Goal: Task Accomplishment & Management: Use online tool/utility

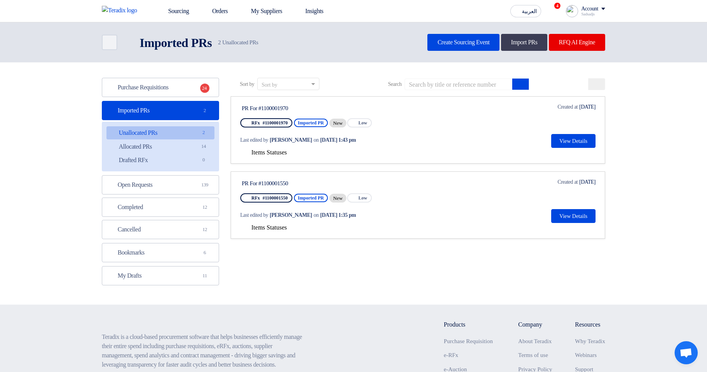
click at [303, 54] on header "Back Imported PRs Imported PRs 2" at bounding box center [353, 42] width 707 height 40
click at [285, 151] on span "Items Statuses" at bounding box center [268, 152] width 35 height 7
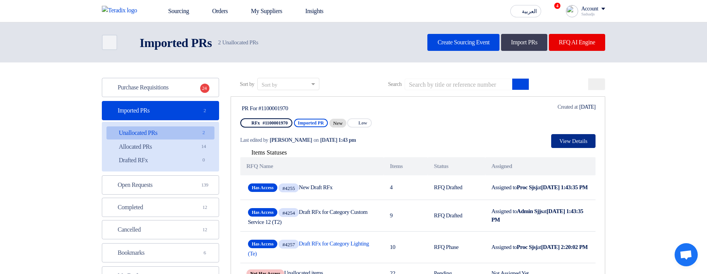
click at [589, 140] on button "View Details" at bounding box center [573, 141] width 44 height 14
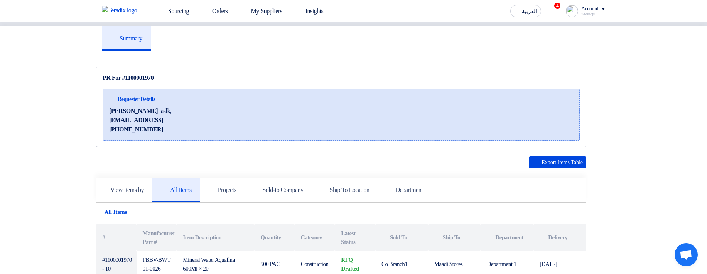
scroll to position [93, 0]
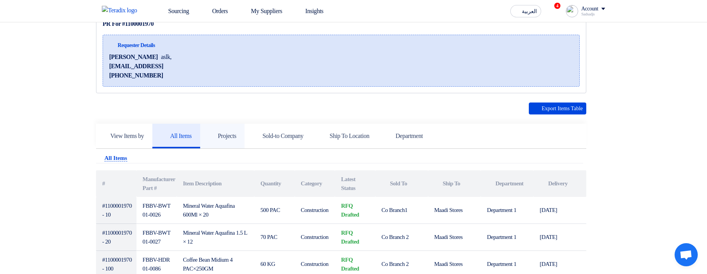
click at [245, 130] on link "Projects" at bounding box center [222, 136] width 45 height 25
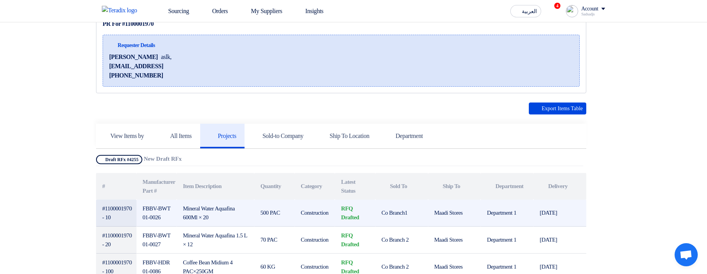
click at [495, 212] on td "Department 1" at bounding box center [506, 213] width 53 height 27
drag, startPoint x: 495, startPoint y: 212, endPoint x: 523, endPoint y: 213, distance: 28.9
click at [523, 213] on td "Department 1" at bounding box center [506, 213] width 53 height 27
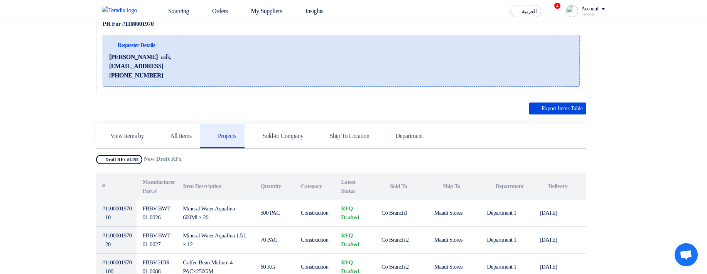
click at [594, 14] on div "Sadsadjs" at bounding box center [593, 14] width 24 height 4
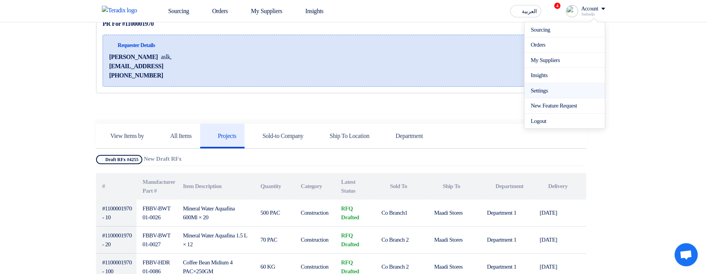
click at [547, 89] on link "Settings" at bounding box center [564, 90] width 68 height 9
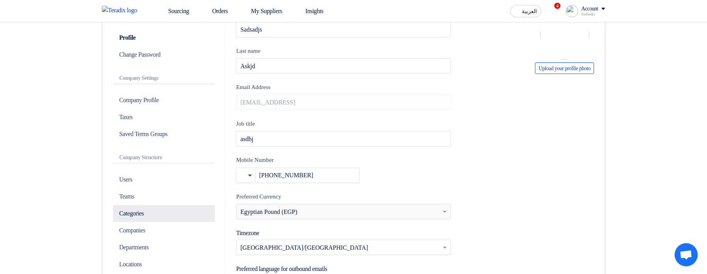
scroll to position [139, 0]
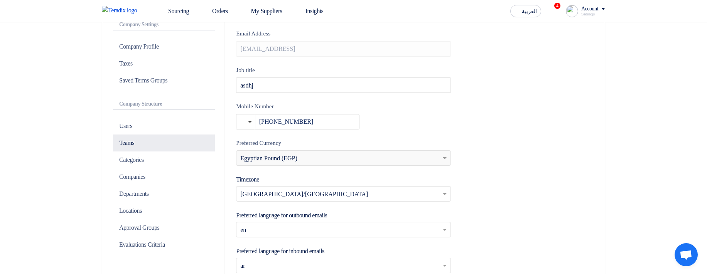
click at [153, 147] on p "Teams" at bounding box center [164, 143] width 102 height 17
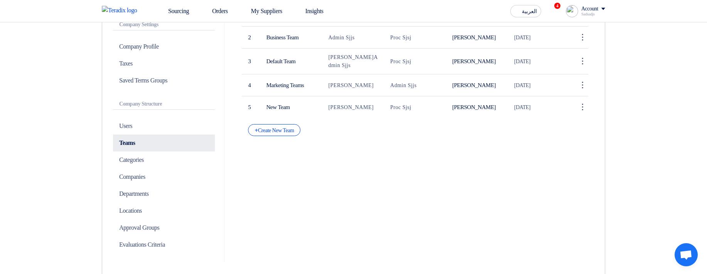
scroll to position [93, 0]
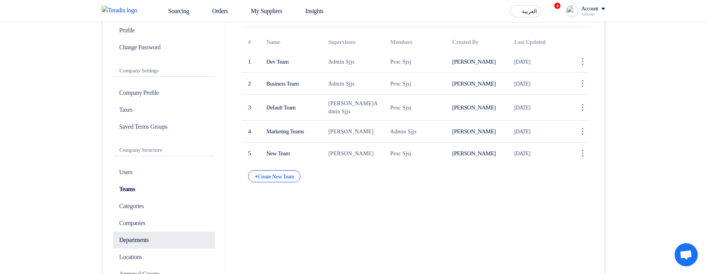
click at [154, 239] on p "Departments" at bounding box center [164, 240] width 102 height 17
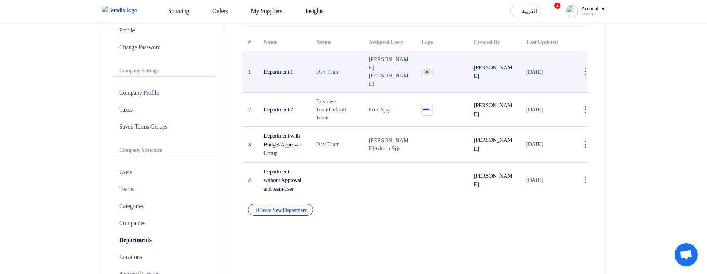
scroll to position [46, 0]
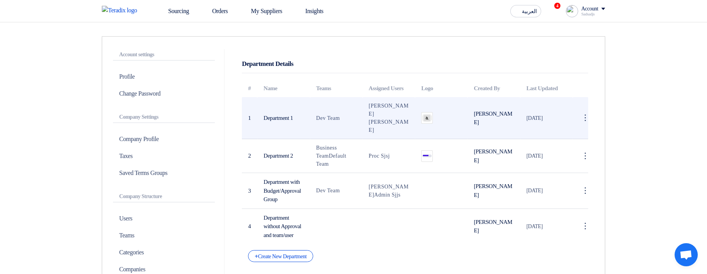
drag, startPoint x: 277, startPoint y: 119, endPoint x: 293, endPoint y: 119, distance: 15.8
click at [293, 119] on td "Department 1" at bounding box center [283, 118] width 52 height 42
click at [378, 114] on span "Sadsadjs Askjd" at bounding box center [389, 110] width 40 height 14
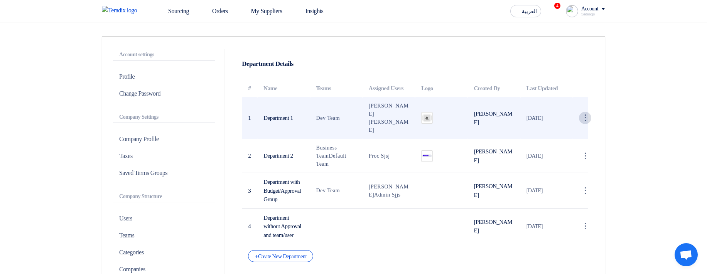
click at [590, 121] on div "⋮" at bounding box center [585, 118] width 12 height 12
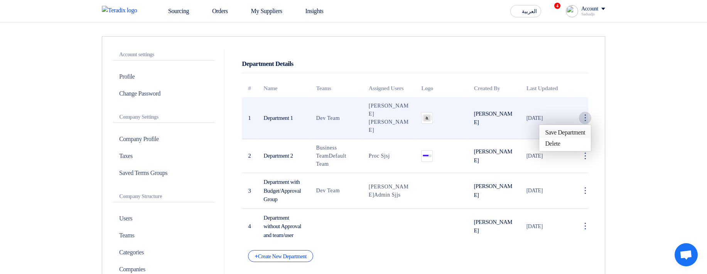
click at [579, 134] on link "Save Department" at bounding box center [564, 132] width 51 height 11
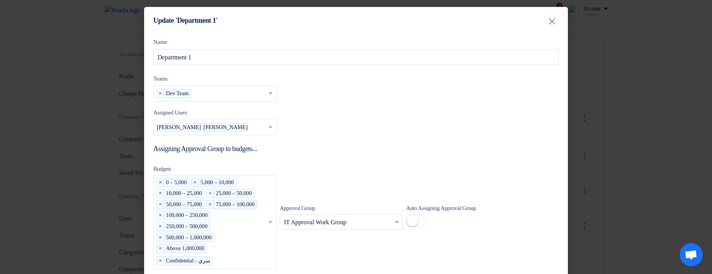
drag, startPoint x: 180, startPoint y: 116, endPoint x: 155, endPoint y: 115, distance: 25.1
click at [155, 115] on label "Assigned Users" at bounding box center [170, 112] width 34 height 9
click at [175, 113] on label "Assigned Users" at bounding box center [170, 112] width 34 height 9
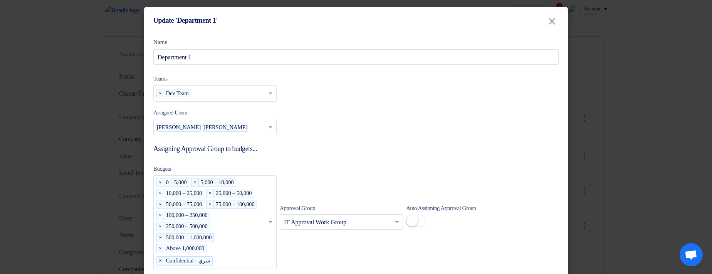
click at [377, 135] on form "Name Department 1 Teams teams... × Dev Team × Assigned Users Assigned Users Sad…" at bounding box center [356, 206] width 406 height 337
click at [629, 139] on modal-container "Update 'Department 1' × Name Department 1 Teams teams... × Dev Team × Assigned …" at bounding box center [356, 137] width 712 height 274
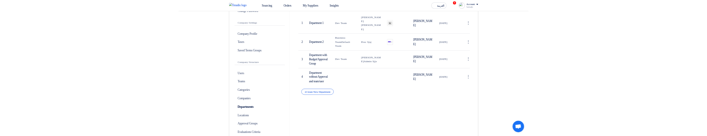
scroll to position [139, 0]
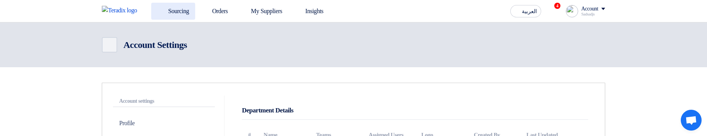
click at [157, 7] on use at bounding box center [157, 7] width 0 height 0
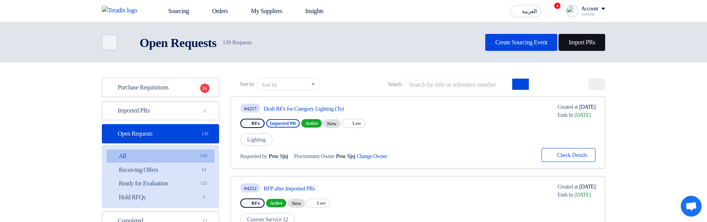
click at [574, 47] on link "Import PRs" at bounding box center [581, 42] width 47 height 17
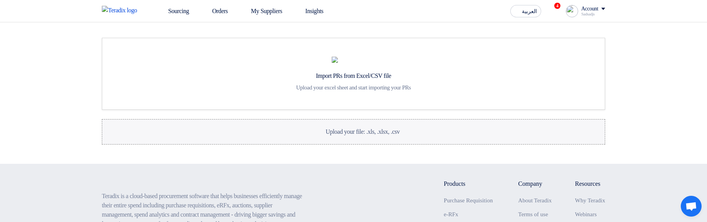
click at [298, 135] on label "Upload your file: .xls, .xlsx, .csv Upload your file: .xls, .xlsx, .csv" at bounding box center [353, 131] width 503 height 25
click at [0, 0] on input "Upload your file: .xls, .xlsx, .csv Upload your file: .xls, .xlsx, .csv" at bounding box center [0, 0] width 0 height 0
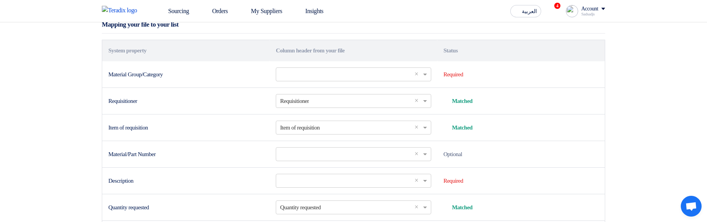
scroll to position [139, 0]
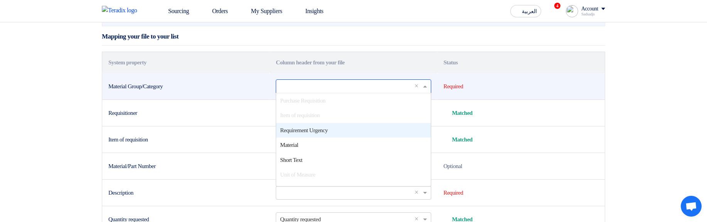
click at [316, 93] on input "text" at bounding box center [349, 86] width 139 height 13
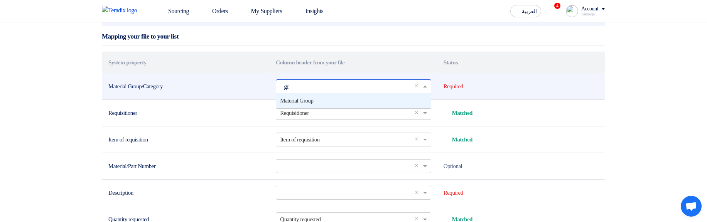
type input "gro"
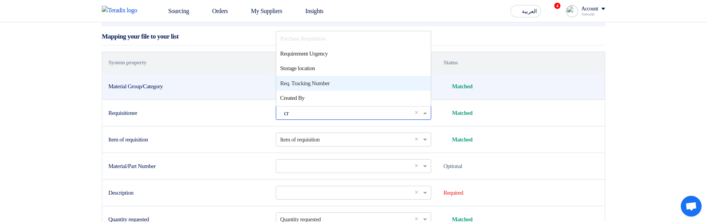
type input "cre"
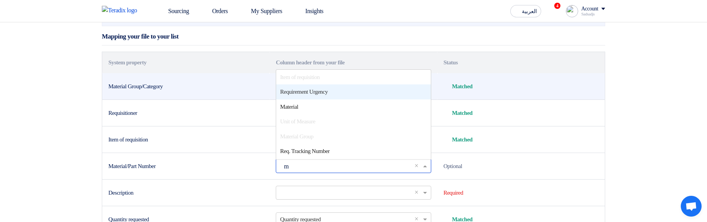
type input "ma"
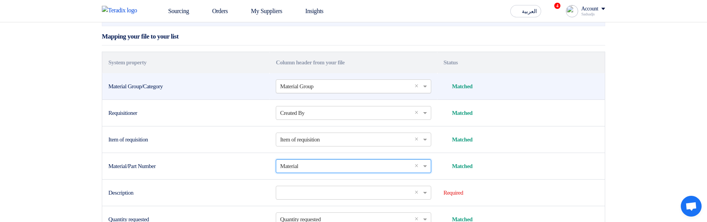
scroll to position [146, 0]
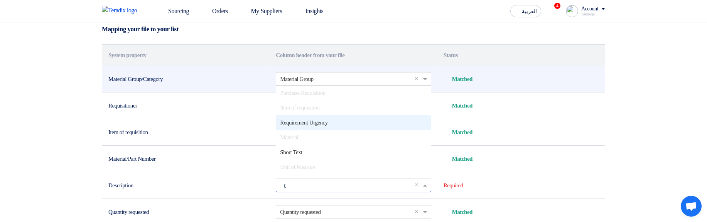
type input "te"
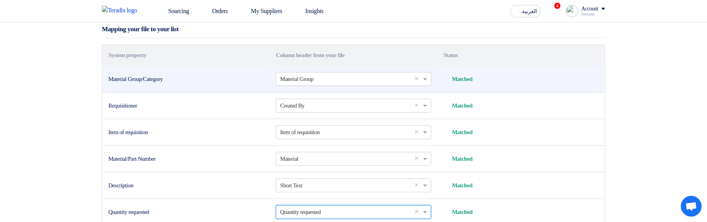
scroll to position [277, 0]
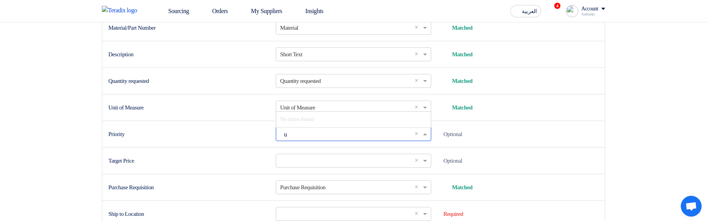
type input "ur"
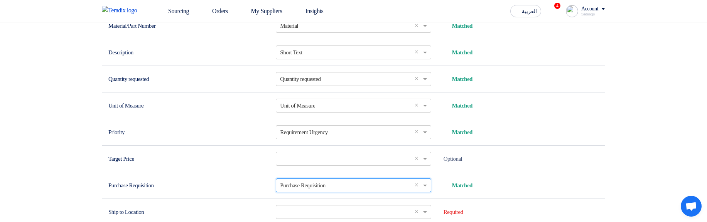
scroll to position [410, 0]
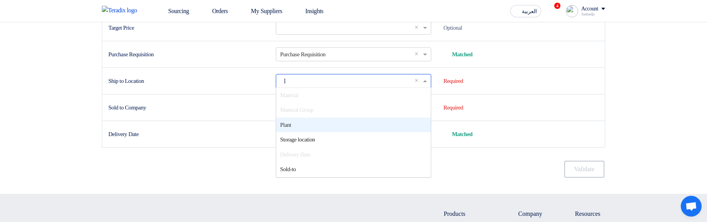
type input "lo"
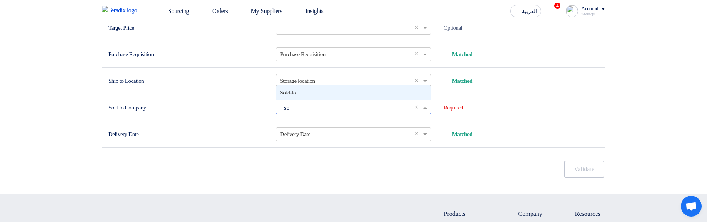
type input "sol"
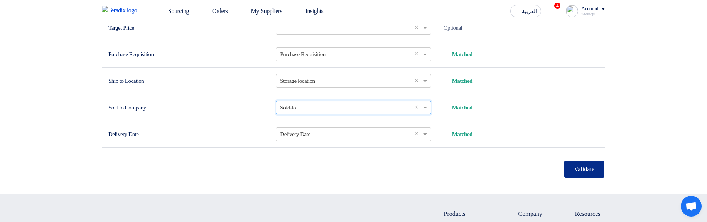
click at [596, 135] on button "Validate" at bounding box center [584, 169] width 40 height 17
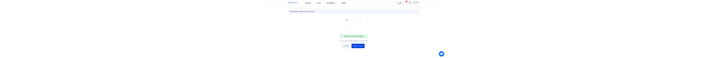
scroll to position [216, 0]
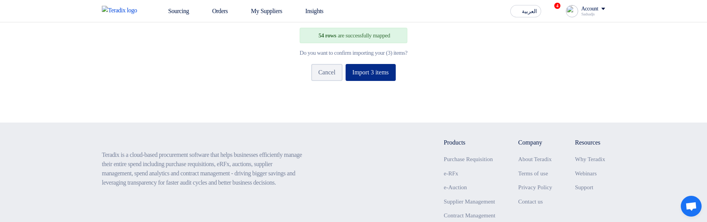
click at [384, 81] on button "Import 3 items" at bounding box center [370, 72] width 50 height 17
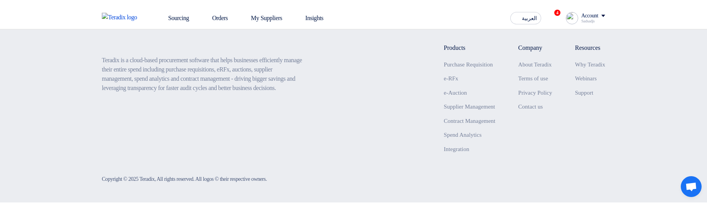
scroll to position [160, 0]
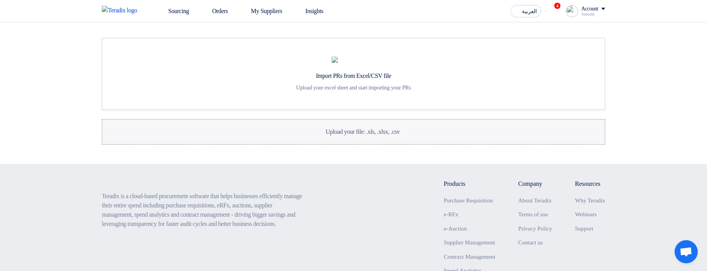
click at [330, 145] on label "Upload your file: .xls, .xlsx, .csv Upload your file: .xls, .xlsx, .csv" at bounding box center [353, 131] width 503 height 25
click at [0, 0] on input "Upload your file: .xls, .xlsx, .csv Upload your file: .xls, .xlsx, .csv" at bounding box center [0, 0] width 0 height 0
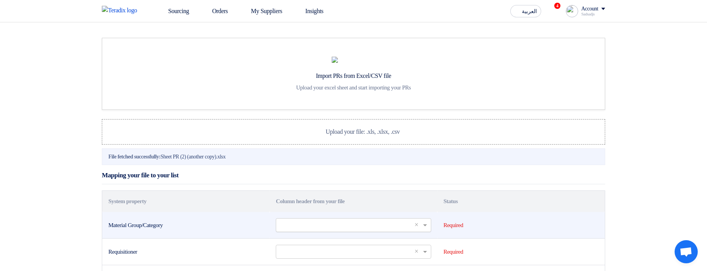
click at [311, 208] on div "Select a column... × ×" at bounding box center [353, 225] width 155 height 14
type input "gro"
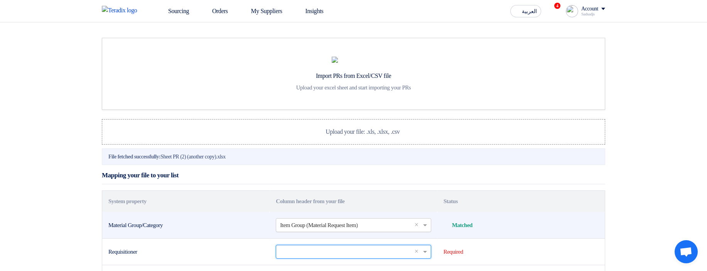
scroll to position [146, 0]
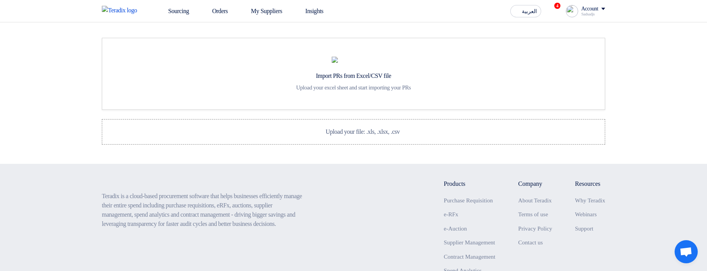
scroll to position [98, 0]
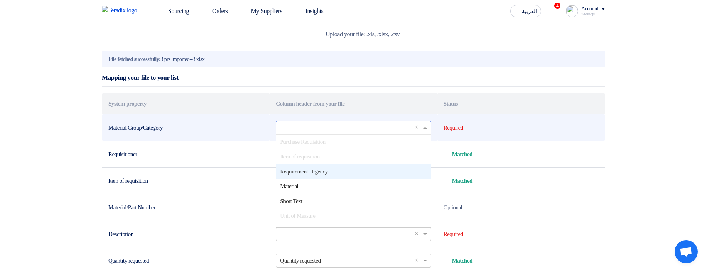
click at [310, 134] on input "text" at bounding box center [349, 127] width 139 height 13
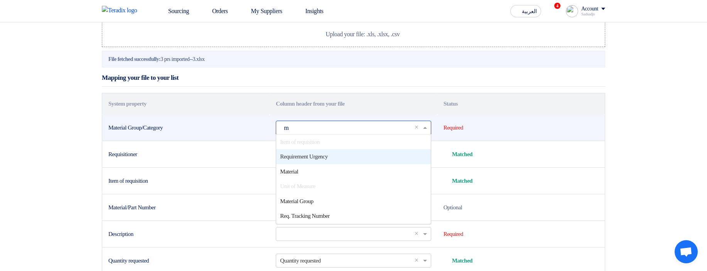
scroll to position [0, 0]
type input "ma"
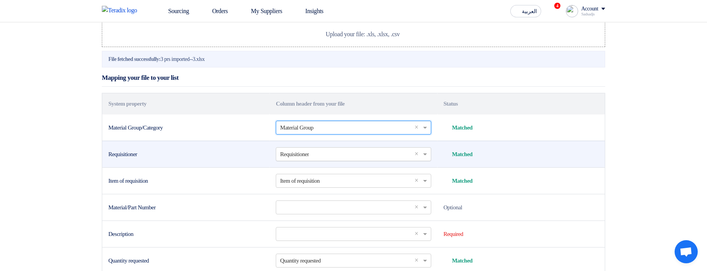
click at [318, 160] on input "text" at bounding box center [349, 154] width 139 height 13
type input "cre"
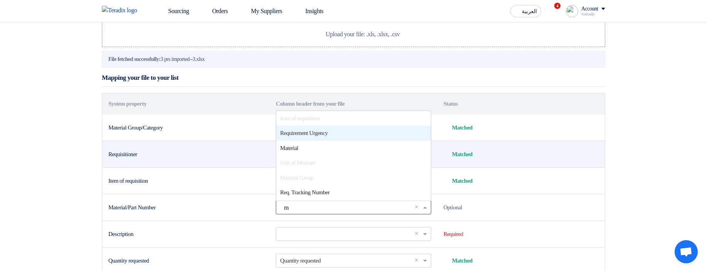
type input "ma"
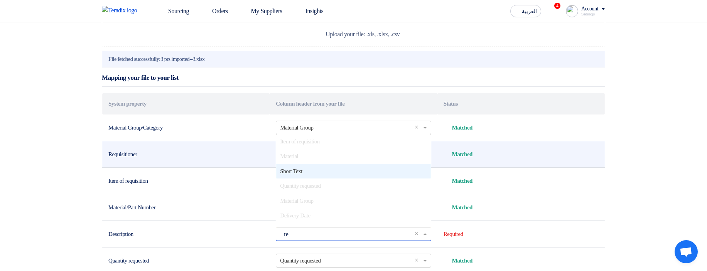
type input "tex"
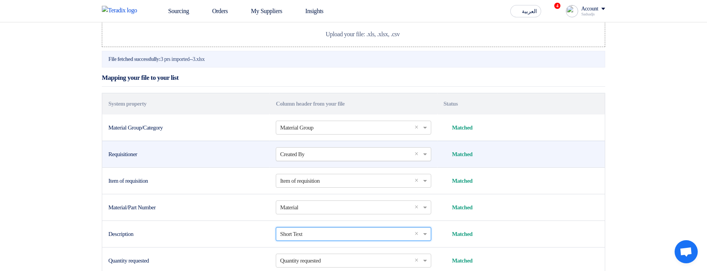
scroll to position [253, 0]
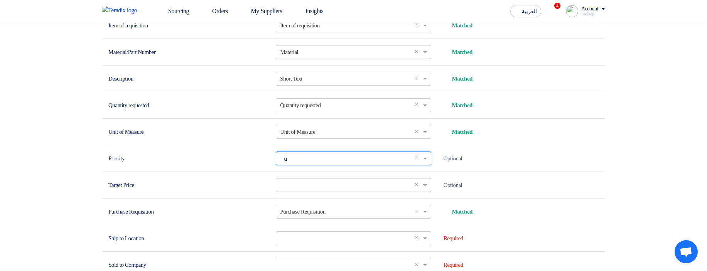
type input "ur"
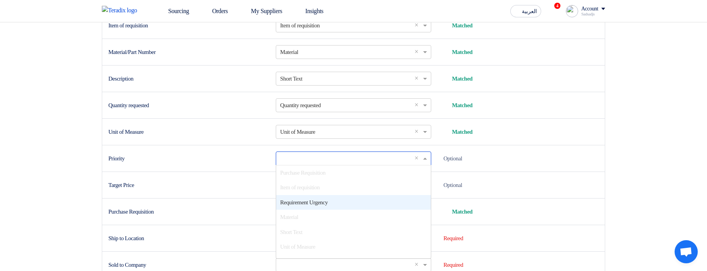
click at [318, 165] on input "text" at bounding box center [349, 158] width 139 height 13
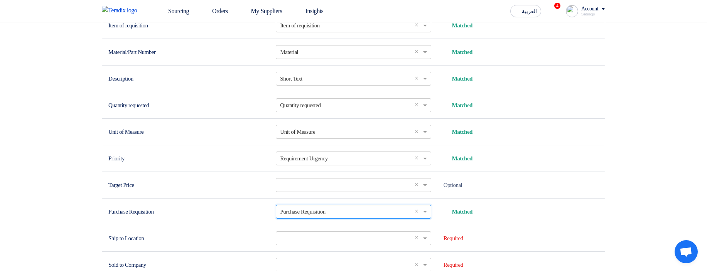
scroll to position [257, 0]
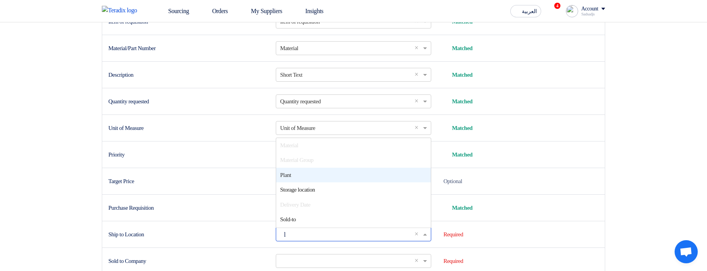
type input "lo"
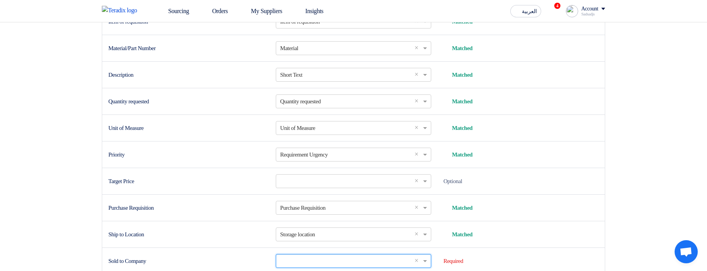
scroll to position [412, 0]
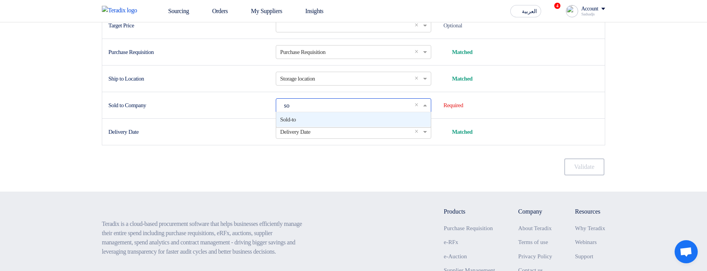
type input "sol"
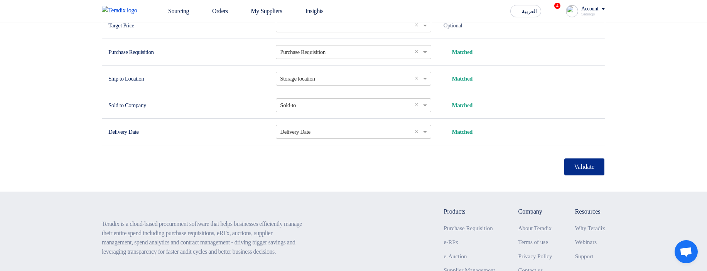
click at [590, 175] on button "Validate" at bounding box center [584, 166] width 40 height 17
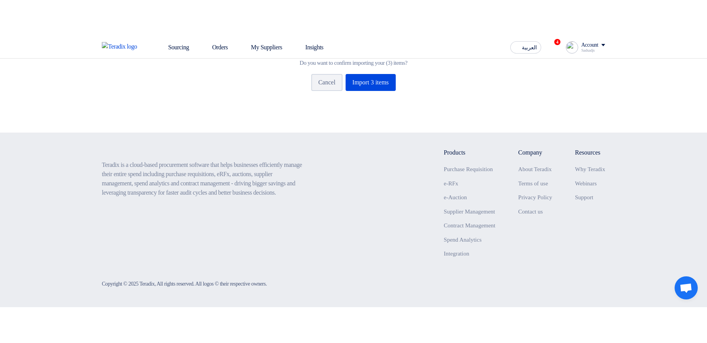
scroll to position [77, 0]
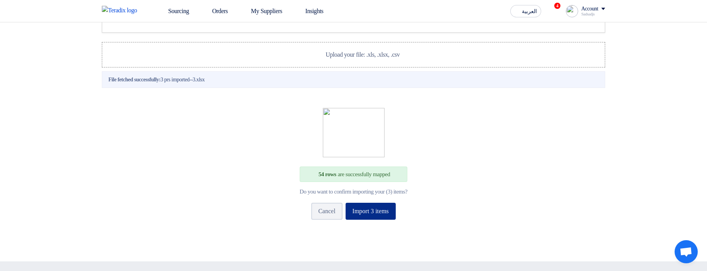
click at [377, 220] on button "Import 3 items" at bounding box center [370, 211] width 50 height 17
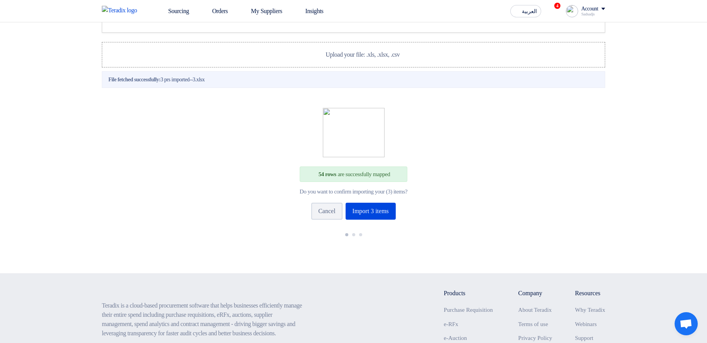
click at [557, 229] on div "54 rows are successfully mapped Do you want to confirm importing your (3) items…" at bounding box center [353, 174] width 478 height 132
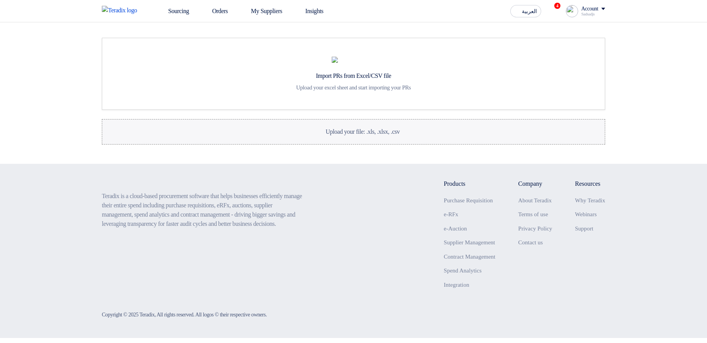
click at [332, 135] on span "Upload your file: .xls, .xlsx, .csv" at bounding box center [362, 131] width 74 height 7
click at [0, 0] on input "Upload your file: .xls, .xlsx, .csv Upload your file: .xls, .xlsx, .csv" at bounding box center [0, 0] width 0 height 0
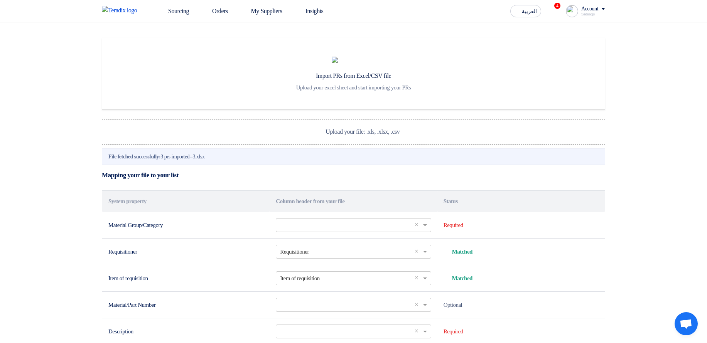
scroll to position [77, 0]
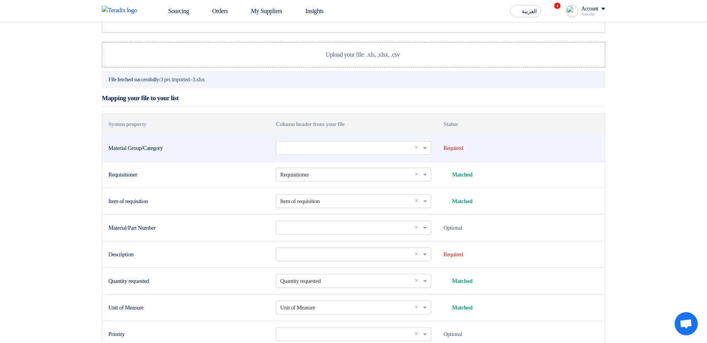
click at [328, 162] on td "Select a column... × ×" at bounding box center [352, 148] width 167 height 27
click at [326, 154] on input "text" at bounding box center [349, 147] width 139 height 13
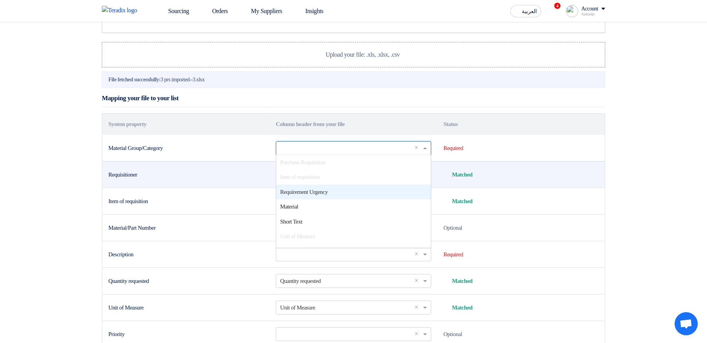
click at [526, 188] on td "Matched Matched" at bounding box center [520, 174] width 167 height 27
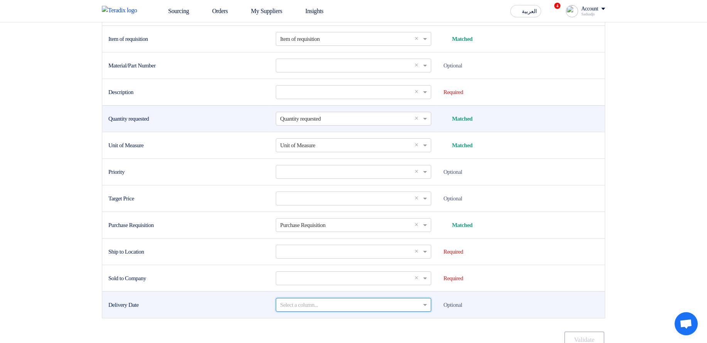
scroll to position [170, 0]
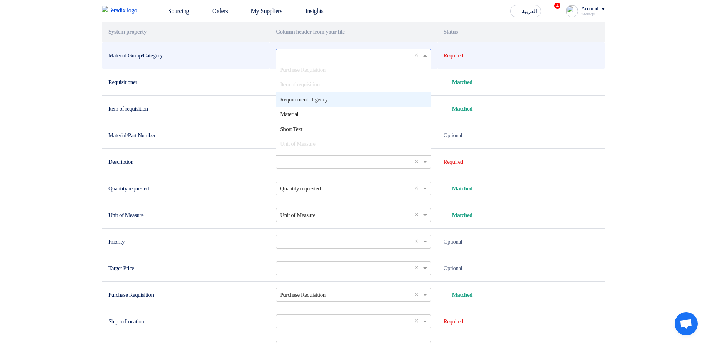
click at [328, 62] on input "text" at bounding box center [349, 55] width 139 height 13
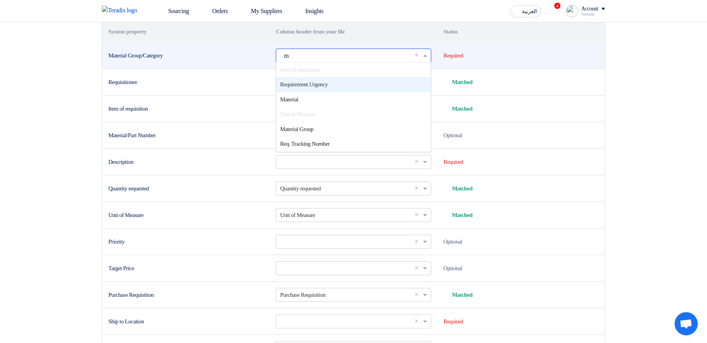
scroll to position [0, 0]
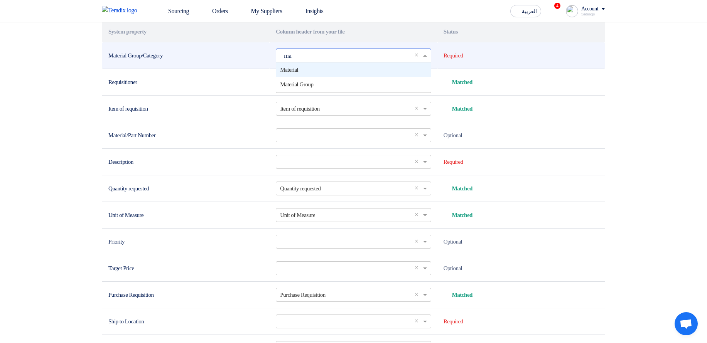
type input "mat"
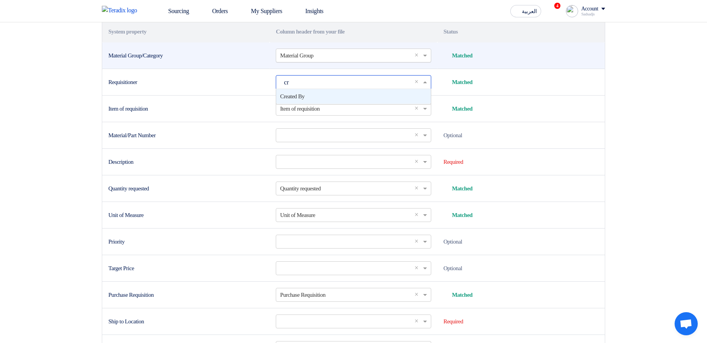
type input "cre"
type input ","
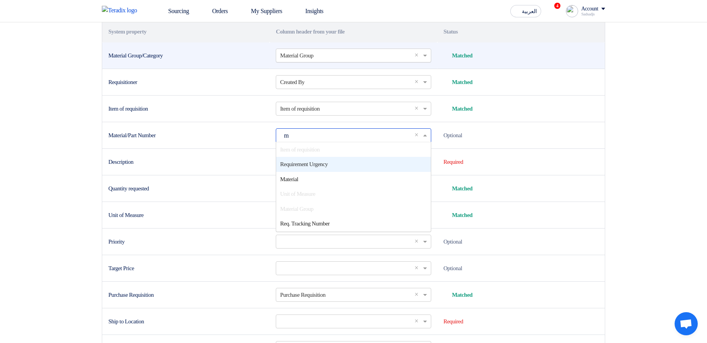
type input "ma"
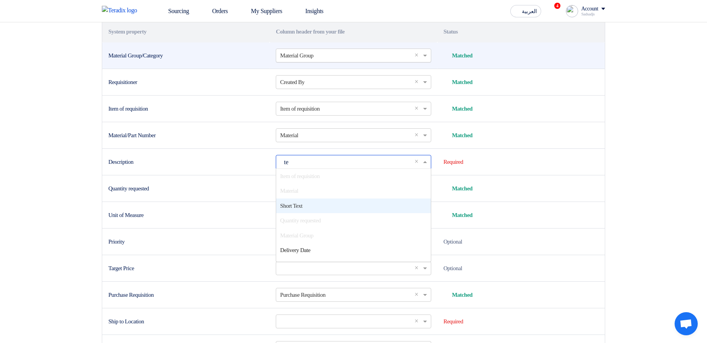
type input "tex"
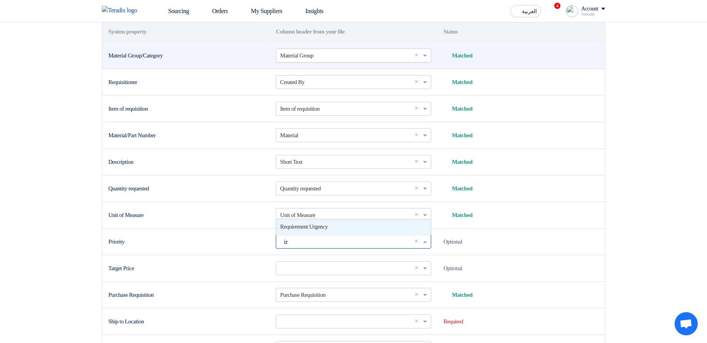
type input "i"
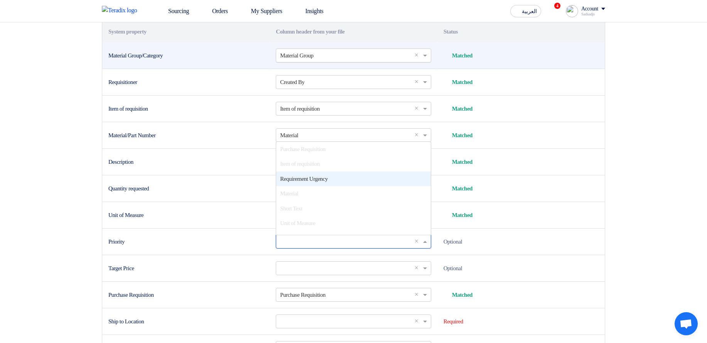
scroll to position [0, 0]
type input "ur"
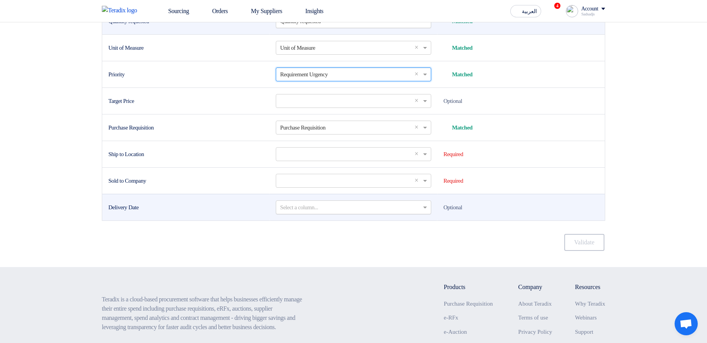
scroll to position [355, 0]
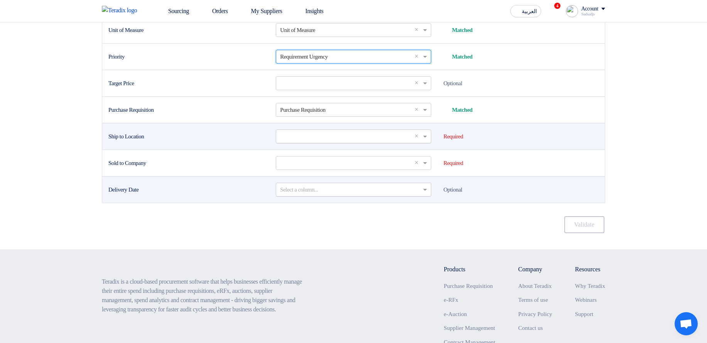
click at [286, 143] on input "text" at bounding box center [349, 136] width 139 height 13
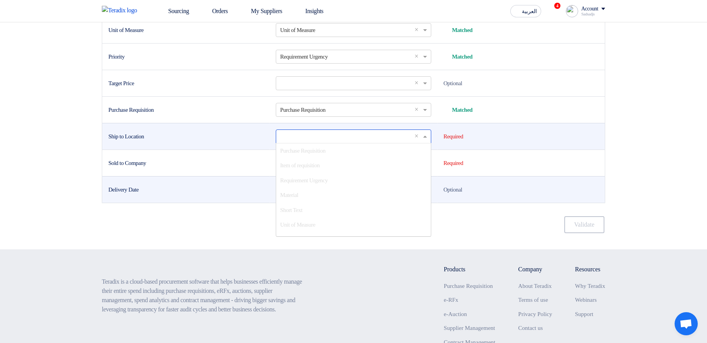
type input "w"
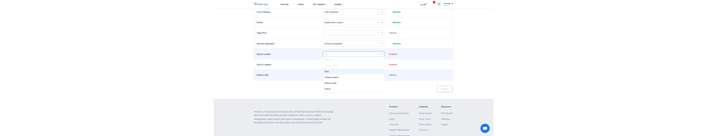
scroll to position [0, 0]
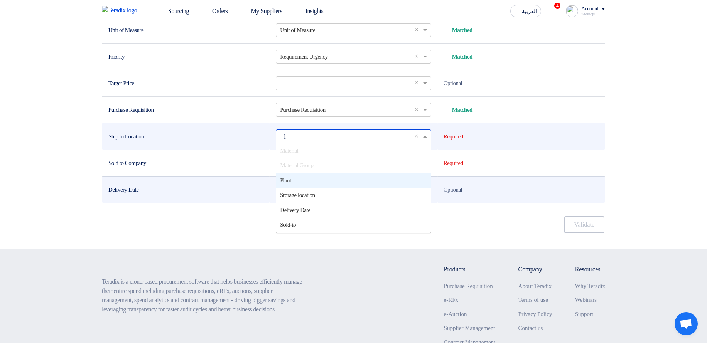
type input "lo"
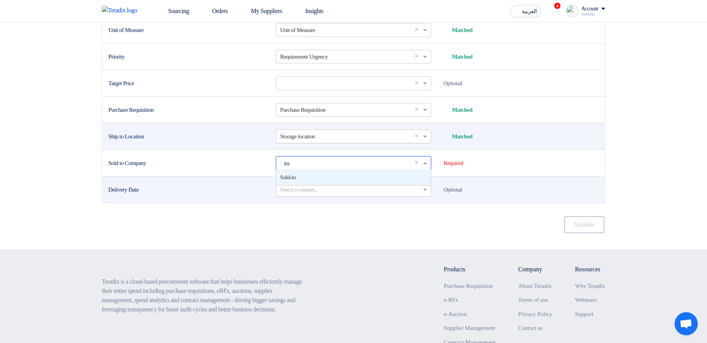
type input "sol"
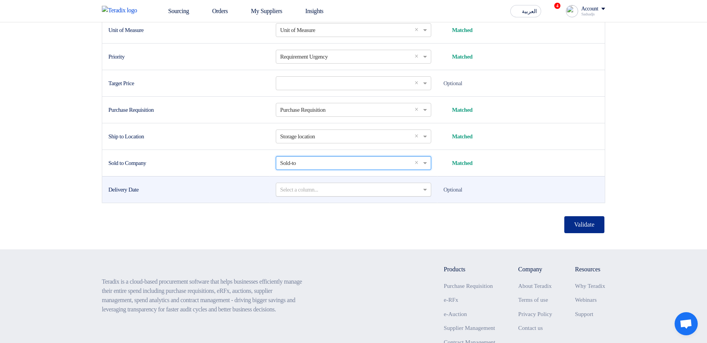
click at [586, 233] on button "Validate" at bounding box center [584, 224] width 40 height 17
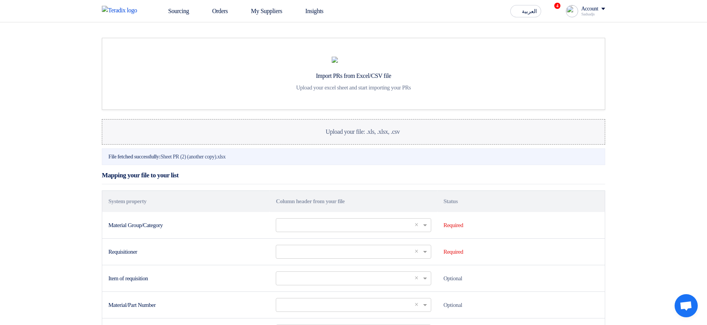
click at [349, 135] on label "Upload your file: .xls, .xlsx, .csv Upload your file: .xls, .xlsx, .csv" at bounding box center [353, 131] width 503 height 25
click at [0, 0] on input "Upload your file: .xls, .xlsx, .csv Upload your file: .xls, .xlsx, .csv" at bounding box center [0, 0] width 0 height 0
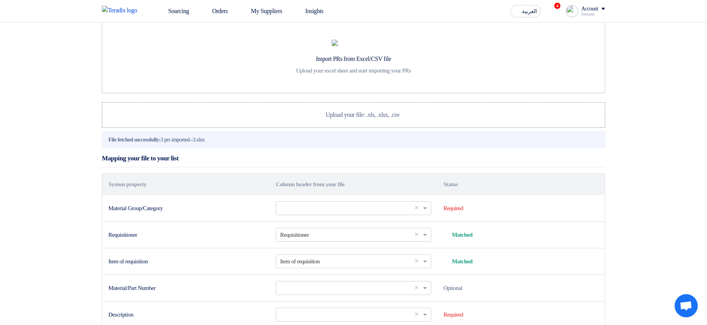
scroll to position [46, 0]
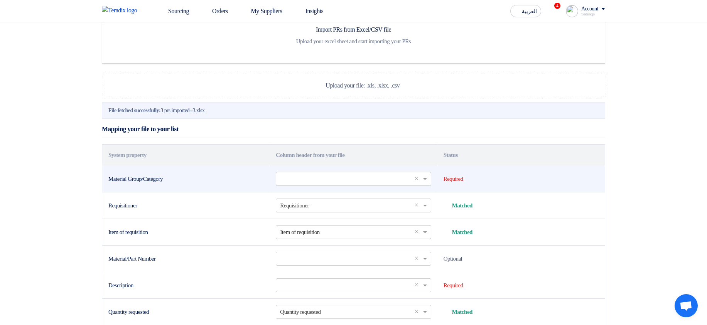
click at [316, 135] on input "text" at bounding box center [349, 178] width 139 height 13
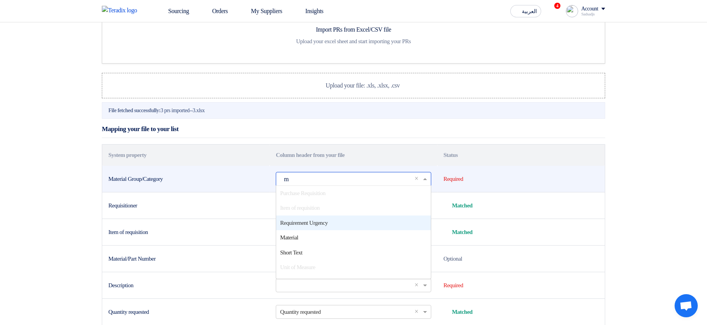
scroll to position [0, 0]
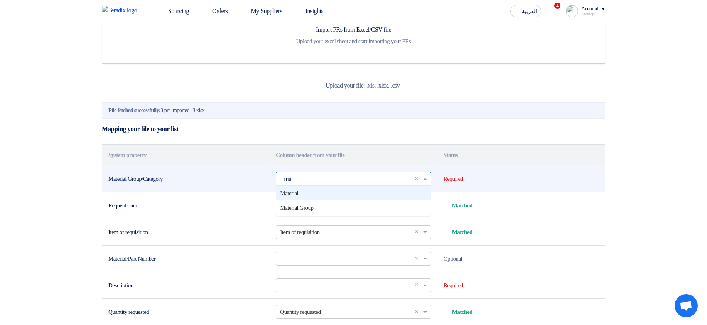
type input "mat"
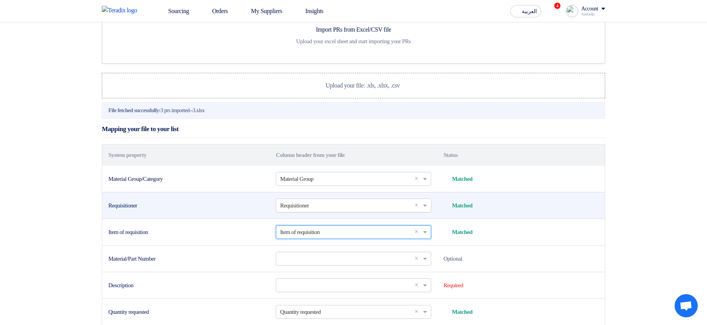
click at [334, 135] on input "text" at bounding box center [349, 205] width 139 height 13
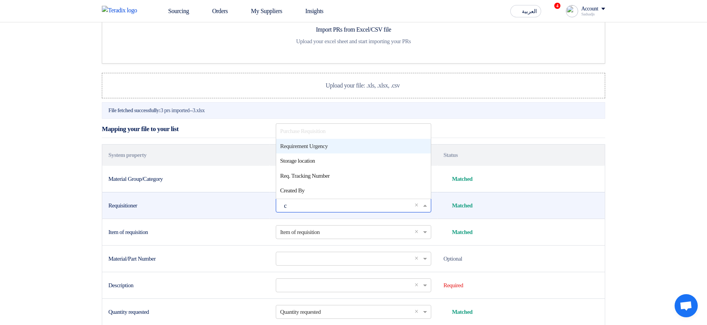
type input "cr"
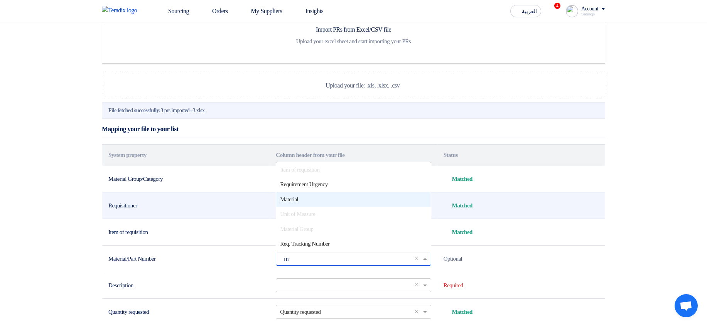
type input "ma"
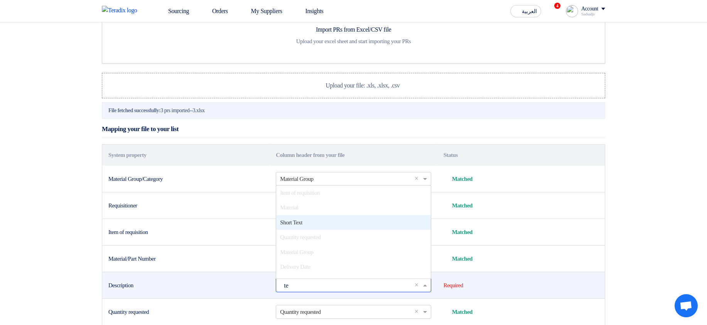
type input "tex"
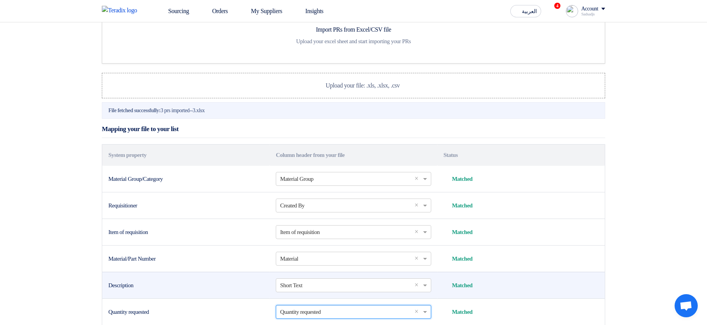
scroll to position [226, 0]
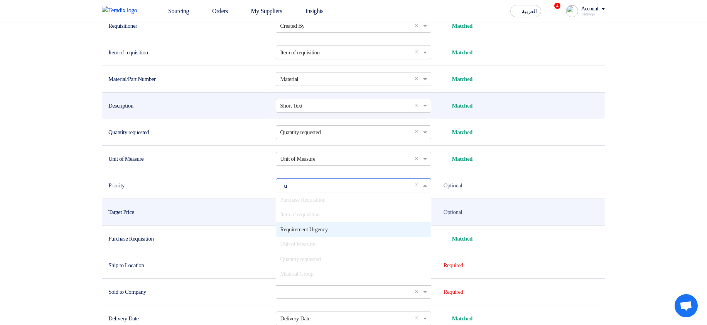
type input "ur"
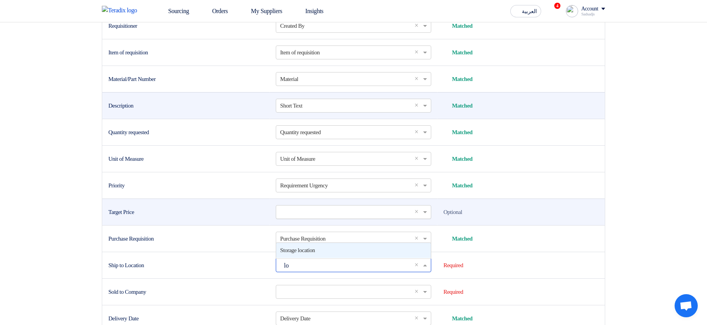
type input "loc"
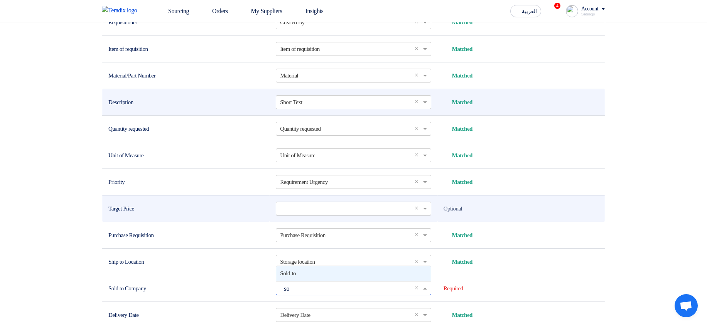
type input "sol"
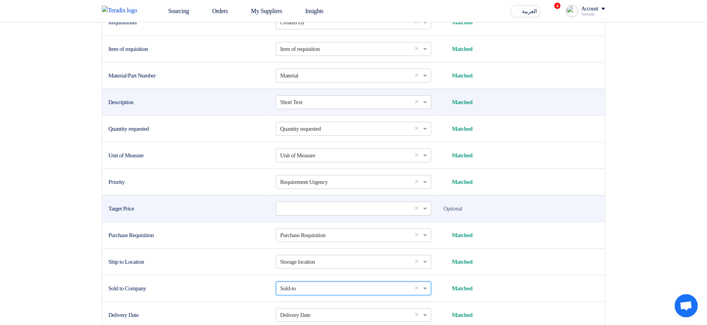
scroll to position [412, 0]
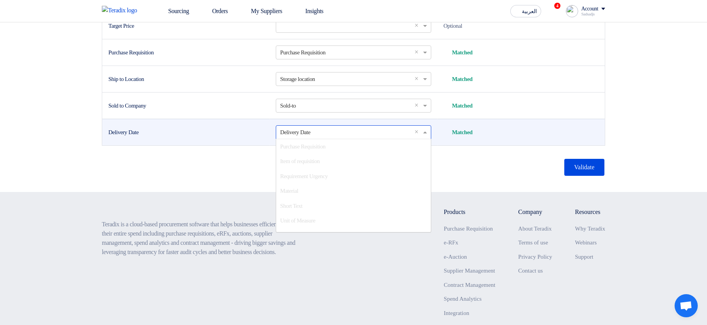
click at [420, 135] on span "×" at bounding box center [417, 132] width 7 height 9
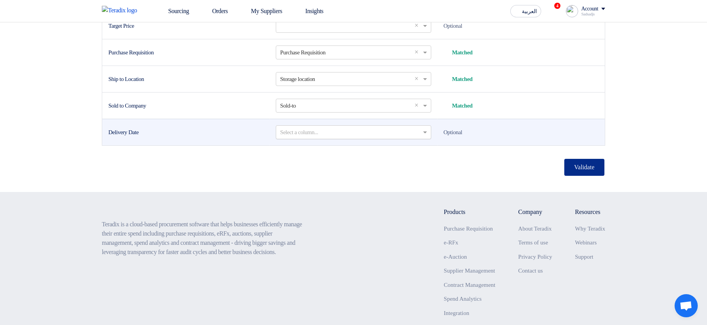
click at [577, 135] on button "Validate" at bounding box center [584, 167] width 40 height 17
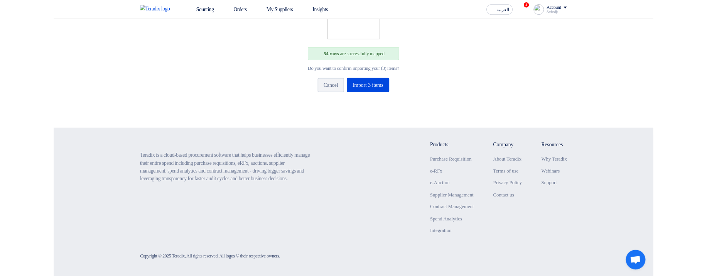
scroll to position [77, 0]
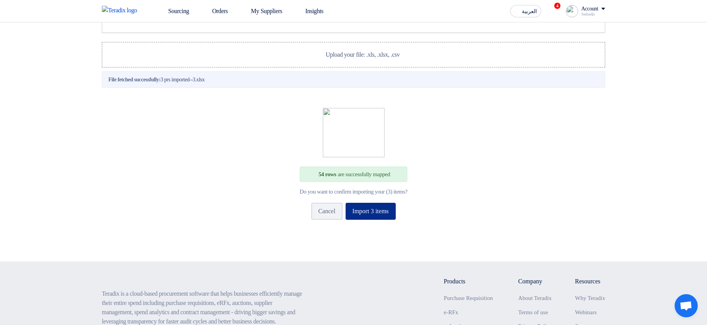
click at [395, 135] on button "Import 3 items" at bounding box center [370, 211] width 50 height 17
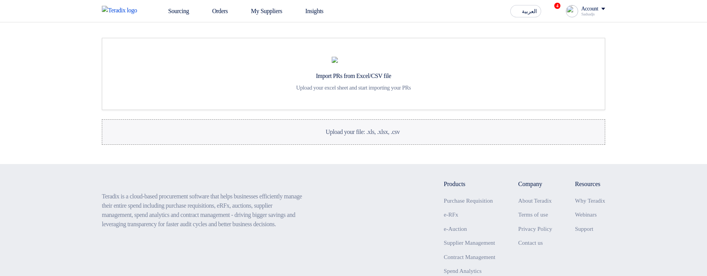
click at [328, 145] on label "Upload your file: .xls, .xlsx, .csv Upload your file: .xls, .xlsx, .csv" at bounding box center [353, 131] width 503 height 25
click at [0, 0] on input "Upload your file: .xls, .xlsx, .csv Upload your file: .xls, .xlsx, .csv" at bounding box center [0, 0] width 0 height 0
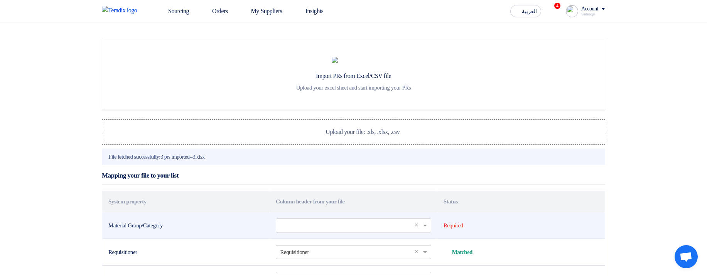
click at [345, 231] on input "text" at bounding box center [349, 225] width 139 height 13
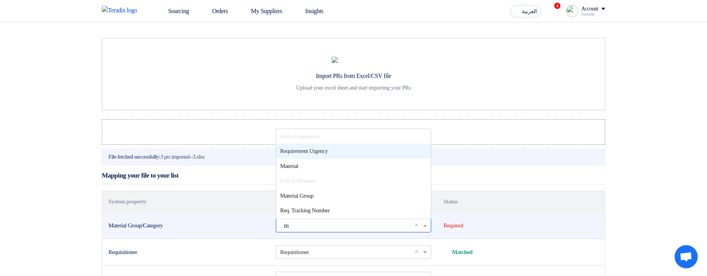
type input "ma"
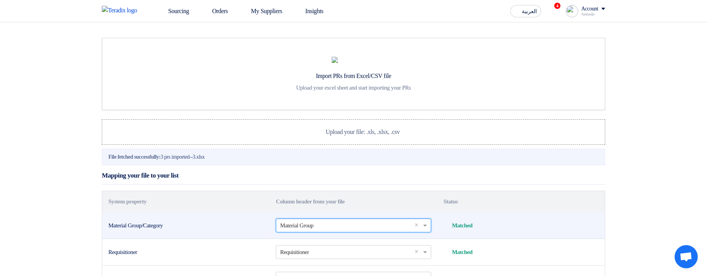
scroll to position [13, 0]
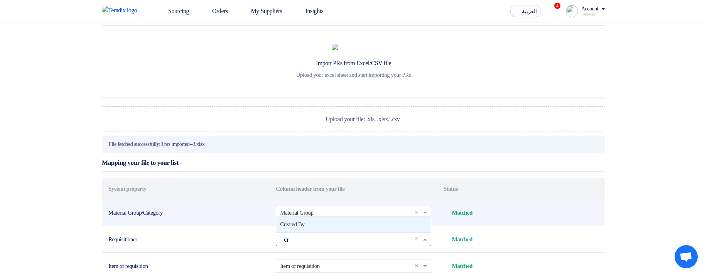
type input "cre"
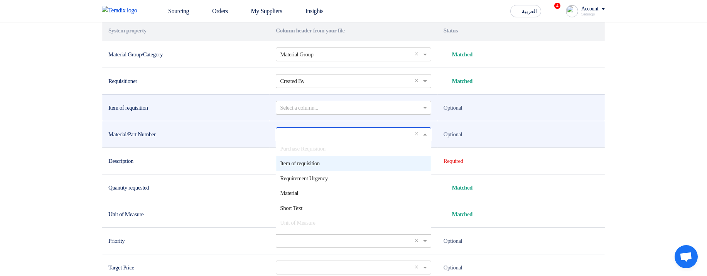
click at [360, 140] on input "text" at bounding box center [349, 134] width 139 height 13
type input "m"
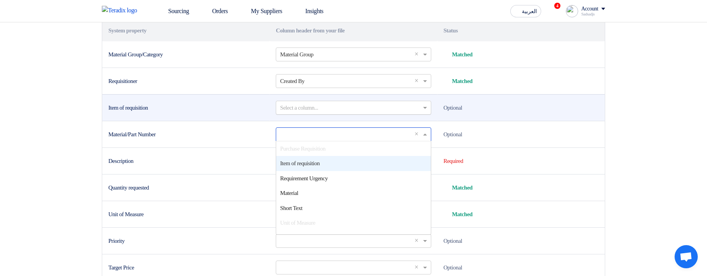
click at [601, 121] on td "Optional" at bounding box center [520, 107] width 167 height 27
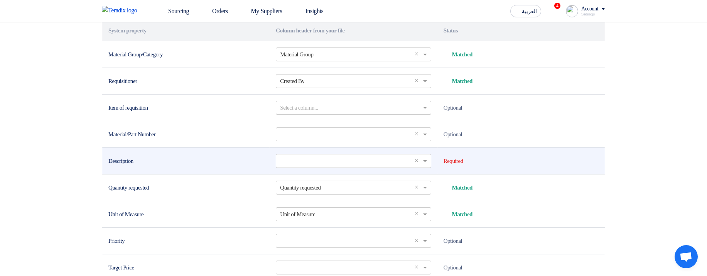
click at [374, 167] on input "text" at bounding box center [349, 160] width 139 height 13
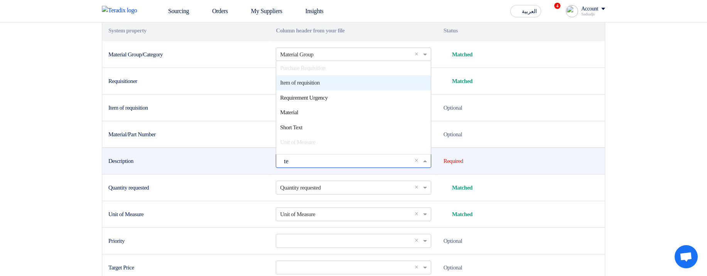
scroll to position [0, 0]
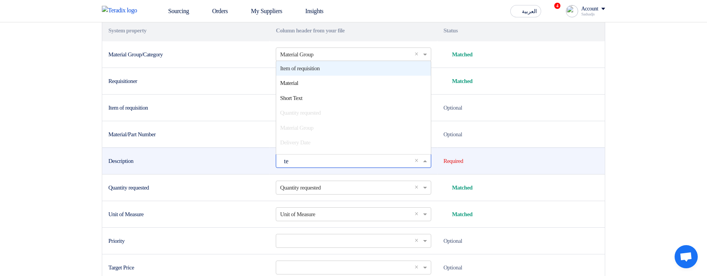
type input "tex"
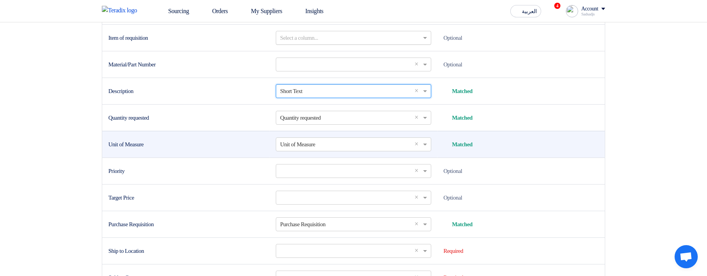
scroll to position [263, 0]
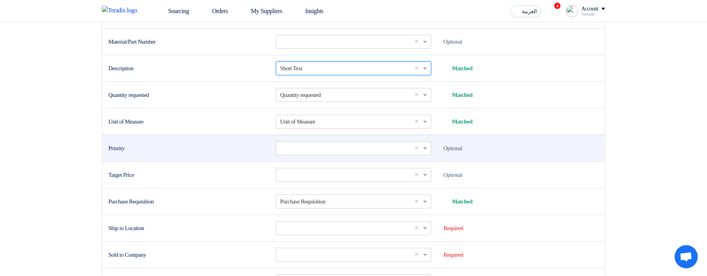
click at [312, 161] on td "Select a column... × ×" at bounding box center [352, 148] width 167 height 27
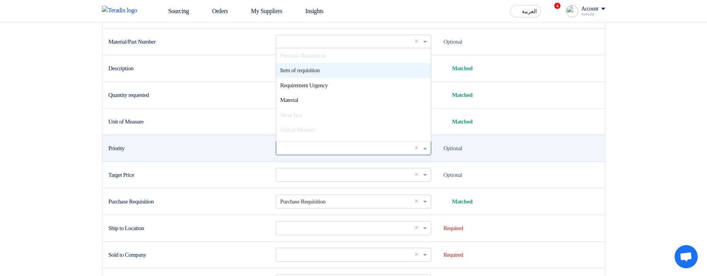
click at [317, 154] on input "text" at bounding box center [349, 147] width 139 height 13
type input "ur"
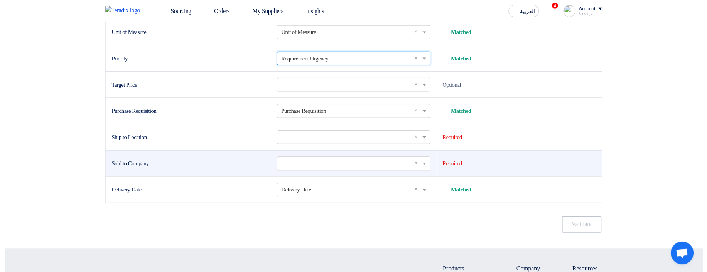
scroll to position [356, 0]
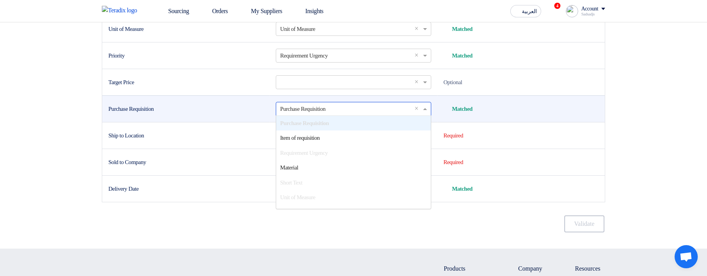
click at [323, 115] on input "text" at bounding box center [349, 108] width 139 height 13
click at [156, 113] on div "Purchase Requisition" at bounding box center [185, 108] width 155 height 9
click at [187, 122] on td "Purchase Requisition" at bounding box center [185, 108] width 167 height 27
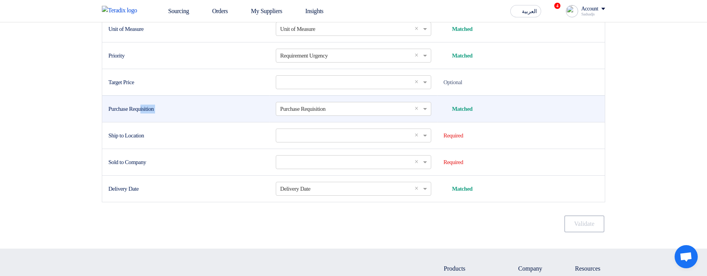
click at [219, 113] on div "Purchase Requisition" at bounding box center [185, 108] width 155 height 9
click at [242, 122] on td "Purchase Requisition" at bounding box center [185, 108] width 167 height 27
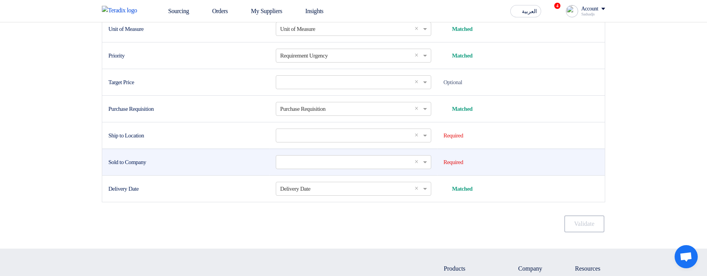
click at [221, 167] on div "Sold to Company" at bounding box center [185, 162] width 155 height 9
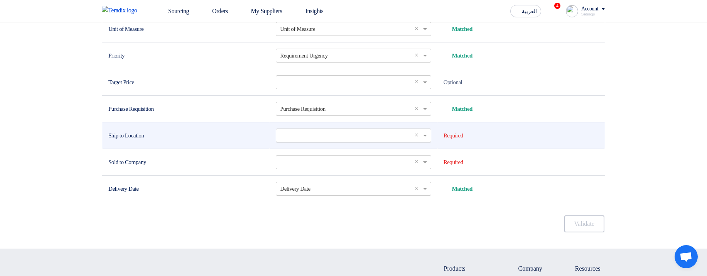
click at [301, 141] on input "text" at bounding box center [349, 135] width 139 height 13
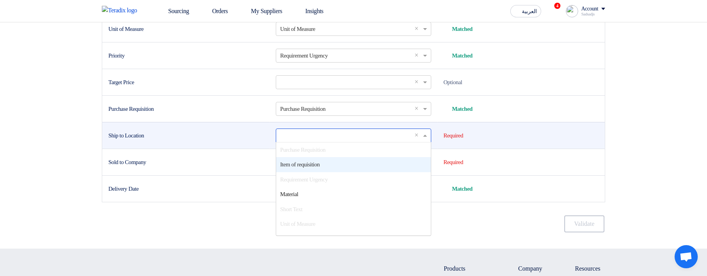
type input "."
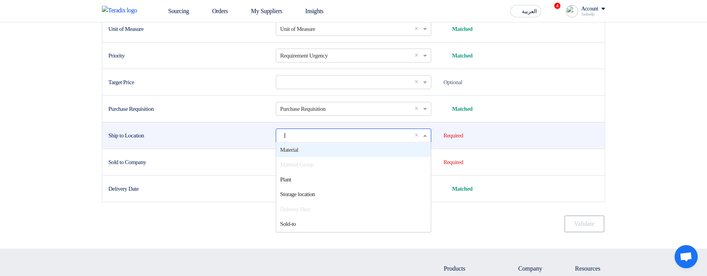
type input "lo"
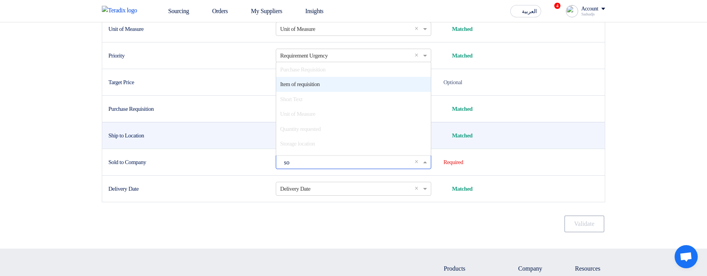
type input "sol"
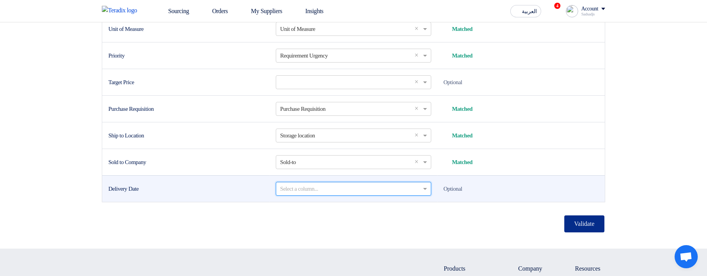
click at [586, 232] on button "Validate" at bounding box center [584, 223] width 40 height 17
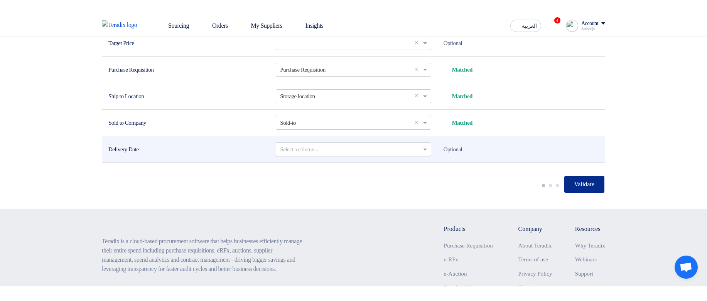
scroll to position [448, 0]
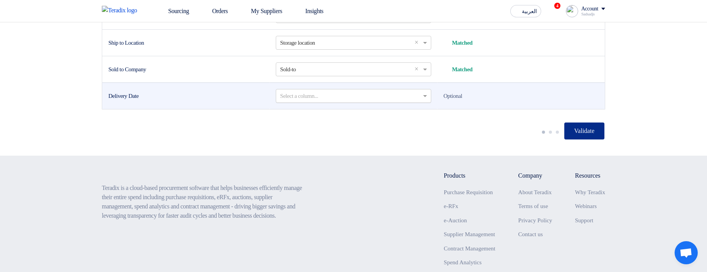
click at [596, 140] on button "Validate" at bounding box center [584, 131] width 40 height 17
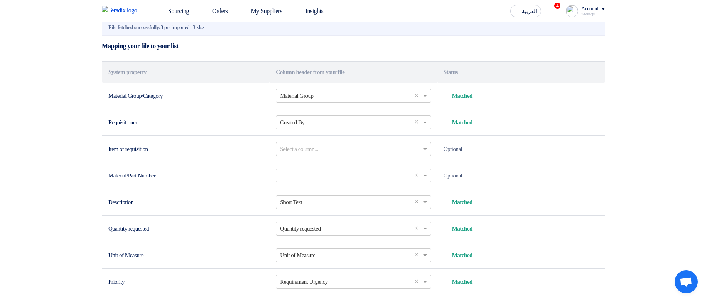
scroll to position [125, 0]
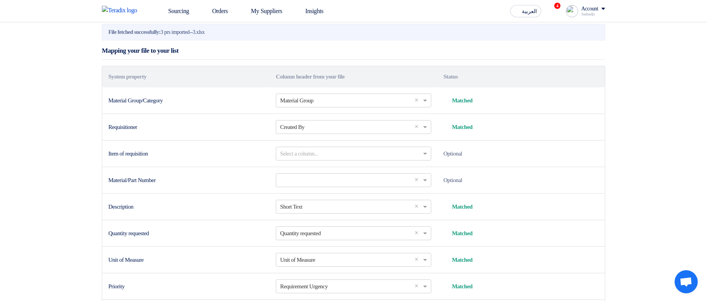
click at [239, 167] on td "Item of requisition" at bounding box center [185, 153] width 167 height 27
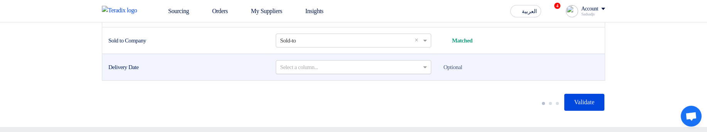
scroll to position [587, 0]
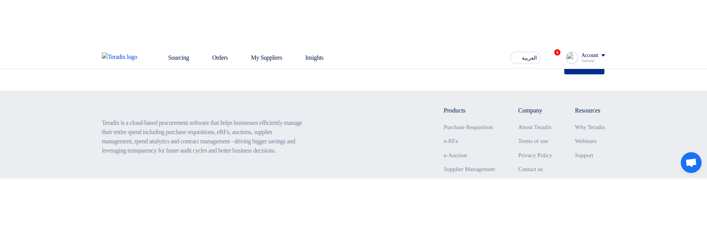
scroll to position [541, 0]
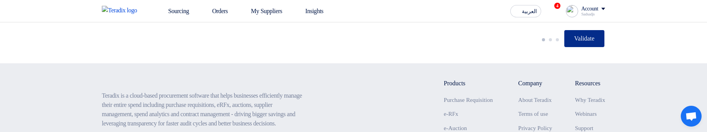
click at [575, 47] on button "Validate" at bounding box center [584, 38] width 40 height 17
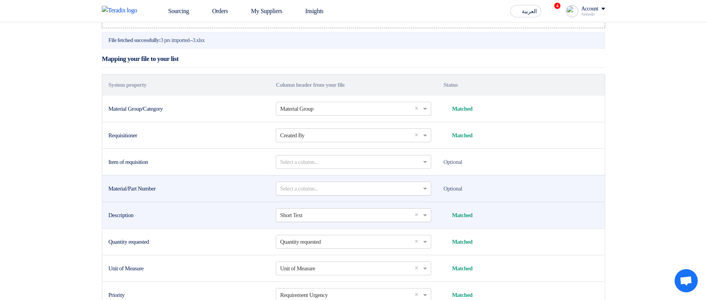
scroll to position [139, 0]
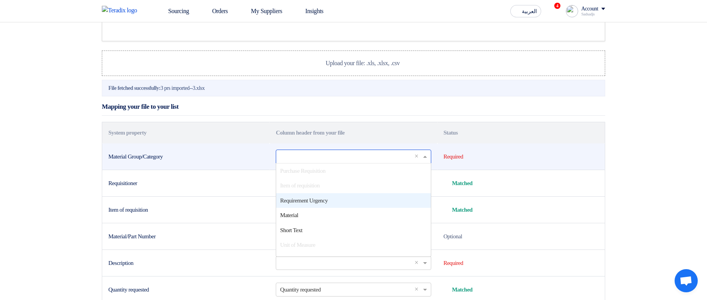
click at [341, 163] on input "text" at bounding box center [349, 156] width 139 height 13
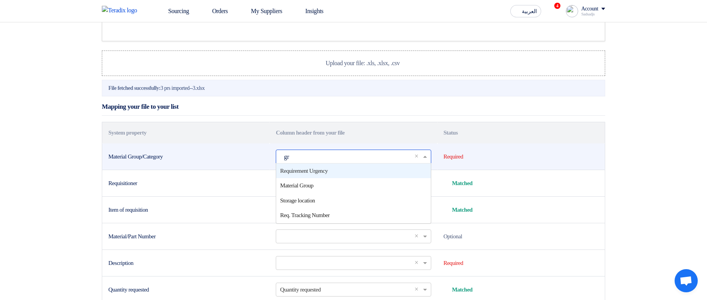
type input "gro"
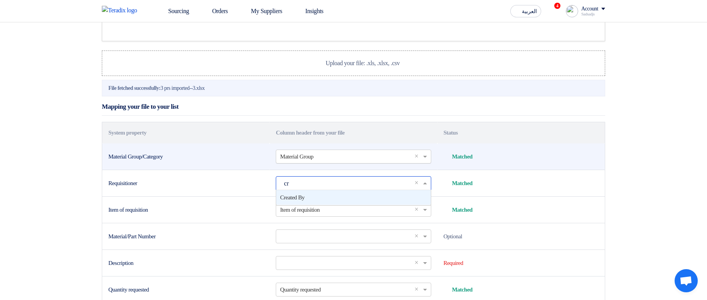
type input "cre"
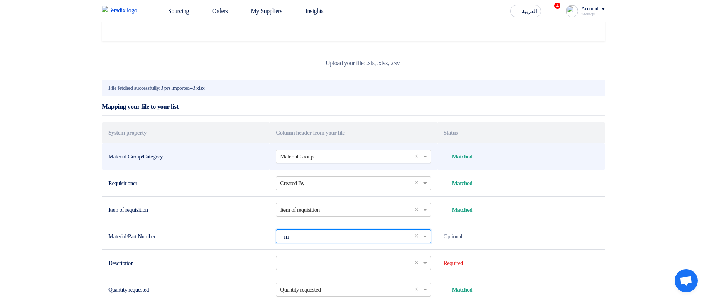
type input "ma"
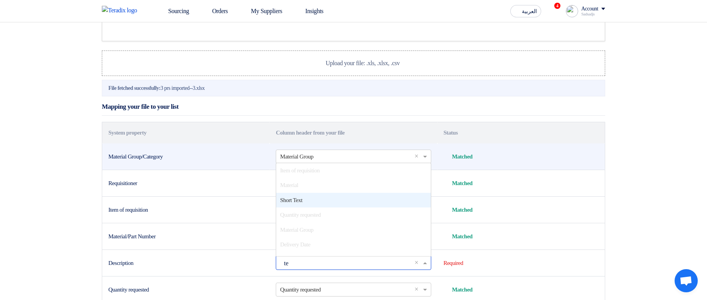
type input "tex"
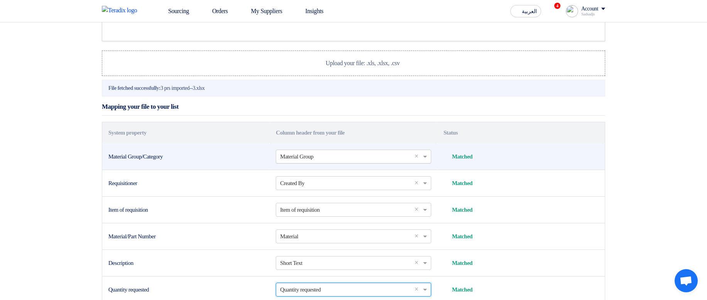
scroll to position [238, 0]
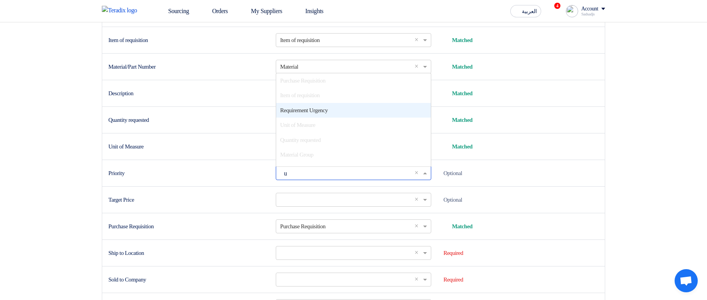
type input "ur"
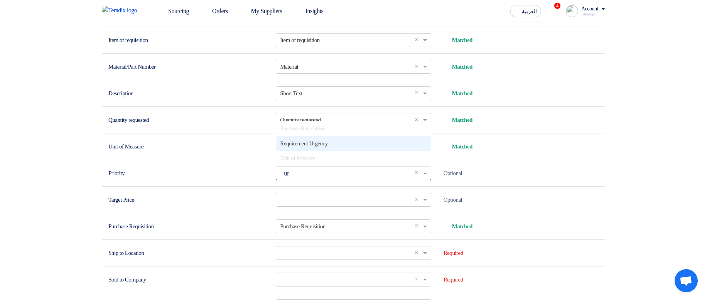
scroll to position [0, 0]
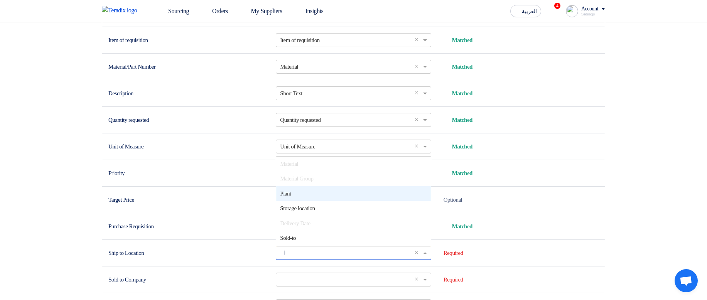
type input "lo"
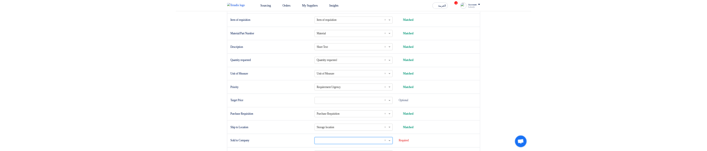
scroll to position [398, 0]
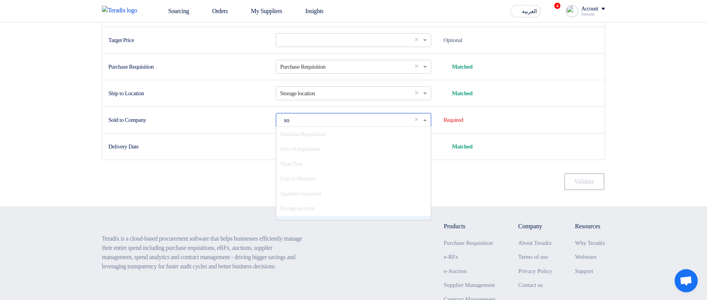
type input "sol"
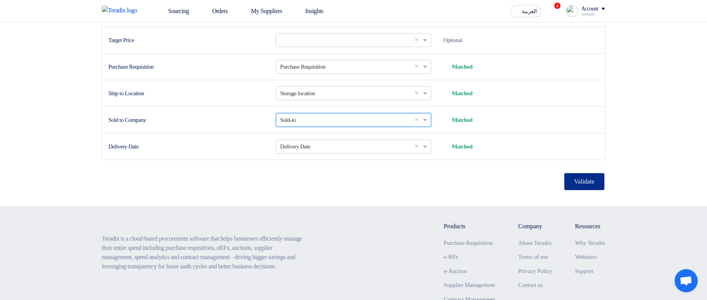
click at [593, 190] on button "Validate" at bounding box center [584, 181] width 40 height 17
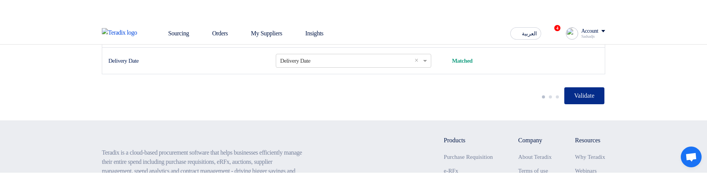
scroll to position [583, 0]
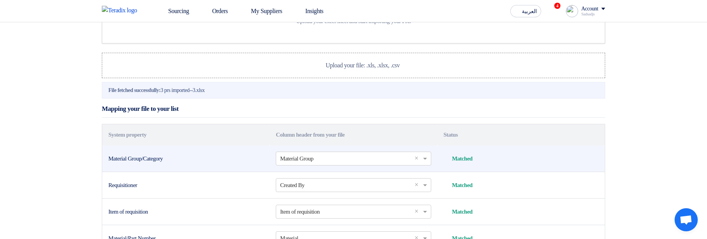
scroll to position [0, 0]
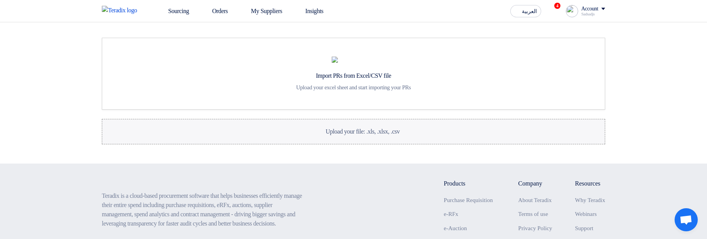
click at [464, 145] on label "Upload your file: .xls, .xlsx, .csv Upload your file: .xls, .xlsx, .csv" at bounding box center [353, 131] width 503 height 25
click at [0, 0] on input "Upload your file: .xls, .xlsx, .csv Upload your file: .xls, .xlsx, .csv" at bounding box center [0, 0] width 0 height 0
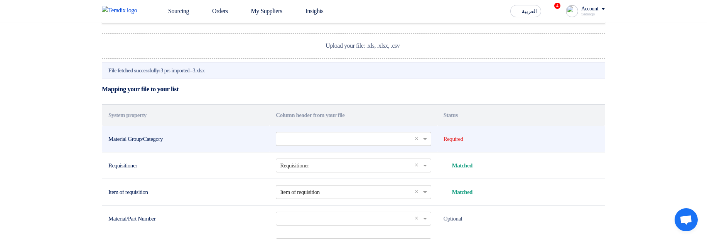
scroll to position [93, 0]
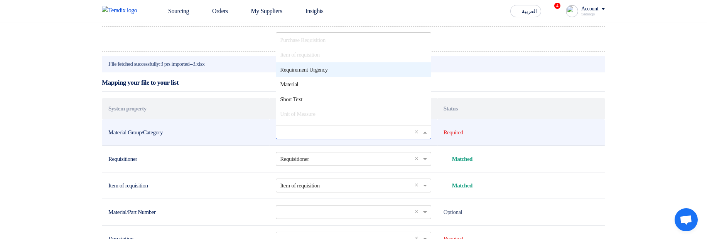
click at [323, 139] on input "text" at bounding box center [349, 132] width 139 height 13
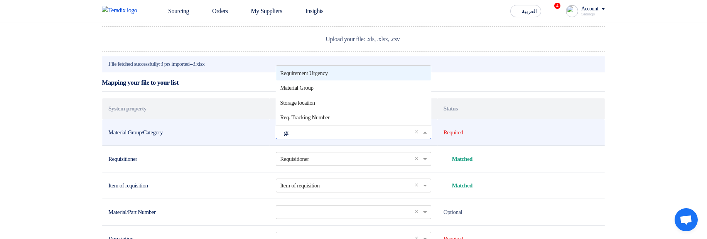
type input "gro"
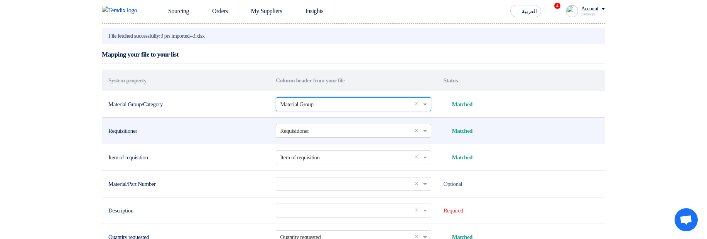
scroll to position [185, 0]
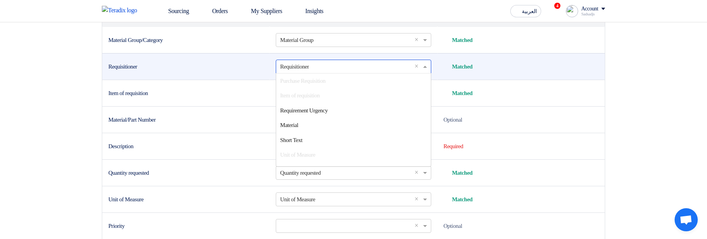
click at [318, 73] on input "text" at bounding box center [349, 66] width 139 height 13
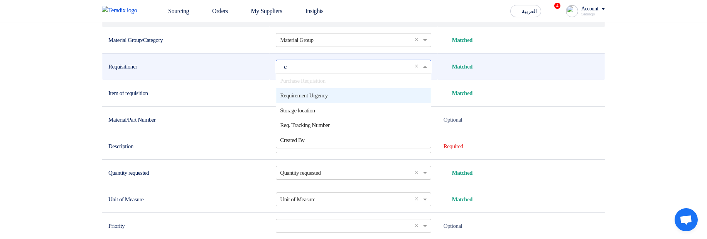
scroll to position [0, 0]
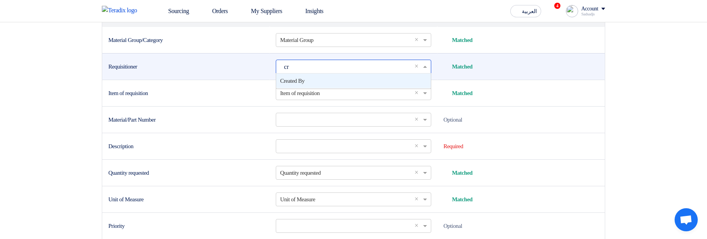
type input "cre"
click at [315, 89] on div "Created By" at bounding box center [353, 81] width 154 height 15
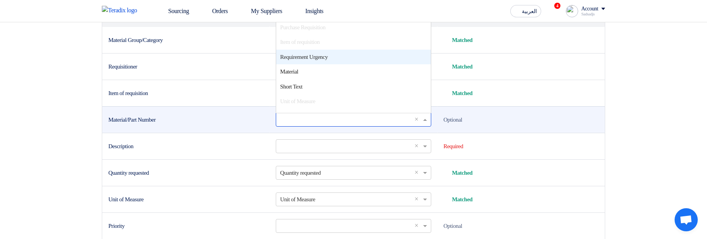
click at [308, 126] on input "text" at bounding box center [349, 119] width 139 height 13
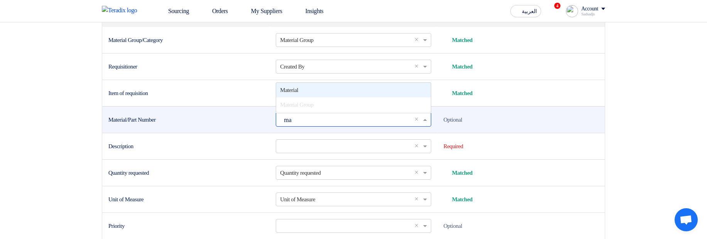
type input "mat"
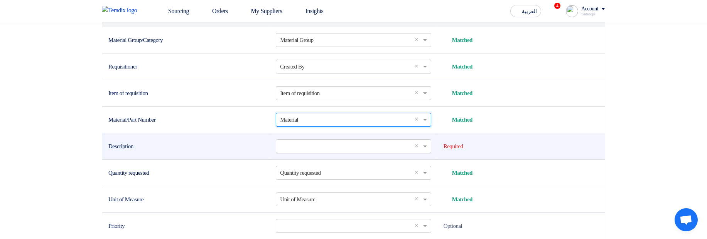
click at [314, 153] on input "text" at bounding box center [349, 146] width 139 height 13
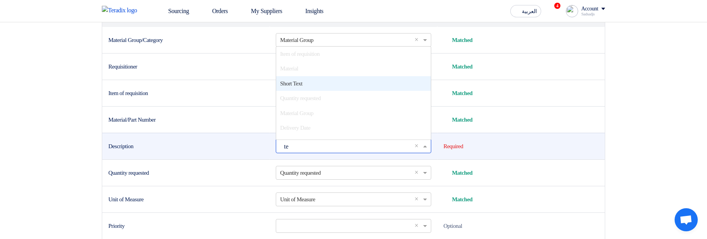
type input "tex"
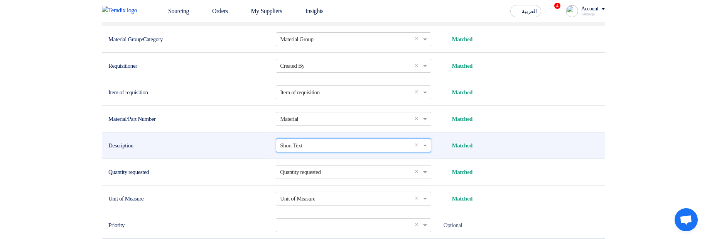
scroll to position [324, 0]
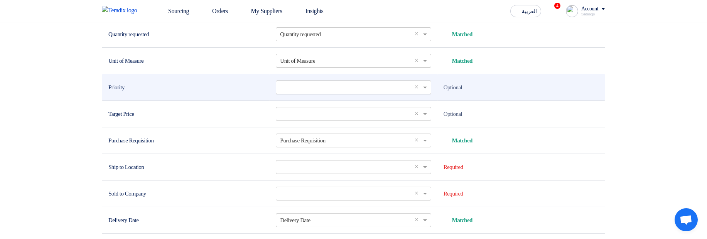
click at [326, 94] on input "text" at bounding box center [349, 87] width 139 height 13
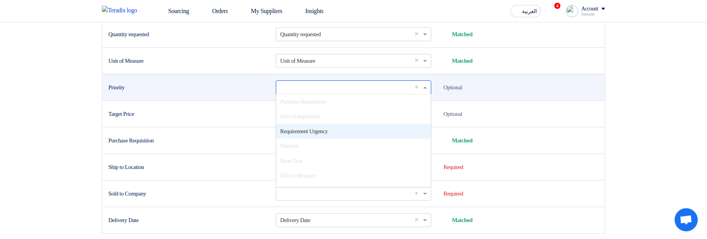
click at [327, 135] on span "Requirement Urgency" at bounding box center [303, 131] width 47 height 6
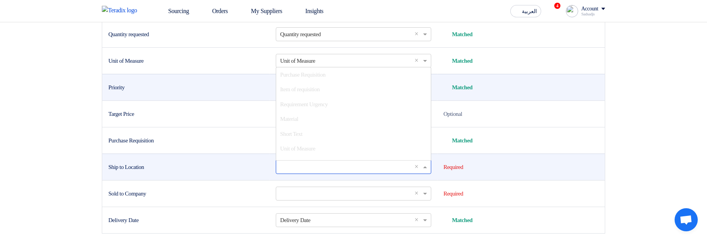
click at [305, 173] on input "text" at bounding box center [349, 167] width 139 height 13
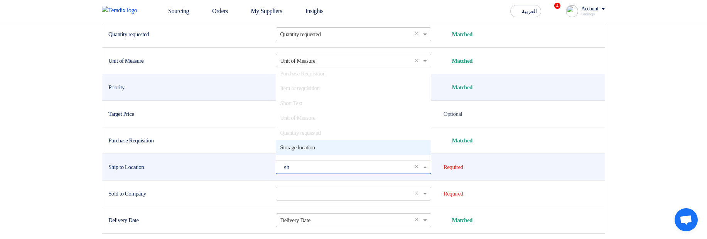
scroll to position [0, 0]
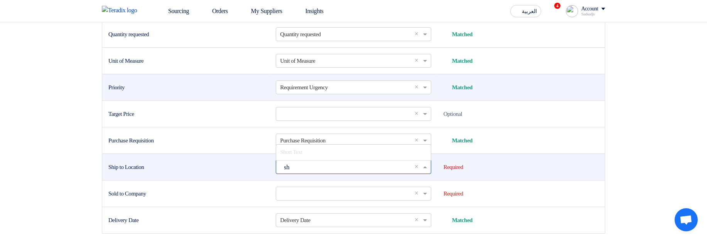
type input "s"
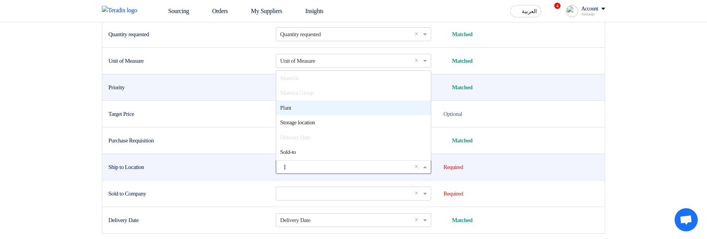
type input "lo"
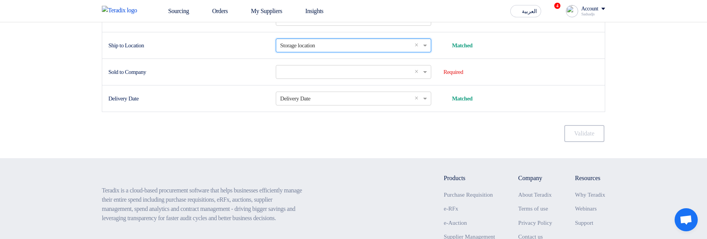
scroll to position [463, 0]
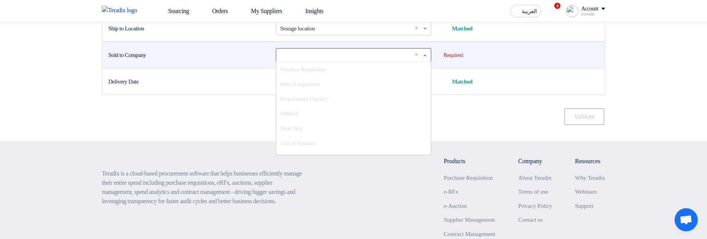
click at [326, 61] on input "text" at bounding box center [349, 55] width 139 height 13
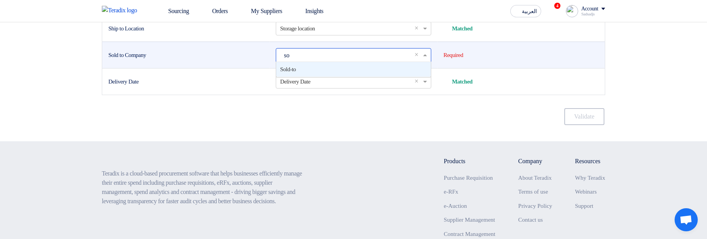
scroll to position [0, 0]
type input "sol"
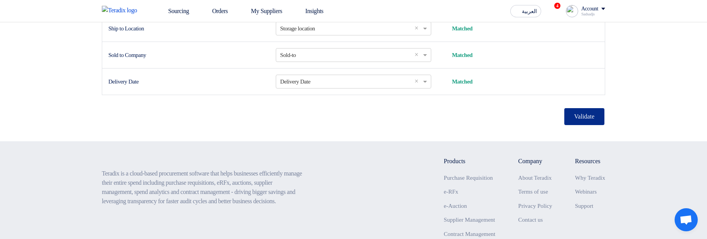
click at [577, 125] on button "Validate" at bounding box center [584, 116] width 40 height 17
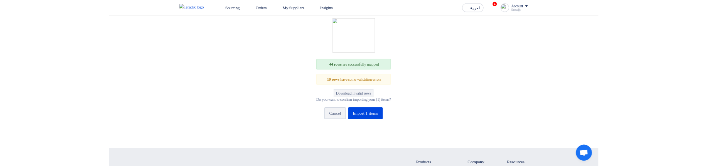
scroll to position [170, 0]
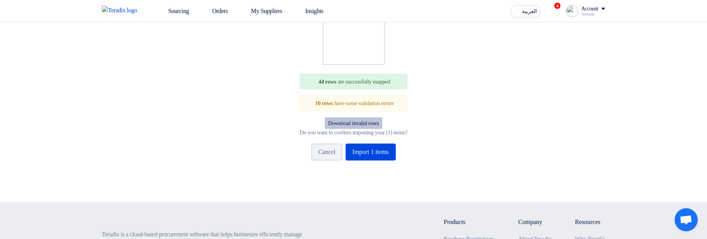
click at [380, 129] on button "Download invalid rows" at bounding box center [353, 124] width 57 height 12
click at [374, 90] on div "44 rows are successfully mapped" at bounding box center [354, 82] width 108 height 16
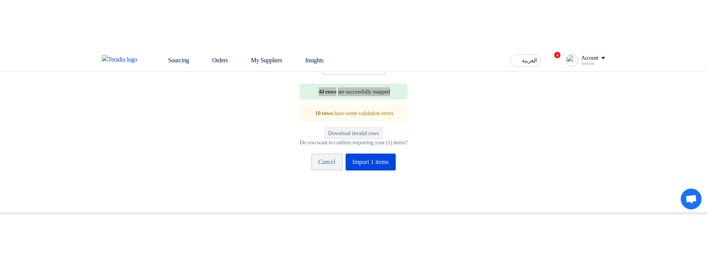
scroll to position [262, 0]
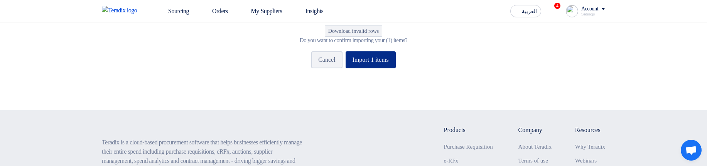
click at [380, 68] on button "Import 1 items" at bounding box center [370, 59] width 50 height 17
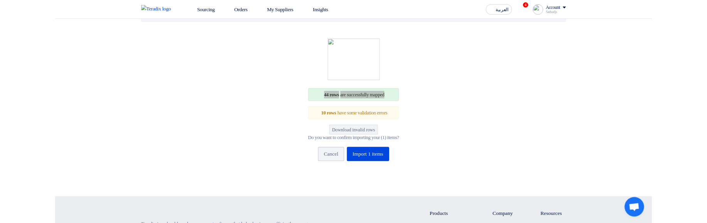
scroll to position [77, 0]
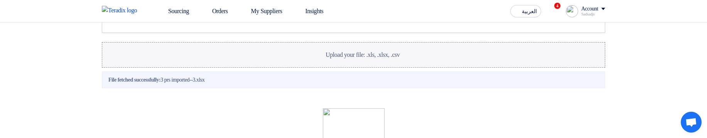
click at [372, 58] on span "Upload your file: .xls, .xlsx, .csv" at bounding box center [362, 54] width 74 height 7
click at [0, 0] on input "Upload your file: .xls, .xlsx, .csv Upload your file: .xls, .xlsx, .csv" at bounding box center [0, 0] width 0 height 0
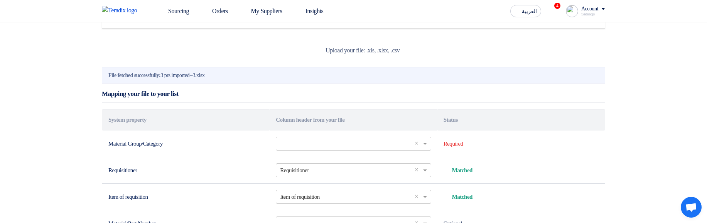
scroll to position [123, 0]
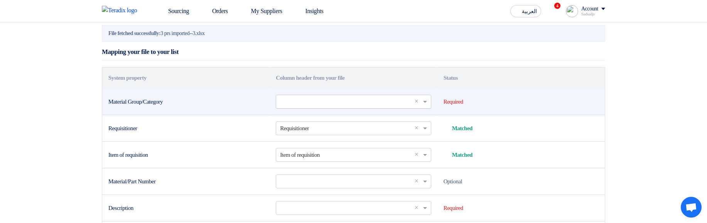
click at [308, 108] on input "text" at bounding box center [349, 101] width 139 height 13
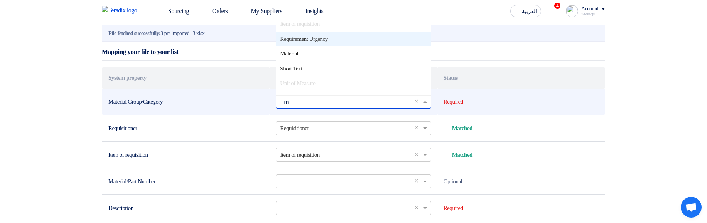
scroll to position [0, 0]
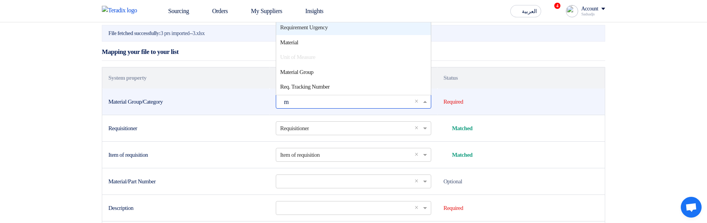
type input "ma"
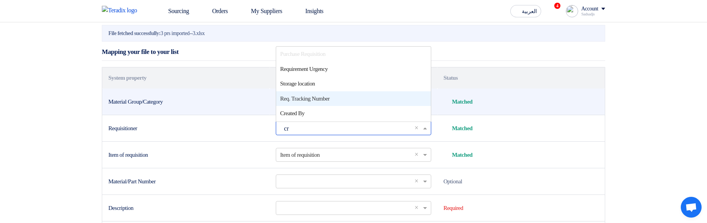
type input "cre"
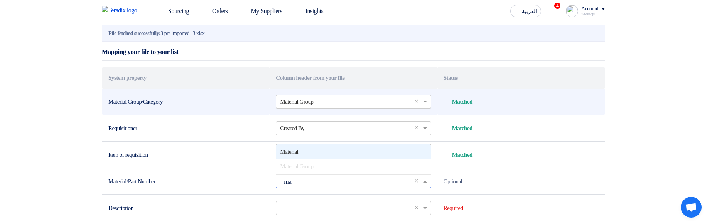
type input "mat"
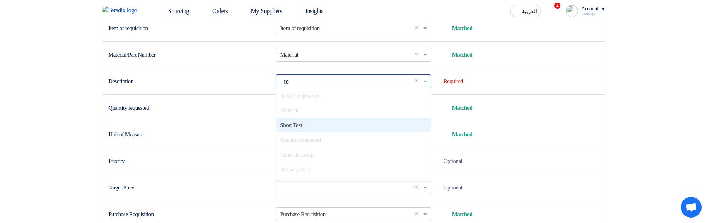
type input "tex"
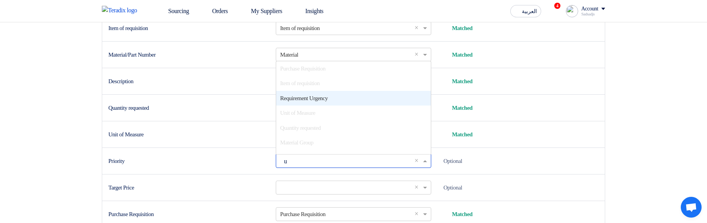
type input "ur"
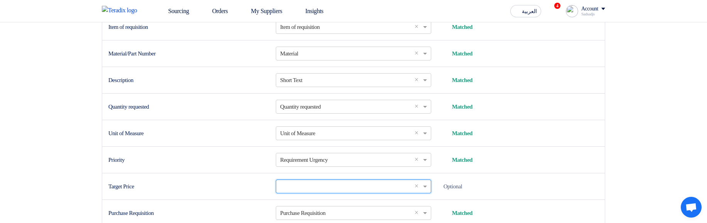
scroll to position [383, 0]
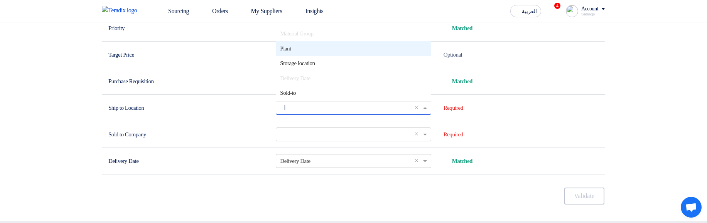
type input "lo"
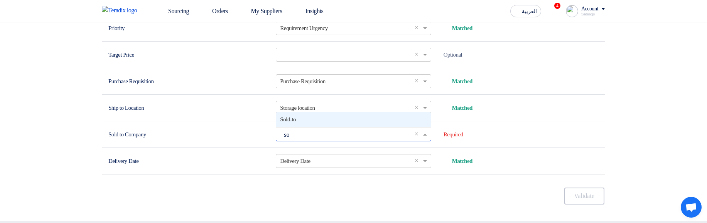
type input "sol"
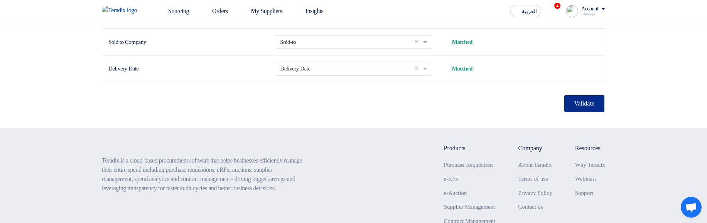
click at [584, 112] on button "Validate" at bounding box center [584, 103] width 40 height 17
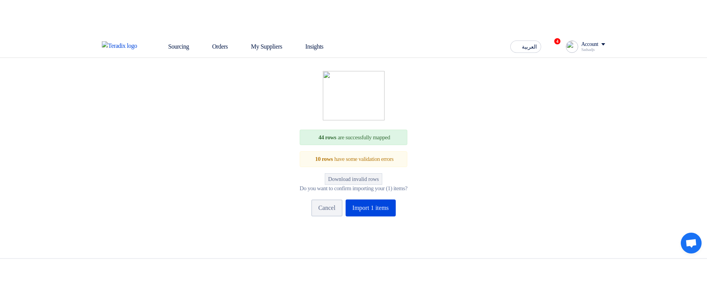
scroll to position [216, 0]
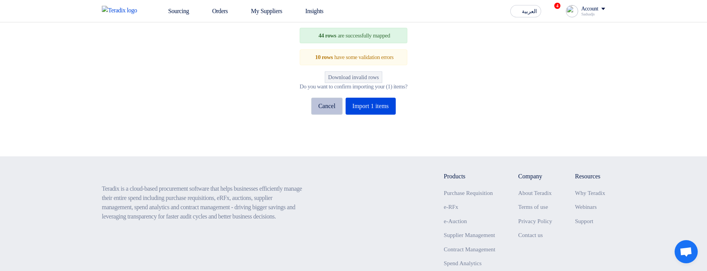
click at [329, 114] on button "Cancel" at bounding box center [326, 106] width 31 height 17
click at [318, 114] on button "Cancel" at bounding box center [326, 106] width 31 height 17
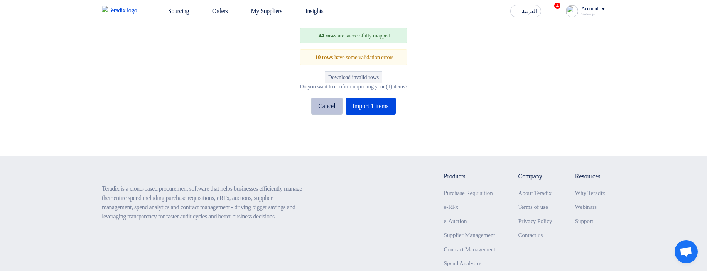
click at [318, 114] on button "Cancel" at bounding box center [326, 106] width 31 height 17
click at [320, 114] on button "Cancel" at bounding box center [326, 106] width 31 height 17
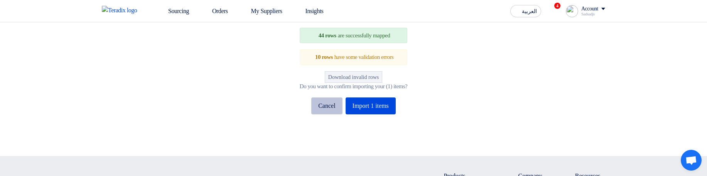
click at [326, 114] on button "Cancel" at bounding box center [326, 106] width 31 height 17
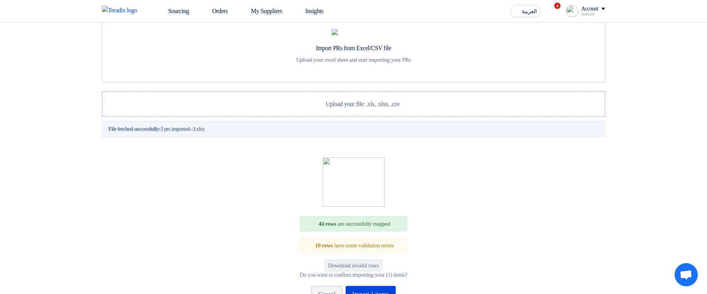
scroll to position [0, 0]
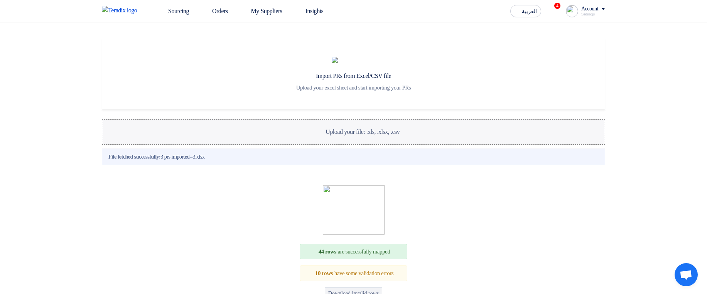
drag, startPoint x: 385, startPoint y: 148, endPoint x: 387, endPoint y: 153, distance: 5.4
click at [386, 150] on div "Import PRs from Excel/CSV file Upload your excel sheet and start importing your…" at bounding box center [353, 197] width 515 height 319
click at [394, 135] on span "Upload your file: .xls, .xlsx, .csv" at bounding box center [362, 131] width 74 height 7
click at [0, 0] on input "Upload your file: .xls, .xlsx, .csv Upload your file: .xls, .xlsx, .csv" at bounding box center [0, 0] width 0 height 0
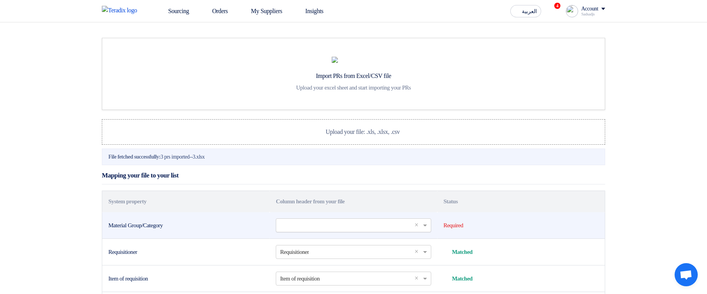
click at [351, 231] on input "text" at bounding box center [349, 225] width 139 height 13
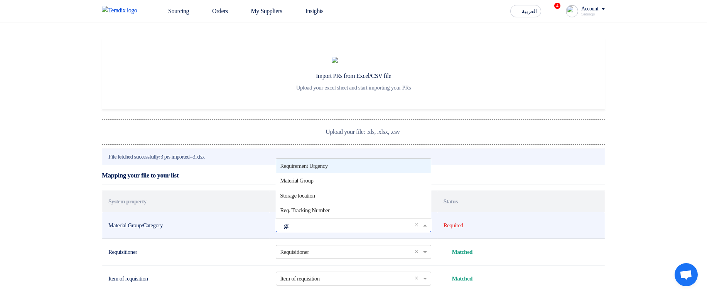
type input "gro"
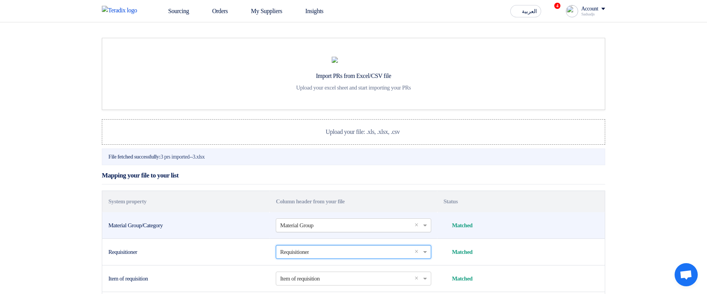
type input "r"
type input "cre"
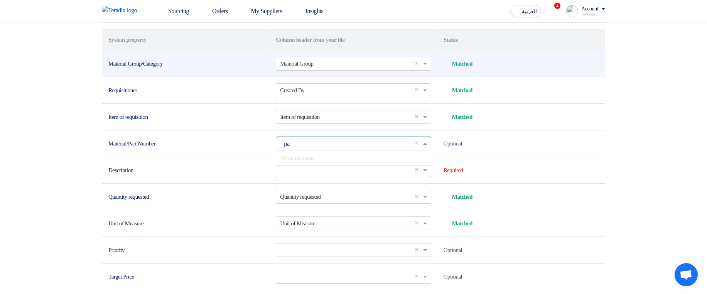
type input "p"
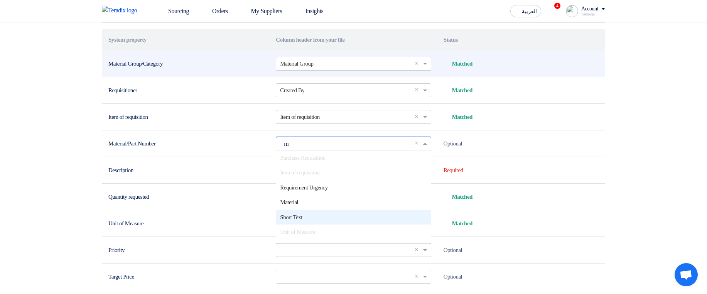
scroll to position [0, 0]
type input "ma"
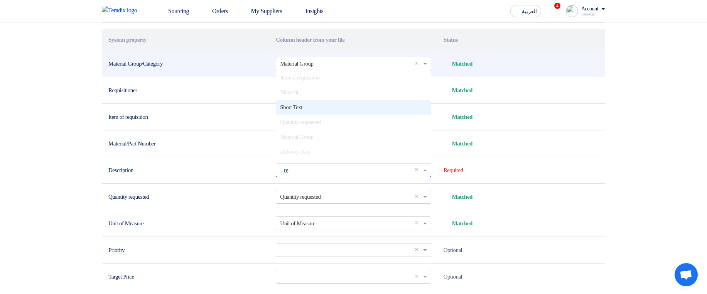
type input "tex"
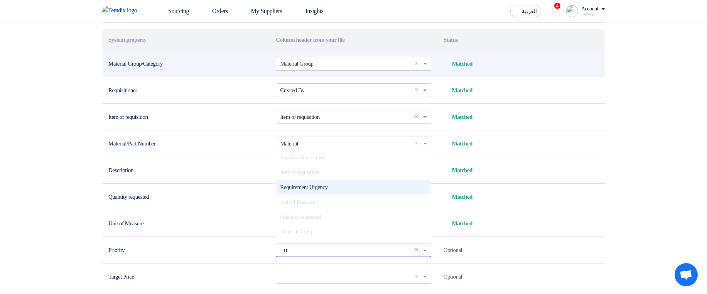
type input "ur"
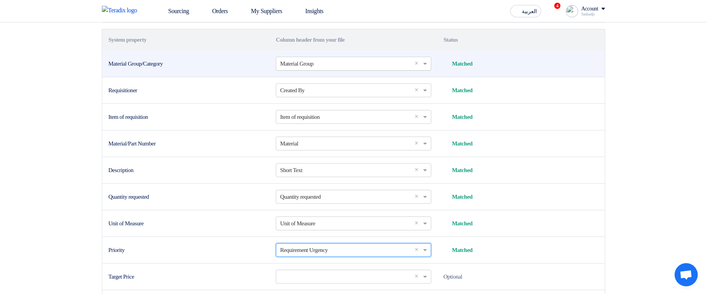
scroll to position [321, 0]
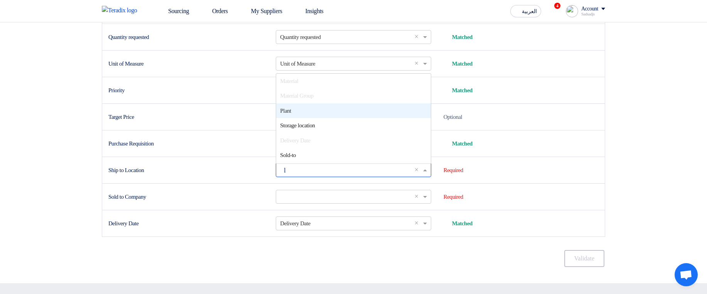
type input "lo"
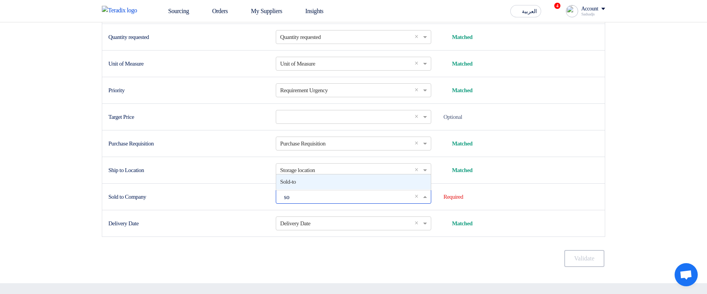
type input "sol"
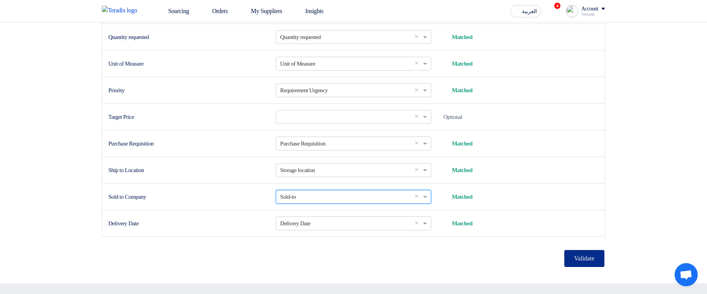
click at [589, 239] on button "Validate" at bounding box center [584, 258] width 40 height 17
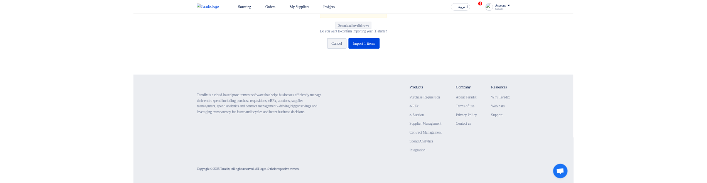
scroll to position [77, 0]
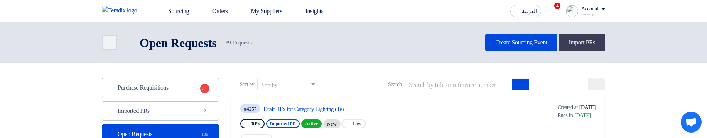
click at [453, 82] on input at bounding box center [458, 85] width 108 height 12
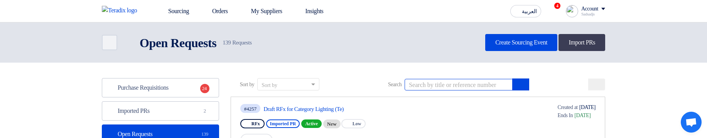
click at [454, 83] on input at bounding box center [458, 85] width 108 height 12
paste input "1100001970""
type input "1100001970""
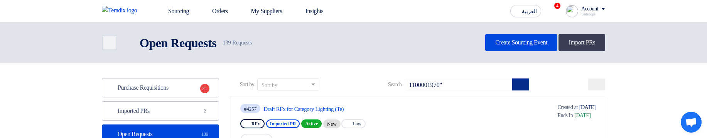
drag, startPoint x: 530, startPoint y: 85, endPoint x: 513, endPoint y: 96, distance: 19.6
click at [523, 86] on icon "submit" at bounding box center [520, 84] width 6 height 6
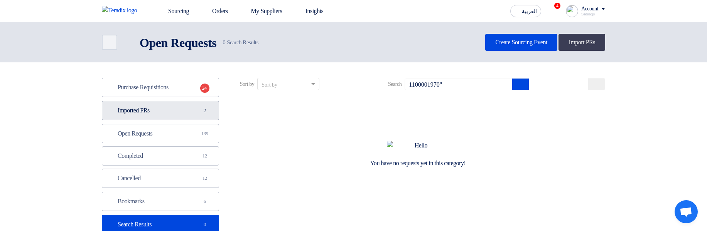
click at [156, 110] on link "Imported PRs Imported PRs 2" at bounding box center [160, 110] width 117 height 19
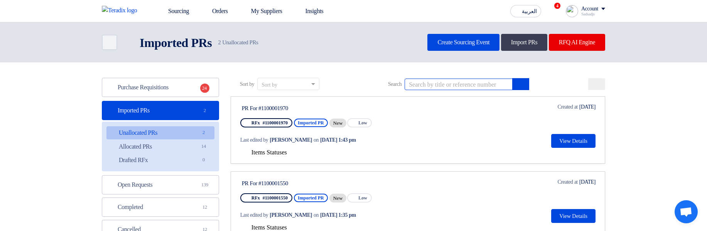
click at [453, 84] on input at bounding box center [458, 85] width 108 height 12
paste input "1100001970""
type input "1100001970"
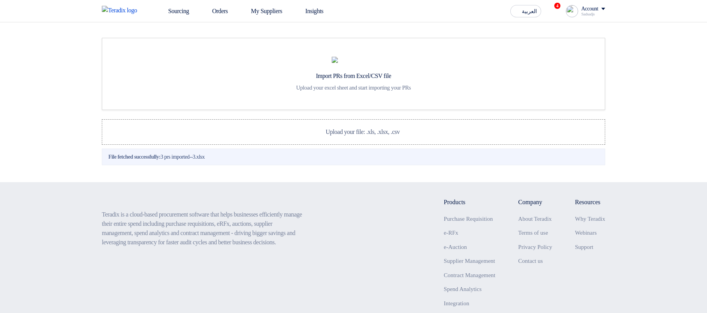
scroll to position [77, 0]
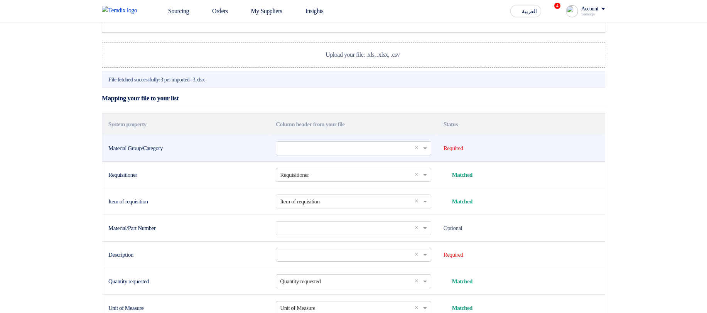
click at [372, 154] on input "text" at bounding box center [349, 147] width 139 height 13
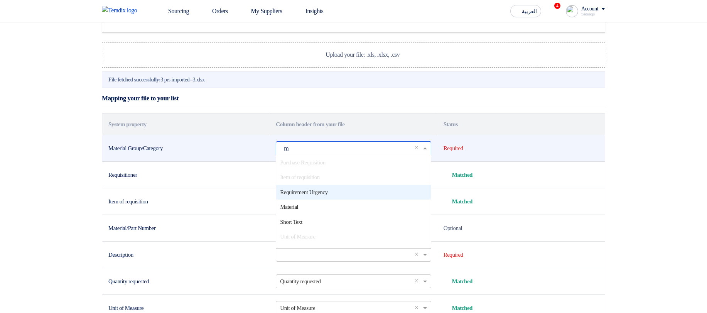
scroll to position [0, 0]
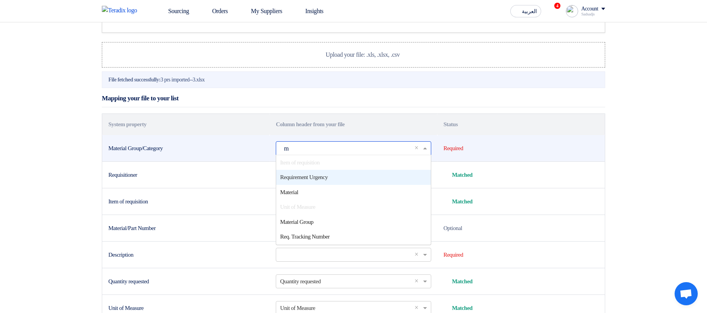
type input "ma"
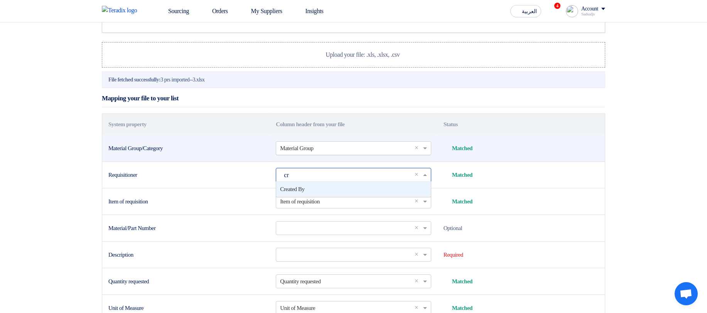
type input "cre"
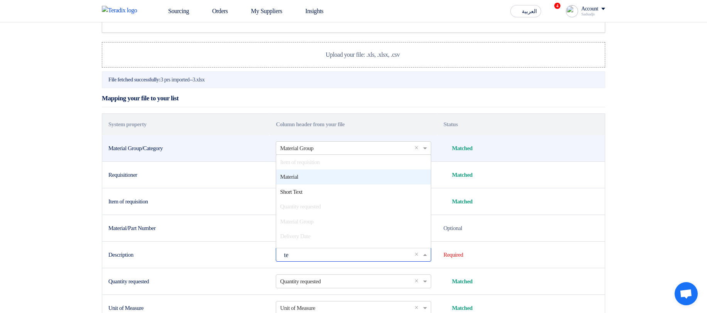
type input "tex"
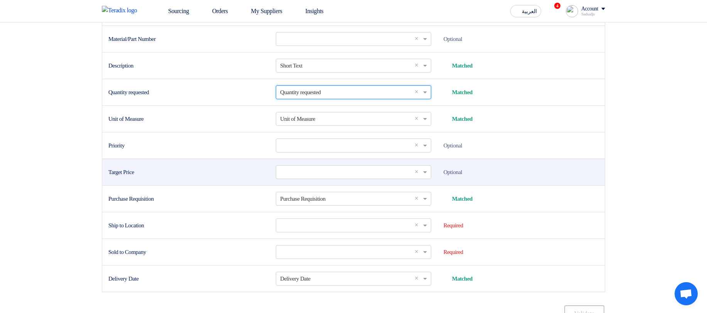
scroll to position [267, 0]
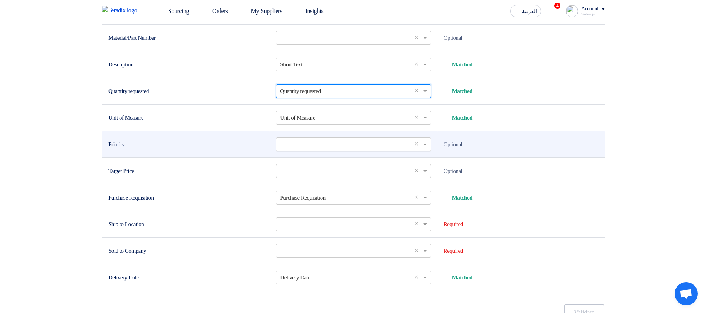
click at [294, 150] on input "text" at bounding box center [349, 144] width 139 height 13
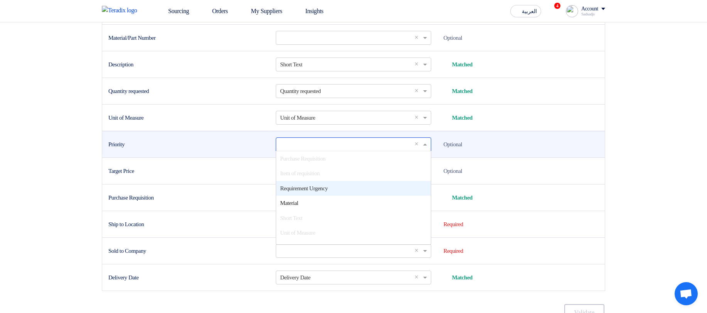
click at [319, 182] on div "Requirement Urgency" at bounding box center [353, 188] width 154 height 15
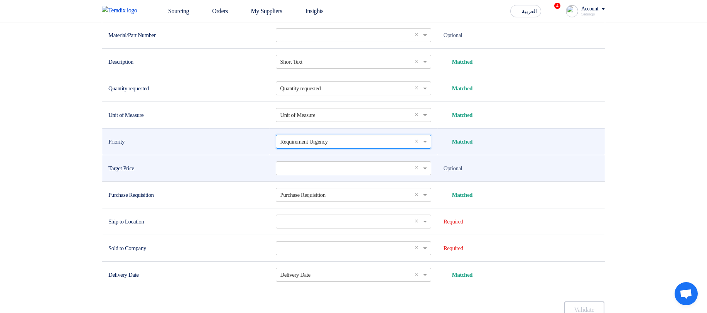
scroll to position [313, 0]
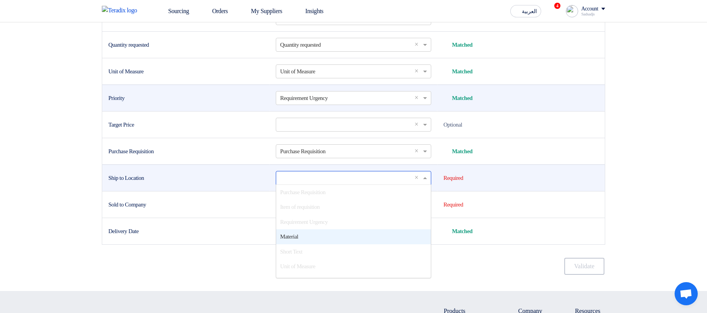
click at [313, 182] on input "text" at bounding box center [349, 177] width 139 height 13
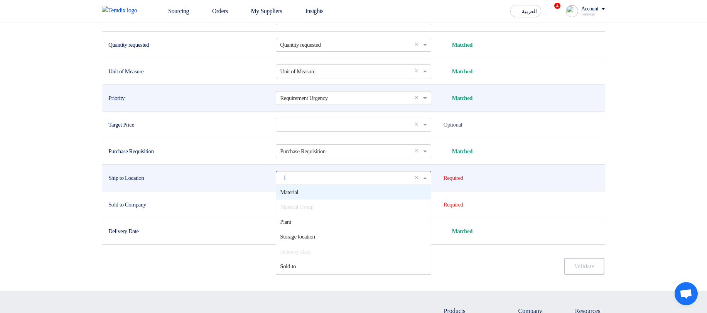
type input "lo"
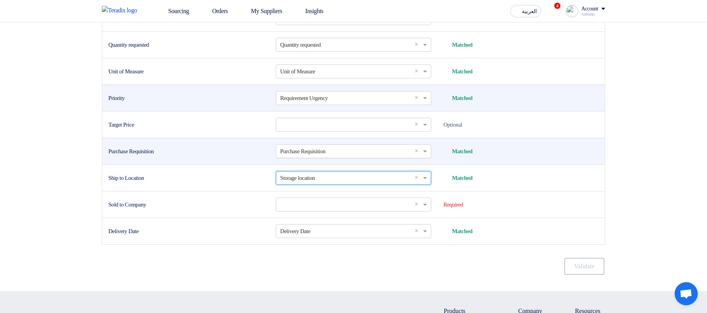
click at [418, 156] on span "×" at bounding box center [417, 151] width 7 height 9
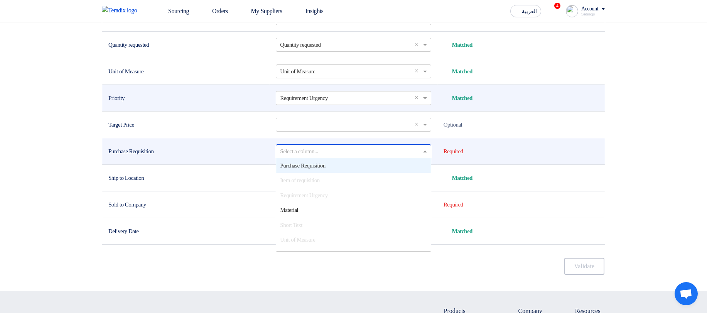
click at [376, 173] on div "Purchase Requisition" at bounding box center [353, 165] width 154 height 15
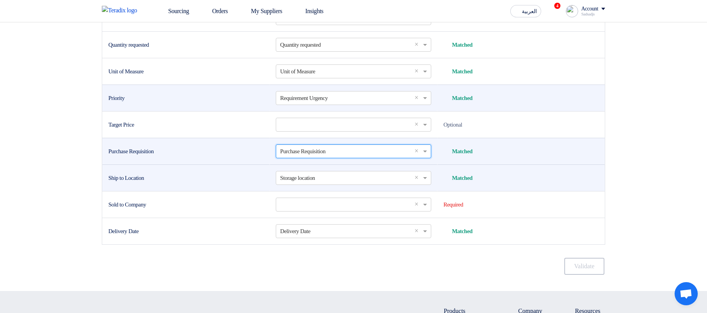
scroll to position [360, 0]
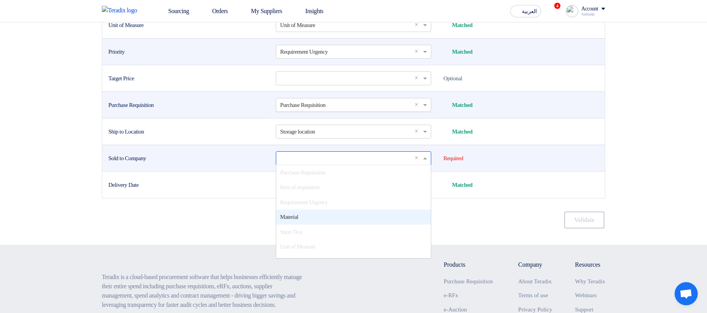
click at [348, 164] on input "text" at bounding box center [349, 157] width 139 height 13
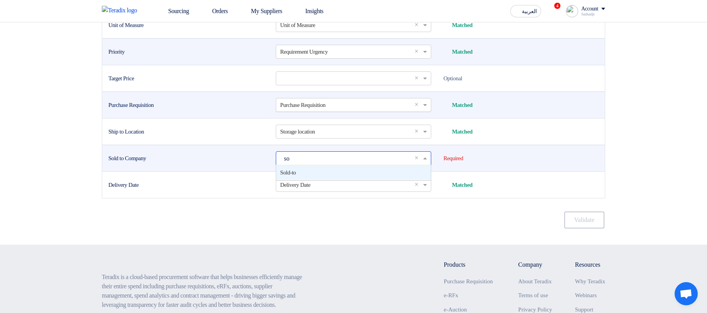
scroll to position [0, 0]
type input "sol"
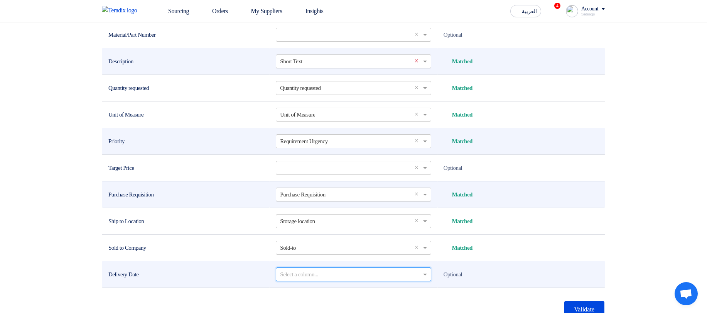
scroll to position [175, 0]
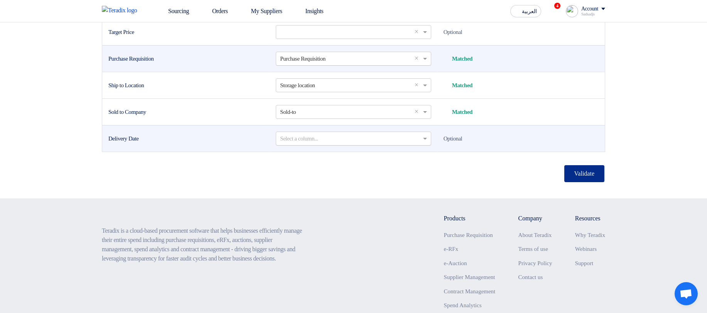
click at [569, 182] on button "Validate" at bounding box center [584, 173] width 40 height 17
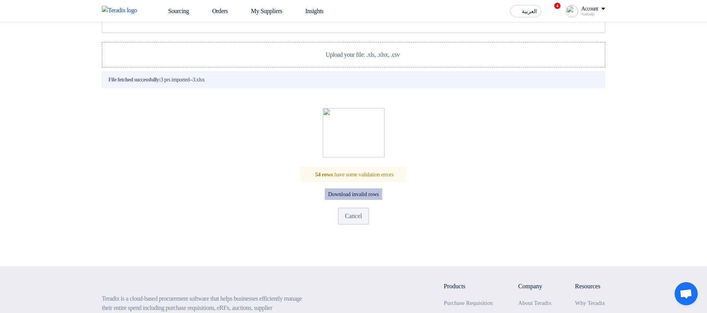
click at [348, 182] on button "Download invalid rows" at bounding box center [353, 194] width 57 height 12
click at [363, 182] on button "Cancel" at bounding box center [353, 215] width 31 height 17
click at [354, 58] on span "Upload your file: .xls, .xlsx, .csv" at bounding box center [362, 54] width 74 height 7
click at [0, 0] on input "Upload your file: .xls, .xlsx, .csv Upload your file: .xls, .xlsx, .csv" at bounding box center [0, 0] width 0 height 0
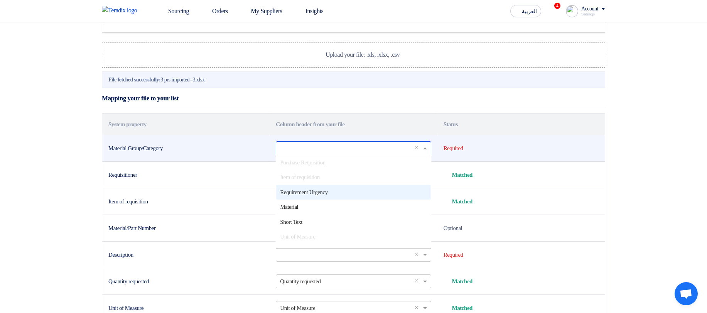
click at [357, 154] on input "text" at bounding box center [349, 147] width 139 height 13
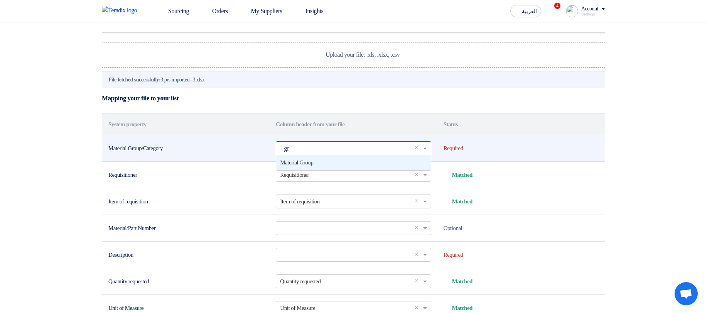
type input "gro"
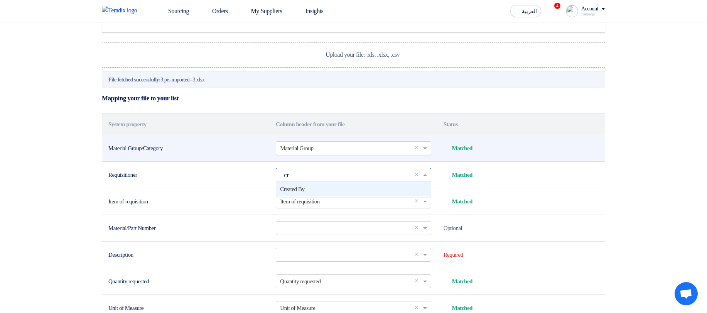
type input "cre"
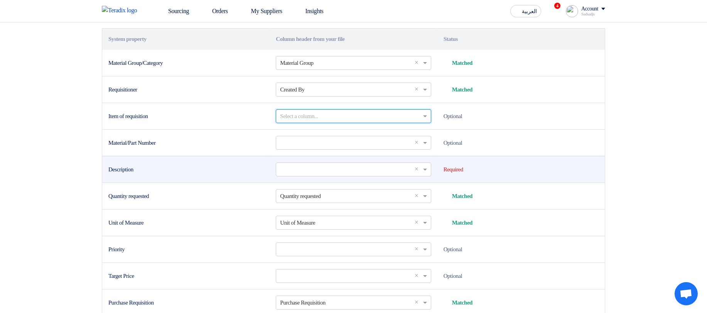
scroll to position [170, 0]
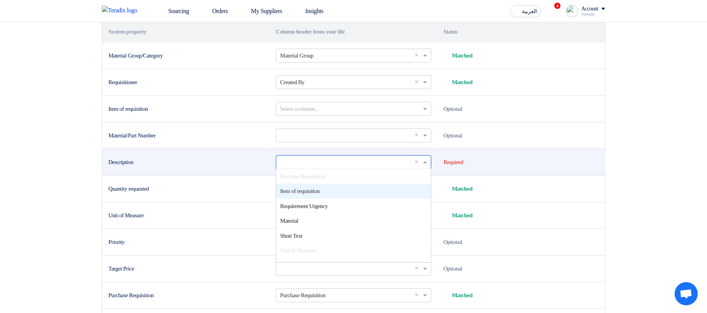
click at [341, 168] on input "text" at bounding box center [349, 161] width 139 height 13
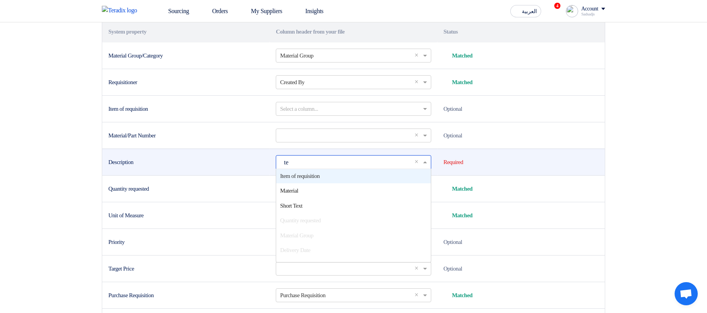
scroll to position [0, 0]
type input "tex"
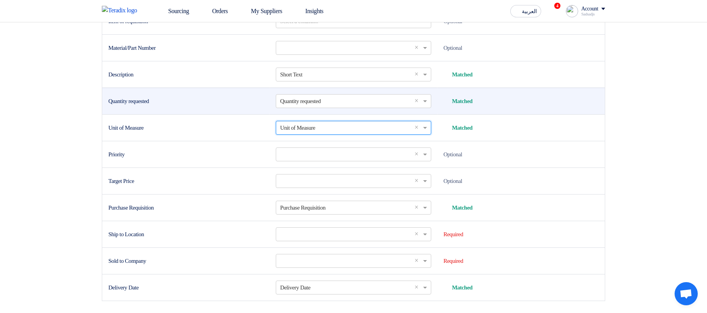
scroll to position [262, 0]
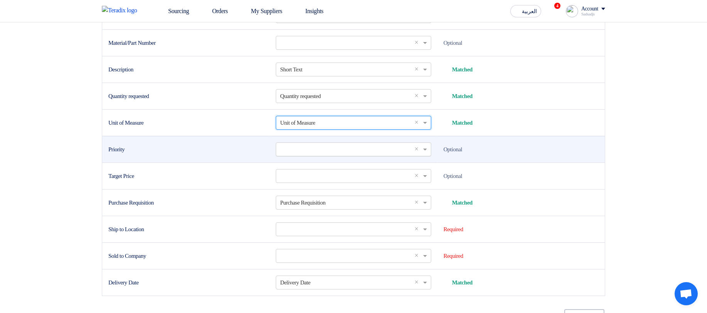
click at [299, 155] on input "text" at bounding box center [349, 149] width 139 height 13
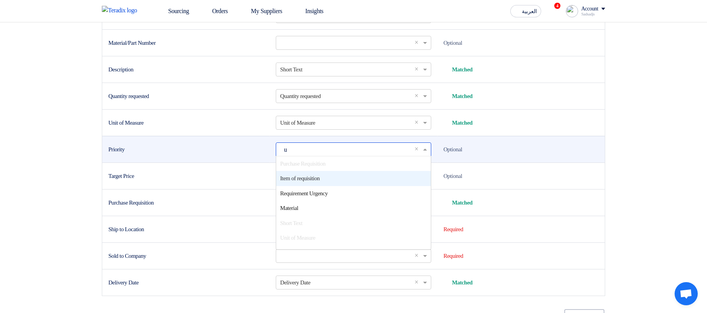
scroll to position [0, 0]
type input "ur"
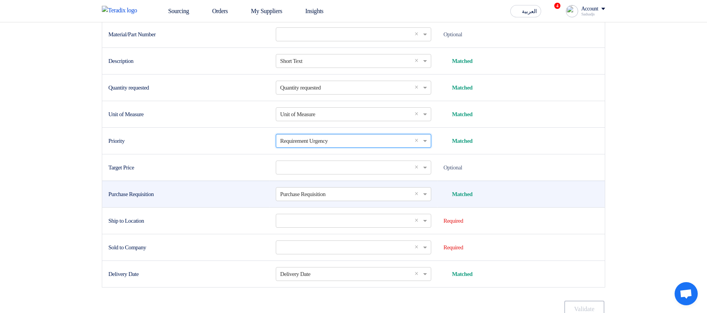
scroll to position [308, 0]
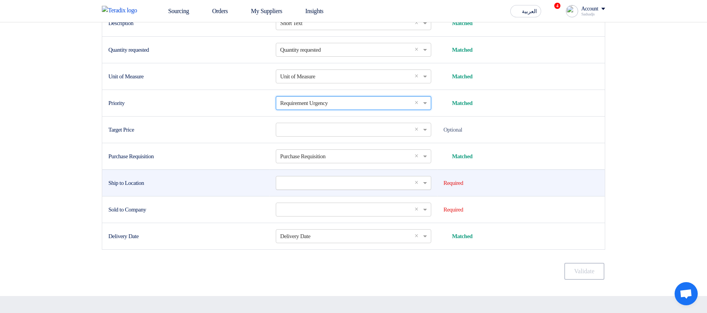
click at [294, 182] on input "text" at bounding box center [349, 182] width 139 height 13
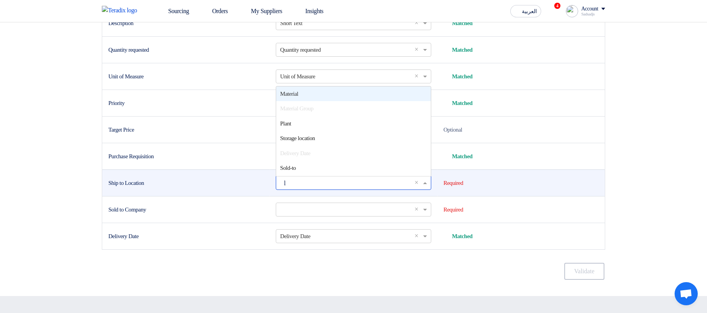
type input "lo"
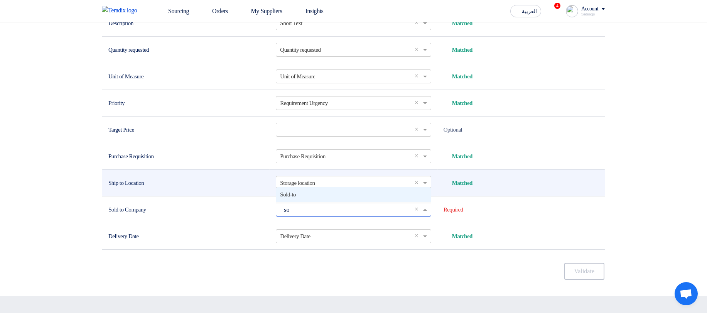
type input "sol"
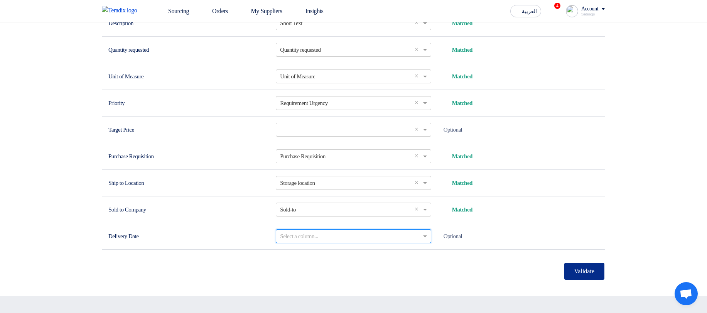
click at [597, 182] on button "Validate" at bounding box center [584, 270] width 40 height 17
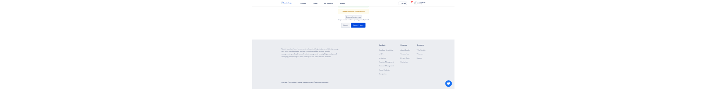
scroll to position [77, 0]
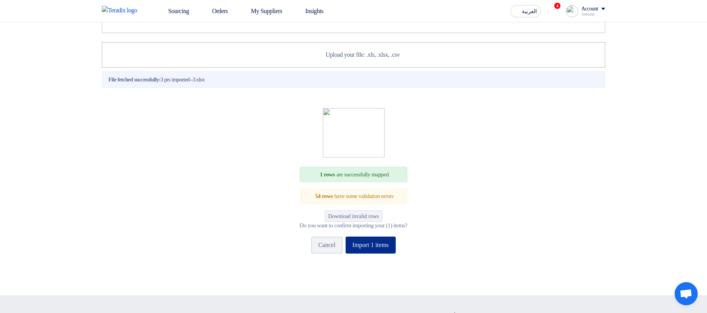
click at [385, 182] on button "Import 1 items" at bounding box center [370, 244] width 50 height 17
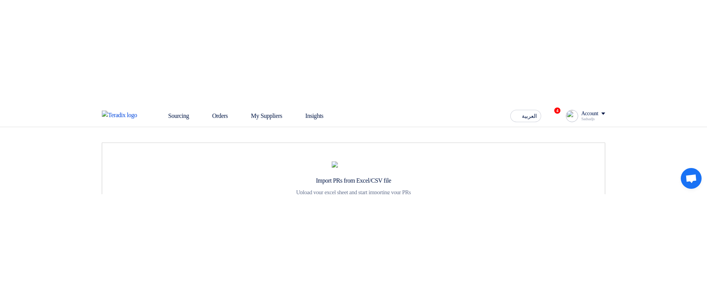
scroll to position [69, 0]
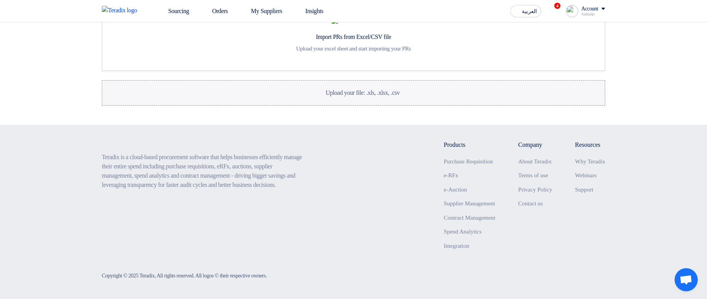
click at [297, 89] on label "Upload your file: .xls, .xlsx, .csv Upload your file: .xls, .xlsx, .csv" at bounding box center [353, 92] width 503 height 25
click at [0, 0] on input "Upload your file: .xls, .xlsx, .csv Upload your file: .xls, .xlsx, .csv" at bounding box center [0, 0] width 0 height 0
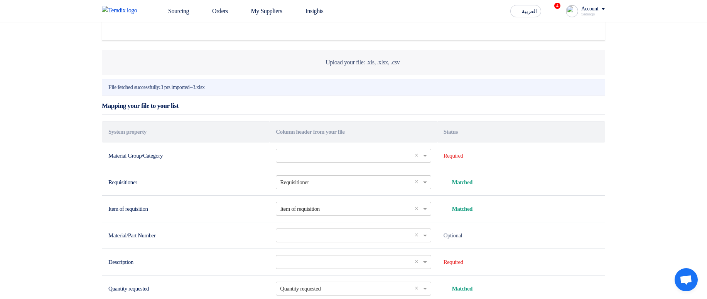
scroll to position [77, 0]
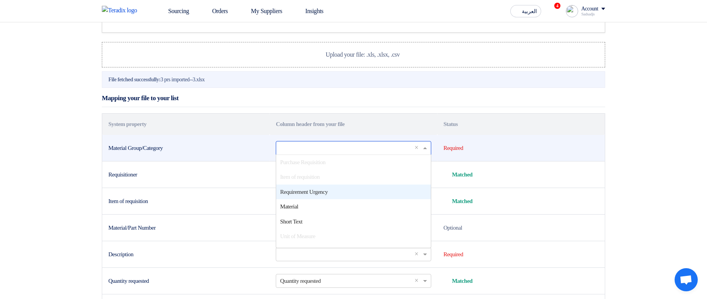
click at [330, 89] on input "text" at bounding box center [349, 147] width 139 height 13
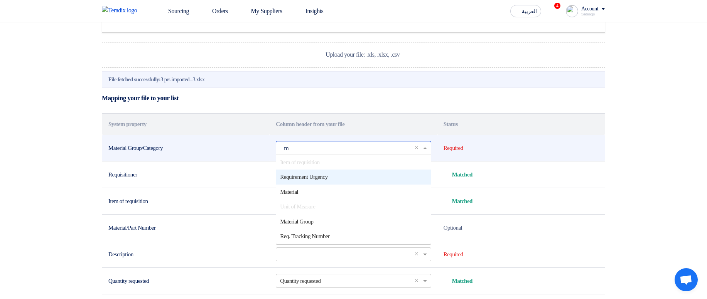
scroll to position [0, 0]
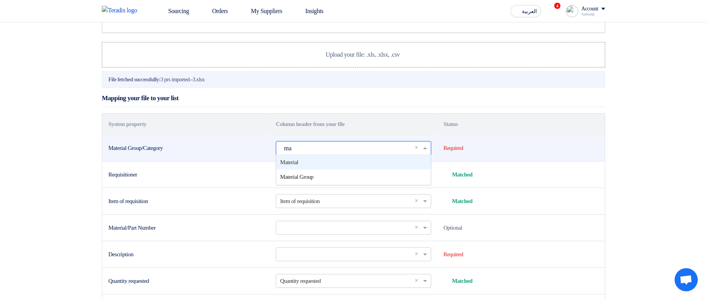
type input "mat"
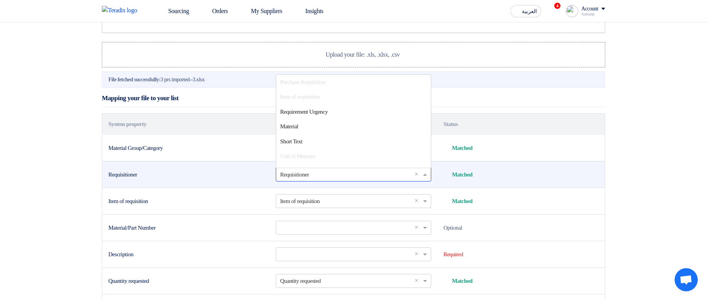
click at [322, 89] on input "text" at bounding box center [349, 174] width 139 height 13
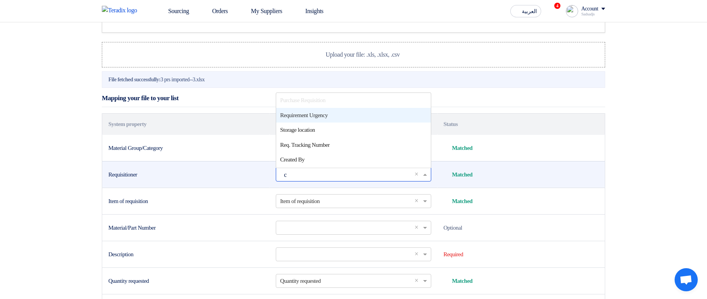
type input "cr"
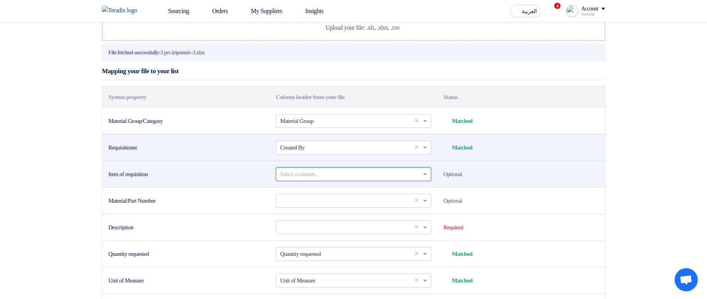
scroll to position [123, 0]
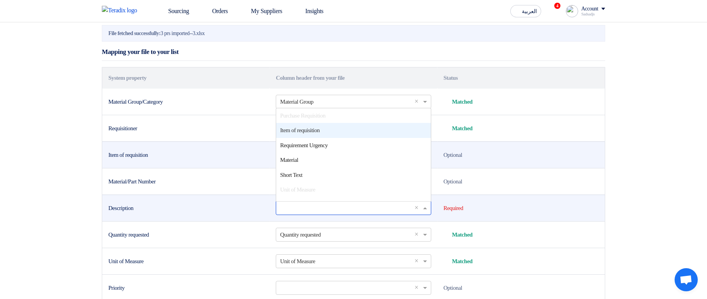
click at [320, 89] on input "text" at bounding box center [349, 208] width 139 height 13
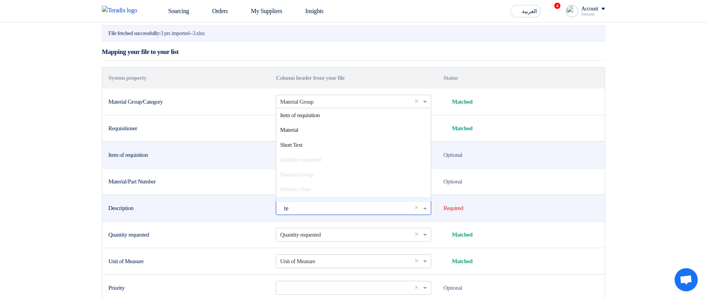
scroll to position [0, 0]
type input "tex"
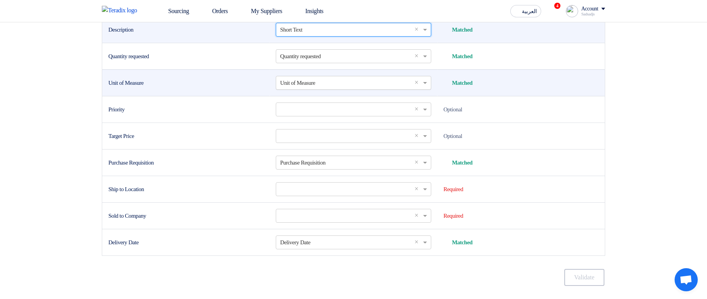
scroll to position [308, 0]
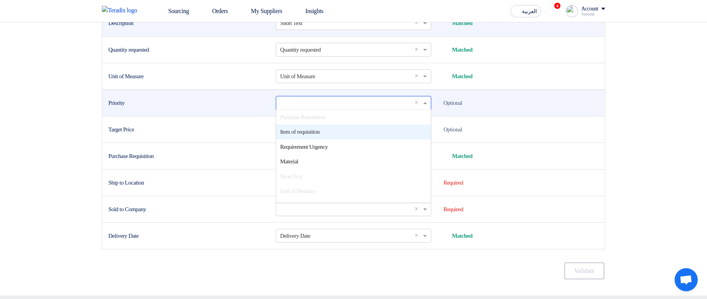
click at [301, 89] on input "text" at bounding box center [349, 102] width 139 height 13
click at [550, 89] on td "Optional" at bounding box center [520, 102] width 167 height 27
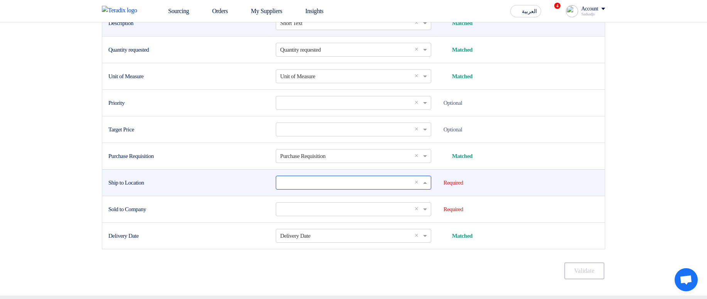
click at [305, 89] on input "text" at bounding box center [349, 182] width 139 height 13
type input "loca"
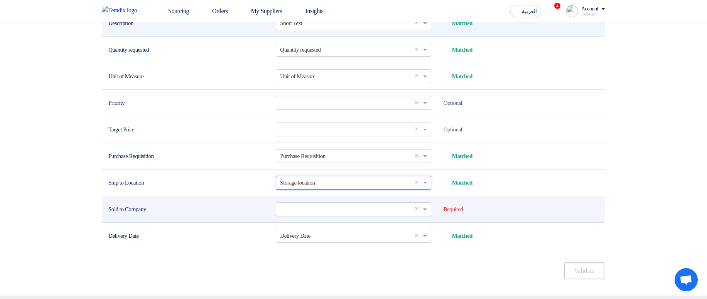
click at [336, 89] on input "text" at bounding box center [349, 209] width 139 height 13
type input "sold"
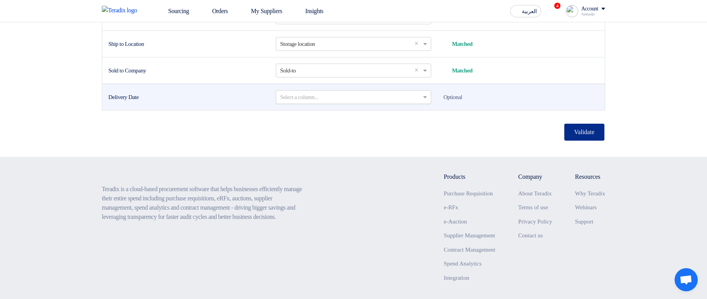
click at [583, 89] on button "Validate" at bounding box center [584, 132] width 40 height 17
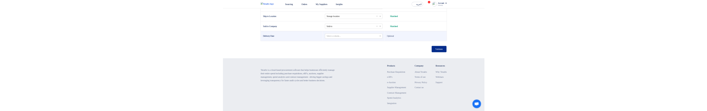
scroll to position [77, 0]
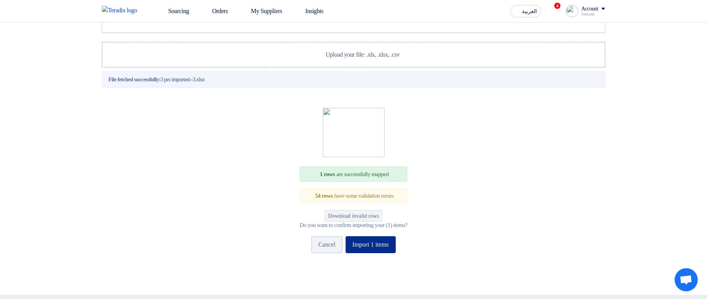
click at [379, 89] on button "Import 1 items" at bounding box center [370, 244] width 50 height 17
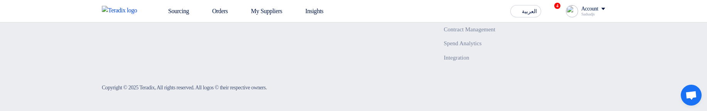
scroll to position [466, 0]
drag, startPoint x: 431, startPoint y: 145, endPoint x: 436, endPoint y: 181, distance: 36.3
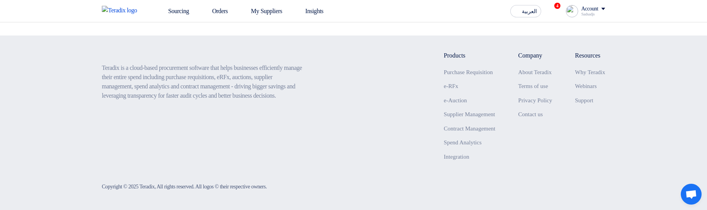
click at [637, 89] on footer "Teradix is a cloud-based procurement software that helps businesses efficiently…" at bounding box center [353, 122] width 707 height 175
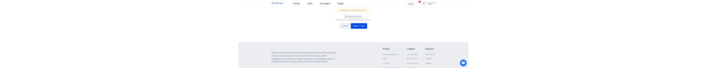
scroll to position [182, 0]
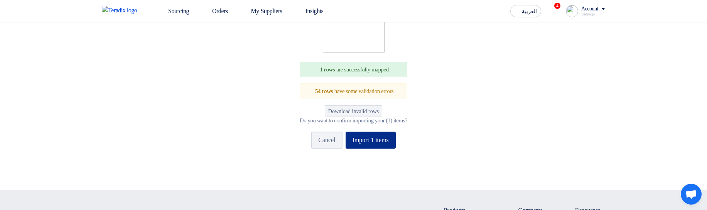
click at [389, 89] on button "Import 1 items" at bounding box center [370, 139] width 50 height 17
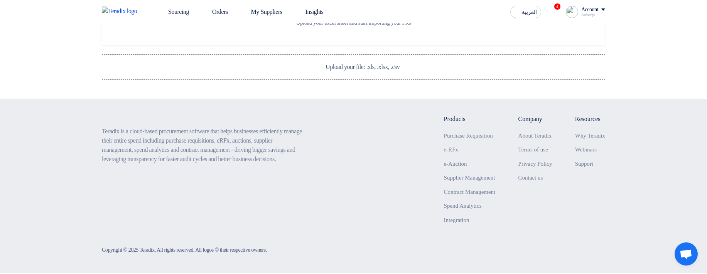
scroll to position [94, 0]
click at [374, 68] on label "Upload your file: .xls, .xlsx, .csv Upload your file: .xls, .xlsx, .csv" at bounding box center [353, 67] width 503 height 25
click at [0, 0] on input "Upload your file: .xls, .xlsx, .csv Upload your file: .xls, .xlsx, .csv" at bounding box center [0, 0] width 0 height 0
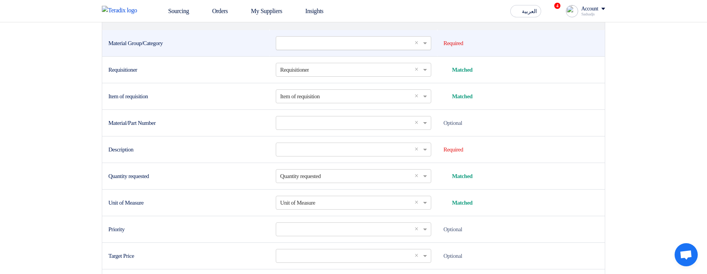
click at [362, 49] on input "text" at bounding box center [349, 43] width 139 height 13
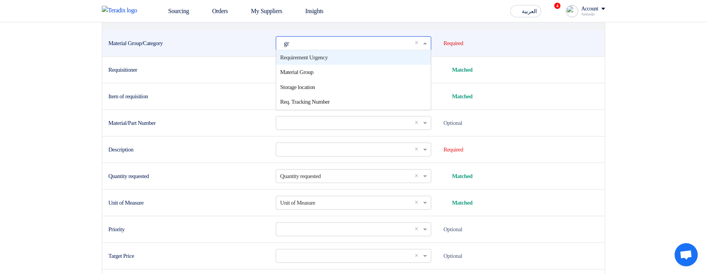
type input "gro"
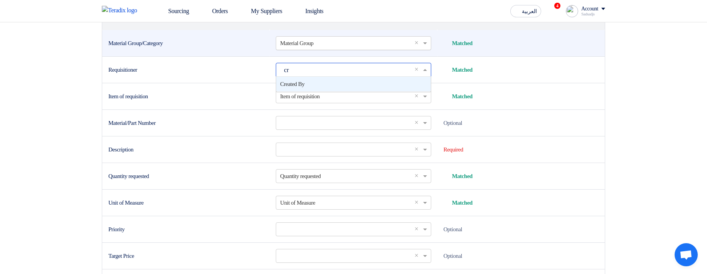
type input "cre"
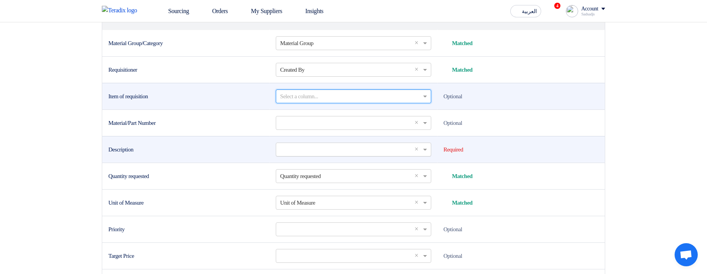
click at [303, 68] on input "text" at bounding box center [349, 149] width 139 height 13
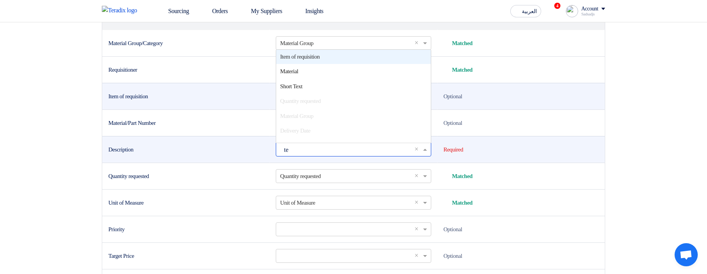
scroll to position [0, 0]
type input "tex"
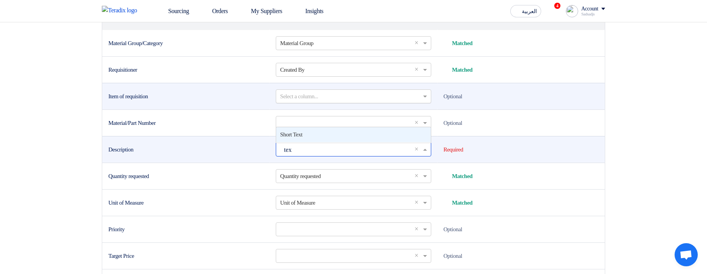
click at [291, 68] on span "Short Text" at bounding box center [291, 134] width 22 height 6
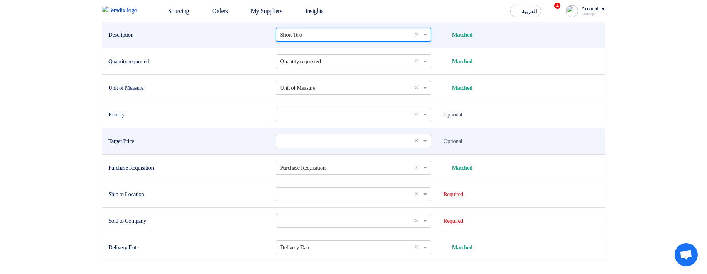
scroll to position [321, 0]
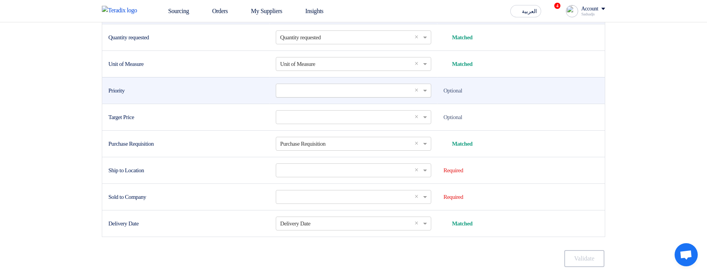
click at [298, 68] on input "text" at bounding box center [349, 90] width 139 height 13
click at [205, 68] on td "Priority" at bounding box center [185, 90] width 167 height 27
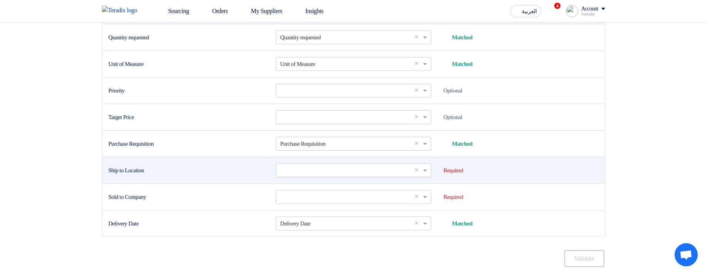
click at [316, 68] on input "text" at bounding box center [349, 170] width 139 height 13
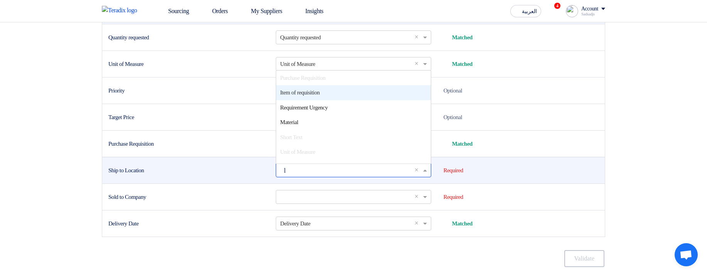
type input "lo"
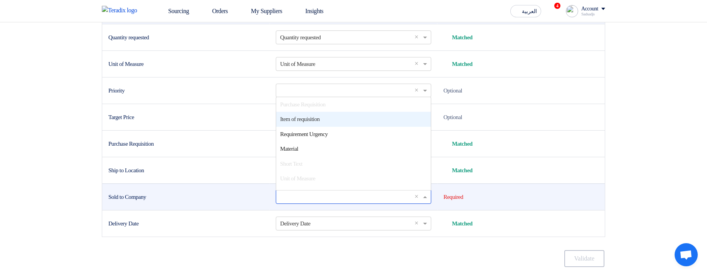
click at [313, 68] on input "text" at bounding box center [349, 196] width 139 height 13
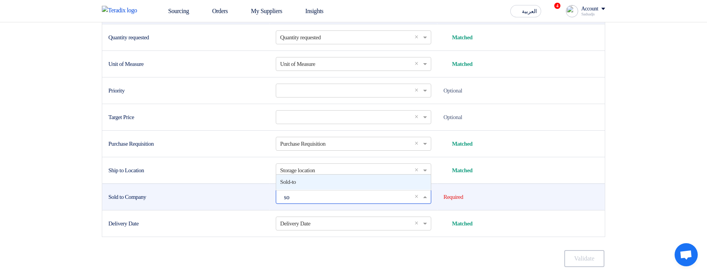
type input "sol"
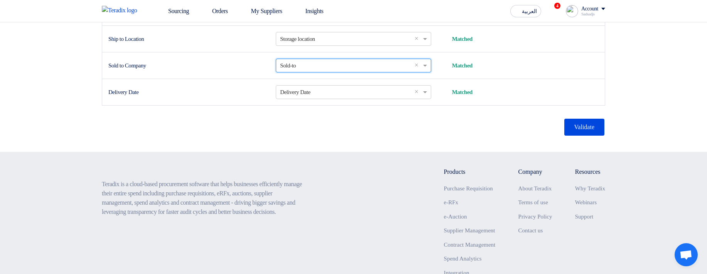
scroll to position [459, 0]
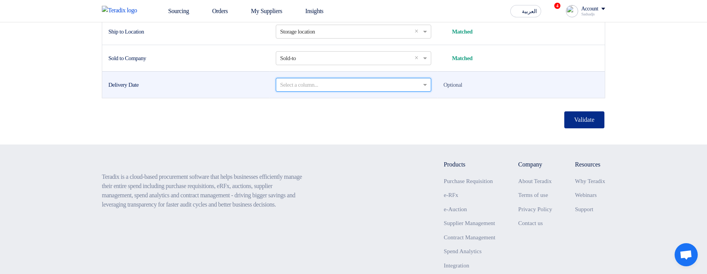
click at [593, 68] on button "Validate" at bounding box center [584, 119] width 40 height 17
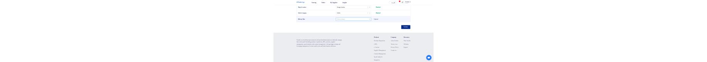
scroll to position [77, 0]
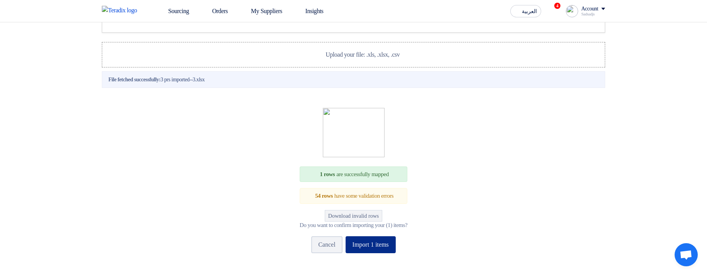
click at [391, 68] on button "Import 1 items" at bounding box center [370, 244] width 50 height 17
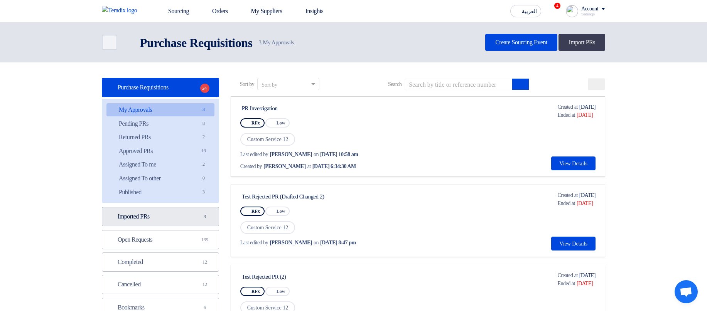
click at [167, 68] on link "Imported PRs Imported PRs 3" at bounding box center [160, 216] width 117 height 19
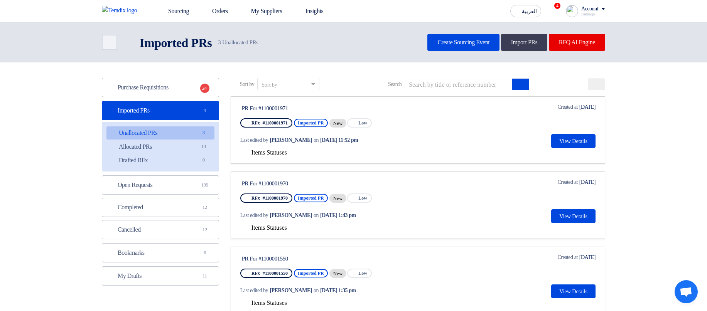
click at [282, 68] on span "Items Statuses" at bounding box center [268, 152] width 35 height 7
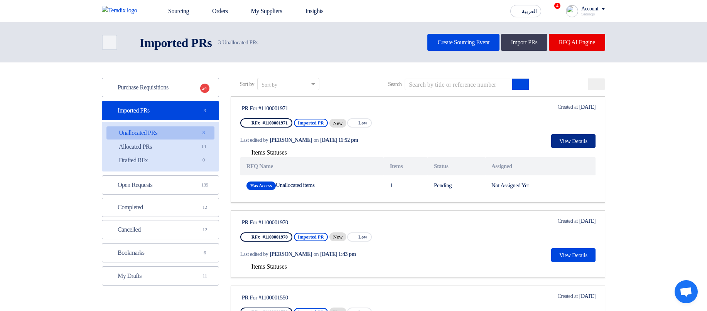
click at [571, 68] on button "View Details" at bounding box center [573, 141] width 44 height 14
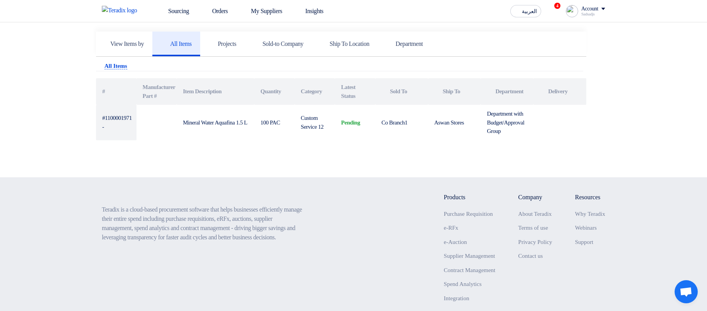
scroll to position [185, 0]
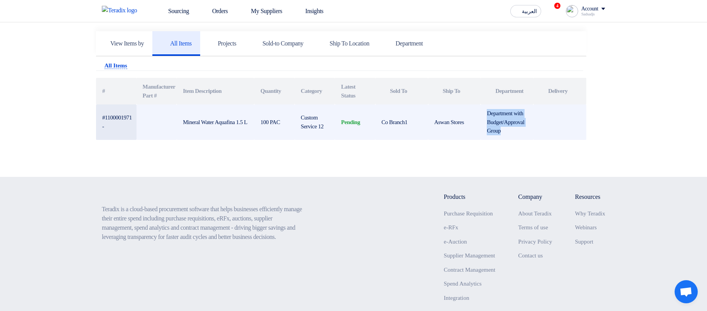
drag, startPoint x: 494, startPoint y: 114, endPoint x: 510, endPoint y: 145, distance: 35.0
click at [510, 68] on td "Department with Budget/Approval Group" at bounding box center [506, 121] width 53 height 35
click at [517, 68] on td "Department with Budget/Approval Group" at bounding box center [506, 121] width 53 height 35
click at [480, 68] on td "Aswan Stores" at bounding box center [454, 121] width 53 height 35
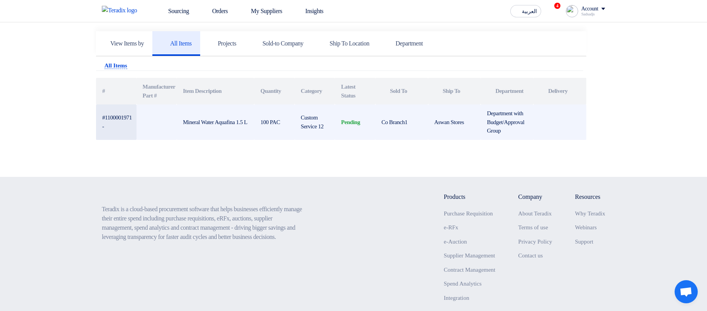
click at [123, 68] on td "#1100001971 -" at bounding box center [116, 121] width 40 height 35
drag, startPoint x: 123, startPoint y: 118, endPoint x: 125, endPoint y: 131, distance: 12.5
click at [125, 68] on td "#1100001971 -" at bounding box center [116, 121] width 40 height 35
click at [146, 68] on td at bounding box center [156, 121] width 40 height 35
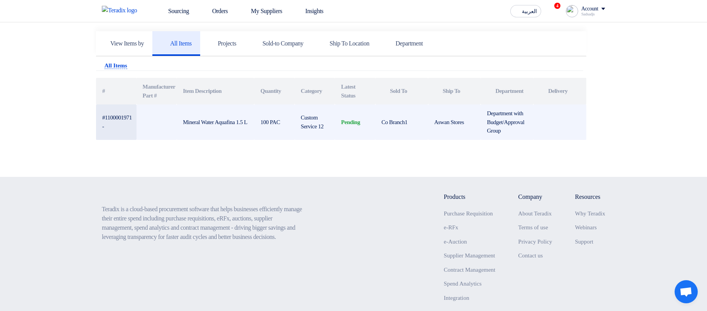
click at [175, 68] on td at bounding box center [156, 121] width 40 height 35
click at [228, 68] on td "Mineral Water Aquafina 1.5 L" at bounding box center [215, 121] width 77 height 35
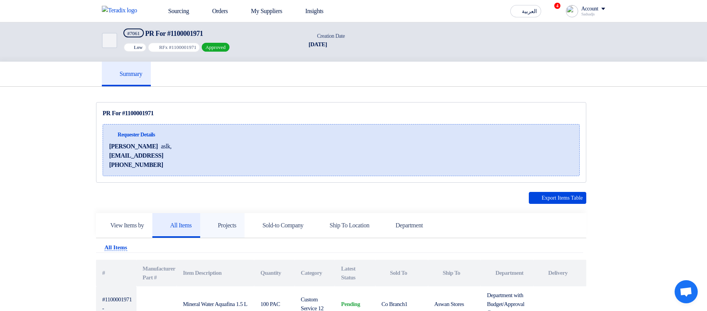
scroll to position [139, 0]
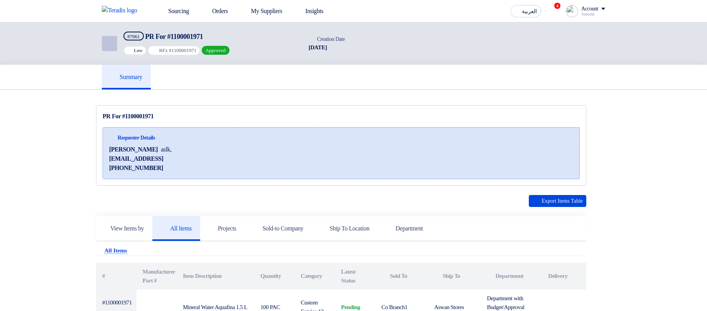
click at [109, 44] on icon "Back" at bounding box center [108, 43] width 9 height 9
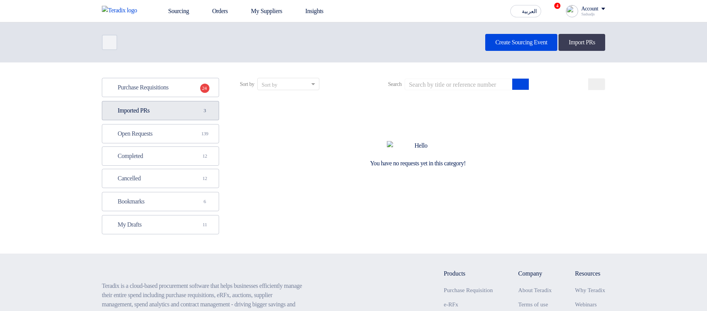
click at [179, 117] on link "Imported PRs Imported PRs 3" at bounding box center [160, 110] width 117 height 19
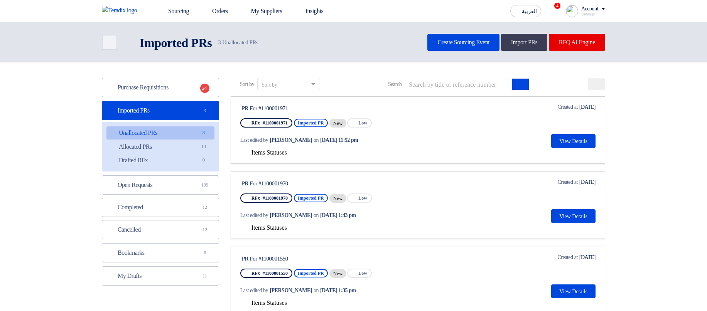
click at [284, 156] on button "Items Statuses" at bounding box center [263, 153] width 47 height 8
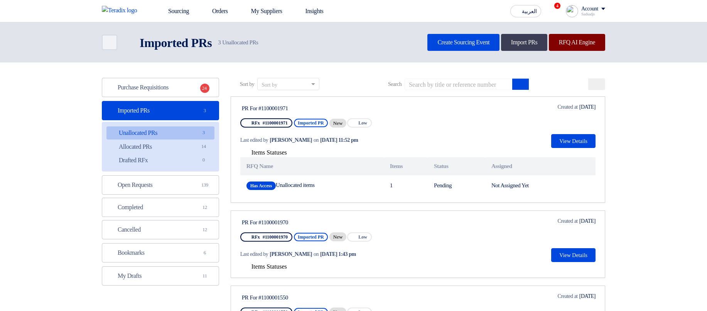
click at [587, 41] on link "RFQ AI Engine" at bounding box center [577, 42] width 56 height 17
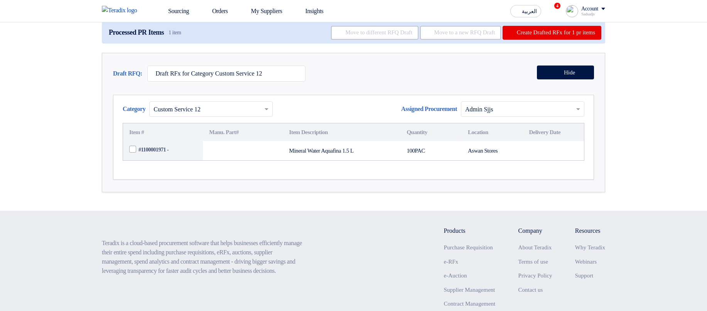
scroll to position [93, 0]
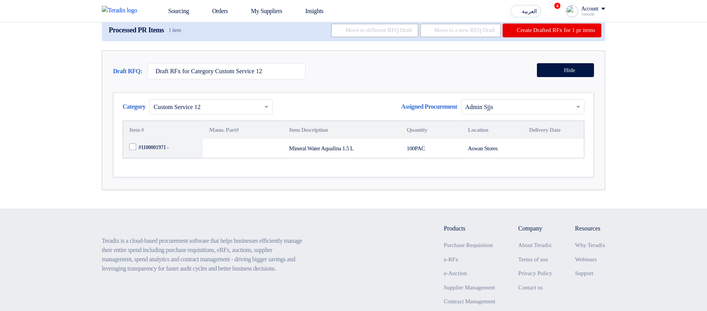
drag, startPoint x: 478, startPoint y: 181, endPoint x: 526, endPoint y: 184, distance: 47.5
click at [525, 158] on tr "#1100001971 - Mineral Water Aquafina 1.5 L 100 PAC Aswan Stores" at bounding box center [353, 148] width 461 height 19
click at [544, 158] on td at bounding box center [552, 148] width 61 height 19
click at [232, 158] on td at bounding box center [243, 148] width 80 height 19
click at [146, 151] on span "#1100001971 -" at bounding box center [153, 147] width 30 height 8
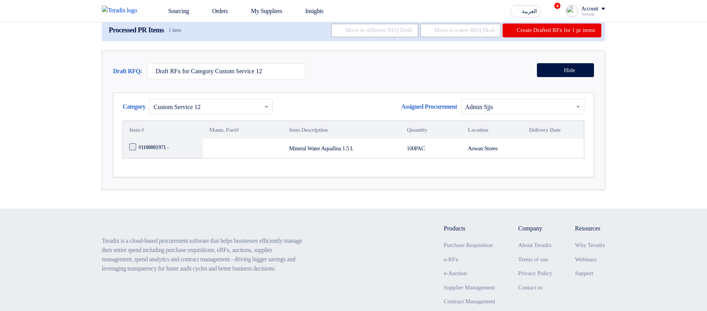
click at [146, 154] on input "#1100001971 -" at bounding box center [171, 147] width 67 height 12
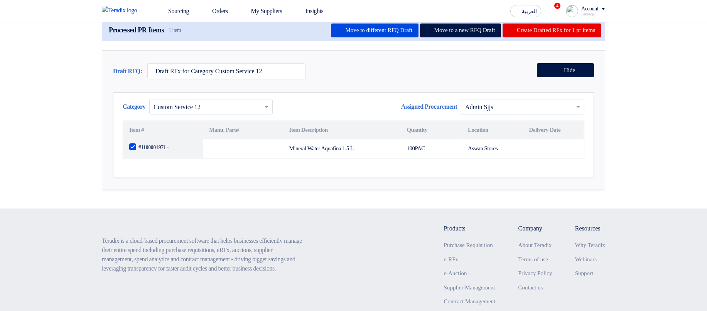
click at [151, 151] on span "#1100001971 -" at bounding box center [153, 147] width 30 height 8
click at [151, 154] on input "#1100001971 -" at bounding box center [171, 147] width 67 height 12
checkbox input "false"
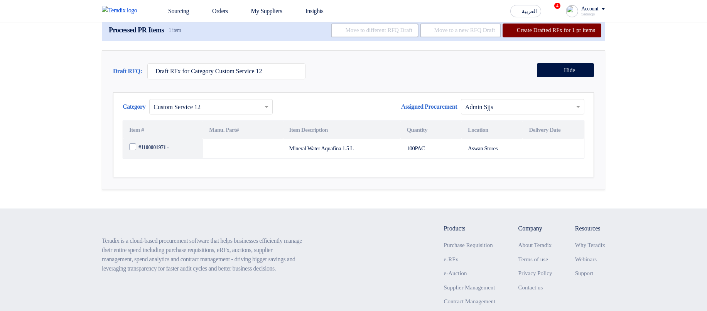
click at [561, 37] on button "Create Drafted RFx for 1 pr items" at bounding box center [551, 31] width 99 height 14
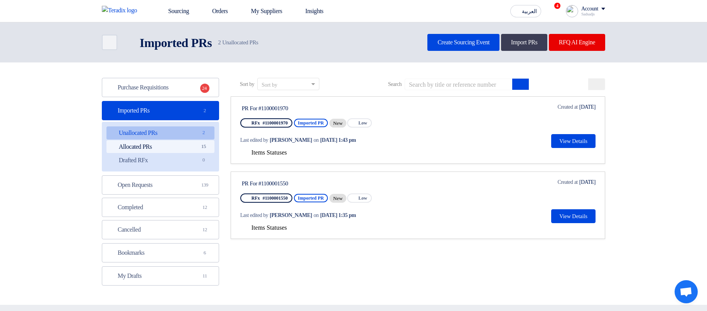
click at [186, 143] on link "Allocated PRs Allocated PRs 15" at bounding box center [160, 146] width 108 height 13
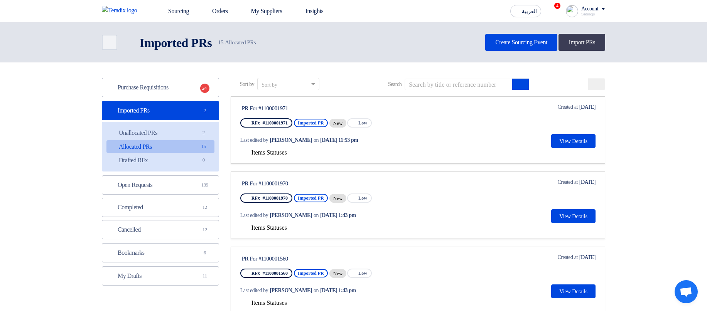
click at [274, 155] on span "Items Statuses" at bounding box center [268, 152] width 35 height 7
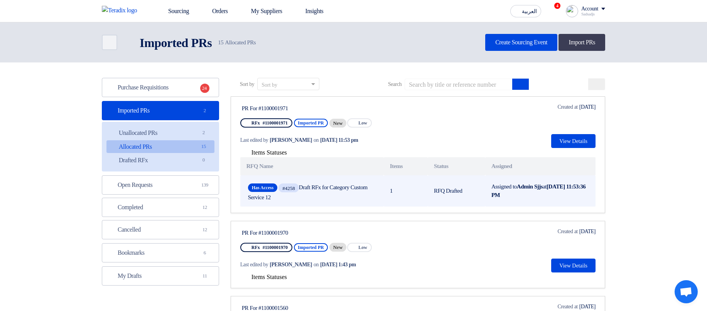
drag, startPoint x: 317, startPoint y: 183, endPoint x: 347, endPoint y: 200, distance: 33.9
click at [347, 200] on span "Has Access #4258 Draft RFx for Category Custom Service 12" at bounding box center [312, 191] width 128 height 19
click at [409, 202] on td "1" at bounding box center [406, 190] width 44 height 31
drag, startPoint x: 469, startPoint y: 185, endPoint x: 523, endPoint y: 195, distance: 54.6
click at [523, 195] on tr "Has Access #4258 Draft RFx for Category Custom Service 12 1 RFQ Drafted Assigne…" at bounding box center [417, 190] width 355 height 31
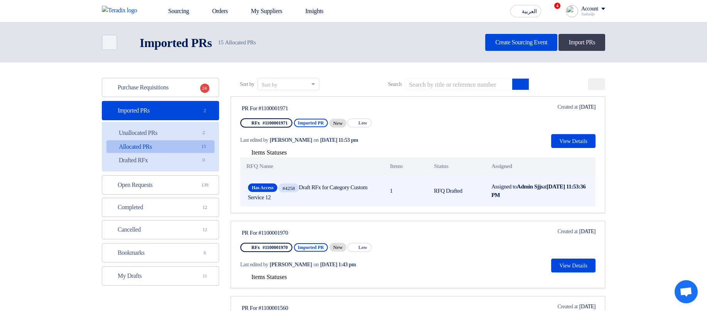
drag, startPoint x: 523, startPoint y: 195, endPoint x: 434, endPoint y: 192, distance: 89.1
click at [522, 196] on b "Oct 7, 2025, 11:53:36 PM" at bounding box center [538, 190] width 94 height 15
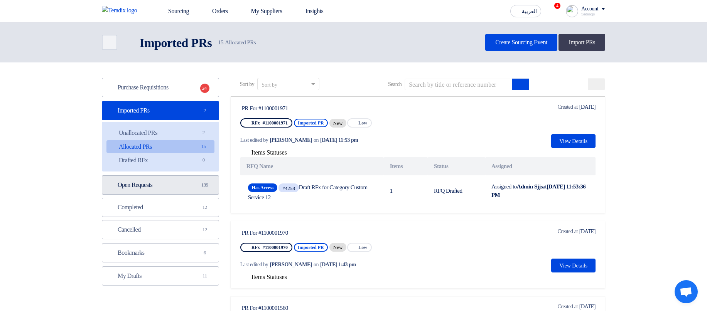
click at [178, 184] on link "Open Requests Open Requests 139" at bounding box center [160, 184] width 117 height 19
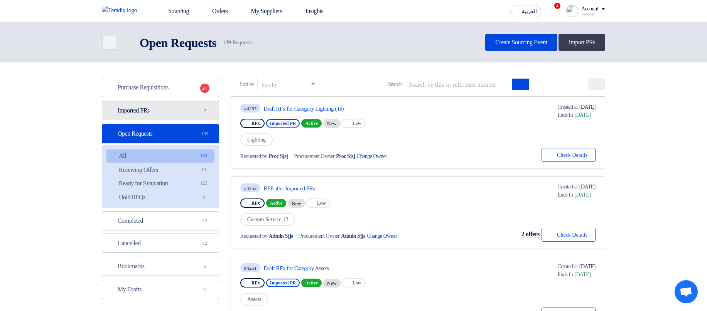
click at [190, 111] on link "Imported PRs Imported PRs 2" at bounding box center [160, 110] width 117 height 19
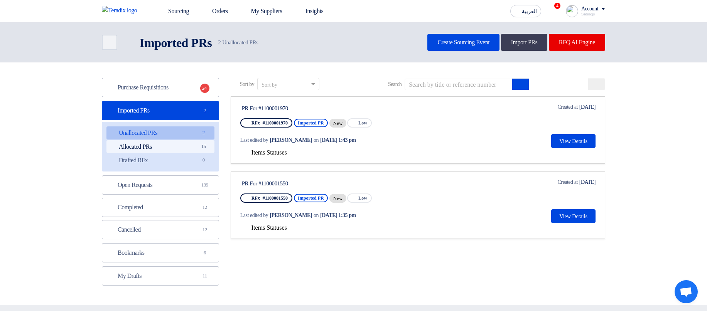
click at [188, 146] on link "Allocated PRs Allocated PRs 15" at bounding box center [160, 146] width 108 height 13
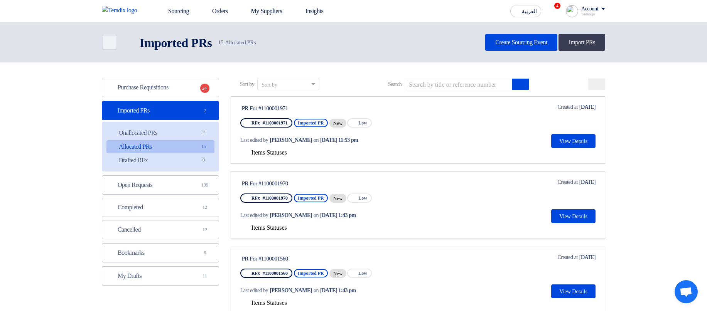
click at [280, 151] on span "Items Statuses" at bounding box center [268, 152] width 35 height 7
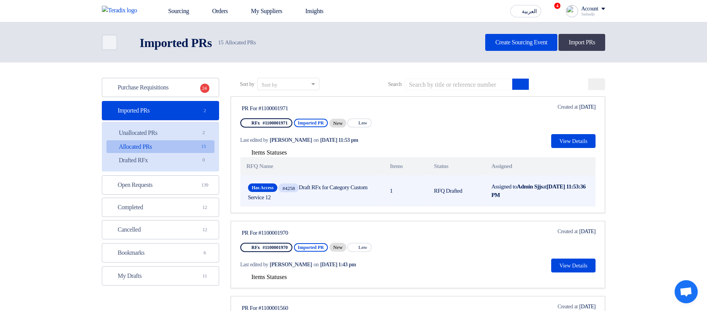
click at [444, 187] on td "RFQ Drafted" at bounding box center [455, 190] width 57 height 31
click at [542, 184] on b "Admin Sjjs" at bounding box center [530, 186] width 26 height 6
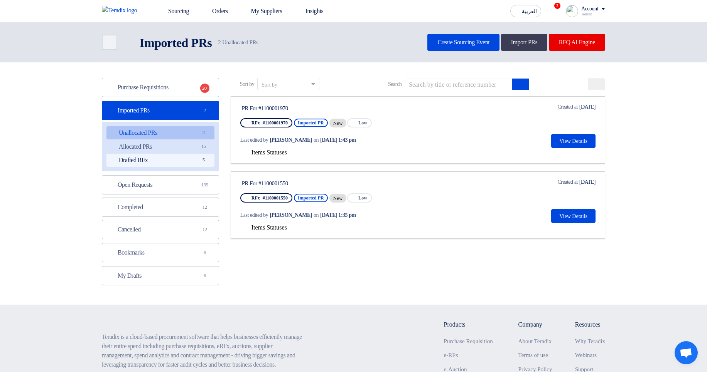
click at [184, 157] on link "Drafted RFx Drafted RFx 5" at bounding box center [160, 160] width 108 height 13
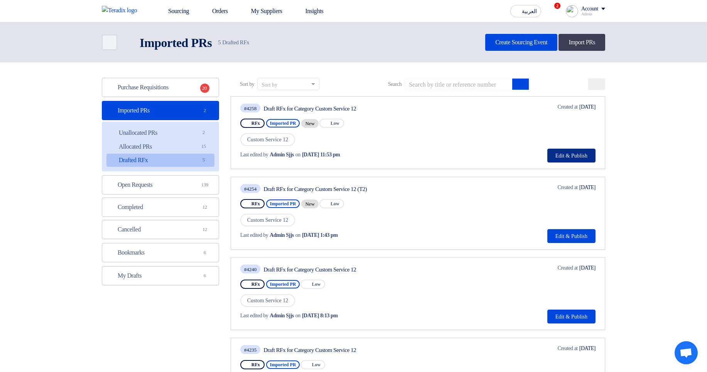
click at [571, 156] on button "Edit & Publish" at bounding box center [571, 156] width 48 height 14
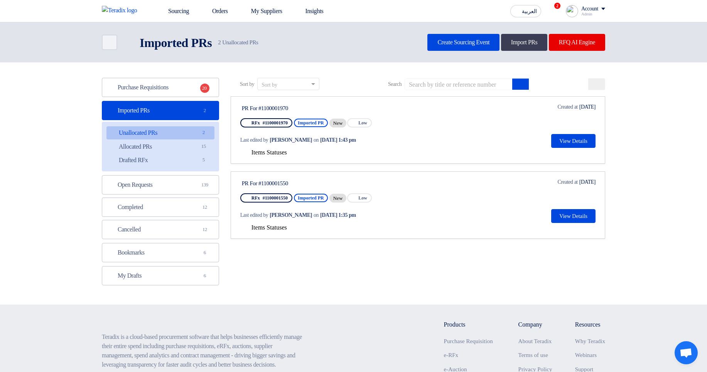
drag, startPoint x: 284, startPoint y: 144, endPoint x: 620, endPoint y: 122, distance: 336.9
click at [620, 122] on section "Purchase Requisitions Purchase Requisitions 20 Imported PRs Imported PRs 2 Unal…" at bounding box center [353, 183] width 707 height 242
click at [267, 150] on span "Items Statuses" at bounding box center [268, 152] width 35 height 7
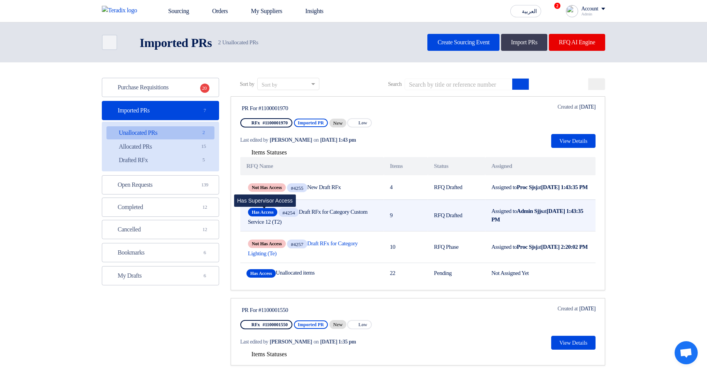
click at [267, 217] on span "Has Access" at bounding box center [262, 212] width 29 height 8
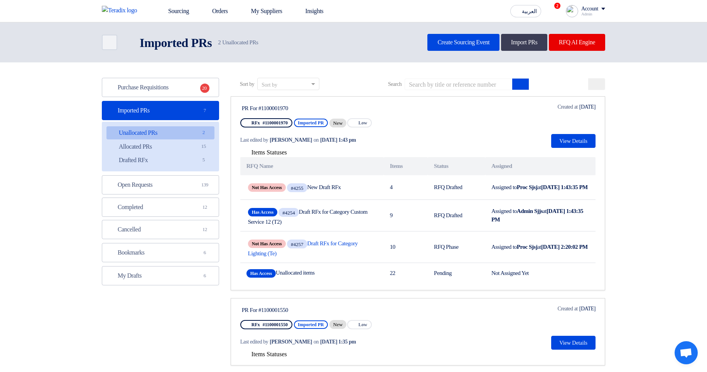
click at [444, 107] on div "PR For #1100001970 RFx #1100001970 Imported PR New Priority Low Last edited by …" at bounding box center [417, 125] width 355 height 45
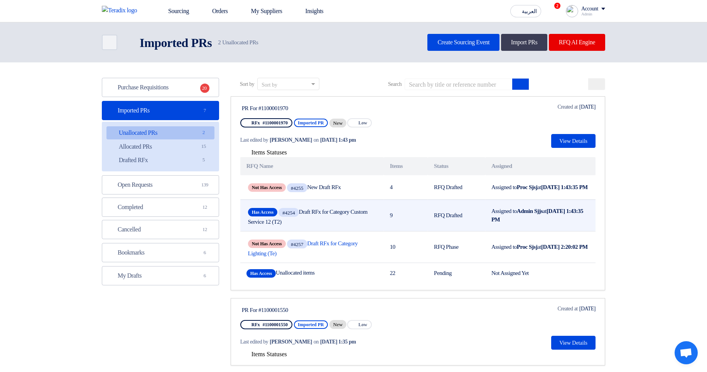
click at [299, 225] on span "Has Access #4254 Draft RFx for Category Custom Service 12 (T2)" at bounding box center [312, 216] width 128 height 19
click at [337, 222] on span "Has Access #4254 Draft RFx for Category Custom Service 12 (T2)" at bounding box center [312, 216] width 128 height 19
click at [356, 215] on span "Has Access #4254 Draft RFx for Category Custom Service 12 (T2)" at bounding box center [312, 216] width 128 height 19
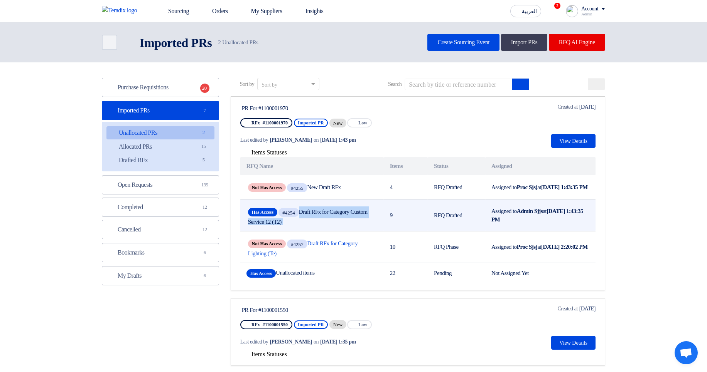
click at [356, 215] on span "Has Access #4254 Draft RFx for Category Custom Service 12 (T2)" at bounding box center [312, 216] width 128 height 19
click at [357, 215] on span "Has Access #4254 Draft RFx for Category Custom Service 12 (T2)" at bounding box center [312, 216] width 128 height 19
click at [281, 225] on span "Has Access #4254 Draft RFx for Category Custom Service 12 (T2)" at bounding box center [312, 216] width 128 height 19
click at [259, 216] on span "Has Access" at bounding box center [262, 212] width 29 height 8
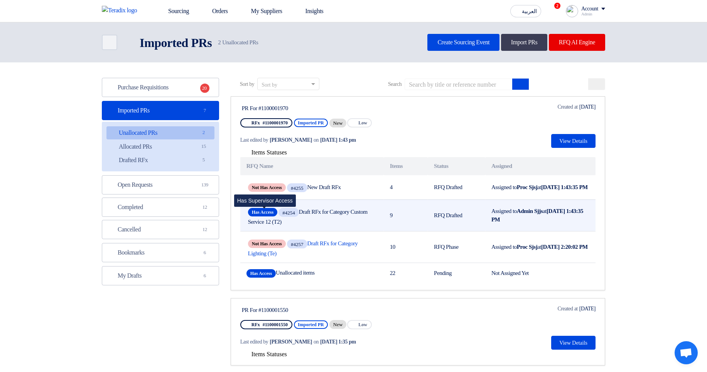
click at [259, 216] on span "Has Access" at bounding box center [262, 212] width 29 height 8
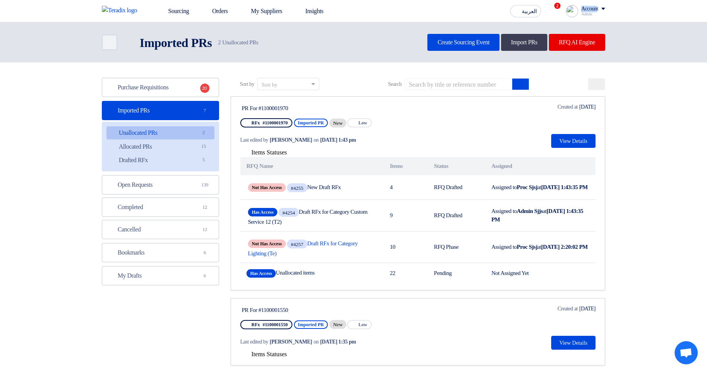
click at [595, 5] on div "Account Admin Sourcing Orders My Suppliers Insights Settings New Feature Reques…" at bounding box center [584, 11] width 39 height 12
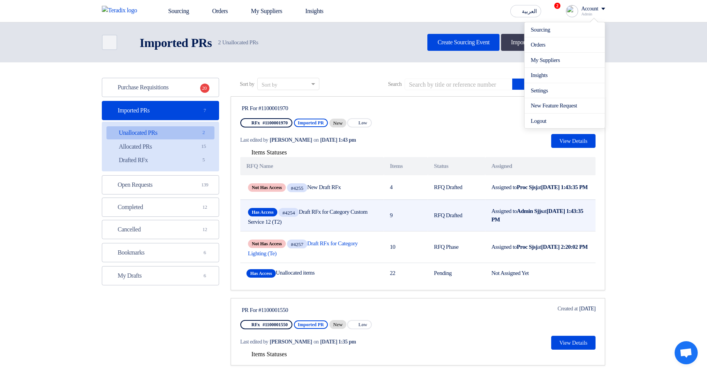
click at [327, 231] on td "Has Access #4254 Draft RFx for Category Custom Service 12 (T2)" at bounding box center [311, 216] width 143 height 32
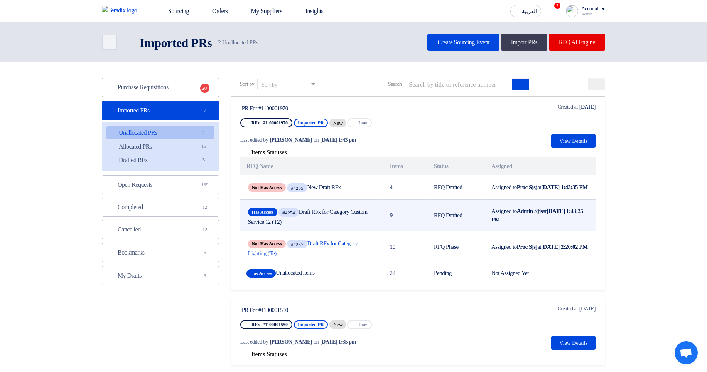
drag, startPoint x: 365, startPoint y: 210, endPoint x: 343, endPoint y: 202, distance: 23.6
click at [343, 202] on td "Has Access #4254 Draft RFx for Category Custom Service 12 (T2)" at bounding box center [311, 216] width 143 height 32
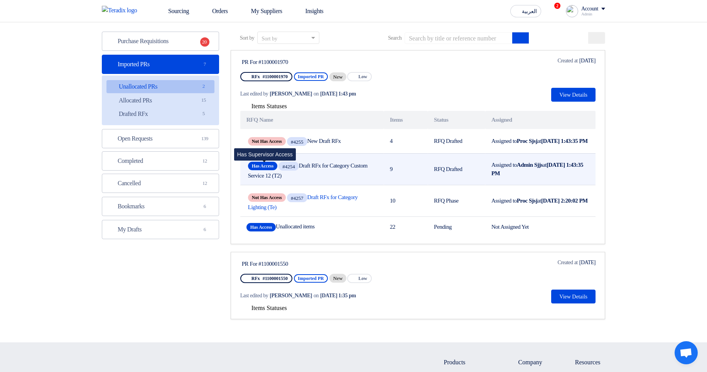
click at [261, 167] on span "Has Access" at bounding box center [262, 166] width 29 height 8
click at [265, 168] on span "Has Access" at bounding box center [262, 166] width 29 height 8
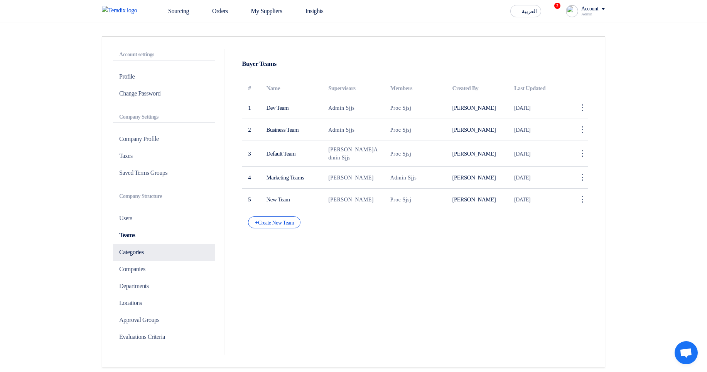
click at [146, 251] on p "Categories" at bounding box center [164, 252] width 102 height 17
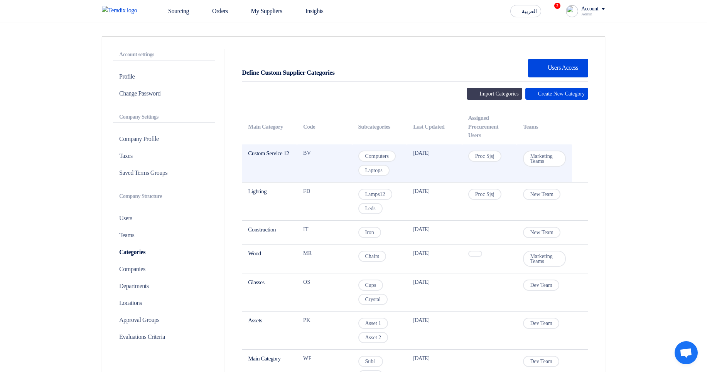
click at [524, 154] on span "Marketing Teams" at bounding box center [544, 159] width 43 height 16
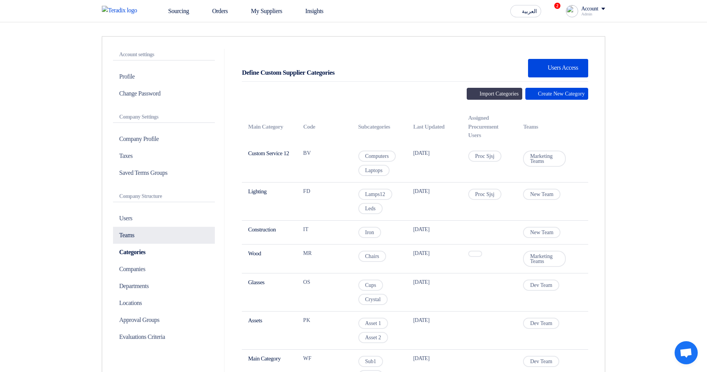
click at [142, 236] on p "Teams" at bounding box center [164, 235] width 102 height 17
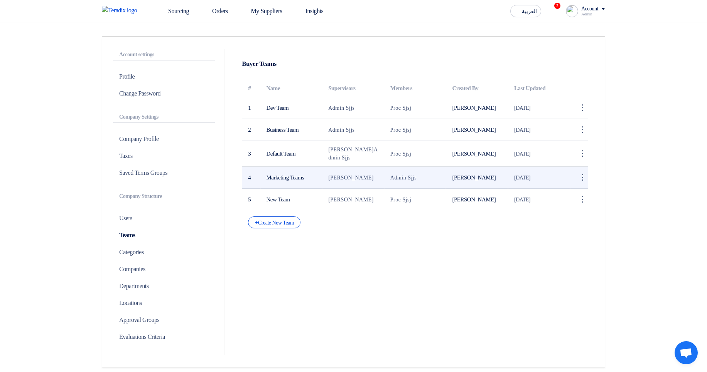
click at [271, 178] on td "Marketing Teams" at bounding box center [291, 178] width 62 height 22
drag, startPoint x: 271, startPoint y: 178, endPoint x: 314, endPoint y: 176, distance: 43.6
click at [284, 178] on td "Marketing Teams" at bounding box center [291, 178] width 62 height 22
click at [337, 175] on span "[PERSON_NAME]" at bounding box center [350, 178] width 45 height 6
drag, startPoint x: 337, startPoint y: 175, endPoint x: 369, endPoint y: 177, distance: 32.0
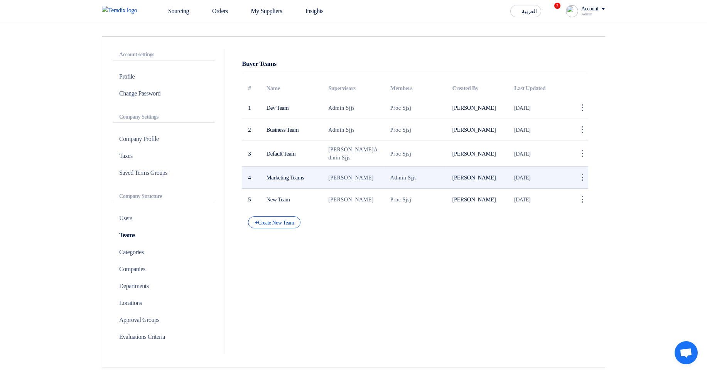
click at [369, 177] on span "[PERSON_NAME]" at bounding box center [350, 178] width 45 height 6
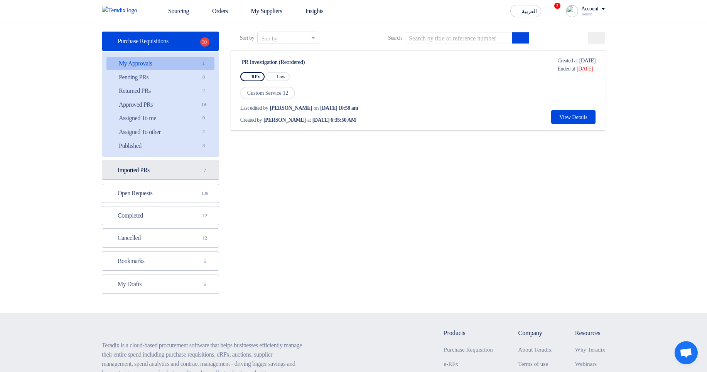
click at [157, 173] on link "Imported PRs Imported PRs 7" at bounding box center [160, 170] width 117 height 19
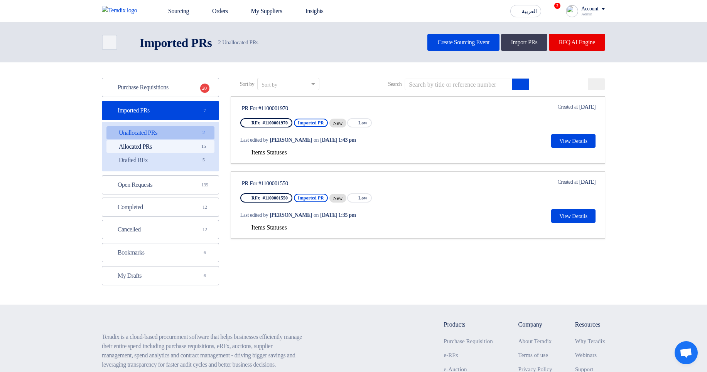
click at [185, 145] on link "Allocated PRs Allocated PRs 15" at bounding box center [160, 146] width 108 height 13
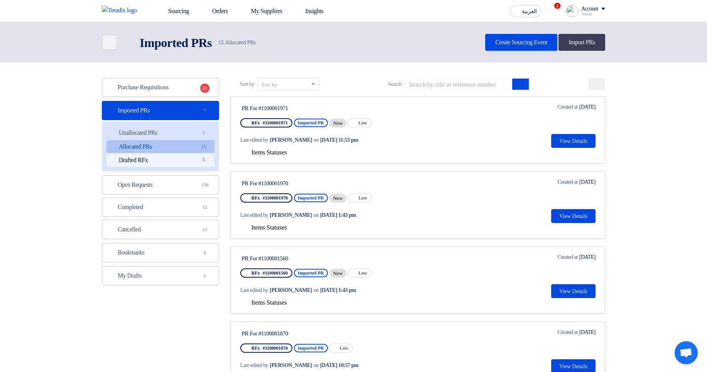
click at [174, 159] on link "Drafted RFx Drafted RFx 5" at bounding box center [160, 160] width 108 height 13
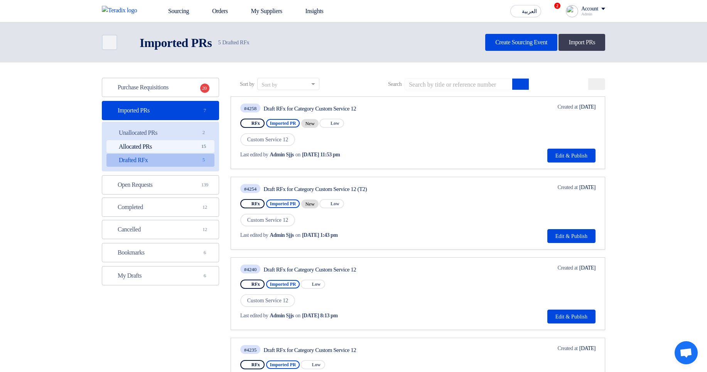
click at [188, 146] on link "Allocated PRs Allocated PRs 15" at bounding box center [160, 146] width 108 height 13
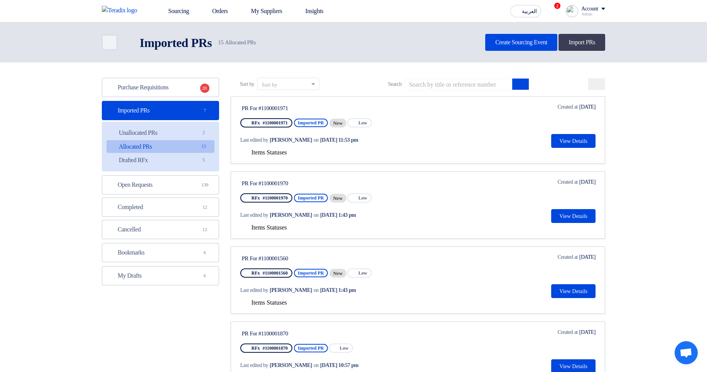
click at [260, 152] on span "Items Statuses" at bounding box center [268, 152] width 35 height 7
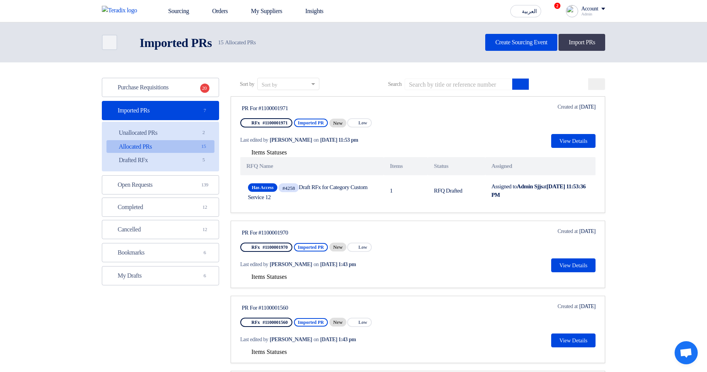
drag, startPoint x: 333, startPoint y: 181, endPoint x: 459, endPoint y: 220, distance: 132.3
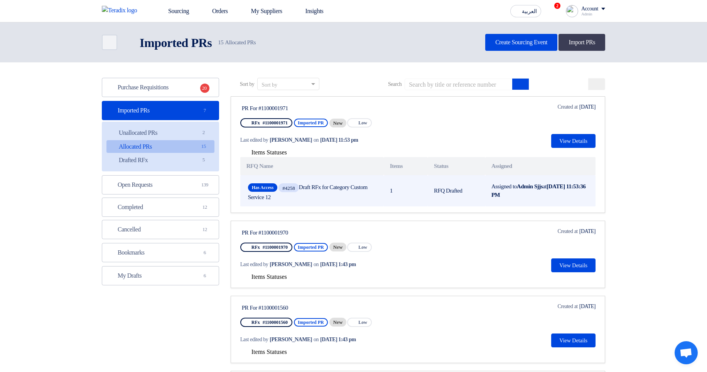
click at [472, 195] on td "RFQ Drafted" at bounding box center [455, 190] width 57 height 31
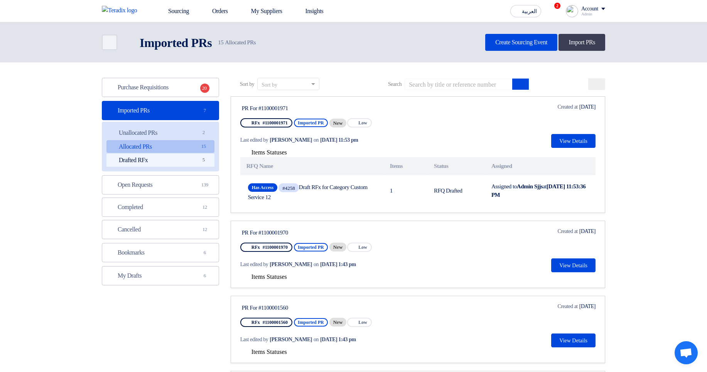
click at [204, 163] on span "5" at bounding box center [203, 160] width 9 height 8
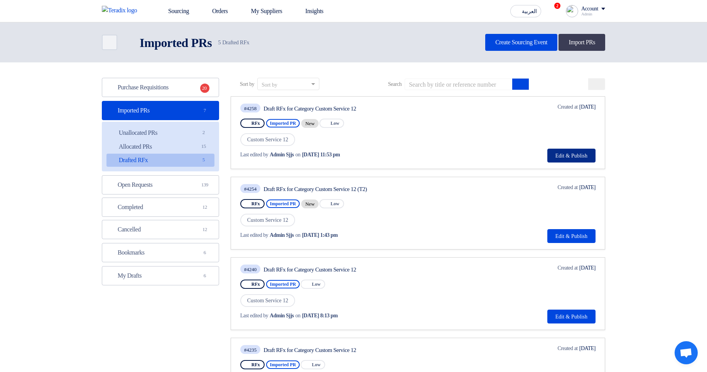
click at [583, 154] on button "Edit & Publish" at bounding box center [571, 156] width 48 height 14
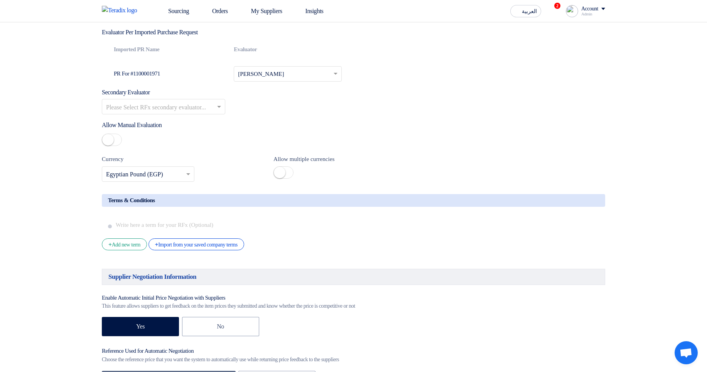
scroll to position [1064, 0]
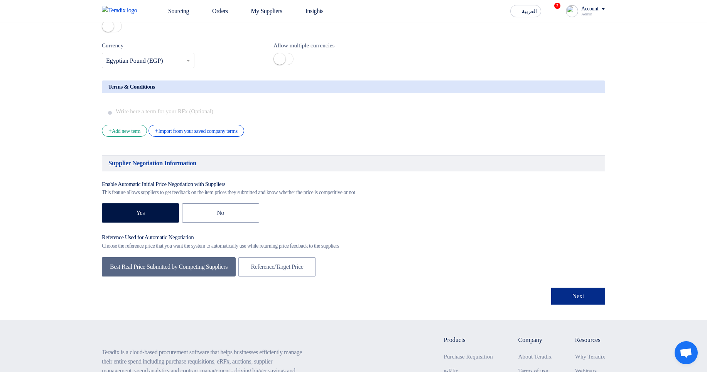
click at [589, 305] on button "Next" at bounding box center [578, 296] width 54 height 17
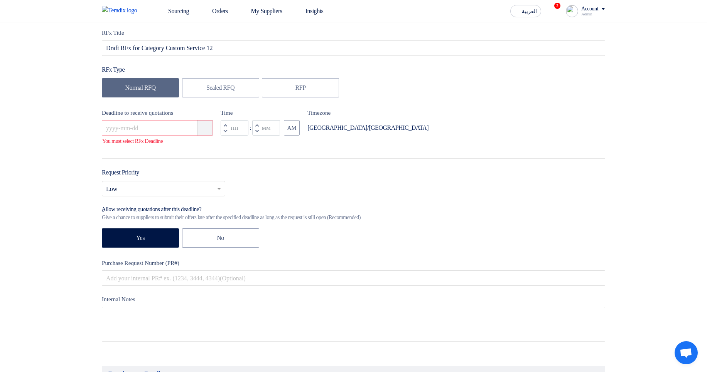
click at [209, 128] on icon "Pick a date" at bounding box center [206, 128] width 8 height 8
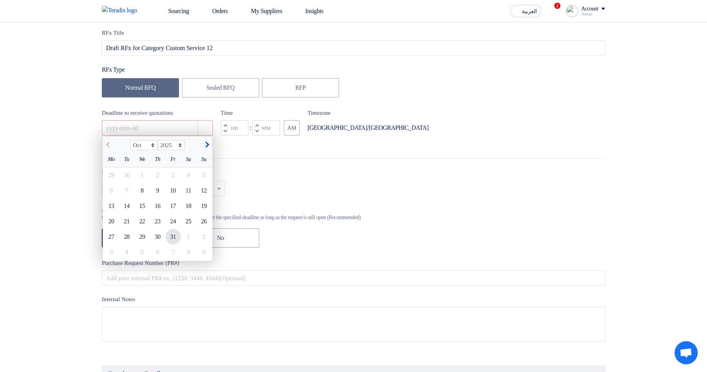
click at [169, 237] on div "31" at bounding box center [172, 236] width 15 height 15
type input "10/31/2025"
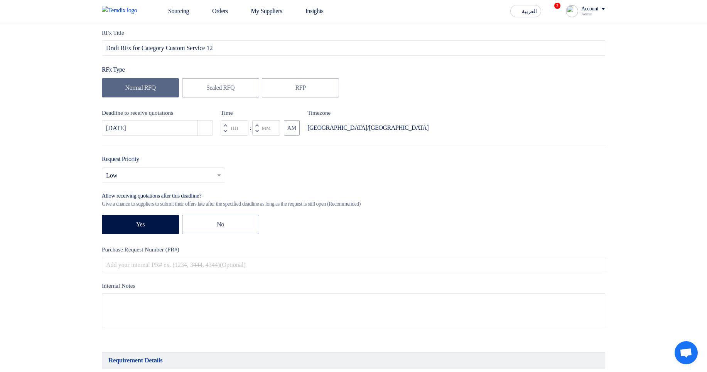
click at [257, 133] on span "button" at bounding box center [257, 131] width 3 height 4
type input "11"
type input "59"
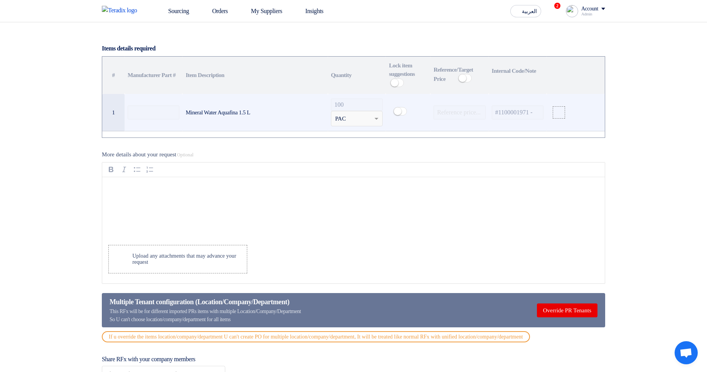
scroll to position [439, 0]
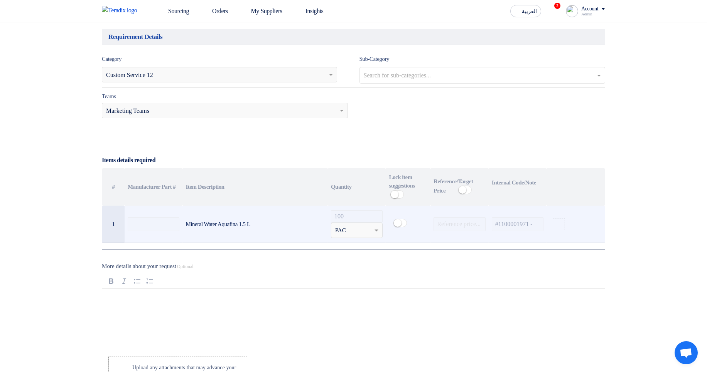
click at [400, 227] on small at bounding box center [398, 223] width 8 height 8
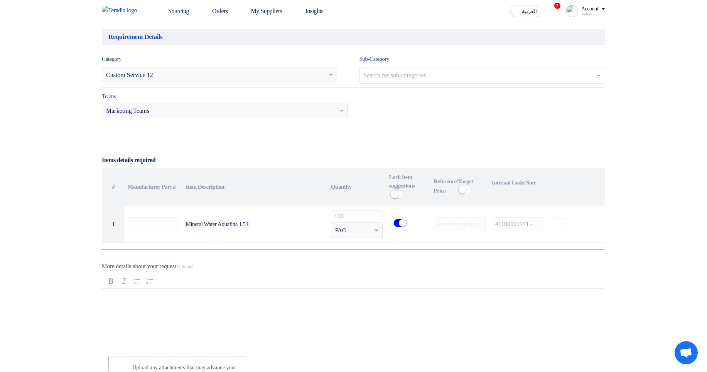
click at [651, 208] on section "Basic Information RFx Title Draft RFx for Category Custom Service 12 RFx Type N…" at bounding box center [353, 303] width 707 height 1284
click at [637, 217] on section "Basic Information RFx Title Draft RFx for Category Custom Service 12 RFx Type N…" at bounding box center [353, 303] width 707 height 1284
click at [619, 216] on section "Basic Information RFx Title Draft RFx for Category Custom Service 12 RFx Type N…" at bounding box center [353, 303] width 707 height 1284
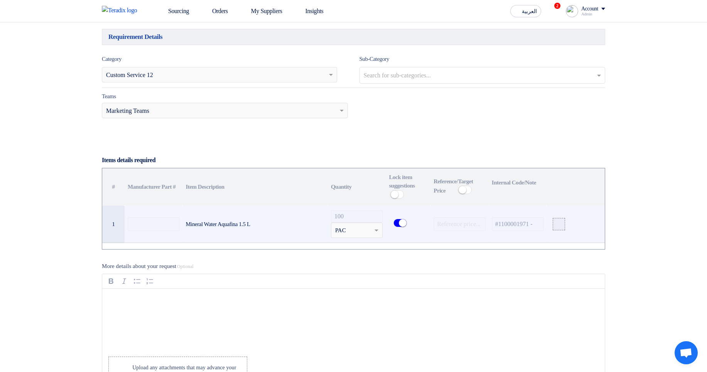
click at [558, 231] on label at bounding box center [558, 224] width 12 height 12
click at [0, 0] on input "file" at bounding box center [0, 0] width 0 height 0
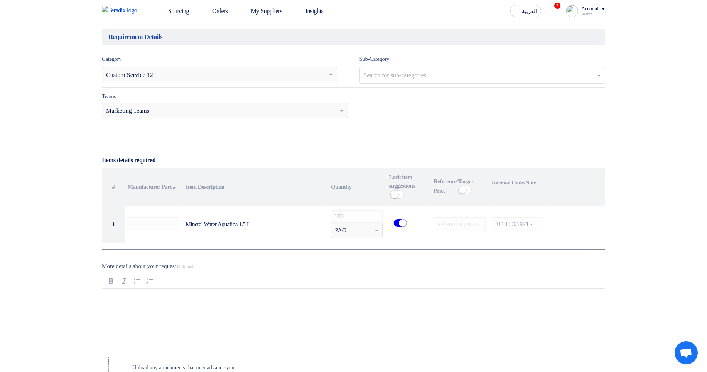
click at [606, 139] on div "Basic Information RFx Title Draft RFx for Category Custom Service 12 RFx Type N…" at bounding box center [353, 302] width 515 height 1253
click at [339, 113] on span at bounding box center [343, 110] width 10 height 9
click at [410, 117] on div "Teams Teams.. × Marketing Teams" at bounding box center [353, 110] width 515 height 36
click at [186, 11] on link "Sourcing" at bounding box center [173, 11] width 44 height 17
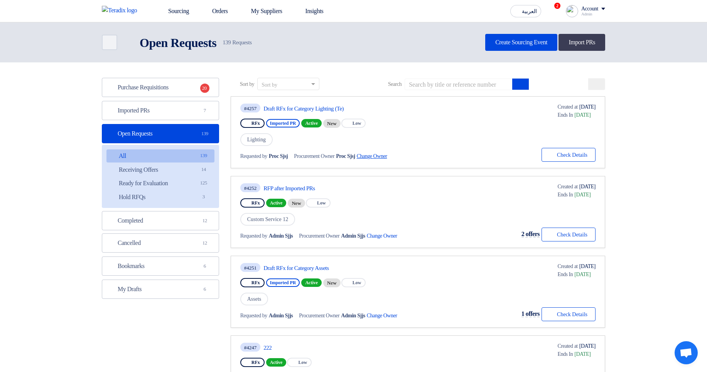
click at [386, 158] on span "Change Owner External link" at bounding box center [376, 156] width 39 height 8
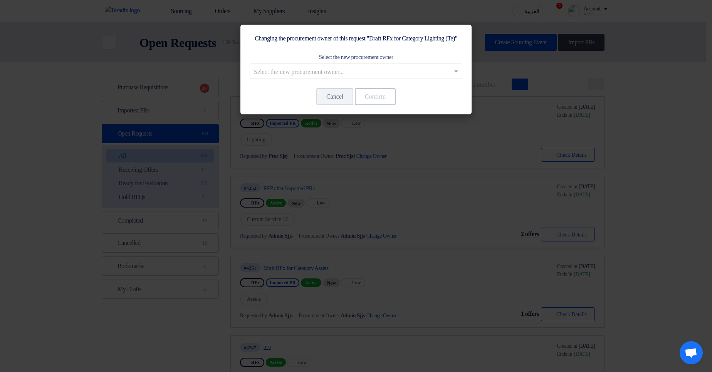
click at [571, 116] on modal-container "Changing the procurement owner of this request "Draft RFx for Category Lighting…" at bounding box center [356, 186] width 712 height 372
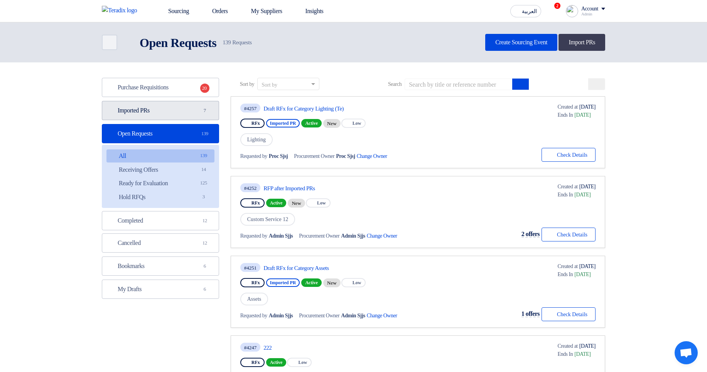
click at [180, 111] on link "Imported PRs Imported PRs 7" at bounding box center [160, 110] width 117 height 19
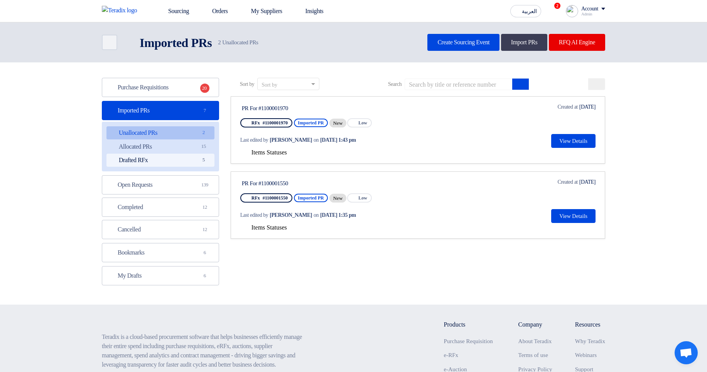
click at [175, 161] on link "Drafted RFx Drafted RFx 5" at bounding box center [160, 160] width 108 height 13
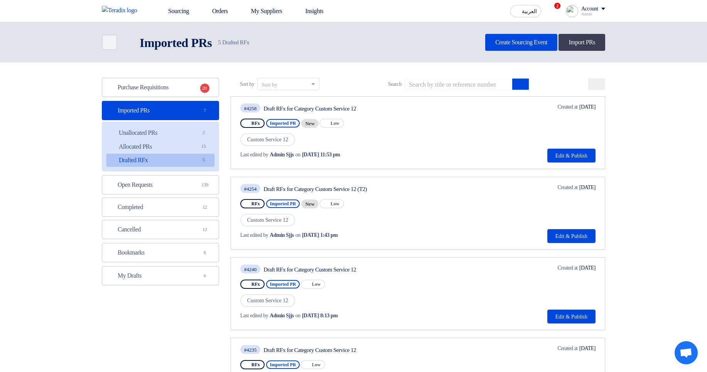
drag, startPoint x: 329, startPoint y: 156, endPoint x: 372, endPoint y: 156, distance: 42.4
click at [372, 156] on div "Last edited by Admin Sjjs on Oct 7, 2025, 11:53 pm" at bounding box center [324, 155] width 168 height 8
click at [400, 152] on div "Last edited by Admin Sjjs on Oct 7, 2025, 11:53 pm" at bounding box center [324, 155] width 168 height 8
click at [340, 155] on span "Oct 7, 2025, 11:53 pm" at bounding box center [321, 155] width 38 height 8
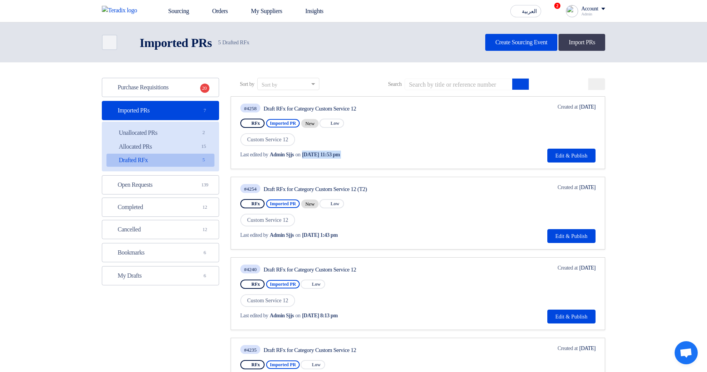
click at [340, 155] on span "Oct 7, 2025, 11:53 pm" at bounding box center [321, 155] width 38 height 8
click at [387, 155] on div "Last edited by Admin Sjjs on Oct 7, 2025, 11:53 pm" at bounding box center [324, 155] width 168 height 8
click at [196, 140] on link "Allocated PRs Allocated PRs 15" at bounding box center [160, 146] width 108 height 13
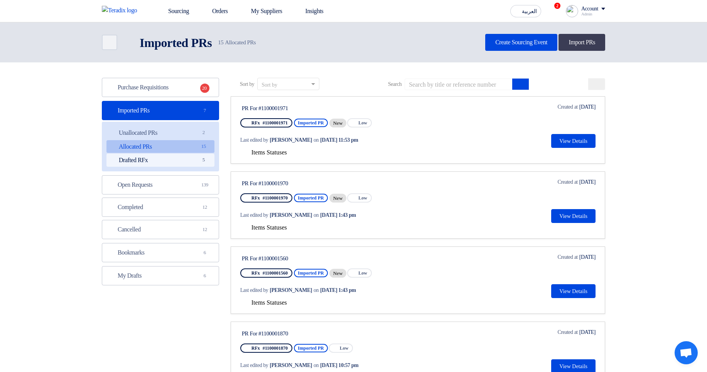
click at [185, 159] on link "Drafted RFx Drafted RFx 5" at bounding box center [160, 160] width 108 height 13
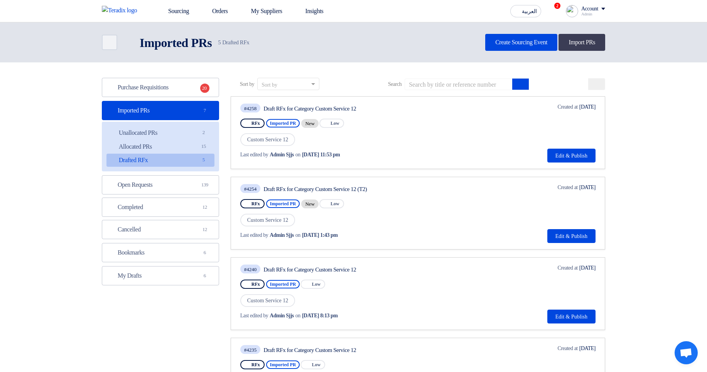
click at [402, 160] on div "Last edited by Admin Sjjs on Oct 7, 2025, 11:53 pm" at bounding box center [325, 155] width 170 height 16
click at [410, 159] on div "Last edited by Admin Sjjs on Oct 7, 2025, 11:53 pm" at bounding box center [325, 155] width 170 height 16
click at [398, 161] on div "Last edited by Admin Sjjs on Oct 7, 2025, 11:53 pm" at bounding box center [325, 155] width 170 height 16
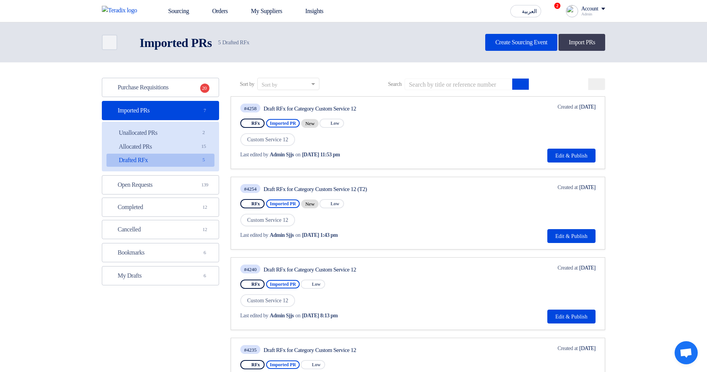
click at [397, 160] on div "Last edited by Admin Sjjs on Oct 7, 2025, 11:53 pm" at bounding box center [325, 155] width 170 height 16
click at [392, 158] on div at bounding box center [392, 158] width 0 height 0
click at [408, 153] on div "Last edited by Admin Sjjs on Oct 7, 2025, 11:53 pm" at bounding box center [324, 155] width 168 height 8
click at [410, 148] on div "Last edited by [PERSON_NAME] on [DATE] 11:53 pm" at bounding box center [325, 155] width 170 height 16
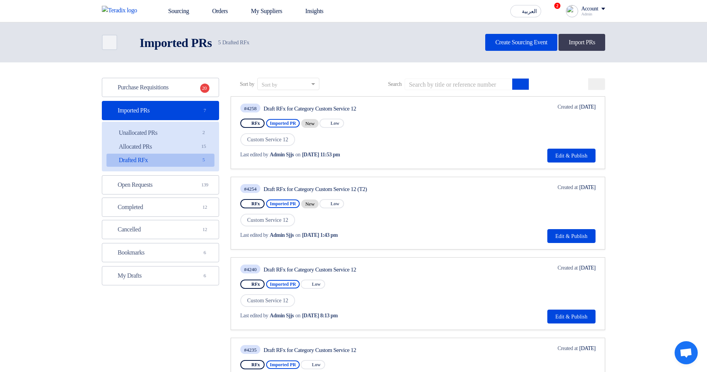
click at [328, 156] on span "[DATE] 11:53 pm" at bounding box center [321, 155] width 38 height 8
click at [408, 155] on div "Last edited by Admin Sjjs on Oct 7, 2025, 11:53 pm" at bounding box center [324, 155] width 168 height 8
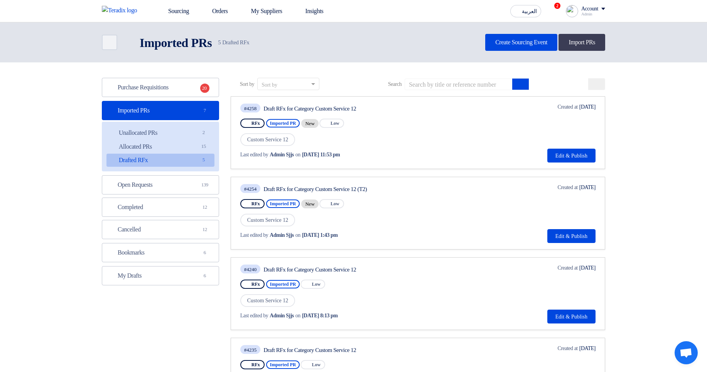
click at [408, 155] on div "Last edited by Admin Sjjs on Oct 7, 2025, 11:53 pm" at bounding box center [324, 155] width 168 height 8
click at [458, 150] on div "#4258 Draft RFx for Category Custom Service 12 RFx Imported PR New Priority Low…" at bounding box center [417, 133] width 355 height 60
click at [591, 158] on button "Edit & Publish" at bounding box center [571, 156] width 48 height 14
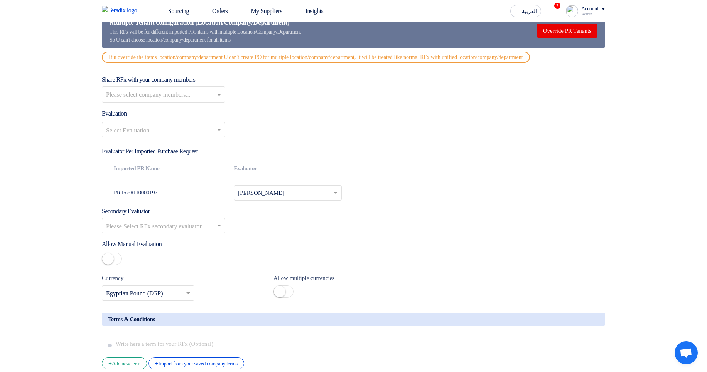
scroll to position [833, 0]
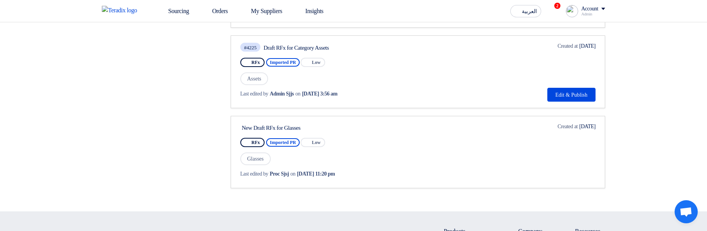
scroll to position [463, 0]
click at [388, 159] on div "Glasses" at bounding box center [314, 160] width 148 height 14
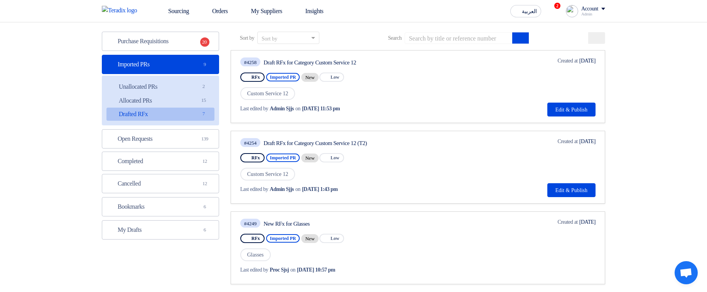
scroll to position [0, 0]
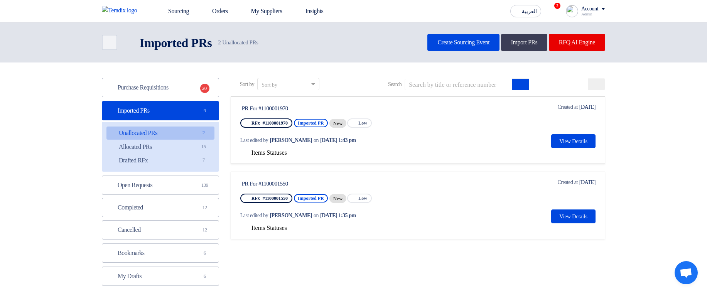
click at [265, 152] on span "Items Statuses" at bounding box center [268, 152] width 35 height 7
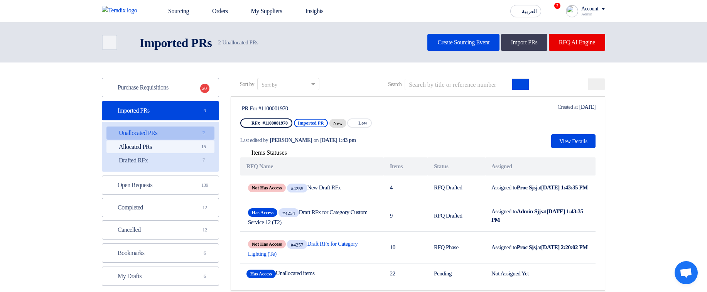
click at [197, 148] on link "Allocated PRs Allocated PRs 15" at bounding box center [160, 146] width 108 height 13
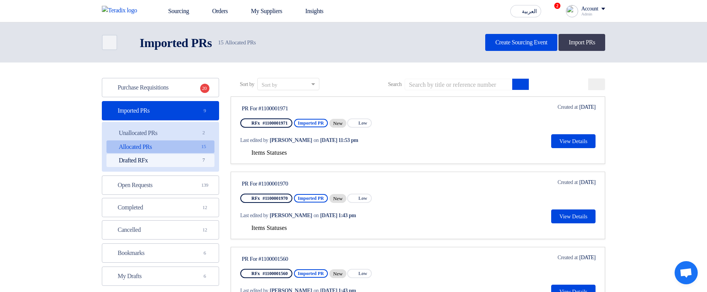
click at [185, 156] on link "Drafted RFx Drafted RFx 7" at bounding box center [160, 160] width 108 height 13
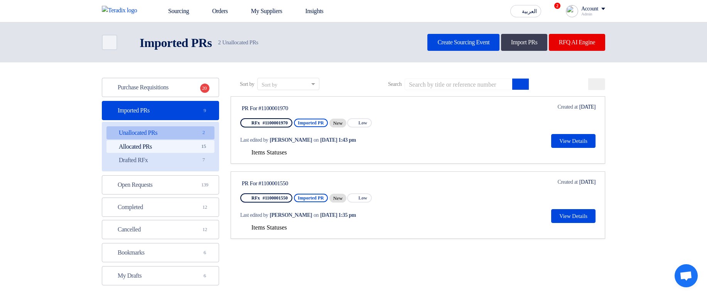
click at [188, 151] on link "Allocated PRs Allocated PRs 15" at bounding box center [160, 146] width 108 height 13
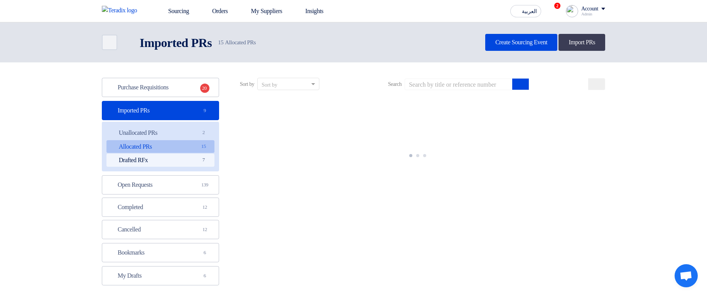
click at [185, 160] on link "Drafted RFx Drafted RFx 7" at bounding box center [160, 160] width 108 height 13
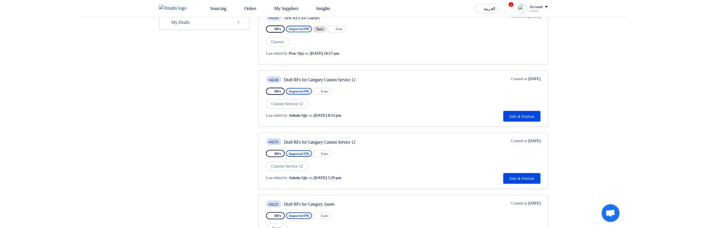
scroll to position [92, 0]
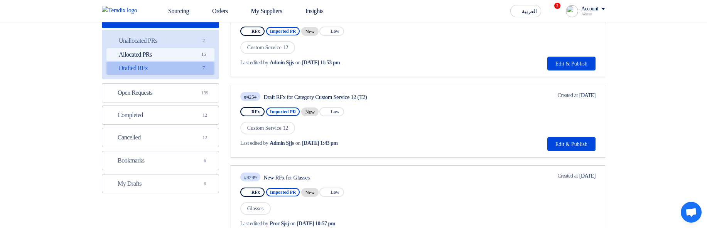
click at [160, 52] on link "Allocated PRs Allocated PRs 15" at bounding box center [160, 54] width 108 height 13
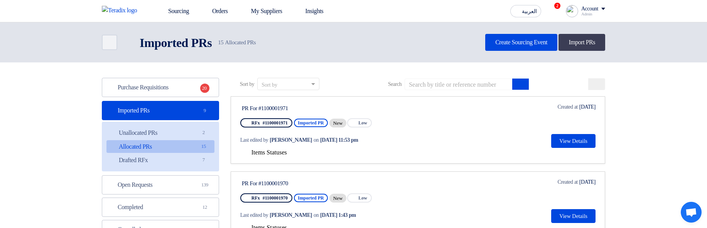
click at [281, 148] on div "Items Statuses" at bounding box center [417, 152] width 355 height 9
click at [283, 152] on span "Items Statuses" at bounding box center [268, 152] width 35 height 7
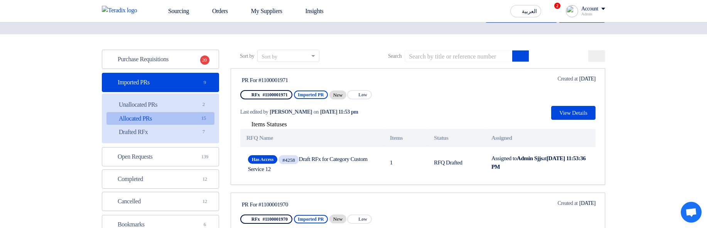
scroll to position [46, 0]
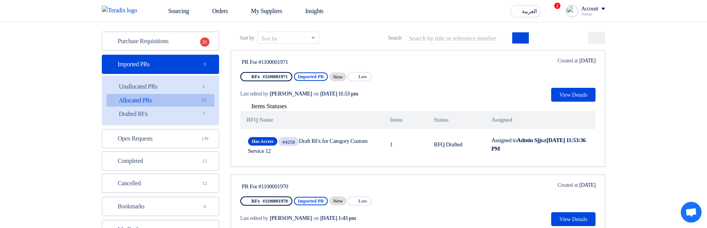
drag, startPoint x: 274, startPoint y: 91, endPoint x: 394, endPoint y: 96, distance: 120.4
click at [386, 96] on div "Last edited by Hamda Jjjw on Oct 7, 2025, 11:53 pm" at bounding box center [313, 94] width 146 height 8
click at [386, 95] on div "Last edited by Hamda Jjjw on Oct 7, 2025, 11:53 pm" at bounding box center [313, 94] width 146 height 8
click at [156, 111] on link "Drafted RFx Drafted RFx 7" at bounding box center [160, 114] width 108 height 13
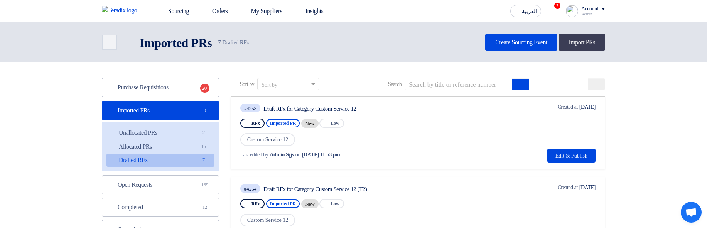
drag, startPoint x: 273, startPoint y: 157, endPoint x: 411, endPoint y: 167, distance: 137.9
click at [411, 167] on link "#4258 Draft RFx for Category Custom Service 12 RFx Imported PR New Priority Low…" at bounding box center [418, 132] width 374 height 73
click at [408, 153] on div "Last edited by Admin Sjjs on Oct 7, 2025, 11:53 pm" at bounding box center [324, 155] width 168 height 8
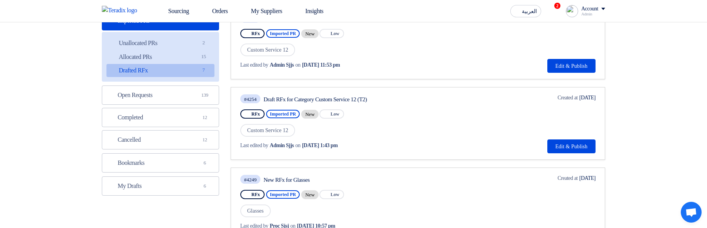
scroll to position [93, 0]
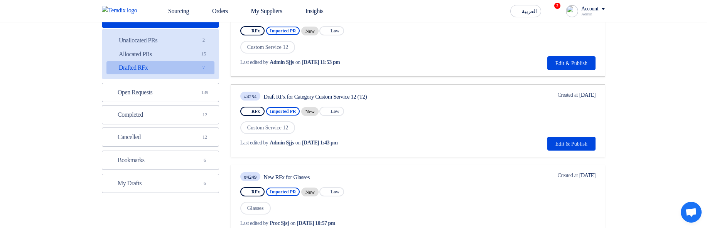
drag, startPoint x: 296, startPoint y: 148, endPoint x: 400, endPoint y: 145, distance: 103.3
click at [400, 145] on div "Last edited by Admin Sjjs on Oct 7, 2025, 1:43 pm" at bounding box center [325, 143] width 170 height 16
click at [400, 145] on div "Last edited by Admin Sjjs on Oct 7, 2025, 1:43 pm" at bounding box center [324, 143] width 168 height 8
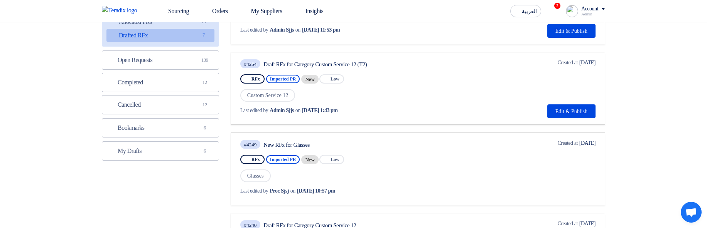
scroll to position [278, 0]
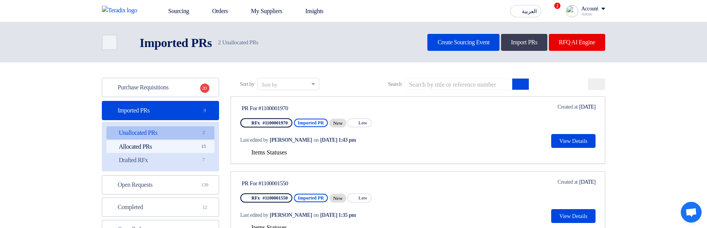
click at [182, 146] on link "Allocated PRs Allocated PRs 15" at bounding box center [160, 146] width 108 height 13
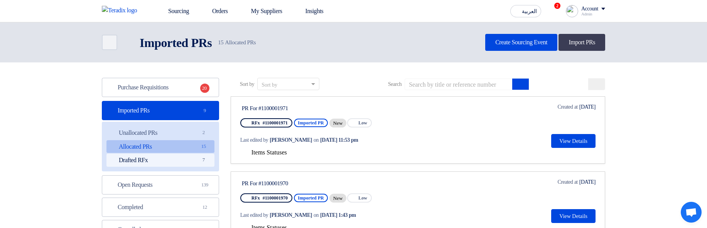
click at [184, 163] on link "Drafted RFx Drafted RFx 7" at bounding box center [160, 160] width 108 height 13
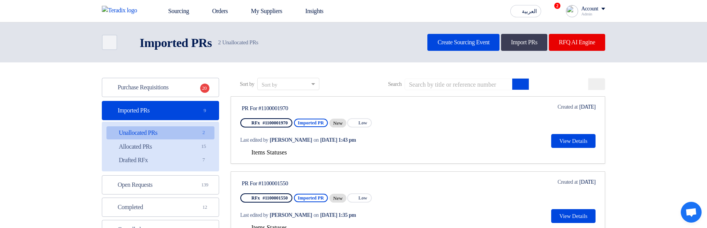
click at [263, 154] on span "Items Statuses" at bounding box center [268, 152] width 35 height 7
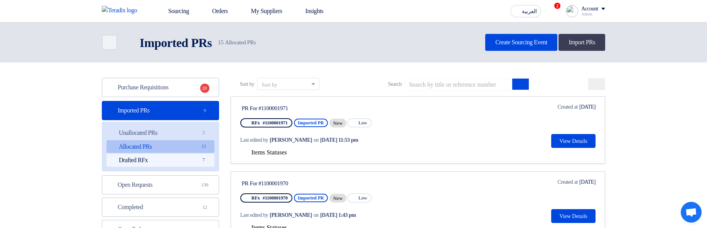
click at [186, 163] on link "Drafted RFx Drafted RFx 7" at bounding box center [160, 160] width 108 height 13
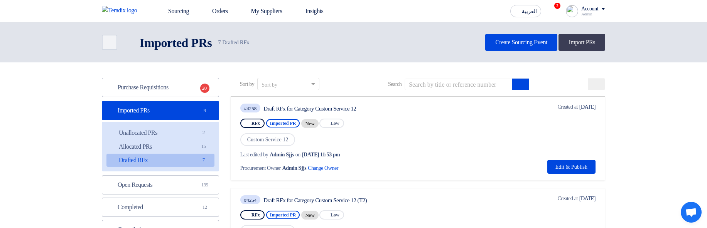
click at [242, 169] on span "Procurement Owner" at bounding box center [260, 168] width 40 height 8
drag, startPoint x: 242, startPoint y: 169, endPoint x: 315, endPoint y: 169, distance: 72.9
click at [315, 169] on div "Procurement Owner Admin Sjjs Change Owner External link" at bounding box center [293, 168] width 106 height 8
click at [306, 169] on span "Admin Sjjs" at bounding box center [294, 168] width 24 height 8
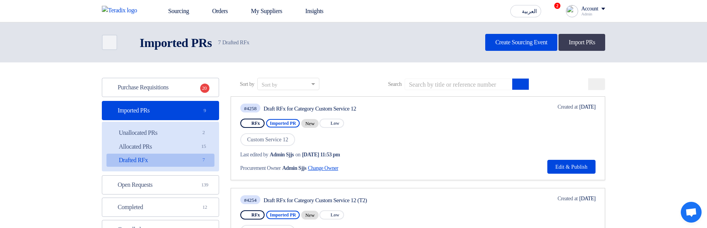
click at [331, 167] on span "Change Owner External link" at bounding box center [327, 168] width 39 height 8
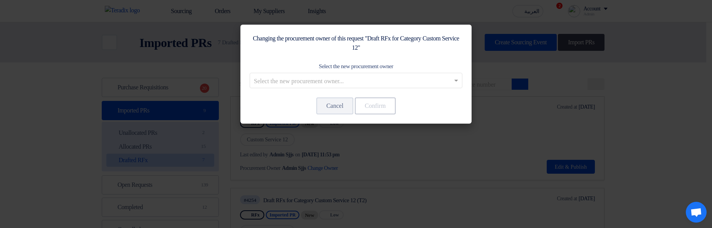
click at [411, 83] on input "text" at bounding box center [352, 81] width 197 height 13
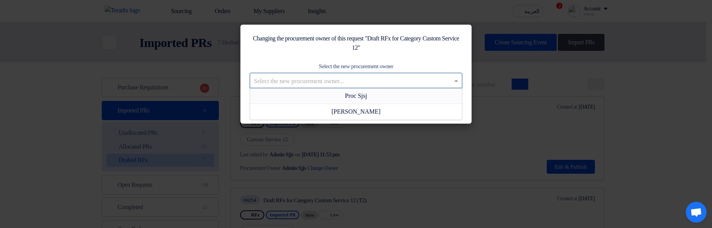
click at [414, 63] on div "Select the new procurement owner Select the new procurement owner... Proc Sjsj …" at bounding box center [356, 75] width 213 height 27
drag, startPoint x: 405, startPoint y: 84, endPoint x: 405, endPoint y: 108, distance: 23.9
click at [405, 84] on input "text" at bounding box center [352, 81] width 197 height 13
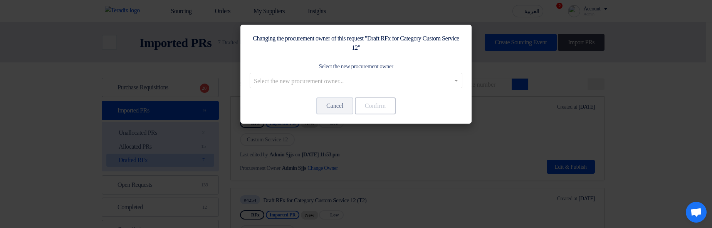
click at [394, 64] on label "Select the new procurement owner" at bounding box center [356, 66] width 74 height 9
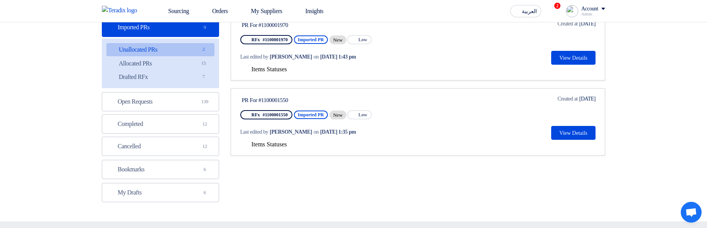
scroll to position [93, 0]
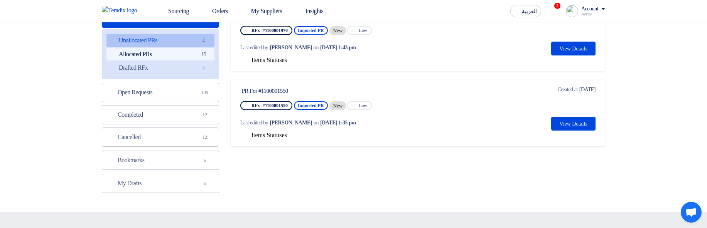
click at [190, 59] on link "Allocated PRs Allocated PRs 15" at bounding box center [160, 54] width 108 height 13
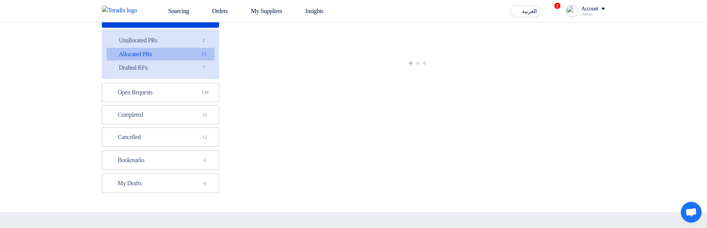
scroll to position [0, 0]
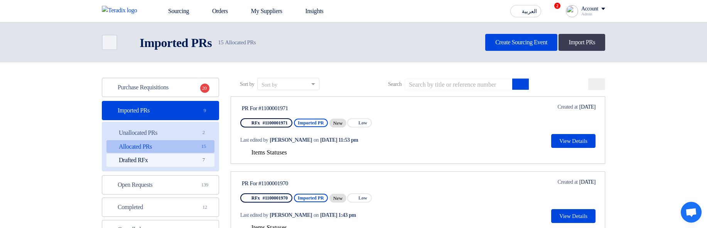
click at [180, 158] on link "Drafted RFx Drafted RFx 7" at bounding box center [160, 160] width 108 height 13
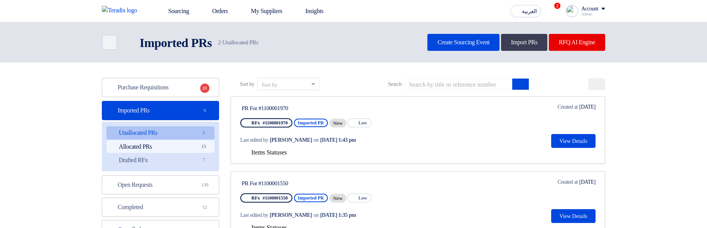
click at [212, 142] on link "Allocated PRs Allocated PRs 15" at bounding box center [160, 146] width 108 height 13
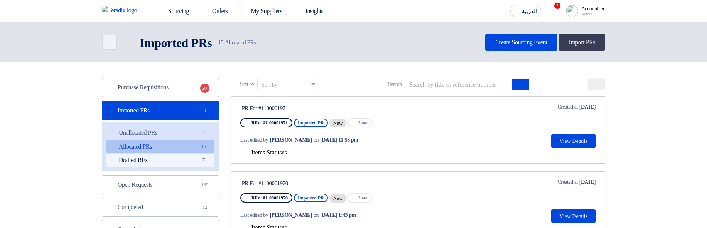
click at [188, 166] on link "Drafted RFx Drafted RFx 7" at bounding box center [160, 160] width 108 height 13
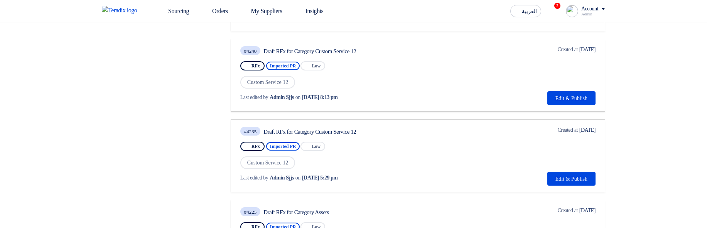
scroll to position [324, 0]
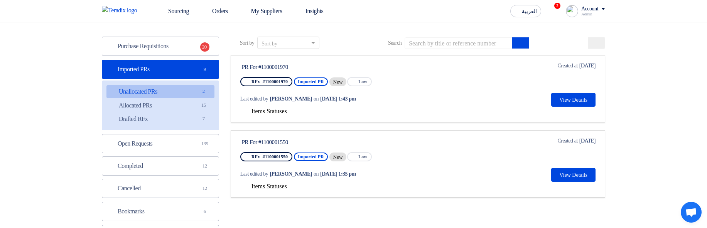
scroll to position [20, 0]
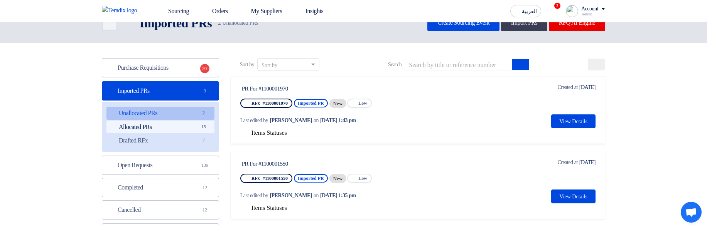
click at [191, 123] on link "Allocated PRs Allocated PRs 15" at bounding box center [160, 127] width 108 height 13
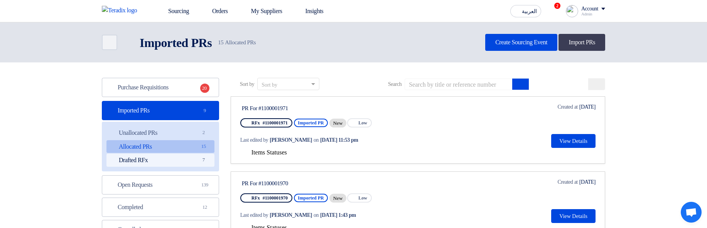
click at [188, 161] on link "Drafted RFx Drafted RFx 7" at bounding box center [160, 160] width 108 height 13
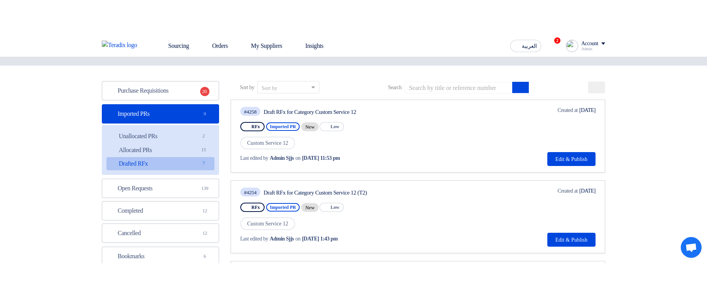
scroll to position [139, 0]
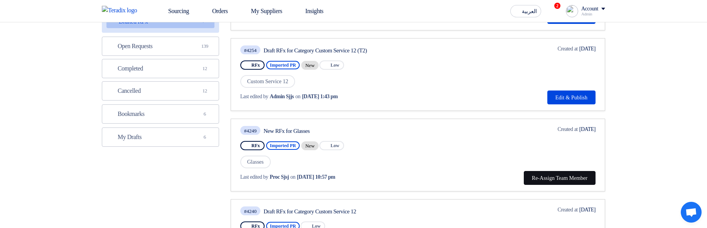
click at [561, 182] on button "Re-Assign Team Member" at bounding box center [559, 178] width 72 height 14
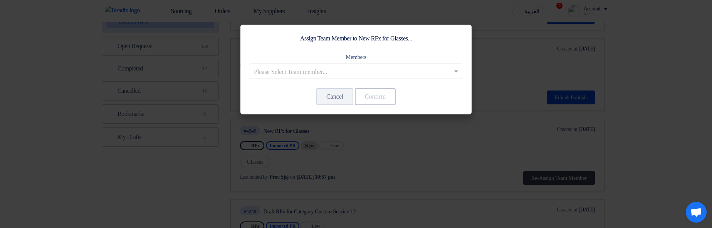
click at [412, 69] on input "text" at bounding box center [352, 72] width 197 height 13
click at [528, 65] on modal-container "Assign Team Member to New RFx for Glasses... Members Please Select Team member.…" at bounding box center [356, 114] width 712 height 228
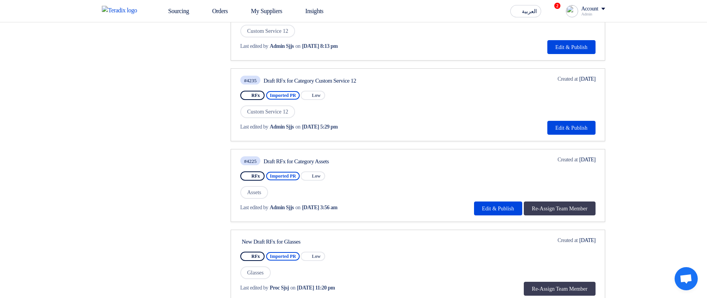
scroll to position [370, 0]
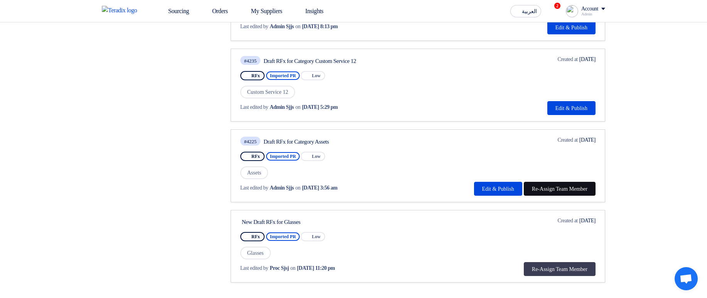
click at [565, 195] on button "Re-Assign Team Member" at bounding box center [559, 189] width 72 height 14
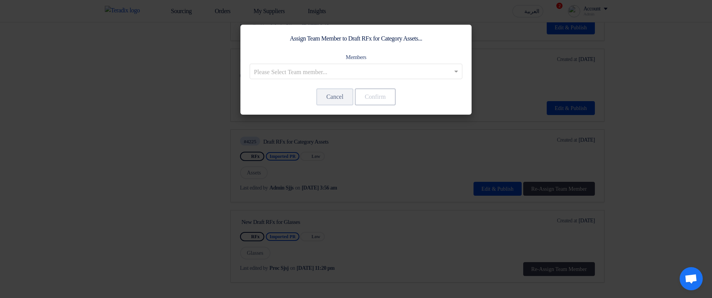
click at [384, 41] on div "Assign Team Member to Draft RFx for Category Assets..." at bounding box center [356, 38] width 213 height 9
drag, startPoint x: 384, startPoint y: 41, endPoint x: 426, endPoint y: 44, distance: 42.9
click at [426, 44] on div "Assign Team Member to Draft RFx for Category Assets... Members Please Select Te…" at bounding box center [356, 70] width 231 height 90
click at [408, 44] on div "Assign Team Member to Draft RFx for Category Assets... Members Please Select Te…" at bounding box center [356, 70] width 231 height 90
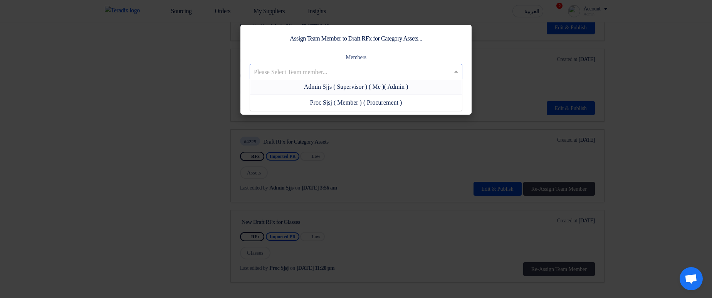
click at [379, 72] on input "text" at bounding box center [352, 72] width 197 height 13
click at [402, 59] on div "Members Please Select Team member... Admin Sjjs ( Supervisor ) ( Me ) ( Admin )…" at bounding box center [356, 65] width 213 height 27
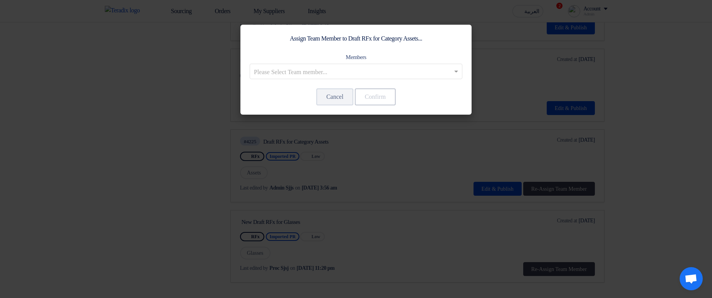
click at [574, 90] on modal-container "Assign Team Member to Draft RFx for Category Assets... Members Please Select Te…" at bounding box center [356, 149] width 712 height 298
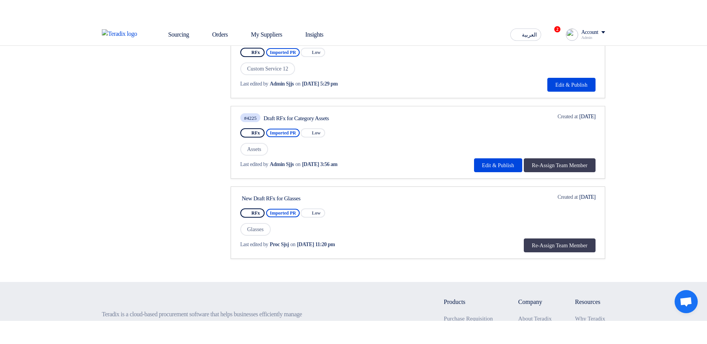
scroll to position [416, 0]
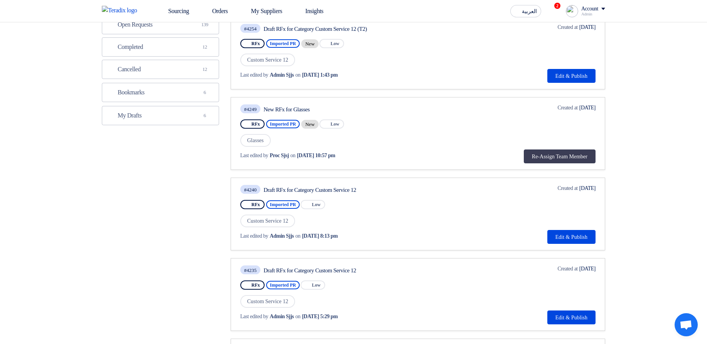
scroll to position [139, 0]
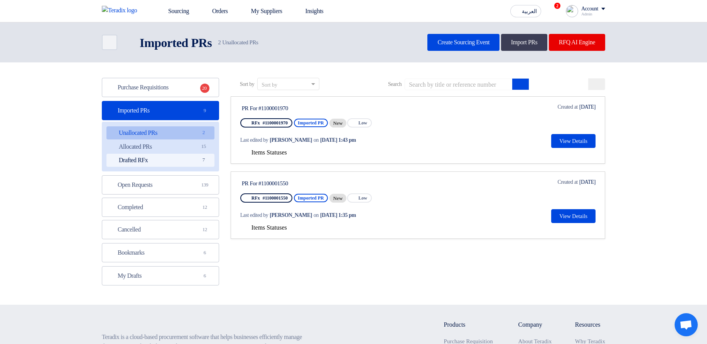
click at [197, 161] on link "Drafted RFx Drafted RFx 7" at bounding box center [160, 160] width 108 height 13
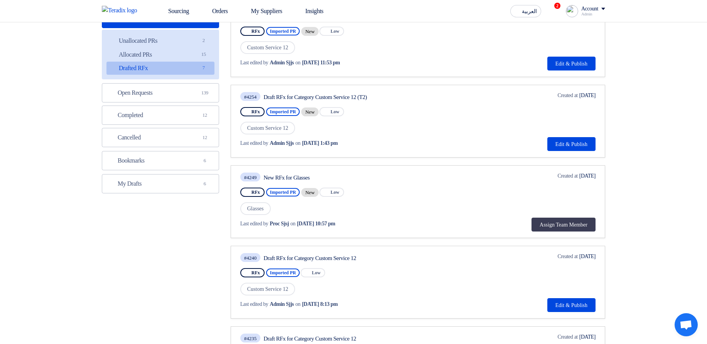
scroll to position [93, 0]
click at [531, 220] on button "Assign Team Member" at bounding box center [563, 224] width 64 height 14
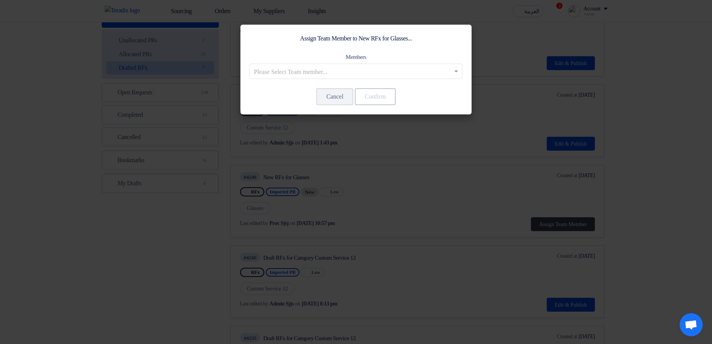
drag, startPoint x: 290, startPoint y: 37, endPoint x: 434, endPoint y: 40, distance: 143.4
click at [434, 40] on div "Assign Team Member to New RFx for Glasses..." at bounding box center [356, 38] width 213 height 9
click at [442, 71] on input "text" at bounding box center [352, 72] width 197 height 13
click at [671, 59] on modal-container "Assign Team Member to New RFx for Glasses... Members Please Select Team member.…" at bounding box center [356, 172] width 712 height 344
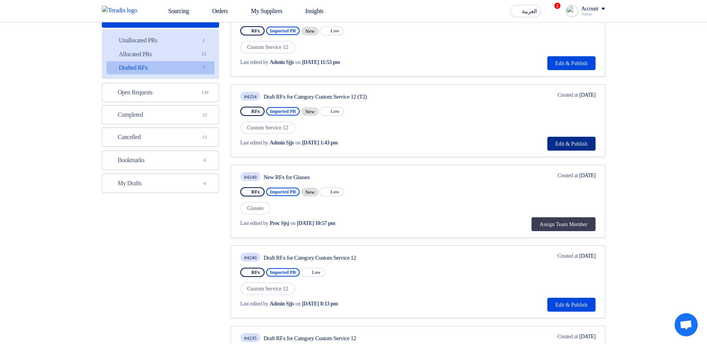
click at [553, 141] on button "Edit & Publish" at bounding box center [571, 144] width 48 height 14
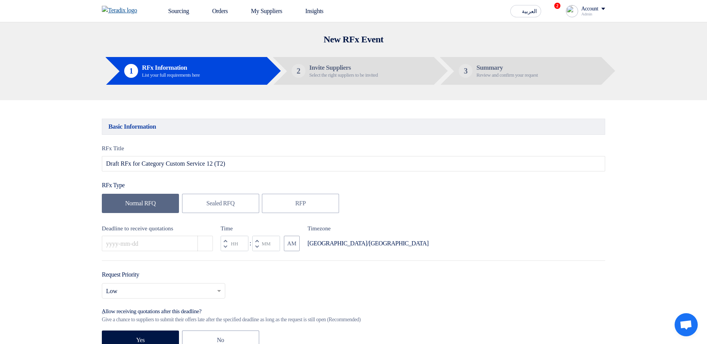
click at [118, 10] on img at bounding box center [122, 10] width 40 height 9
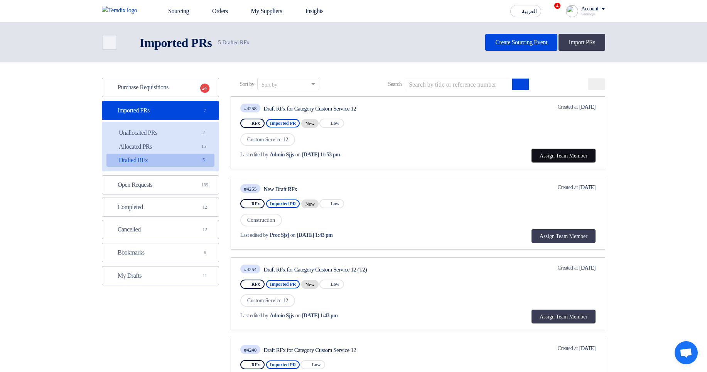
click at [573, 159] on button "Assign Team Member" at bounding box center [563, 156] width 64 height 14
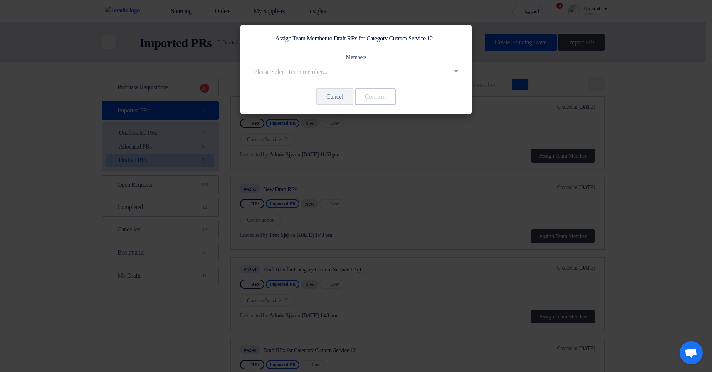
click at [657, 145] on modal-container "Assign Team Member to Draft RFx for Category Custom Service 12... Members Pleas…" at bounding box center [356, 186] width 712 height 372
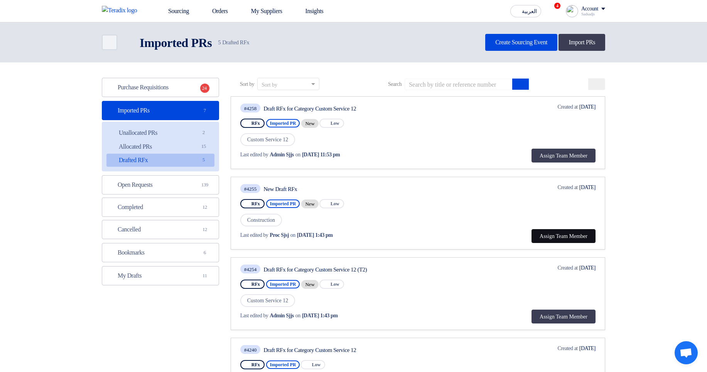
click at [562, 235] on button "Assign Team Member" at bounding box center [563, 236] width 64 height 14
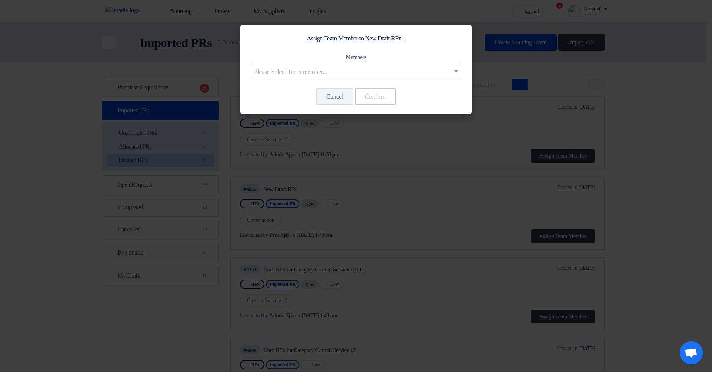
click at [676, 195] on modal-container "Assign Team Member to New Draft RFx... Members Please Select Team member... Can…" at bounding box center [356, 186] width 712 height 372
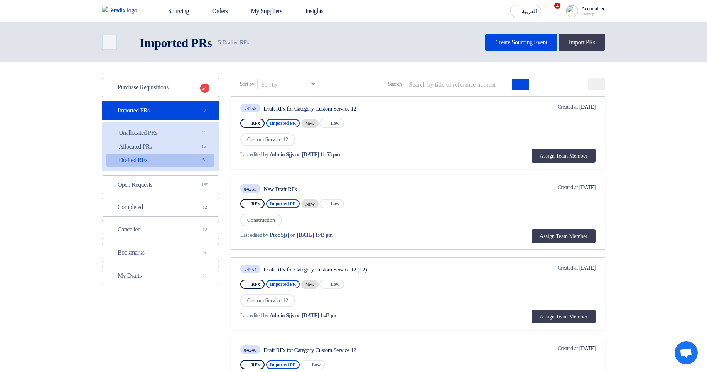
click at [552, 325] on link "#4254 Draft RFx for Category Custom Service 12 (T2) RFx Imported PR New Priorit…" at bounding box center [418, 293] width 374 height 73
click at [554, 321] on button "Assign Team Member" at bounding box center [563, 317] width 64 height 14
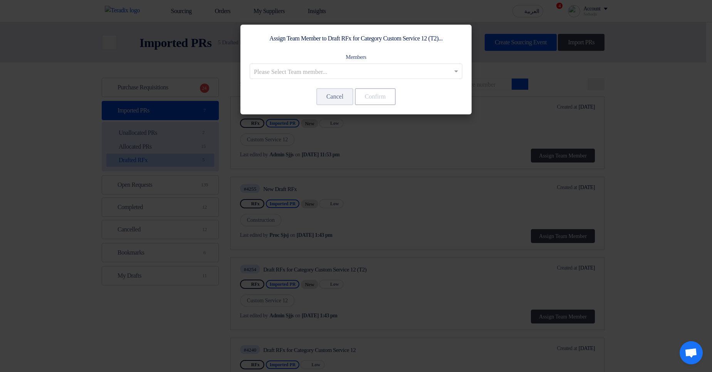
click at [685, 186] on modal-container "Assign Team Member to Draft RFx for Category Custom Service 12 (T2)... Members …" at bounding box center [356, 186] width 712 height 372
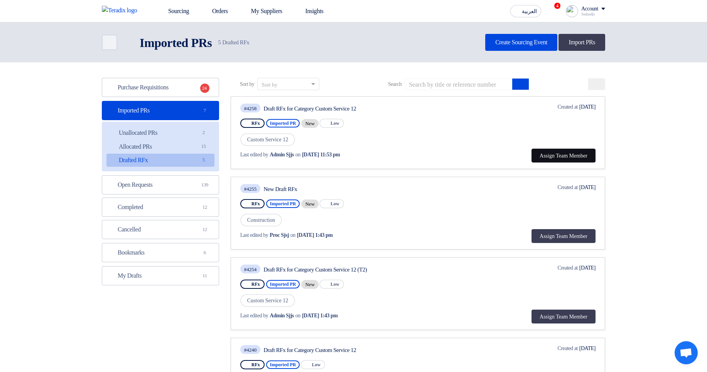
click at [549, 160] on button "Assign Team Member" at bounding box center [563, 156] width 64 height 14
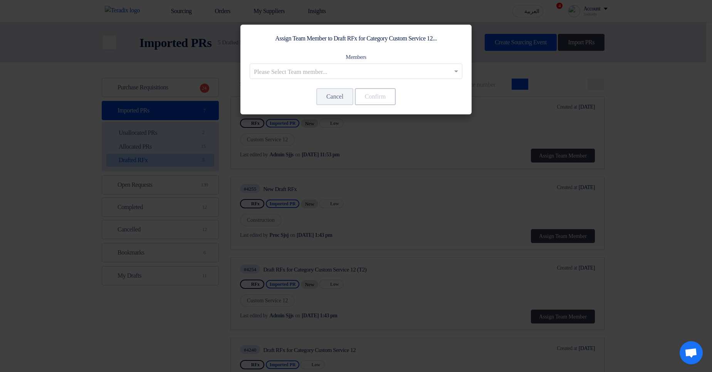
click at [639, 158] on modal-container "Assign Team Member to Draft RFx for Category Custom Service 12... Members Pleas…" at bounding box center [356, 186] width 712 height 372
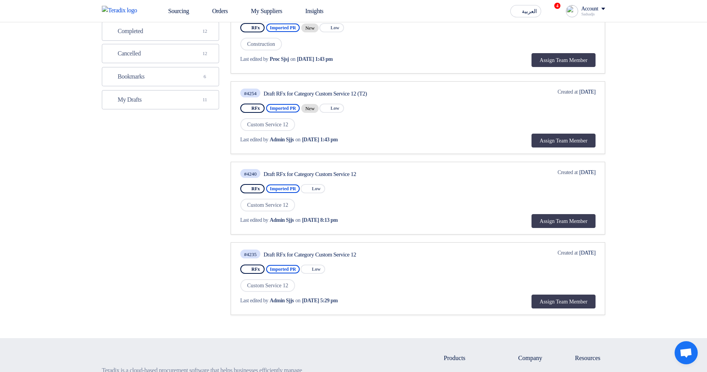
scroll to position [46, 0]
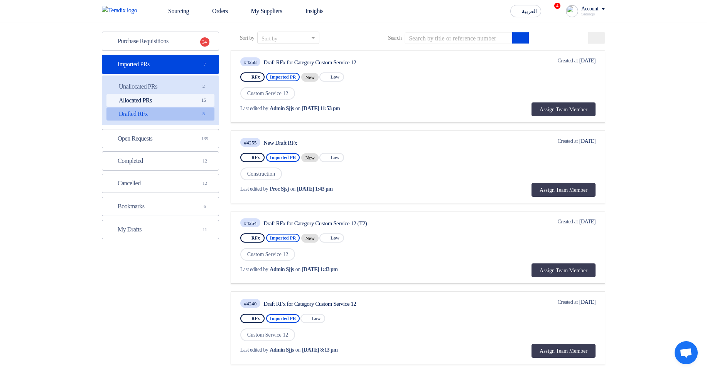
click at [182, 101] on link "Allocated PRs Allocated PRs 15" at bounding box center [160, 100] width 108 height 13
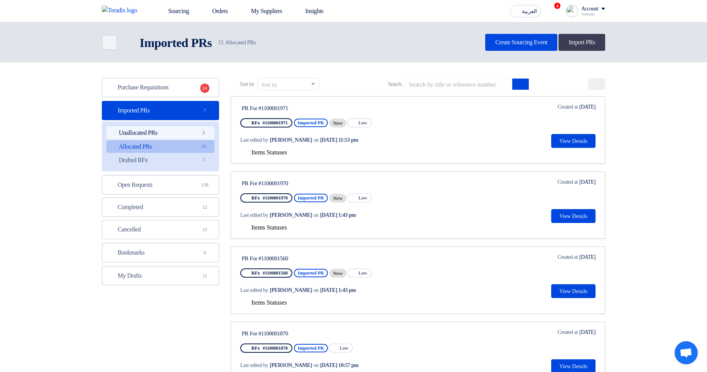
click at [186, 135] on link "Unallocated PRs Unallocated PRs 2" at bounding box center [160, 132] width 108 height 13
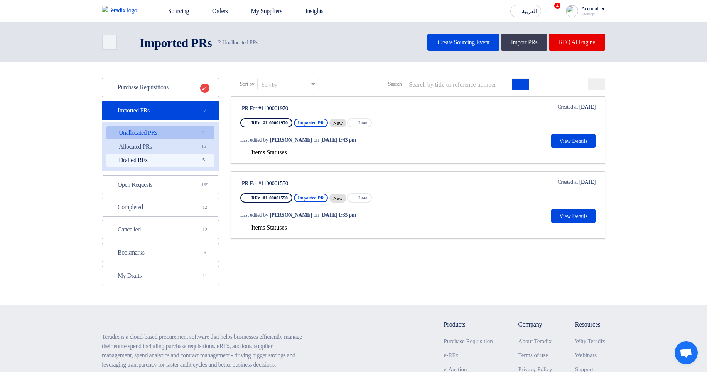
click at [195, 162] on link "Drafted RFx Drafted RFx 5" at bounding box center [160, 160] width 108 height 13
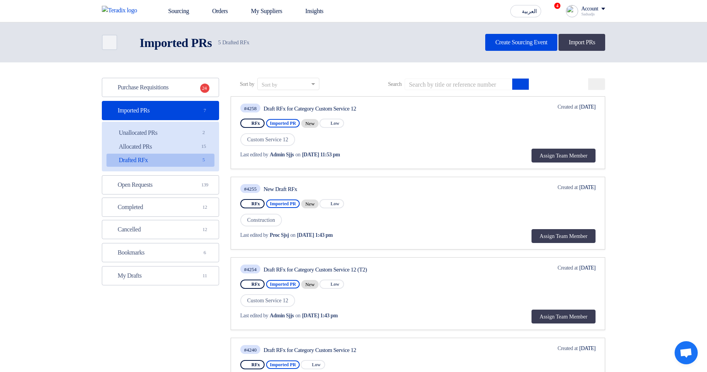
drag, startPoint x: 272, startPoint y: 156, endPoint x: 370, endPoint y: 153, distance: 98.0
click at [370, 153] on div "Last edited by Admin Sjjs on Oct 7, 2025, 11:53 pm" at bounding box center [324, 155] width 168 height 8
click at [408, 151] on div "Last edited by Admin Sjjs on Oct 7, 2025, 11:53 pm" at bounding box center [324, 155] width 168 height 8
click at [405, 155] on div "Last edited by Admin Sjjs on Oct 7, 2025, 11:53 pm" at bounding box center [324, 155] width 168 height 8
click at [259, 156] on span "Last edited by" at bounding box center [254, 155] width 28 height 8
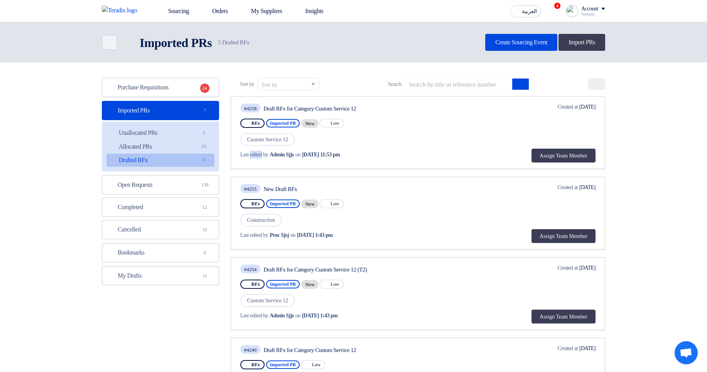
click at [259, 156] on span "Last edited by" at bounding box center [254, 155] width 28 height 8
drag, startPoint x: 259, startPoint y: 156, endPoint x: 269, endPoint y: 156, distance: 10.4
click at [265, 156] on span "Last edited by" at bounding box center [254, 155] width 28 height 8
click at [292, 154] on span "Admin Sjjs" at bounding box center [281, 155] width 24 height 8
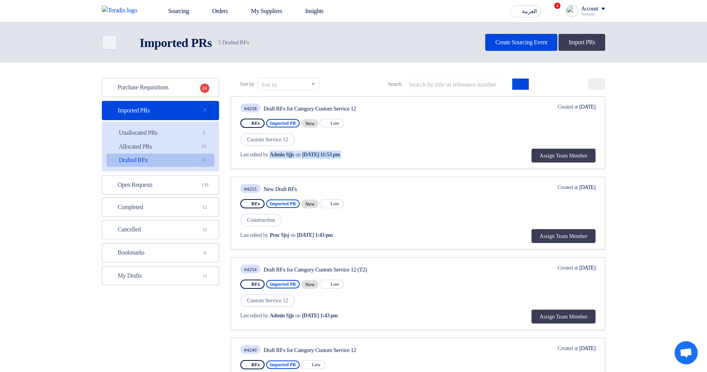
drag, startPoint x: 292, startPoint y: 154, endPoint x: 329, endPoint y: 153, distance: 36.6
click at [329, 153] on div "Last edited by Admin Sjjs on Oct 7, 2025, 11:53 pm" at bounding box center [324, 155] width 168 height 8
click at [329, 153] on span "Oct 7, 2025, 11:53 pm" at bounding box center [321, 155] width 38 height 8
click at [400, 150] on div "Last edited by Admin Sjjs on Oct 7, 2025, 11:53 pm" at bounding box center [325, 155] width 170 height 16
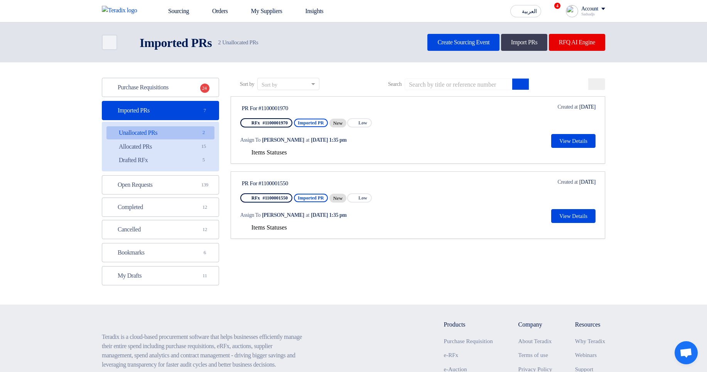
click at [281, 151] on span "Items Statuses" at bounding box center [268, 152] width 35 height 7
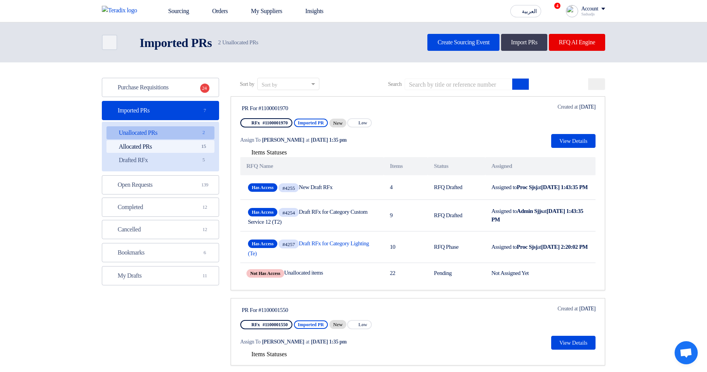
click at [192, 143] on link "Allocated PRs Allocated PRs 15" at bounding box center [160, 146] width 108 height 13
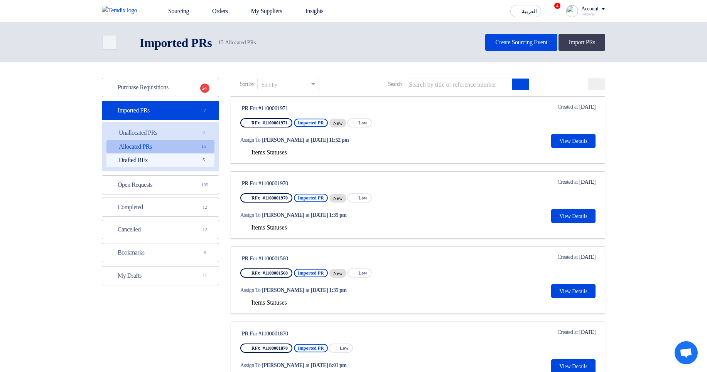
click at [186, 166] on link "Drafted RFx Drafted RFx 5" at bounding box center [160, 160] width 108 height 13
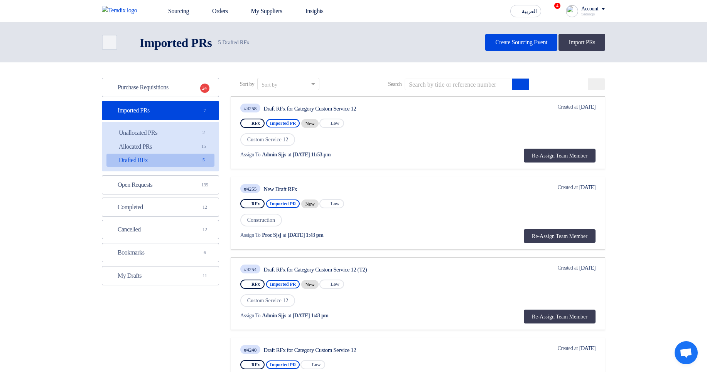
drag, startPoint x: 342, startPoint y: 156, endPoint x: 396, endPoint y: 159, distance: 54.0
click at [370, 158] on div "Assign To Admin Sjjs at [DATE] 11:53 pm" at bounding box center [324, 155] width 168 height 8
click at [408, 155] on div "Assign To Admin Sjjs at Oct 7, 2025, 11:53 pm" at bounding box center [324, 155] width 168 height 8
click at [201, 133] on span "2" at bounding box center [203, 133] width 9 height 8
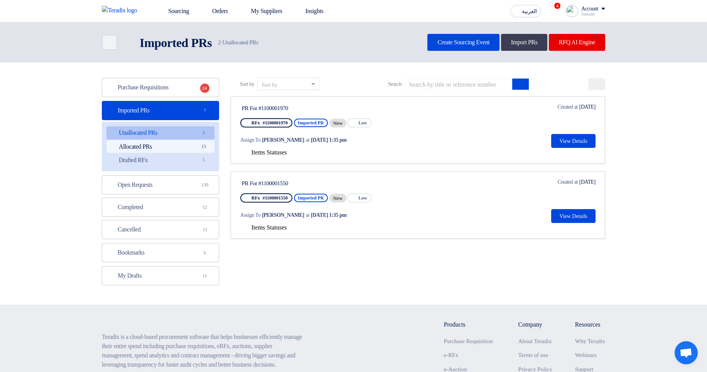
click at [201, 146] on span "15" at bounding box center [203, 147] width 9 height 8
click at [284, 154] on span "Items Statuses" at bounding box center [268, 152] width 35 height 7
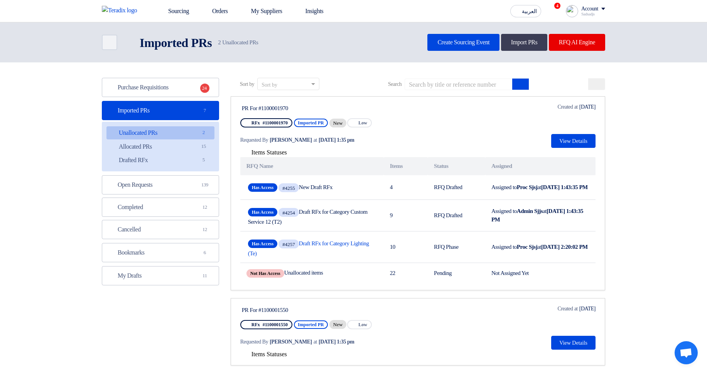
click at [282, 150] on span "Items Statuses" at bounding box center [268, 152] width 35 height 7
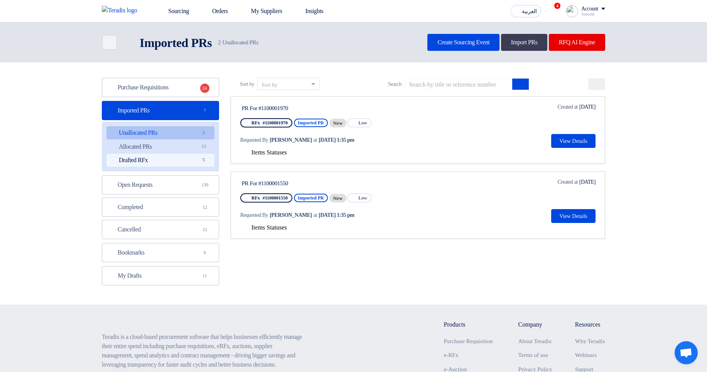
click at [194, 158] on link "Drafted RFx Drafted RFx 5" at bounding box center [160, 160] width 108 height 13
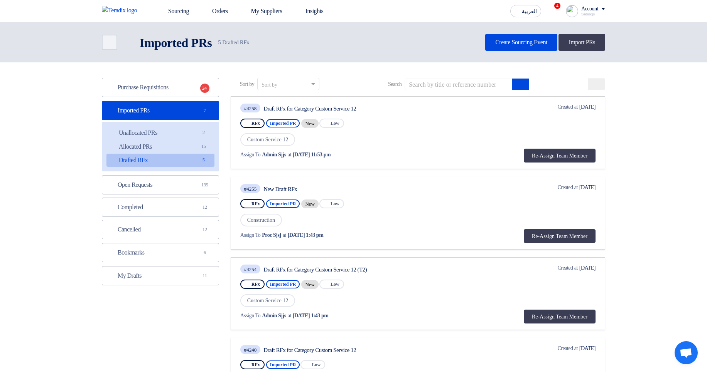
click at [267, 153] on span "Admin Sjjs" at bounding box center [274, 155] width 24 height 8
drag, startPoint x: 267, startPoint y: 153, endPoint x: 343, endPoint y: 151, distance: 76.0
click at [343, 151] on div "Assign To Admin Sjjs at Oct 7, 2025, 11:53 pm" at bounding box center [324, 155] width 168 height 8
click at [387, 150] on div "Assign To Admin Sjjs at Oct 7, 2025, 11:53 pm" at bounding box center [325, 155] width 170 height 16
click at [535, 156] on button "Re-Assign Team Member" at bounding box center [559, 156] width 72 height 14
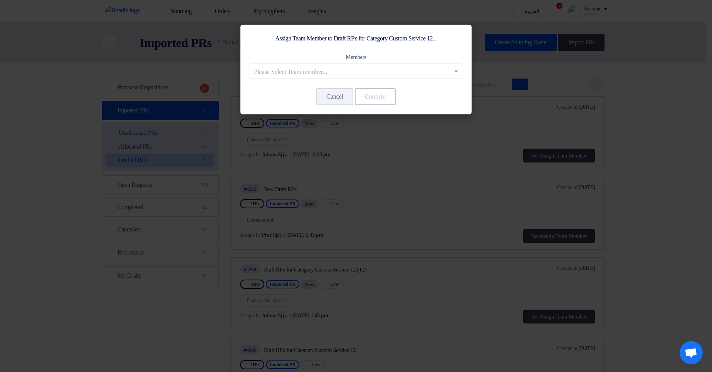
click at [654, 151] on modal-container "Assign Team Member to Draft RFx for Category Custom Service 12... Members Pleas…" at bounding box center [356, 186] width 712 height 372
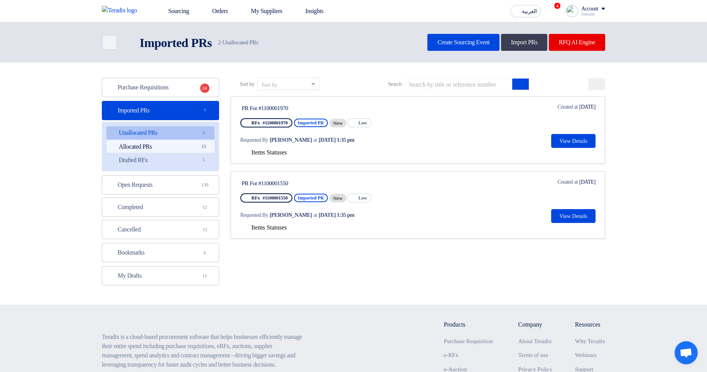
click at [205, 145] on span "15" at bounding box center [203, 147] width 9 height 8
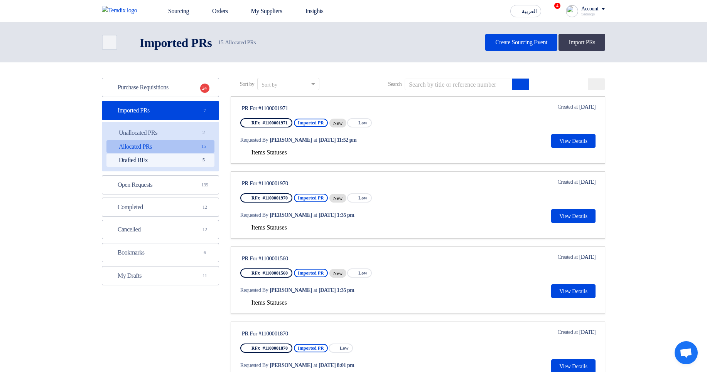
click at [150, 157] on link "Drafted RFx Drafted RFx 5" at bounding box center [160, 160] width 108 height 13
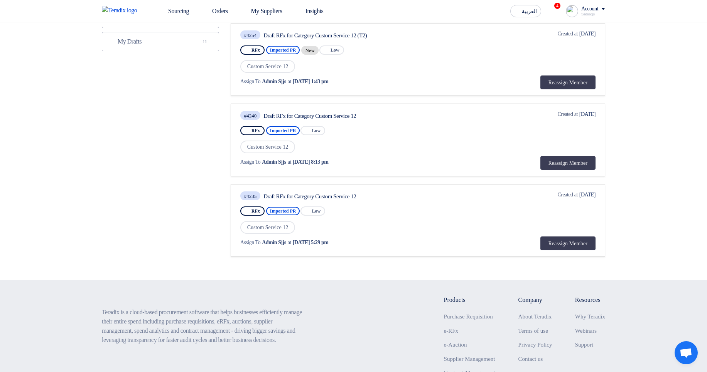
scroll to position [317, 0]
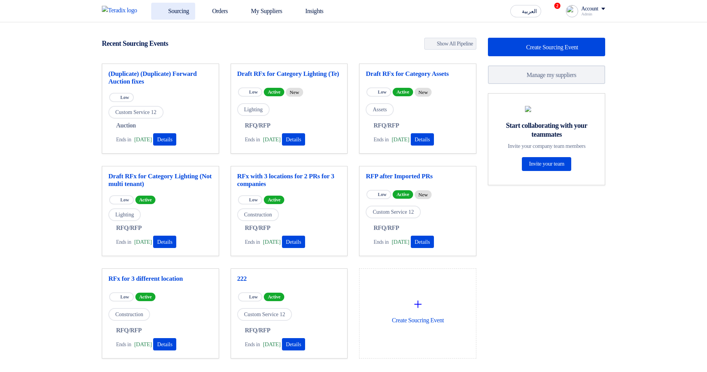
click at [177, 8] on link "Sourcing" at bounding box center [173, 11] width 44 height 17
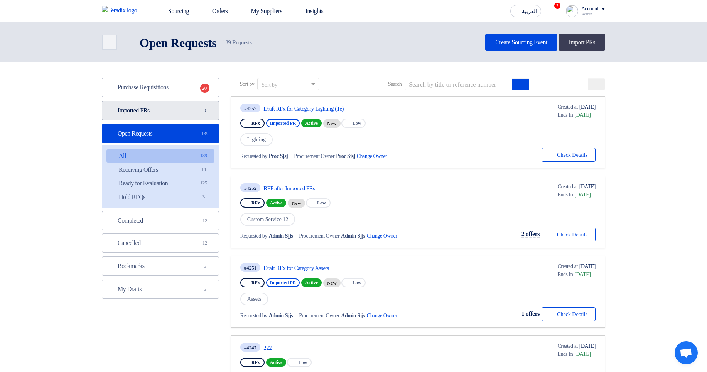
click at [189, 113] on link "Imported PRs Imported PRs 9" at bounding box center [160, 110] width 117 height 19
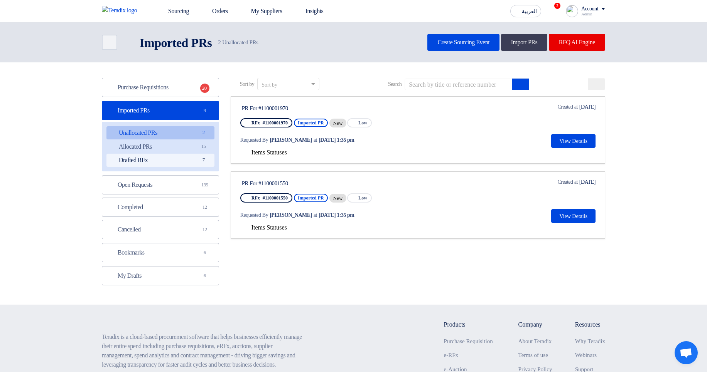
click at [185, 157] on link "Drafted RFx Drafted RFx 7" at bounding box center [160, 160] width 108 height 13
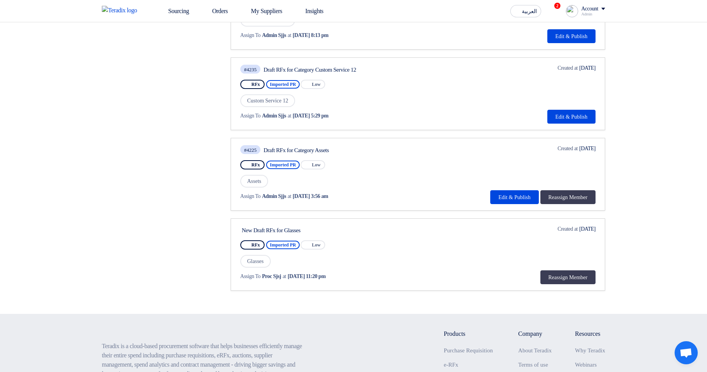
scroll to position [370, 0]
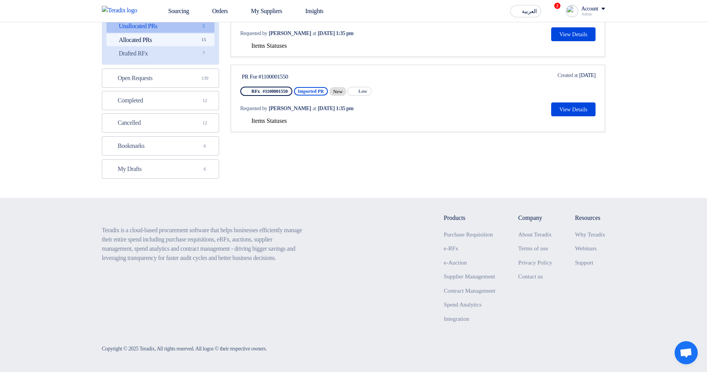
click at [176, 46] on link "Allocated PRs Allocated PRs 15" at bounding box center [160, 40] width 108 height 13
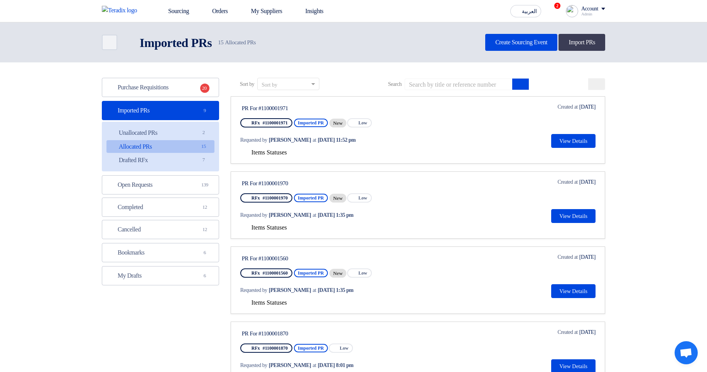
click at [180, 152] on link "Allocated PRs Allocated PRs 15" at bounding box center [160, 146] width 108 height 13
click at [181, 160] on link "Drafted RFx Drafted RFx 7" at bounding box center [160, 160] width 108 height 13
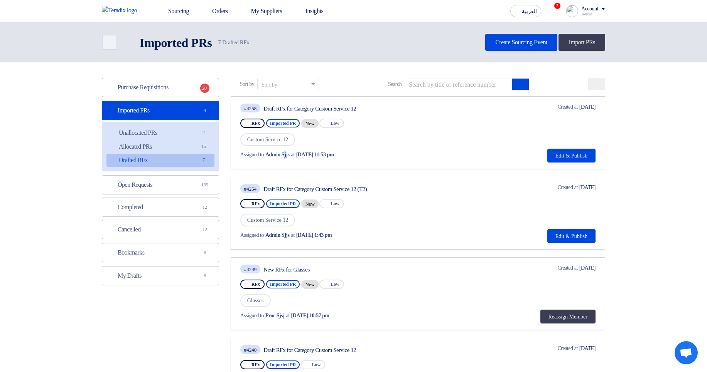
click at [289, 156] on span "Admin Sjjs" at bounding box center [277, 155] width 24 height 8
drag, startPoint x: 293, startPoint y: 156, endPoint x: 342, endPoint y: 158, distance: 49.7
click at [342, 158] on div "Assigned to Admin Sjjs at Oct 7, 2025, 11:53 pm" at bounding box center [324, 155] width 168 height 8
click at [334, 158] on span "Oct 7, 2025, 11:53 pm" at bounding box center [315, 155] width 38 height 8
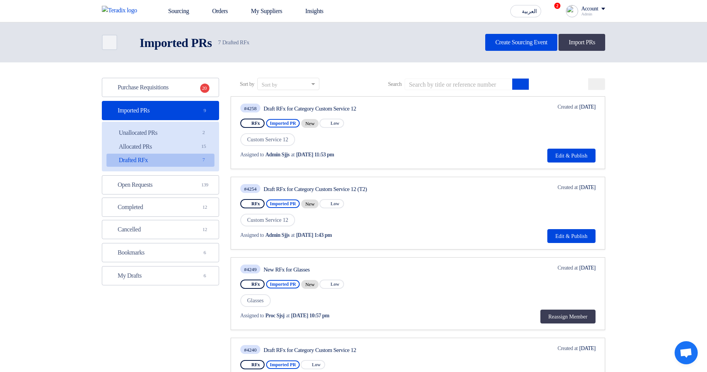
click at [334, 158] on span "Oct 7, 2025, 11:53 pm" at bounding box center [315, 155] width 38 height 8
click at [399, 153] on div "Assigned to Admin Sjjs at Oct 7, 2025, 11:53 pm" at bounding box center [324, 155] width 168 height 8
click at [289, 157] on span "Admin Sjjs" at bounding box center [277, 155] width 24 height 8
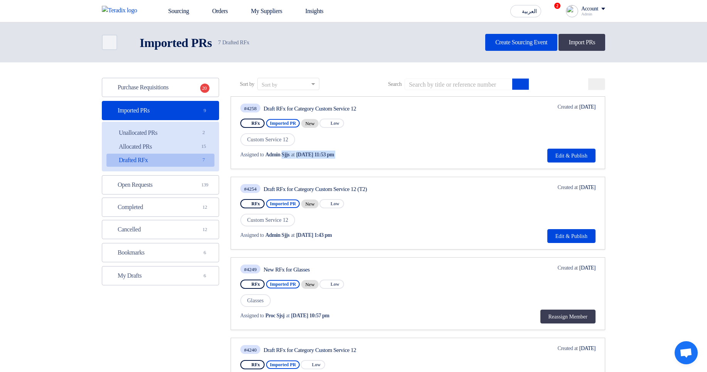
drag, startPoint x: 289, startPoint y: 157, endPoint x: 354, endPoint y: 156, distance: 64.8
click at [354, 156] on div "Assigned to Admin Sjjs at Oct 7, 2025, 11:53 pm" at bounding box center [324, 155] width 168 height 8
click at [355, 156] on div "Assigned to Admin Sjjs at Oct 7, 2025, 11:53 pm" at bounding box center [324, 155] width 168 height 8
click at [175, 140] on link "Allocated PRs Allocated PRs 15" at bounding box center [160, 146] width 108 height 13
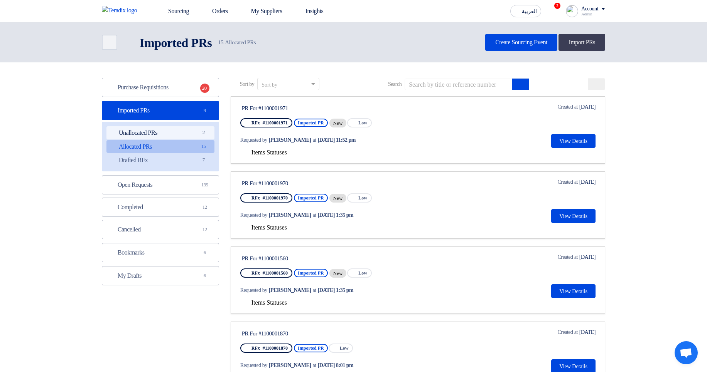
click at [175, 131] on link "Unallocated PRs Unallocated PRs 2" at bounding box center [160, 132] width 108 height 13
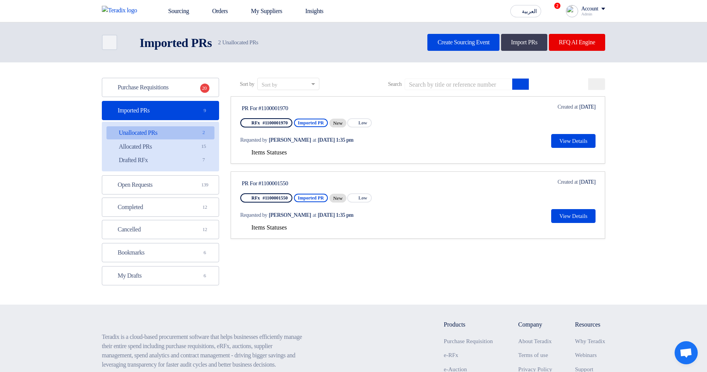
click at [171, 153] on ul "Unallocated PRs Unallocated PRs 2 Allocated PRs Allocated PRs 15 Drafted RFx Dr…" at bounding box center [160, 147] width 117 height 50
click at [164, 161] on link "Drafted RFx Drafted RFx 7" at bounding box center [160, 160] width 108 height 13
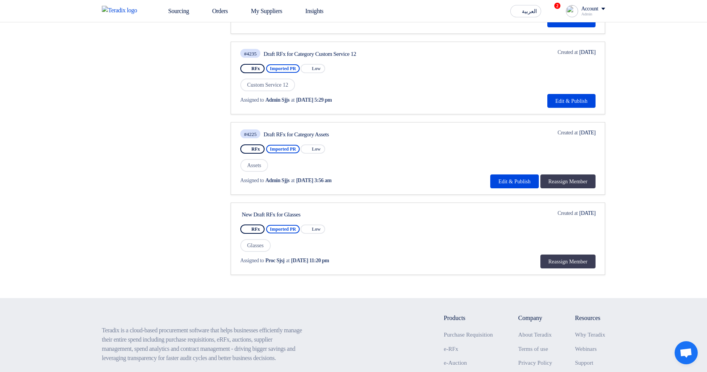
scroll to position [416, 0]
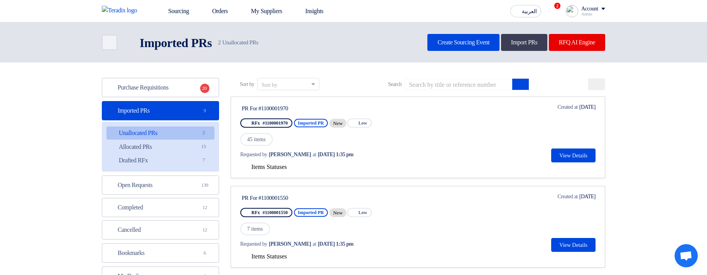
click at [274, 163] on div "Items Statuses" at bounding box center [417, 166] width 355 height 9
click at [280, 169] on span "Items Statuses" at bounding box center [268, 166] width 35 height 7
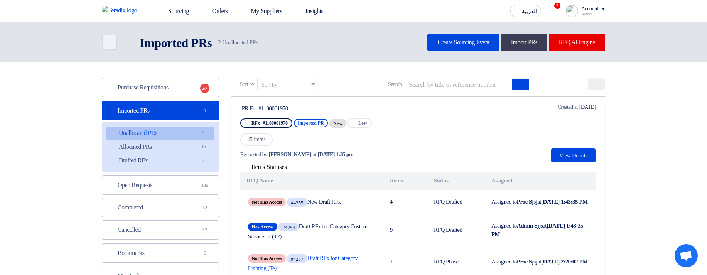
click at [280, 169] on span "Items Statuses" at bounding box center [268, 166] width 35 height 7
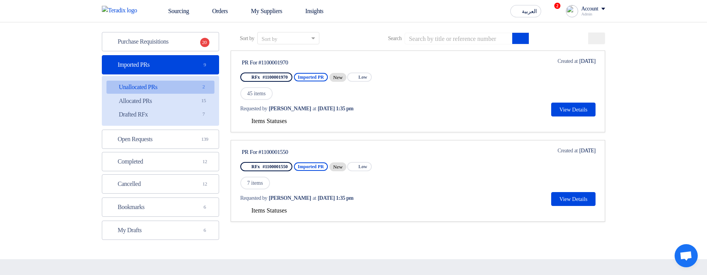
scroll to position [46, 0]
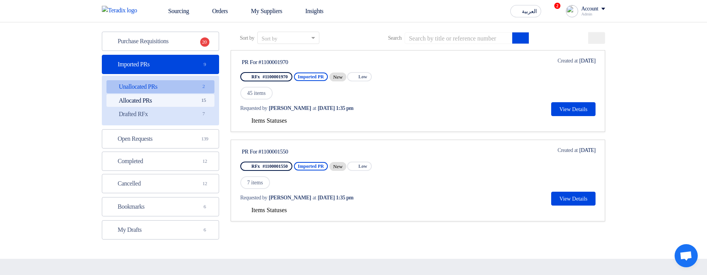
click at [190, 98] on link "Allocated PRs Allocated PRs 15" at bounding box center [160, 100] width 108 height 13
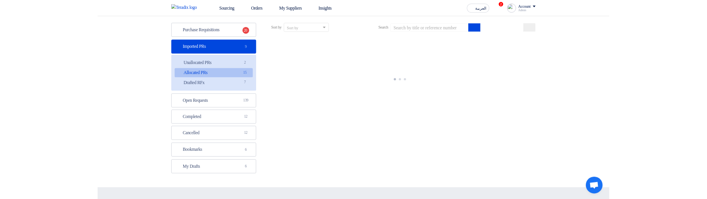
scroll to position [0, 0]
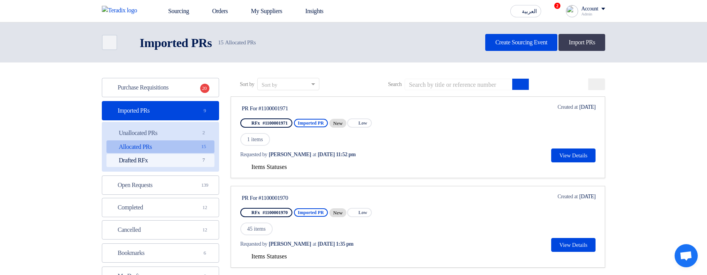
click at [190, 161] on link "Drafted RFx Drafted RFx 7" at bounding box center [160, 160] width 108 height 13
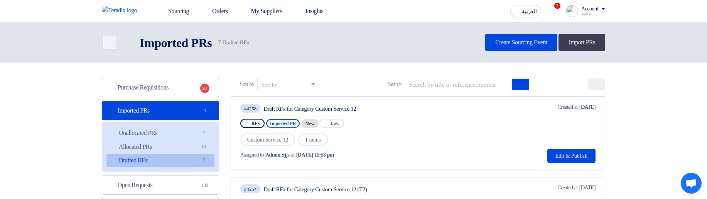
click at [400, 144] on div "Custom Service 12 1 items" at bounding box center [325, 140] width 170 height 14
drag, startPoint x: 308, startPoint y: 136, endPoint x: 341, endPoint y: 139, distance: 32.9
click at [341, 139] on div "Custom Service 12 1 items" at bounding box center [325, 140] width 170 height 14
click at [410, 124] on div "RFx Imported PR New Priority Low" at bounding box center [325, 123] width 170 height 12
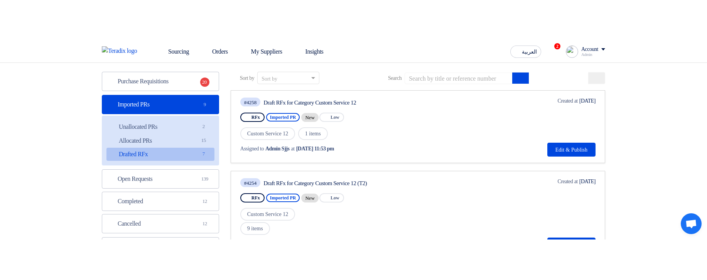
scroll to position [46, 0]
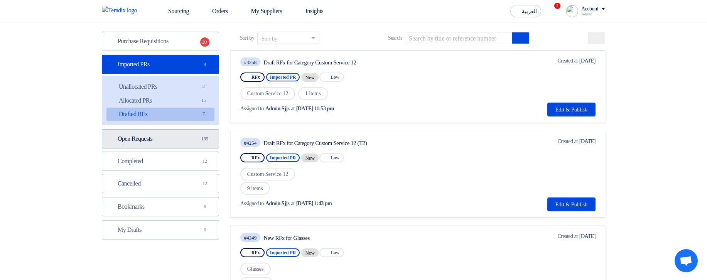
click at [181, 134] on link "Open Requests Open Requests 139" at bounding box center [160, 138] width 117 height 19
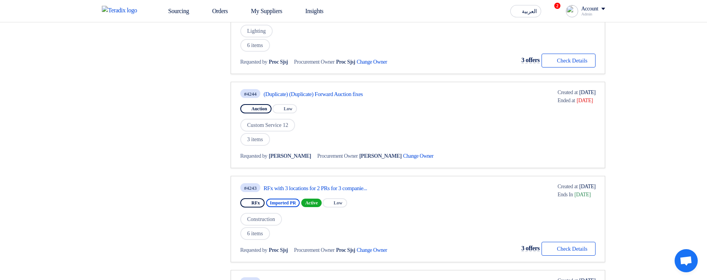
scroll to position [509, 0]
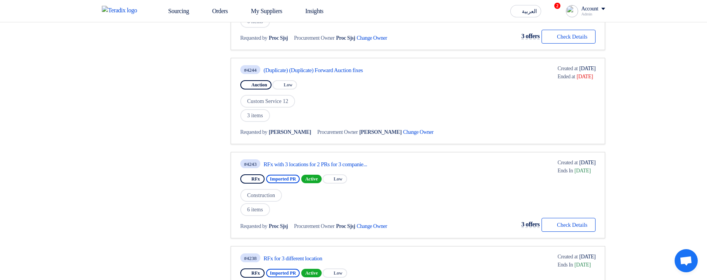
drag, startPoint x: 254, startPoint y: 115, endPoint x: 292, endPoint y: 122, distance: 38.0
click at [283, 121] on div "3 items" at bounding box center [344, 115] width 209 height 14
click at [336, 119] on div "3 items" at bounding box center [344, 115] width 209 height 14
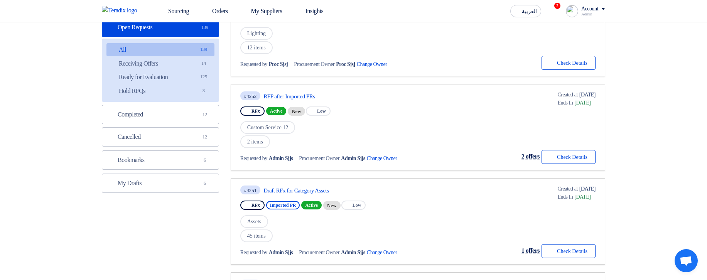
scroll to position [0, 0]
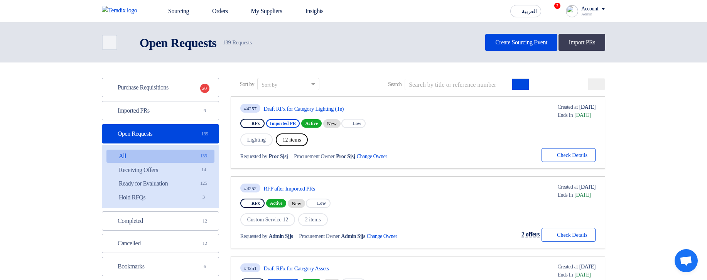
click at [410, 142] on div "Lighting 12 items" at bounding box center [325, 140] width 170 height 14
click at [300, 138] on span "12 items" at bounding box center [292, 139] width 32 height 13
click at [355, 143] on div "Lighting 12 items" at bounding box center [325, 140] width 170 height 14
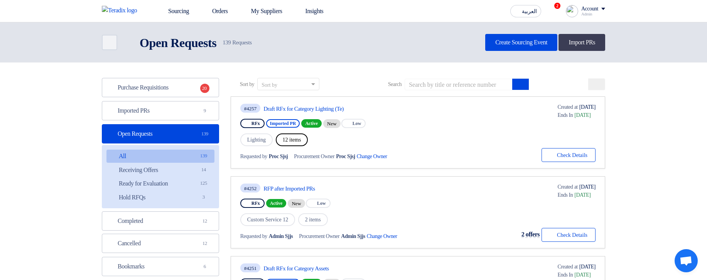
click at [355, 143] on div "Lighting 12 items" at bounding box center [325, 140] width 170 height 14
click at [321, 134] on div "Lighting 12 items" at bounding box center [325, 140] width 170 height 14
click at [286, 136] on span "12 items" at bounding box center [292, 139] width 32 height 13
click at [304, 138] on span "12 items" at bounding box center [292, 139] width 32 height 13
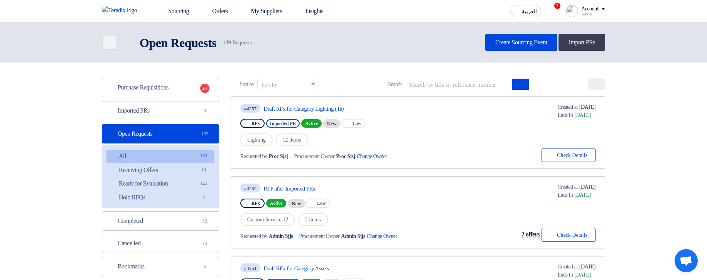
click at [169, 122] on div "Purchase Requisitions Purchase Requisitions 20 Imported PRs Imported PRs 9 Open…" at bounding box center [160, 188] width 117 height 221
click at [173, 110] on link "Imported PRs Imported PRs 9" at bounding box center [160, 110] width 117 height 19
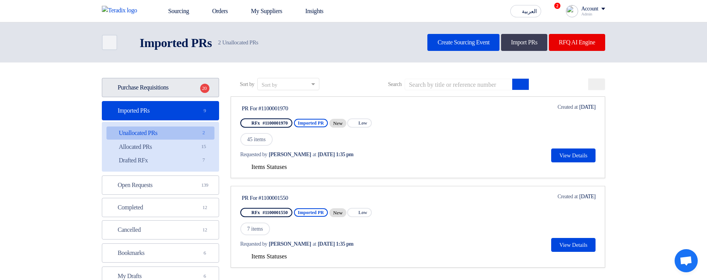
click at [174, 90] on link "Purchase Requisitions Purchase Requisitions 20" at bounding box center [160, 87] width 117 height 19
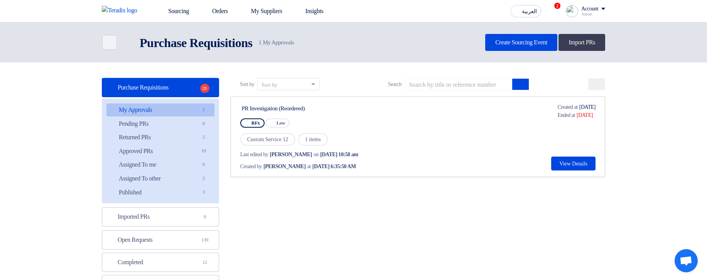
drag, startPoint x: 310, startPoint y: 138, endPoint x: 368, endPoint y: 144, distance: 58.2
click at [368, 144] on div "Custom Service 12 1 items" at bounding box center [314, 139] width 148 height 14
click at [450, 133] on div "PR Investigation (Reordered) RFx Priority Low Custom Service 12 1 items Last ed…" at bounding box center [417, 136] width 355 height 67
drag, startPoint x: 331, startPoint y: 168, endPoint x: 425, endPoint y: 169, distance: 94.1
click at [386, 169] on div "Created by Sadsadjs Askjd at May 26, 2024, 6:35:50 AM" at bounding box center [313, 166] width 146 height 8
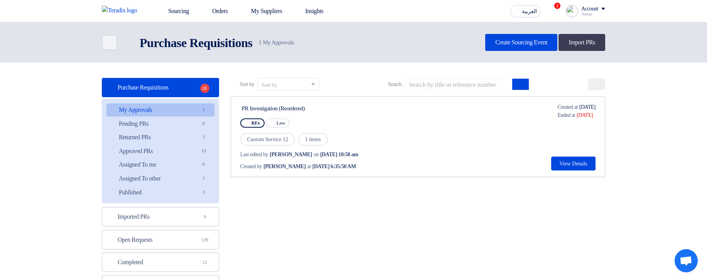
click at [430, 165] on div "PR Investigation (Reordered) RFx Priority Low Custom Service 12 1 items Last ed…" at bounding box center [417, 136] width 355 height 67
drag, startPoint x: 248, startPoint y: 153, endPoint x: 399, endPoint y: 159, distance: 151.2
click at [388, 159] on div "Last edited by Sadsadjs Askjd on May 4, 2025, 10:58 am Created by Sadsadjs Askj…" at bounding box center [314, 158] width 148 height 24
click at [386, 153] on div "Last edited by Sadsadjs Askjd on May 4, 2025, 10:58 am" at bounding box center [313, 154] width 146 height 8
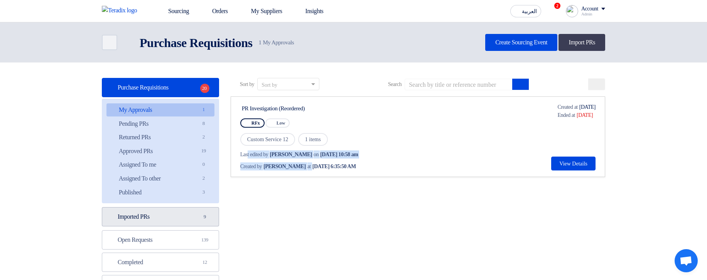
click at [153, 219] on link "Imported PRs Imported PRs 9" at bounding box center [160, 216] width 117 height 19
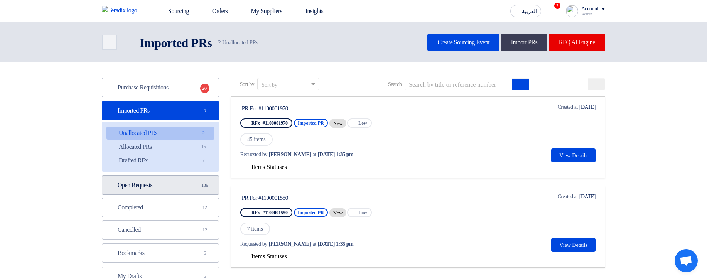
click at [180, 190] on link "Open Requests Open Requests 139" at bounding box center [160, 184] width 117 height 19
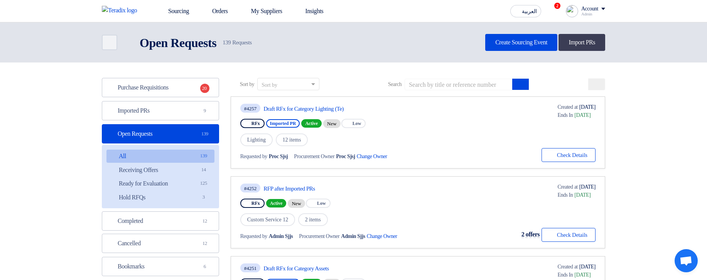
drag, startPoint x: 279, startPoint y: 157, endPoint x: 481, endPoint y: 157, distance: 202.0
click at [481, 157] on div "#4257 Draft RFx for Category Lighting (Te) RFx Imported PR Active New Priority …" at bounding box center [417, 132] width 355 height 59
click at [468, 146] on div "#4257 Draft RFx for Category Lighting (Te) RFx Imported PR Active New Priority …" at bounding box center [417, 132] width 355 height 59
click at [459, 129] on div "#4257 Draft RFx for Category Lighting (Te) RFx Imported PR Active New Priority …" at bounding box center [417, 132] width 355 height 59
click at [184, 111] on link "Imported PRs Imported PRs 9" at bounding box center [160, 110] width 117 height 19
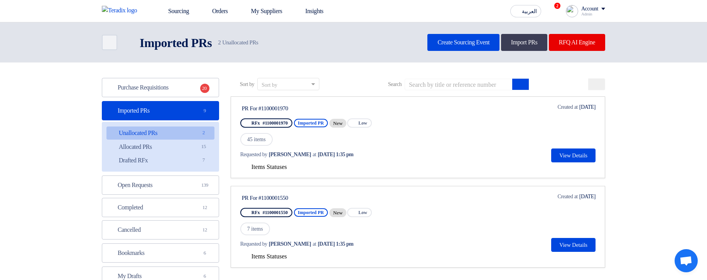
click at [273, 165] on span "Items Statuses" at bounding box center [268, 166] width 35 height 7
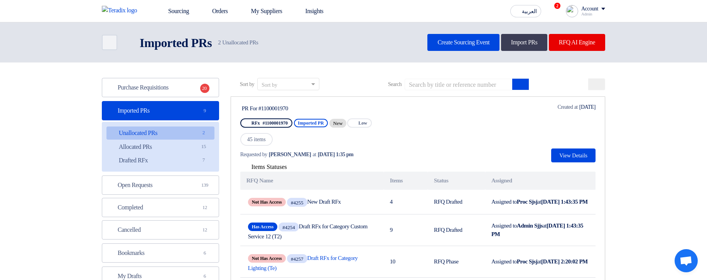
click at [368, 161] on div "Requested by Hamda Jjjw at Oct 7, 2025, 1:35 pm" at bounding box center [314, 154] width 148 height 16
click at [287, 167] on span "Items Statuses" at bounding box center [268, 166] width 35 height 7
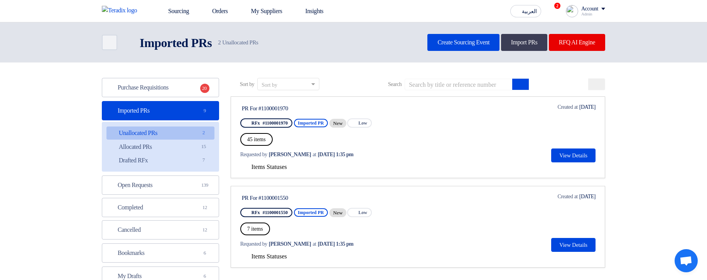
click at [377, 40] on div "Back Imported PRs Imported PRs 2" at bounding box center [353, 163] width 707 height 283
click at [185, 146] on link "Allocated PRs Allocated PRs 15" at bounding box center [160, 146] width 108 height 13
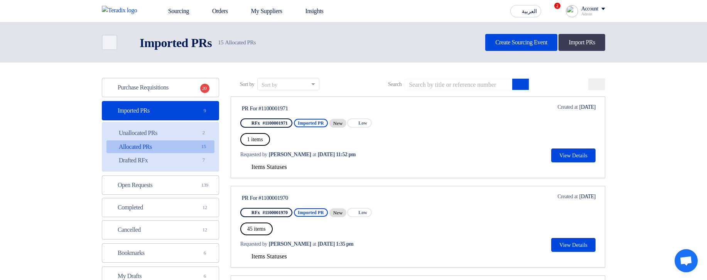
click at [254, 135] on span "1 items" at bounding box center [255, 139] width 30 height 13
click at [248, 141] on span "1 items" at bounding box center [255, 139] width 30 height 13
click at [377, 142] on div "1 items" at bounding box center [314, 139] width 148 height 14
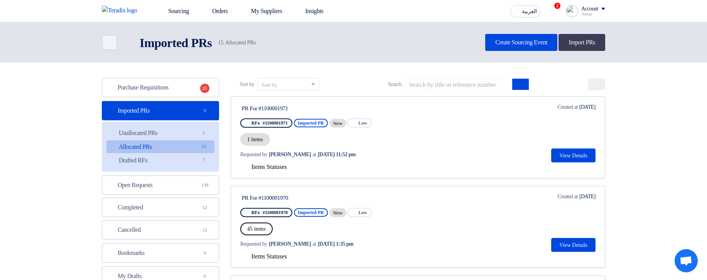
click at [377, 142] on div "1 items" at bounding box center [314, 139] width 148 height 14
click at [367, 137] on div "1 items" at bounding box center [314, 139] width 148 height 14
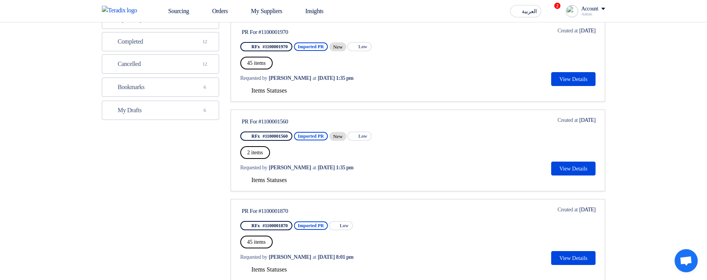
scroll to position [46, 0]
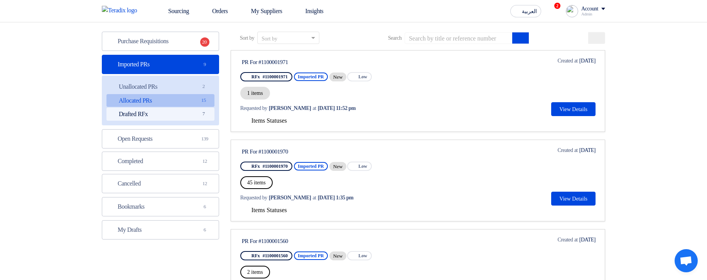
click at [170, 116] on link "Drafted RFx Drafted RFx 7" at bounding box center [160, 114] width 108 height 13
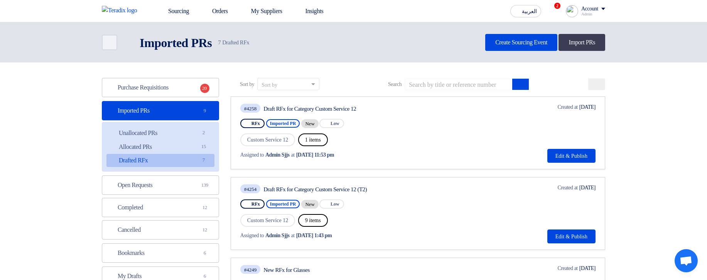
click at [390, 141] on div "Custom Service 12 1 items" at bounding box center [325, 140] width 170 height 14
click at [175, 178] on link "Open Requests Open Requests 139" at bounding box center [160, 184] width 117 height 19
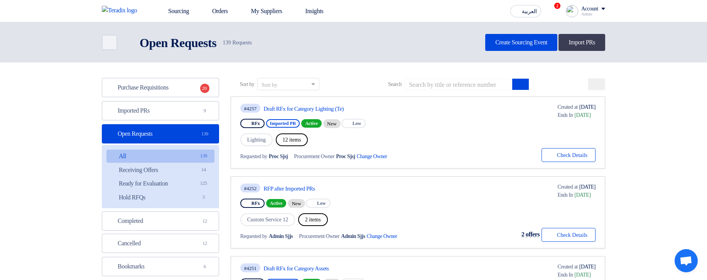
click at [393, 136] on div "Lighting 12 items" at bounding box center [325, 140] width 170 height 14
click at [303, 105] on link "Draft RFx for Category Lighting (Te)" at bounding box center [335, 108] width 145 height 7
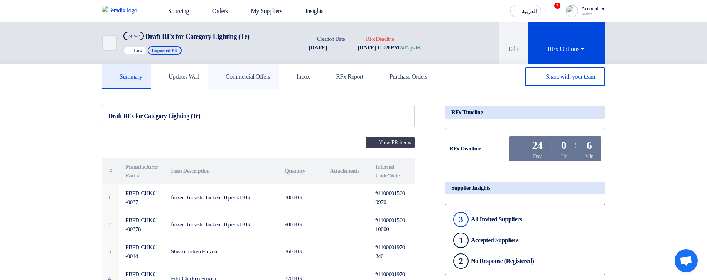
click at [248, 79] on h5 "Commercial Offers" at bounding box center [243, 77] width 54 height 8
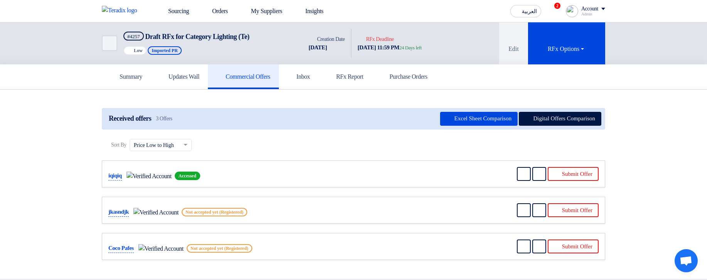
click at [186, 1] on div "Sourcing Orders My Suppliers Insights العربية ع 2 you have new offer for 'RFP a…" at bounding box center [353, 11] width 515 height 22
click at [185, 10] on link "Sourcing" at bounding box center [173, 11] width 44 height 17
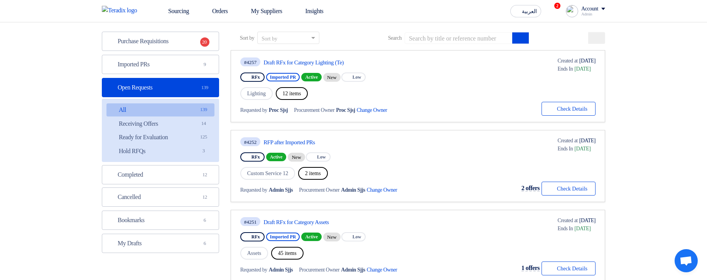
scroll to position [139, 0]
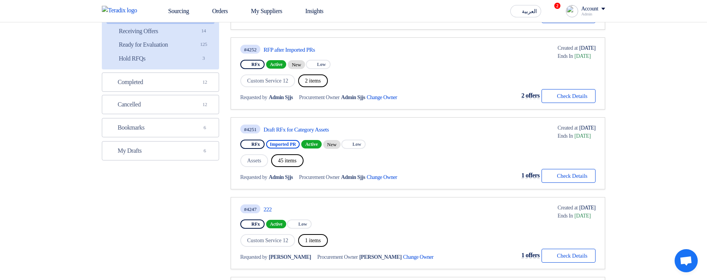
click at [300, 125] on div "#4251 Draft RFx for Category Assets" at bounding box center [326, 129] width 173 height 10
click at [303, 128] on link "Draft RFx for Category Assets" at bounding box center [335, 129] width 145 height 7
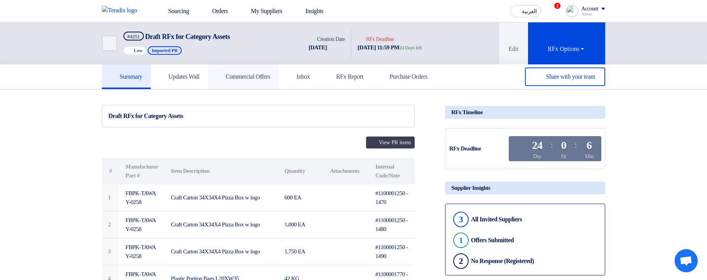
click at [262, 72] on link "Commercial Offers" at bounding box center [243, 76] width 71 height 25
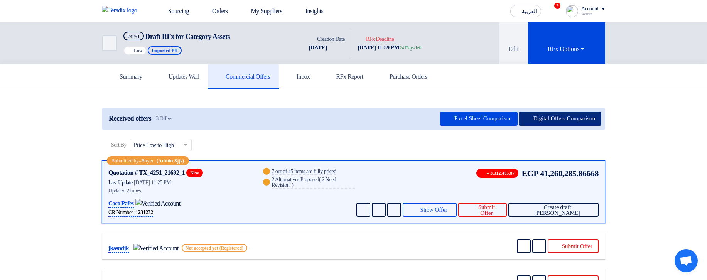
click at [576, 117] on button "Digital Offers Comparison" at bounding box center [559, 119] width 82 height 14
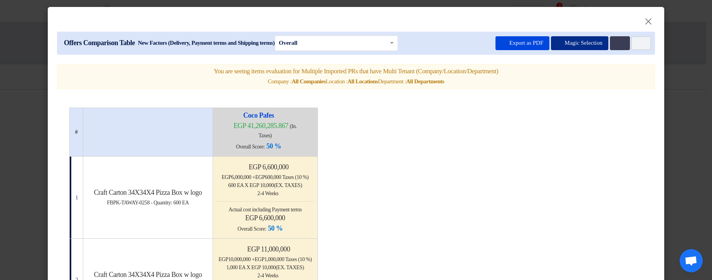
click at [573, 46] on button "Magic Selection" at bounding box center [580, 43] width 58 height 14
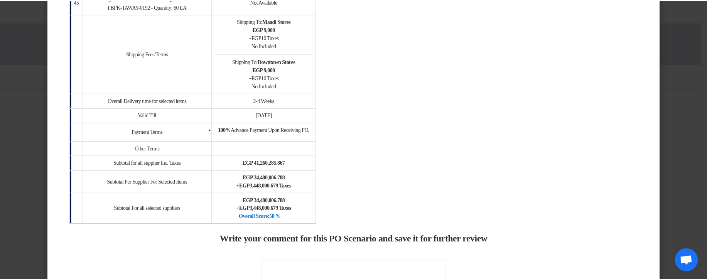
scroll to position [1817, 0]
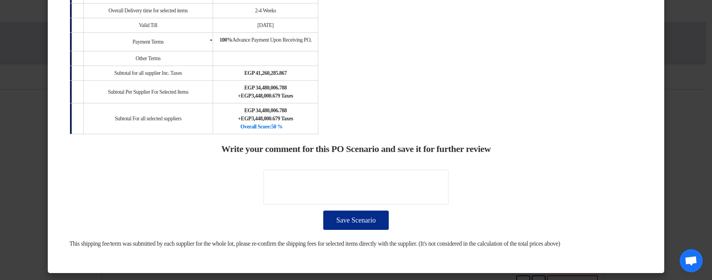
click at [361, 210] on button "Save Scenario" at bounding box center [356, 219] width 66 height 19
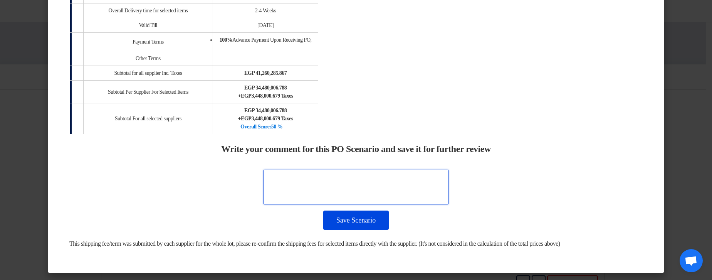
click at [367, 173] on textarea at bounding box center [356, 187] width 185 height 35
type textarea "w"
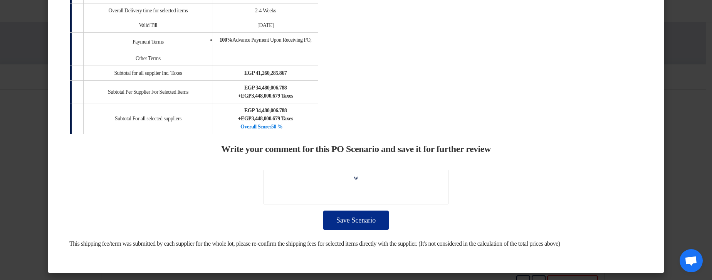
click at [340, 214] on button "Save Scenario" at bounding box center [356, 219] width 66 height 19
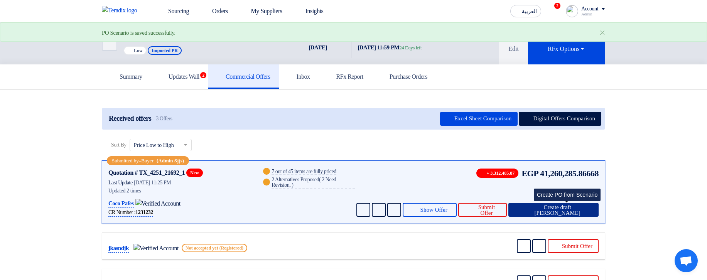
click at [566, 211] on span "Create draft PO" at bounding box center [557, 210] width 70 height 12
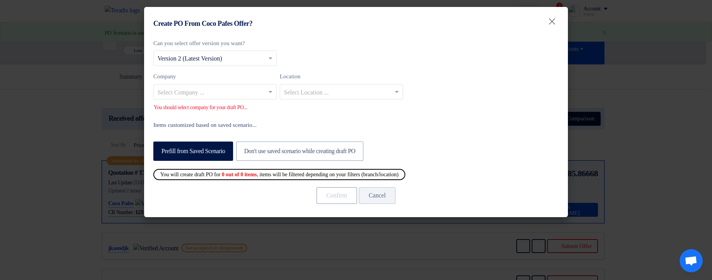
click at [252, 89] on input "text" at bounding box center [211, 92] width 107 height 13
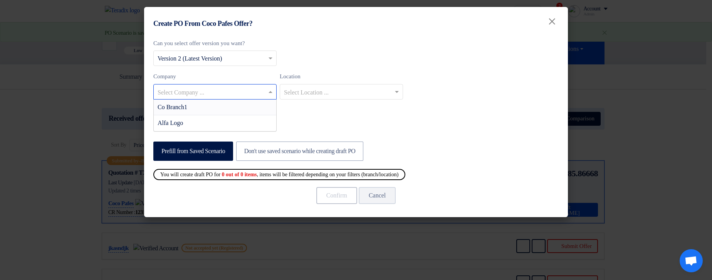
click at [253, 101] on div "Co Branch1" at bounding box center [215, 107] width 123 height 16
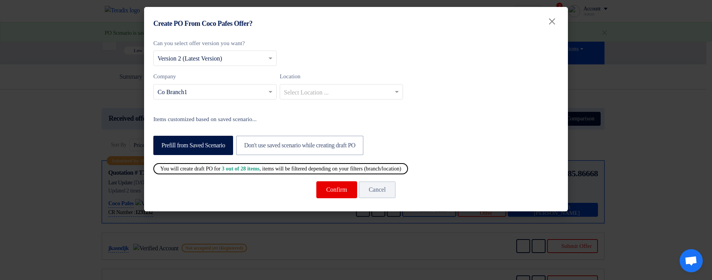
click at [320, 94] on input "text" at bounding box center [337, 92] width 107 height 13
click at [510, 101] on div "Company Select Company ... × Co Branch1 Location Select Location ..." at bounding box center [356, 89] width 406 height 34
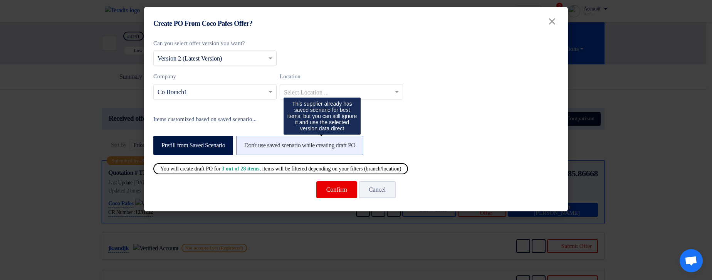
click at [364, 142] on label "Don't use saved scenario while creating draft PO" at bounding box center [300, 145] width 128 height 19
click at [249, 142] on input "Don't use saved scenario while creating draft PO" at bounding box center [246, 144] width 5 height 5
radio input "true"
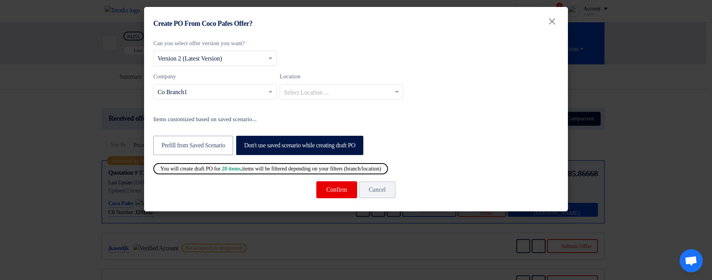
click at [629, 125] on modal-container "Create PO From Coco Pafes Offer? × Can you select offer version you want? Selec…" at bounding box center [356, 140] width 712 height 280
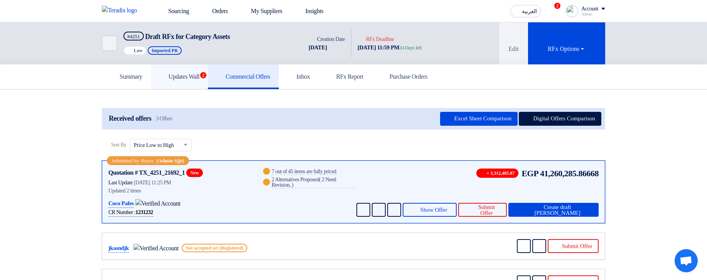
click at [208, 82] on link "Updates Wall 2" at bounding box center [179, 76] width 57 height 25
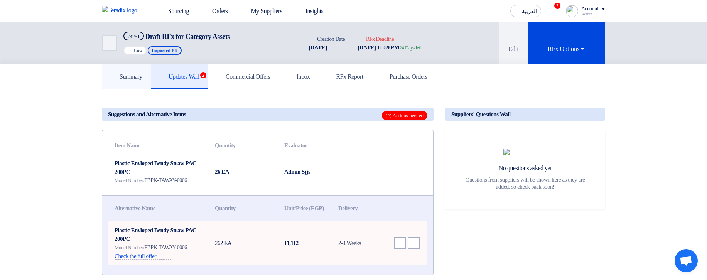
click at [133, 79] on h5 "Summary" at bounding box center [126, 77] width 32 height 8
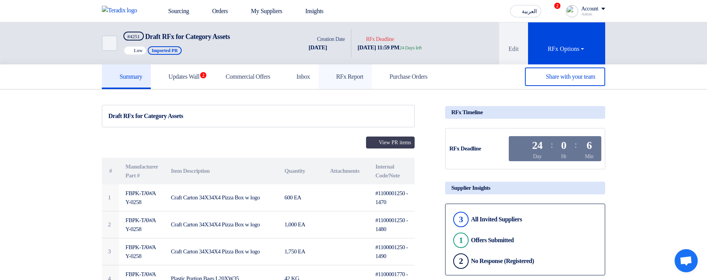
click at [335, 76] on icon at bounding box center [331, 76] width 8 height 8
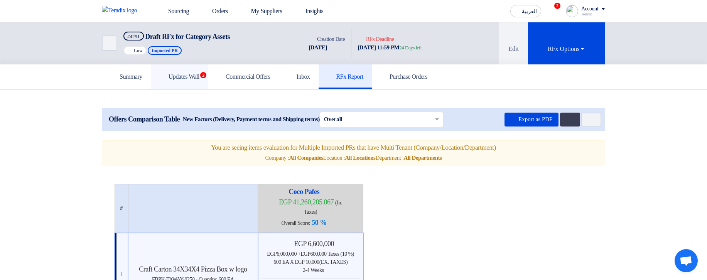
click at [199, 79] on h5 "Updates Wall 2" at bounding box center [179, 77] width 40 height 8
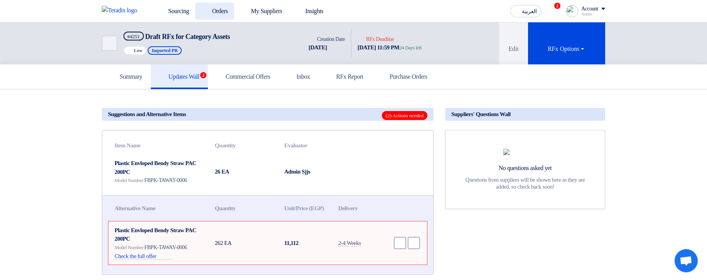
click at [222, 12] on link "Orders" at bounding box center [214, 11] width 39 height 17
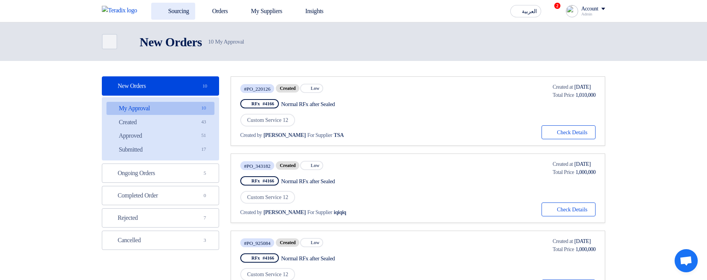
click at [188, 10] on link "Sourcing" at bounding box center [173, 11] width 44 height 17
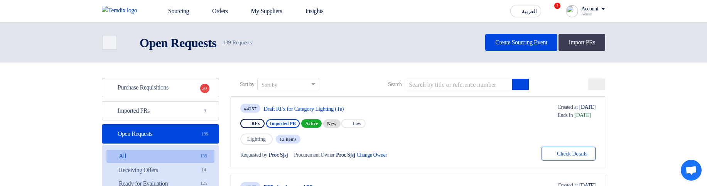
click at [408, 123] on div "RFx Imported PR Active New Priority Low" at bounding box center [325, 123] width 170 height 12
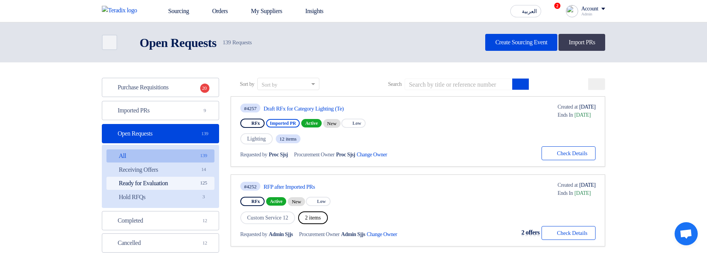
click at [160, 183] on link "Ready for Evaluation Ready for Evaluation 125" at bounding box center [160, 183] width 108 height 13
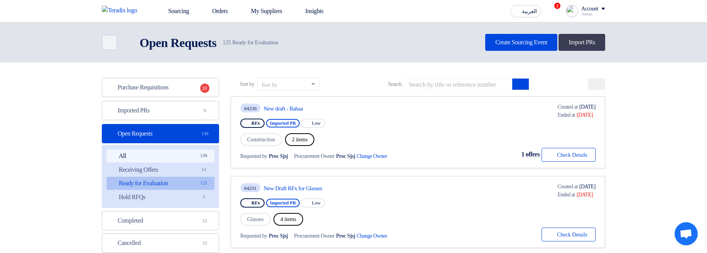
click at [193, 153] on link "All All 139" at bounding box center [160, 156] width 108 height 13
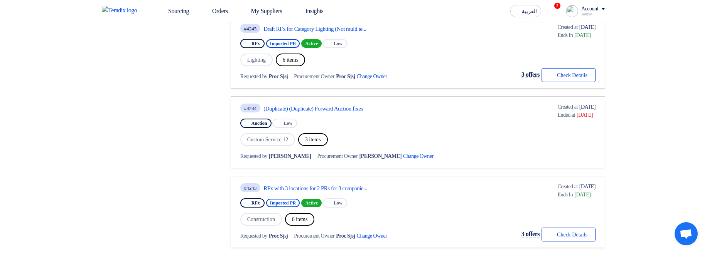
scroll to position [416, 0]
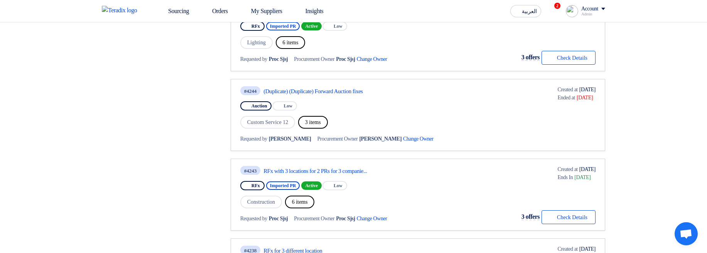
click at [319, 120] on span "3 items" at bounding box center [313, 122] width 30 height 13
drag, startPoint x: 319, startPoint y: 120, endPoint x: 369, endPoint y: 121, distance: 49.7
click at [320, 120] on span "3 items" at bounding box center [313, 122] width 30 height 13
click at [438, 119] on div "Custom Service 12 3 items" at bounding box center [344, 122] width 209 height 14
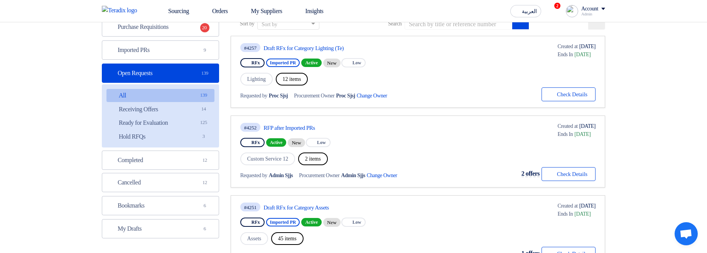
scroll to position [46, 0]
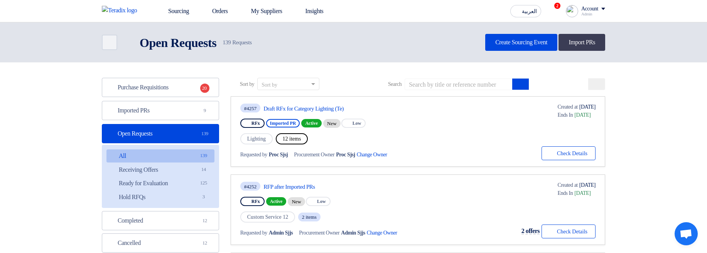
click at [318, 217] on span "2 items" at bounding box center [309, 217] width 22 height 9
click at [349, 204] on div "RFx Active New Priority Low" at bounding box center [326, 201] width 173 height 12
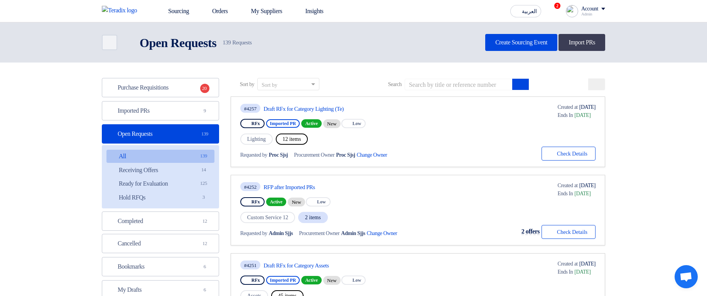
drag, startPoint x: 311, startPoint y: 217, endPoint x: 339, endPoint y: 216, distance: 27.8
click at [339, 216] on div "Custom Service 12 2 items" at bounding box center [326, 217] width 173 height 13
click at [384, 209] on div "#4252 RFP after Imported PRs RFx Active New Priority Low Custom Service 12 2 it…" at bounding box center [326, 209] width 173 height 57
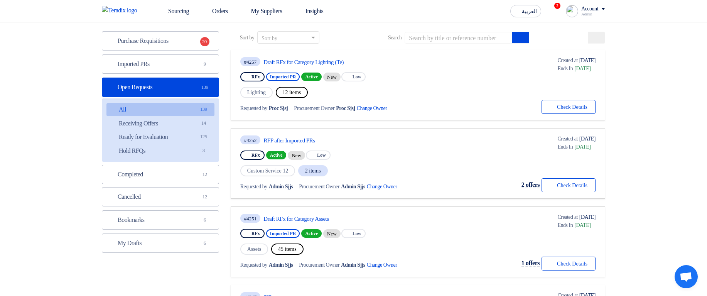
scroll to position [46, 0]
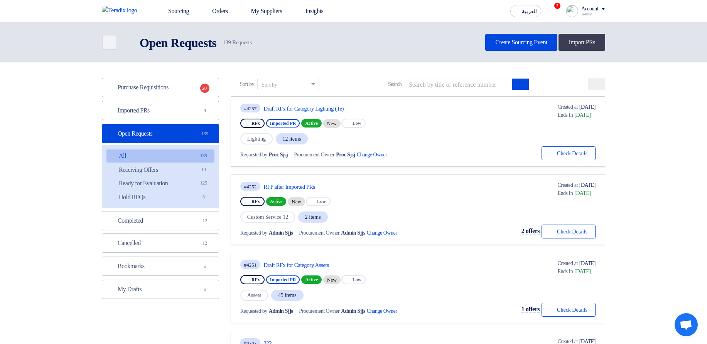
click at [485, 130] on div "#4257 Draft RFx for Category Lighting (Te) RFx Imported PR Active New Priority …" at bounding box center [417, 131] width 355 height 57
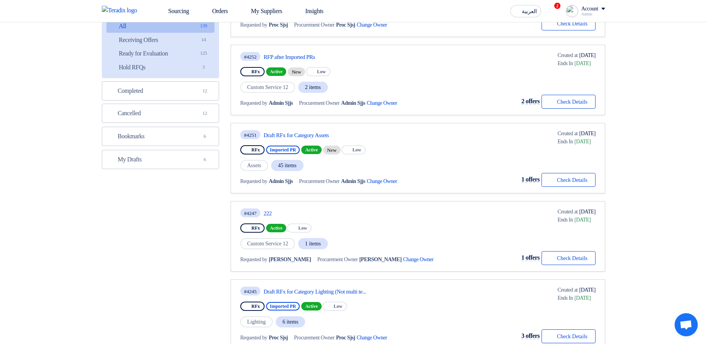
scroll to position [46, 0]
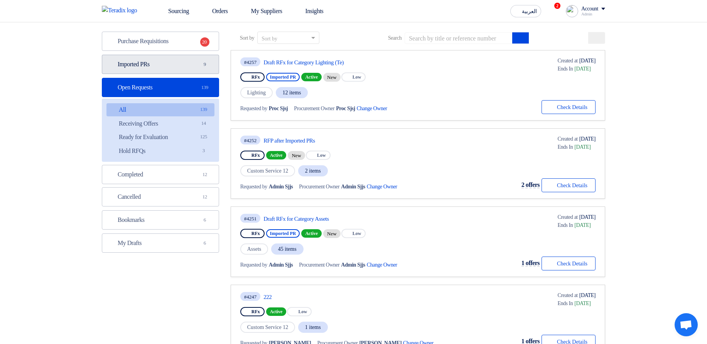
click at [186, 62] on link "Imported PRs Imported PRs 9" at bounding box center [160, 64] width 117 height 19
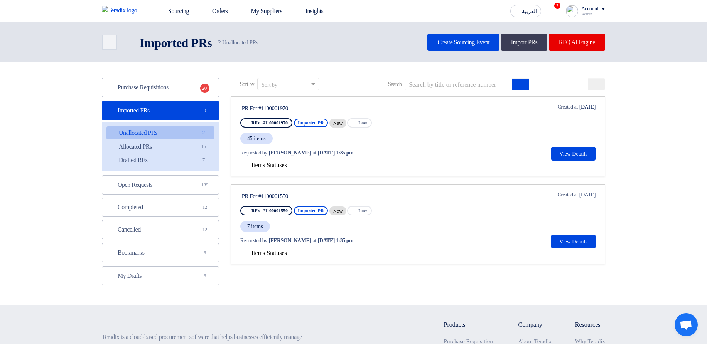
click at [173, 139] on link "Unallocated PRs Unallocated PRs 2" at bounding box center [160, 132] width 108 height 13
click at [189, 146] on link "Allocated PRs Allocated PRs 15" at bounding box center [160, 146] width 108 height 13
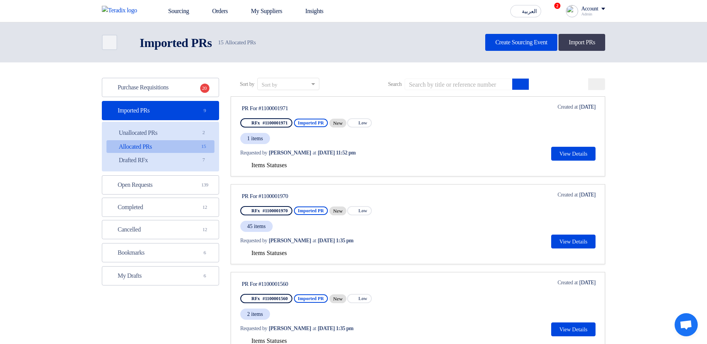
click at [280, 164] on span "Items Statuses" at bounding box center [268, 165] width 35 height 7
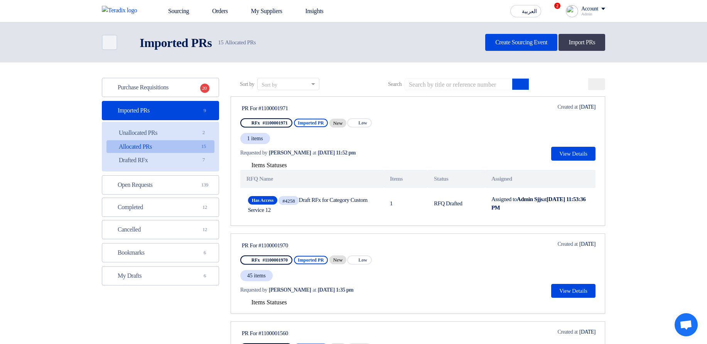
click at [287, 168] on span "Items Statuses" at bounding box center [268, 165] width 35 height 7
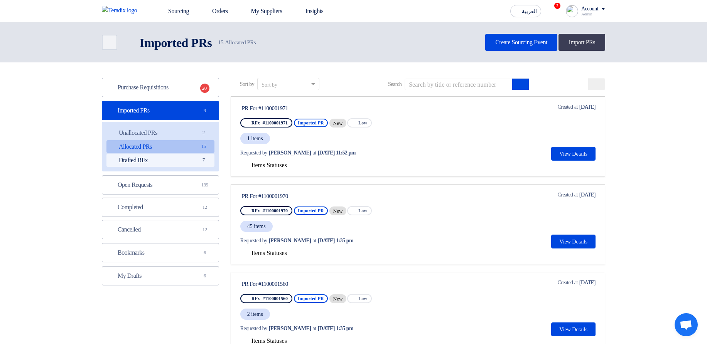
click at [171, 164] on link "Drafted RFx Drafted RFx 7" at bounding box center [160, 160] width 108 height 13
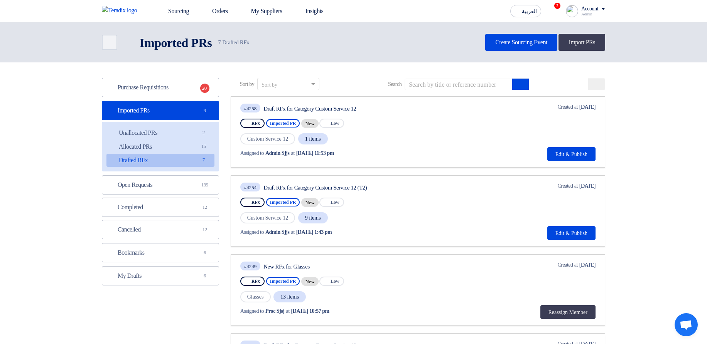
drag, startPoint x: 303, startPoint y: 139, endPoint x: 330, endPoint y: 141, distance: 26.7
click at [330, 141] on div "Custom Service 12 1 items" at bounding box center [325, 139] width 170 height 13
click at [410, 133] on div "Custom Service 12 1 items" at bounding box center [325, 139] width 170 height 13
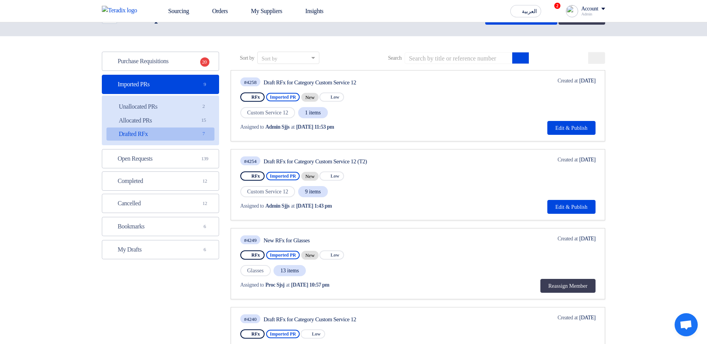
scroll to position [46, 0]
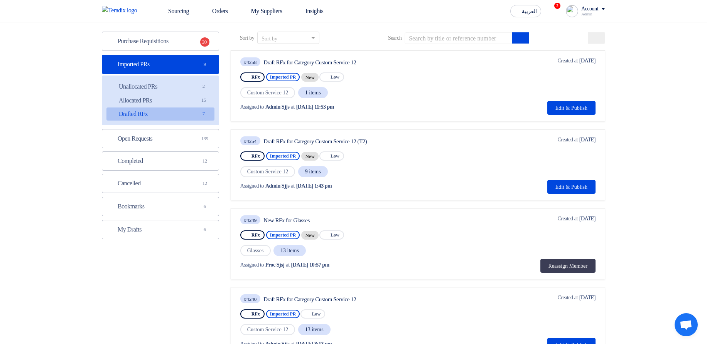
drag, startPoint x: 308, startPoint y: 168, endPoint x: 337, endPoint y: 171, distance: 29.1
click at [328, 171] on span "9 items" at bounding box center [313, 171] width 30 height 11
click at [410, 155] on div "RFx Imported PR New Priority Low" at bounding box center [325, 156] width 170 height 12
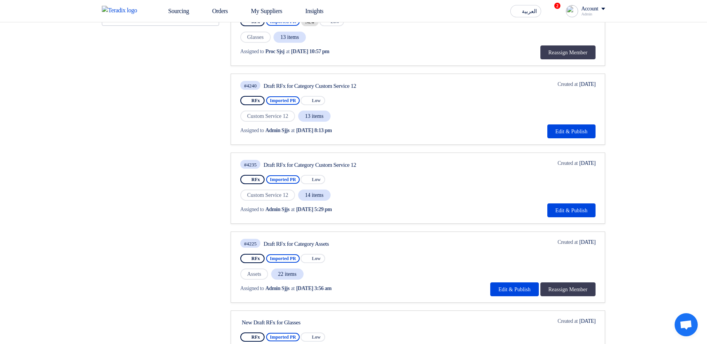
scroll to position [324, 0]
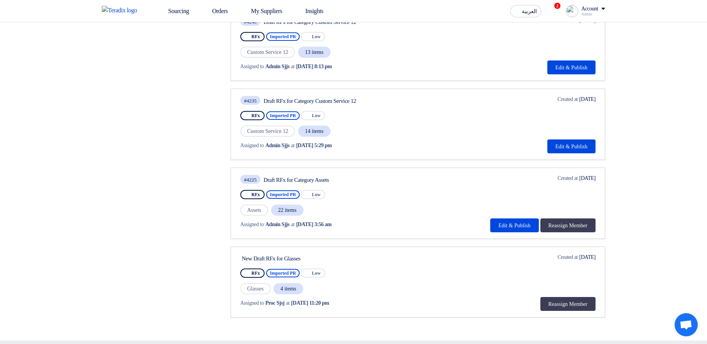
click at [333, 177] on div "Draft RFx for Category Assets" at bounding box center [335, 180] width 145 height 7
click at [402, 175] on div "#4225 Draft RFx for Category Assets" at bounding box center [325, 179] width 170 height 10
click at [393, 199] on div "RFx Imported PR Priority Low" at bounding box center [325, 194] width 170 height 12
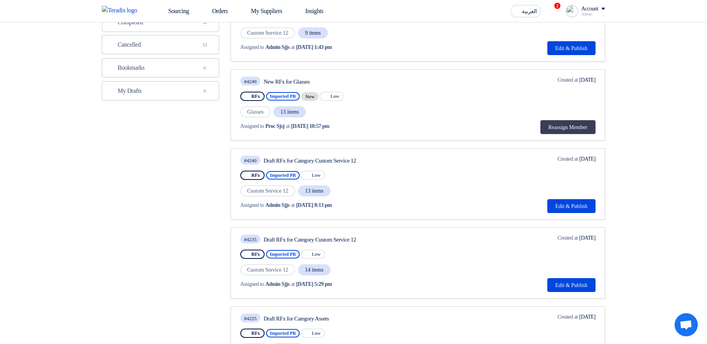
scroll to position [46, 0]
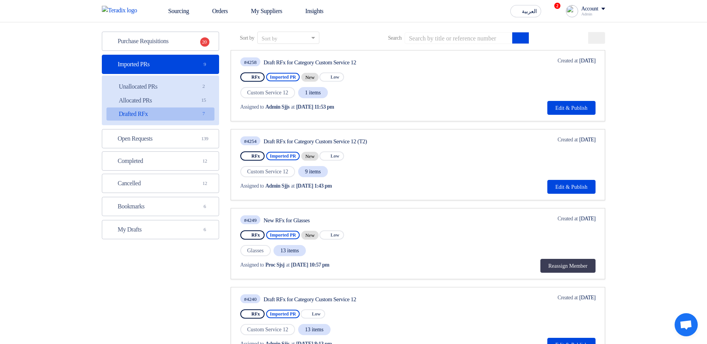
click at [319, 91] on span "1 items" at bounding box center [313, 92] width 30 height 11
click at [318, 91] on span "1 items" at bounding box center [313, 92] width 30 height 11
click at [365, 92] on div "Custom Service 12 1 items" at bounding box center [325, 92] width 170 height 13
click at [566, 269] on button "Reassign Member" at bounding box center [567, 266] width 55 height 14
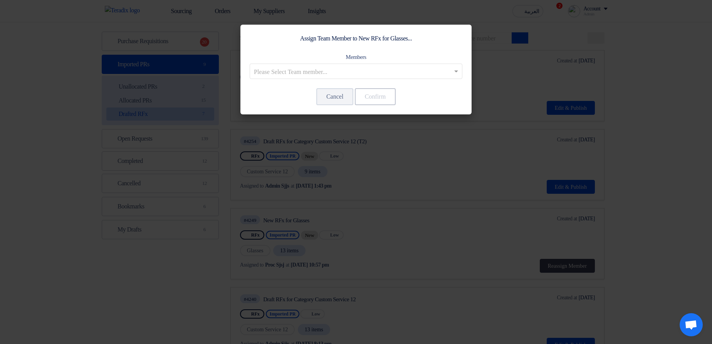
click at [596, 149] on modal-container "Assign Team Member to New RFx for Glasses... Members Please Select Team member.…" at bounding box center [356, 172] width 712 height 344
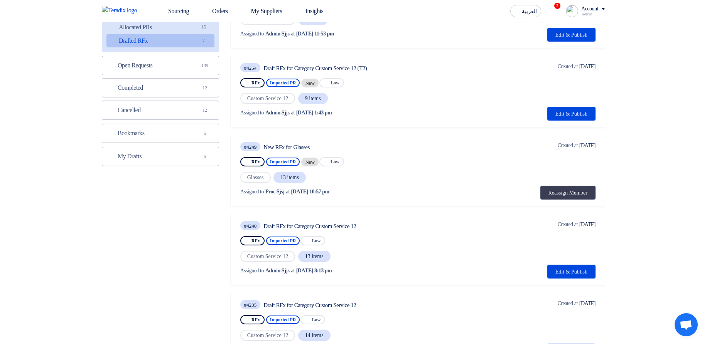
scroll to position [0, 0]
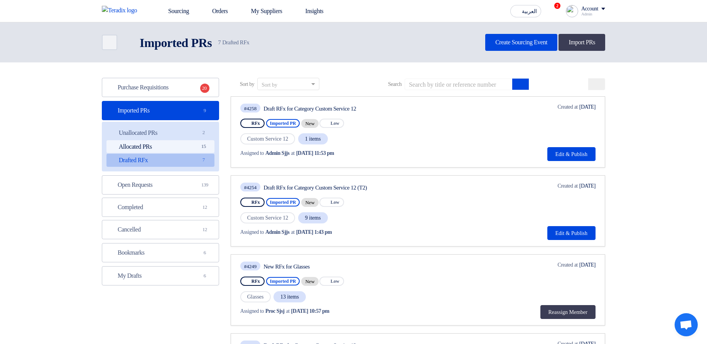
click at [178, 146] on link "Allocated PRs Allocated PRs 15" at bounding box center [160, 146] width 108 height 13
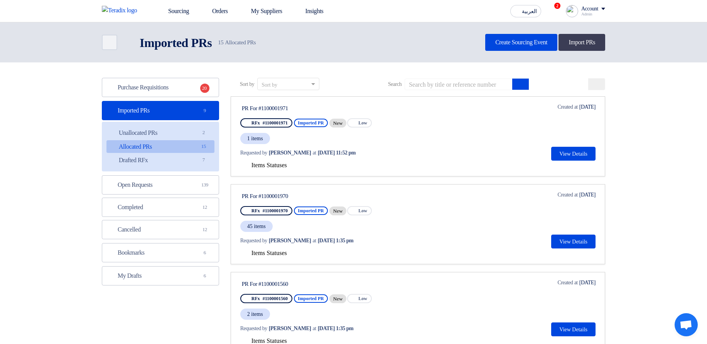
drag, startPoint x: 552, startPoint y: 105, endPoint x: 607, endPoint y: 104, distance: 55.9
click at [595, 104] on link "PR For #1100001971 RFx #1100001971 Imported PR New Priority Low 1 items Request…" at bounding box center [418, 136] width 374 height 80
click at [191, 131] on link "Unallocated PRs Unallocated PRs 2" at bounding box center [160, 132] width 108 height 13
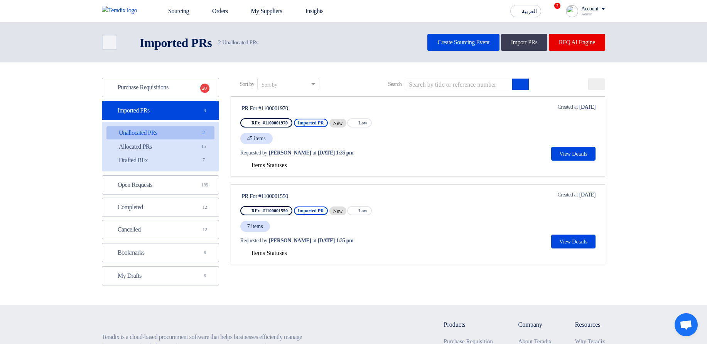
click at [388, 144] on div "45 items" at bounding box center [314, 138] width 148 height 13
click at [206, 145] on span "15" at bounding box center [203, 147] width 9 height 8
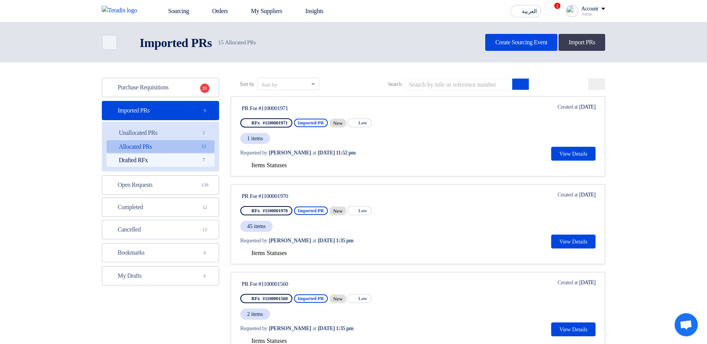
click at [199, 165] on link "Drafted RFx Drafted RFx 7" at bounding box center [160, 160] width 108 height 13
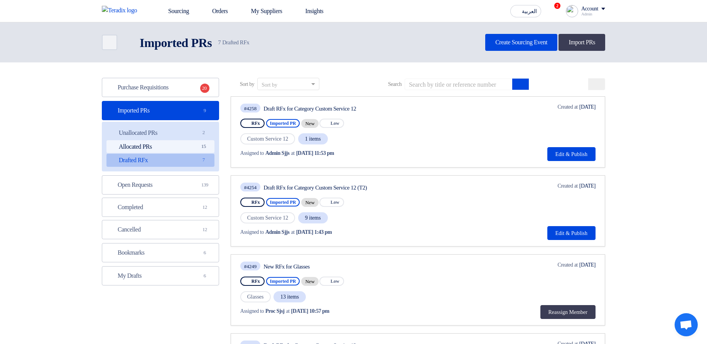
click at [202, 149] on span "15" at bounding box center [203, 147] width 9 height 8
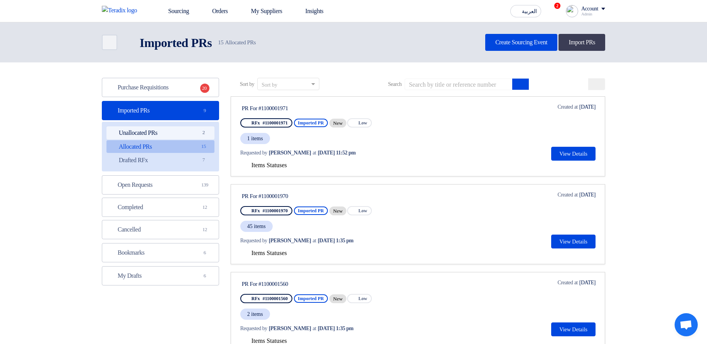
click at [188, 137] on link "Unallocated PRs Unallocated PRs 2" at bounding box center [160, 132] width 108 height 13
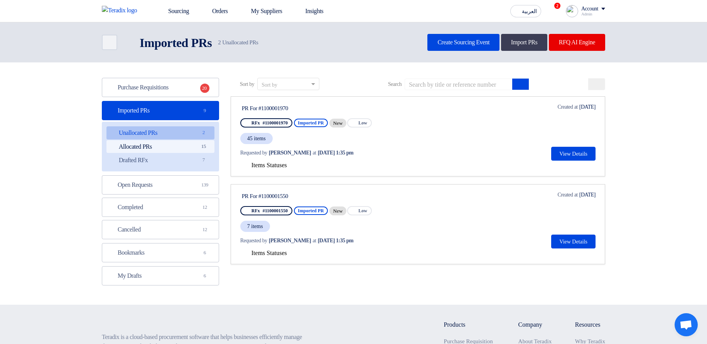
click at [174, 145] on link "Allocated PRs Allocated PRs 15" at bounding box center [160, 146] width 108 height 13
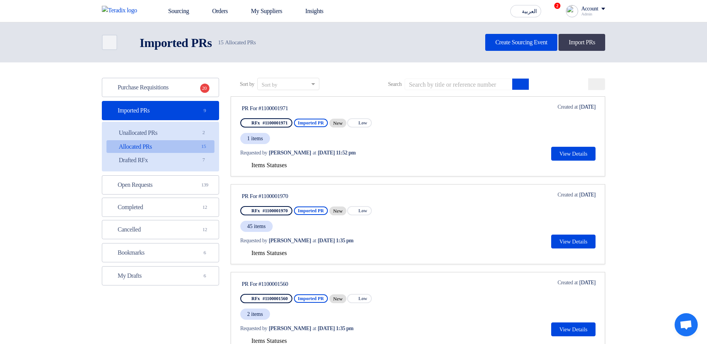
click at [273, 167] on span "Items Statuses" at bounding box center [268, 165] width 35 height 7
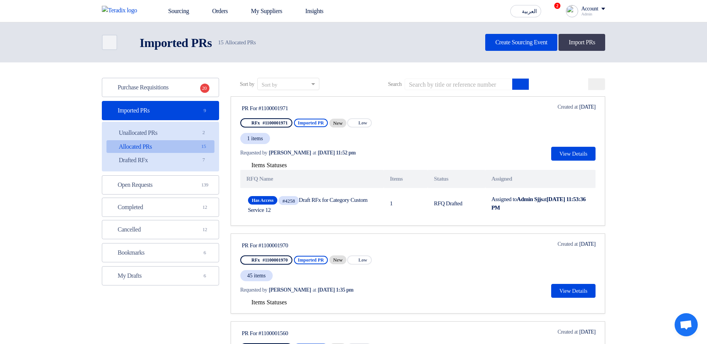
click at [388, 142] on div "1 items" at bounding box center [314, 138] width 148 height 13
click at [197, 153] on ul "Unallocated PRs Unallocated PRs 2 Allocated PRs Allocated PRs 15 Drafted RFx Dr…" at bounding box center [160, 147] width 117 height 50
click at [200, 160] on span "7" at bounding box center [203, 160] width 9 height 8
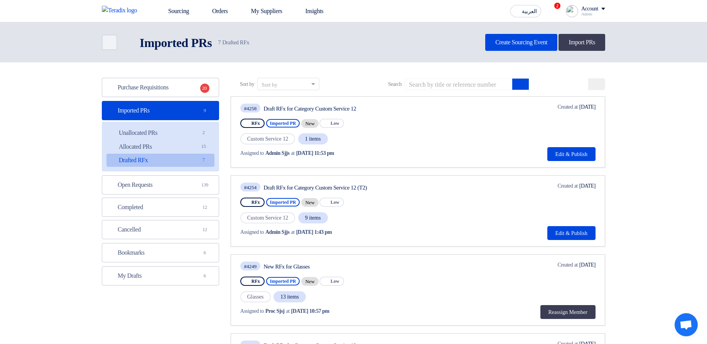
drag, startPoint x: 284, startPoint y: 134, endPoint x: 362, endPoint y: 140, distance: 78.1
click at [340, 139] on div "Custom Service 12 1 items" at bounding box center [325, 139] width 170 height 13
click at [374, 138] on div "Custom Service 12 1 items" at bounding box center [325, 139] width 170 height 13
click at [185, 182] on link "Open Requests Open Requests 139" at bounding box center [160, 184] width 117 height 19
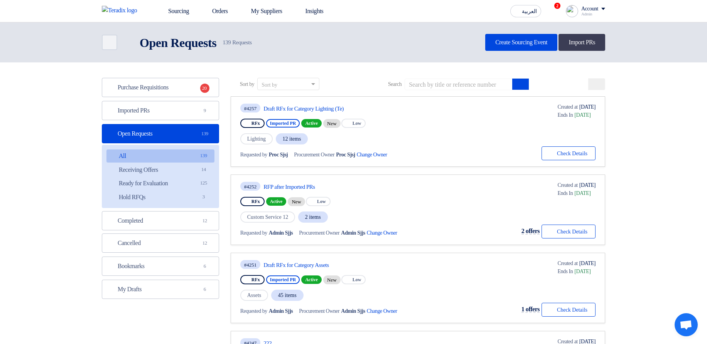
drag, startPoint x: 254, startPoint y: 137, endPoint x: 351, endPoint y: 146, distance: 97.6
click at [350, 145] on div "#4257 Draft RFx for Category Lighting (Te) RFx Imported PR Active New Priority …" at bounding box center [325, 131] width 170 height 57
click at [410, 138] on div "Lighting 12 items" at bounding box center [325, 139] width 170 height 13
click at [410, 139] on div "Lighting 12 items" at bounding box center [325, 139] width 170 height 13
click at [408, 110] on link "Draft RFx for Category Lighting (Te)" at bounding box center [335, 108] width 145 height 7
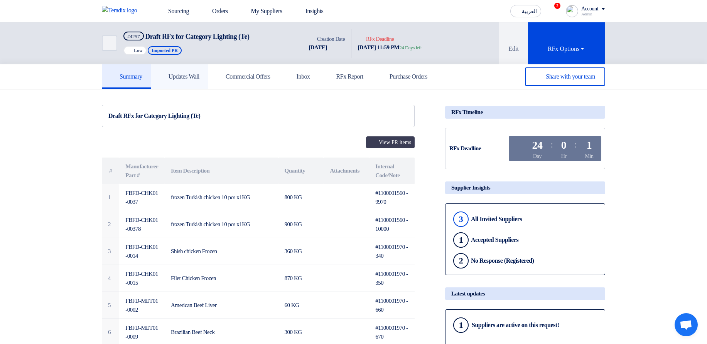
click at [208, 71] on link "Updates Wall" at bounding box center [179, 76] width 57 height 25
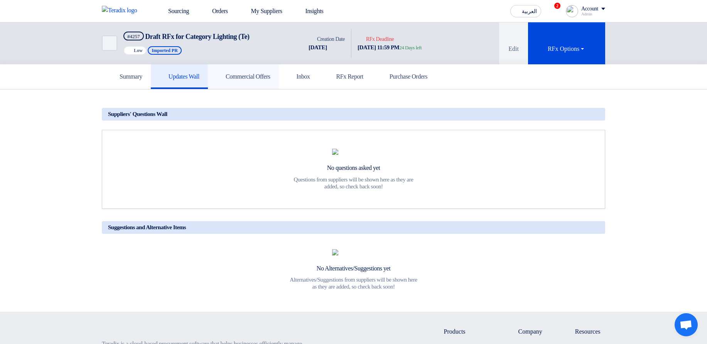
click at [267, 73] on h5 "Commercial Offers" at bounding box center [243, 77] width 54 height 8
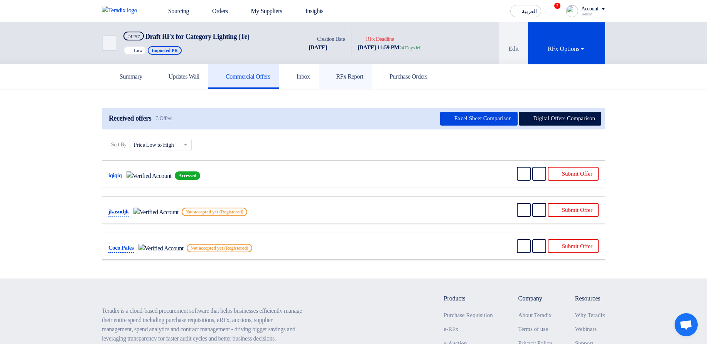
click at [347, 76] on link "RFx Report" at bounding box center [344, 76] width 53 height 25
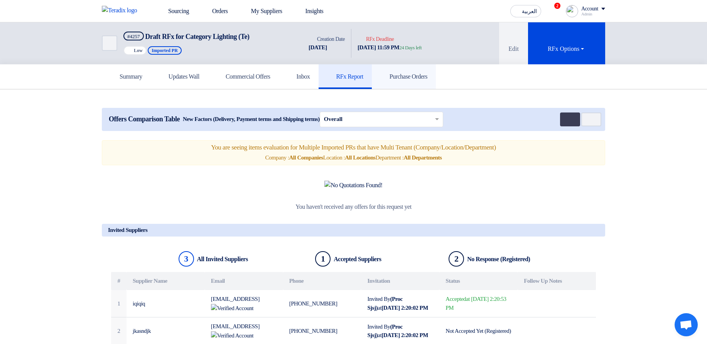
click at [411, 75] on link "Purchase Orders" at bounding box center [404, 76] width 64 height 25
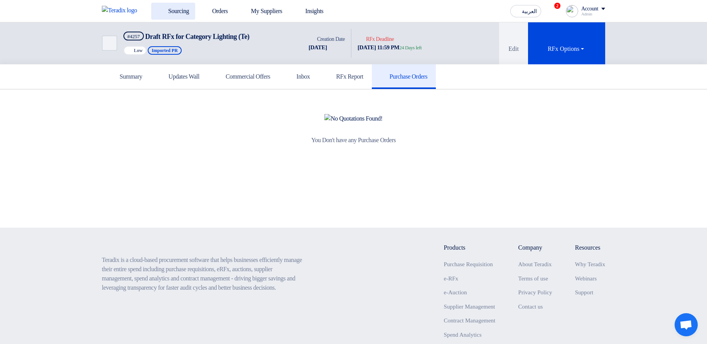
click at [194, 10] on link "Sourcing" at bounding box center [173, 11] width 44 height 17
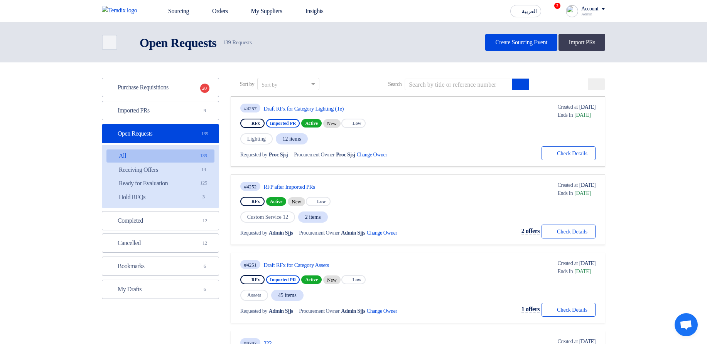
drag, startPoint x: 295, startPoint y: 138, endPoint x: 334, endPoint y: 138, distance: 38.9
click at [334, 138] on div "Lighting 12 items" at bounding box center [325, 139] width 170 height 13
click at [489, 131] on div "#4257 Draft RFx for Category Lighting (Te) RFx Imported PR Active New Priority …" at bounding box center [417, 131] width 355 height 57
click at [391, 151] on span "Change Owner External link" at bounding box center [376, 155] width 39 height 8
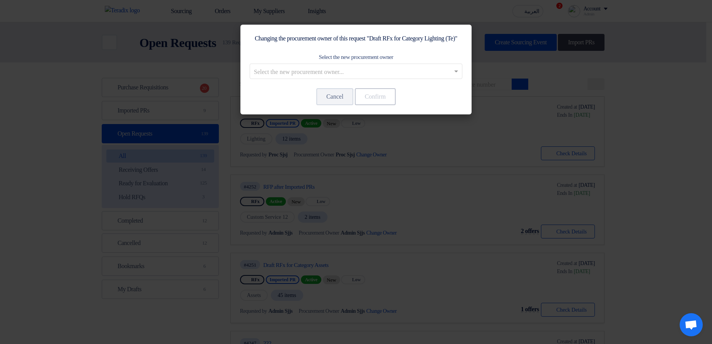
click at [581, 133] on modal-container "Changing the procurement owner of this request "Draft RFx for Category Lighting…" at bounding box center [356, 172] width 712 height 344
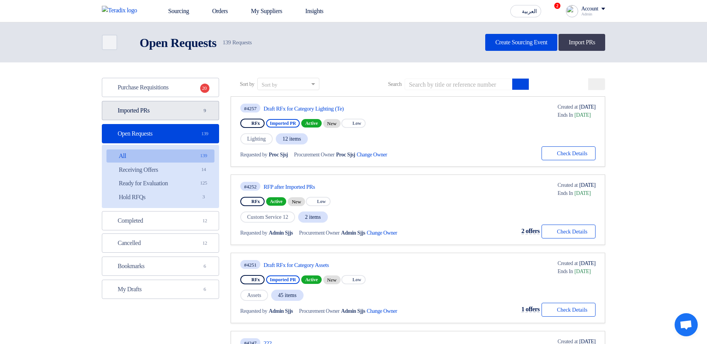
click at [206, 111] on span "9" at bounding box center [204, 111] width 9 height 8
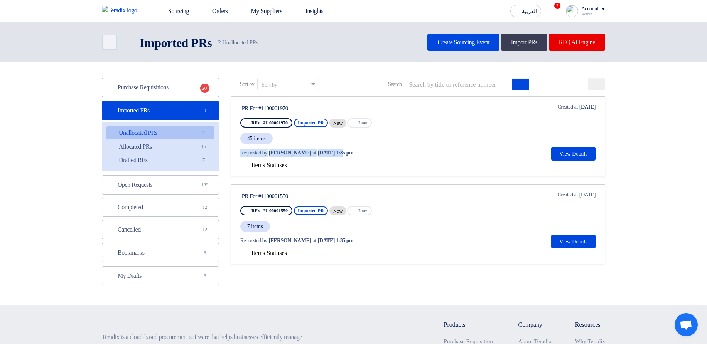
drag, startPoint x: 335, startPoint y: 149, endPoint x: 256, endPoint y: 147, distance: 78.7
click at [256, 147] on div "Requested by [PERSON_NAME] at [DATE] 1:35 pm" at bounding box center [314, 153] width 148 height 16
click at [264, 145] on div "Requested by [PERSON_NAME] at [DATE] 1:35 pm" at bounding box center [314, 153] width 148 height 16
click at [388, 148] on div "Requested by [PERSON_NAME] at [DATE] 1:35 pm" at bounding box center [314, 153] width 148 height 16
click at [380, 151] on div "Requested by [PERSON_NAME] at [DATE] 1:35 pm" at bounding box center [313, 153] width 146 height 8
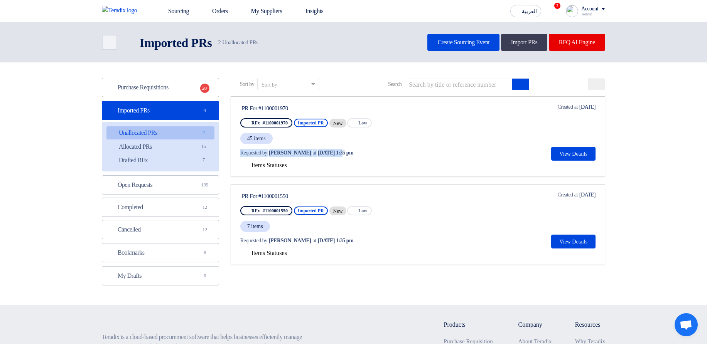
click at [377, 152] on div "Requested by [PERSON_NAME] at [DATE] 1:35 pm" at bounding box center [313, 153] width 146 height 8
click at [197, 149] on link "Allocated PRs Allocated PRs 15" at bounding box center [160, 146] width 108 height 13
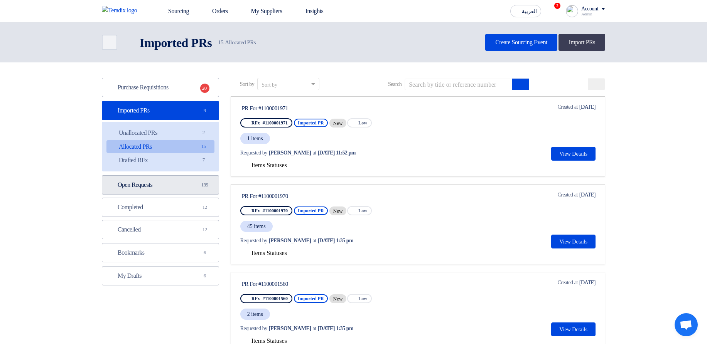
click at [193, 177] on link "Open Requests Open Requests 139" at bounding box center [160, 184] width 117 height 19
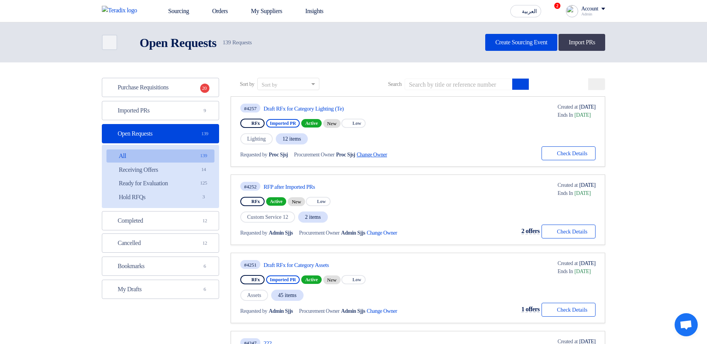
click at [385, 155] on span "Change Owner External link" at bounding box center [376, 155] width 39 height 8
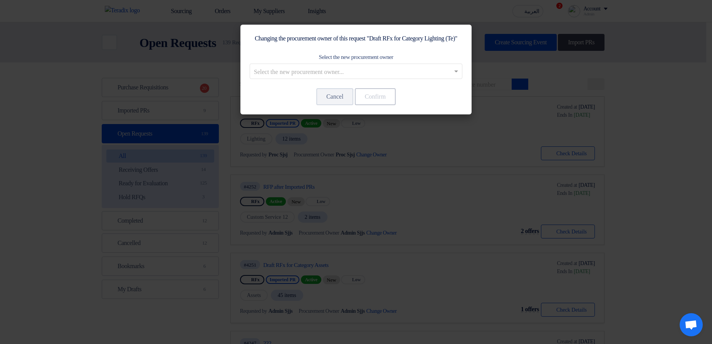
click at [581, 133] on modal-container "Changing the procurement owner of this request "Draft RFx for Category Lighting…" at bounding box center [356, 172] width 712 height 344
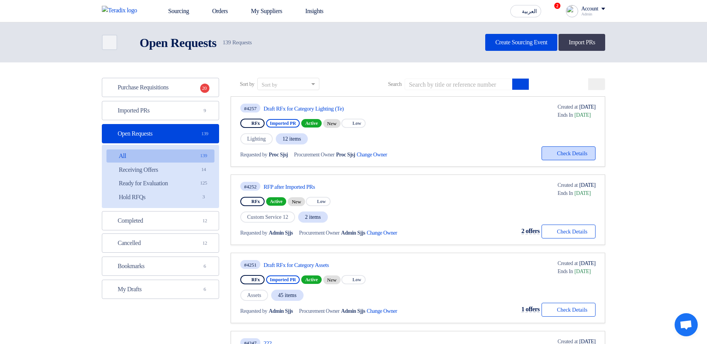
click at [574, 150] on button "Check details Check Details" at bounding box center [568, 153] width 54 height 14
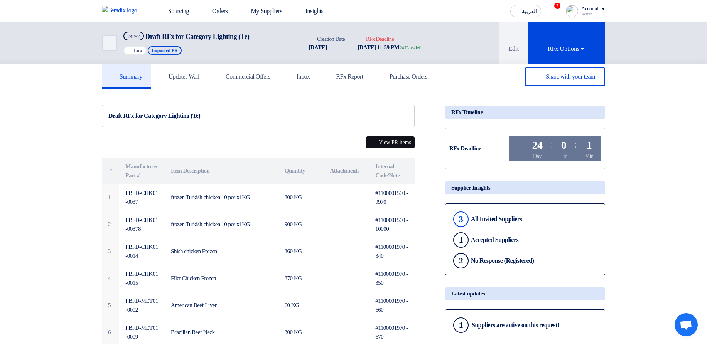
click at [412, 141] on button "View PR items" at bounding box center [390, 142] width 49 height 12
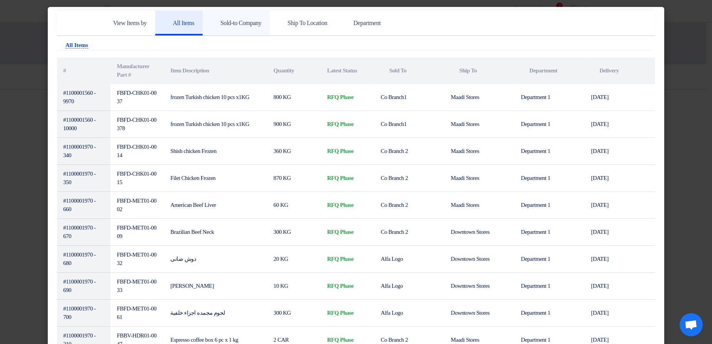
click at [252, 28] on link "Sold-to Company" at bounding box center [236, 23] width 67 height 25
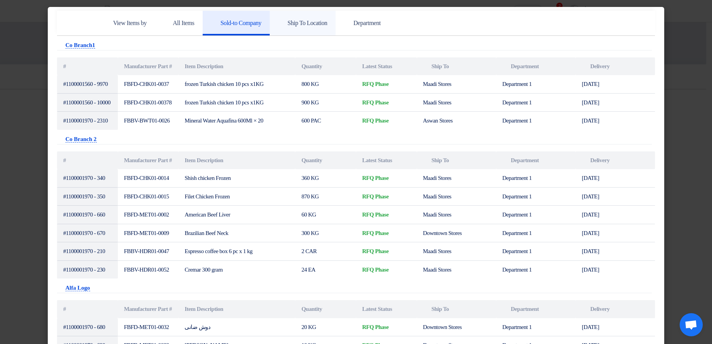
click at [336, 14] on link "Ship To Location" at bounding box center [303, 23] width 66 height 25
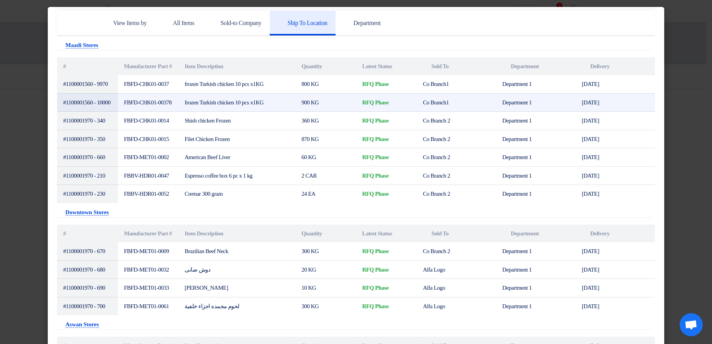
click at [648, 112] on td "[DATE]" at bounding box center [615, 102] width 79 height 19
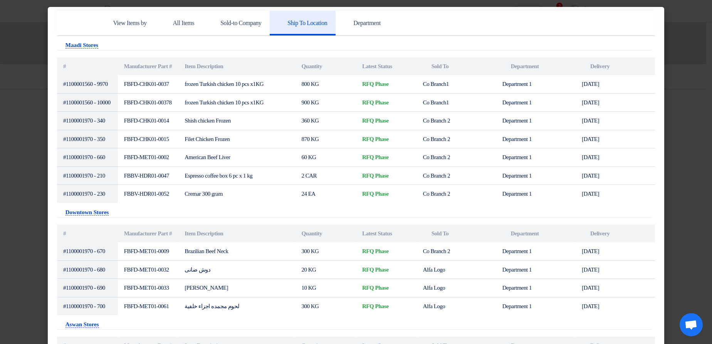
click at [673, 111] on modal-container "View Items by All Items Sold-to Company Ship To Location Department Attachments…" at bounding box center [356, 172] width 712 height 344
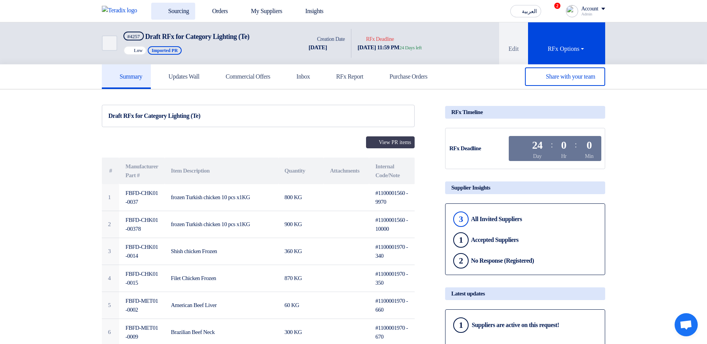
click at [193, 16] on link "Sourcing" at bounding box center [173, 11] width 44 height 17
